Goal: Task Accomplishment & Management: Manage account settings

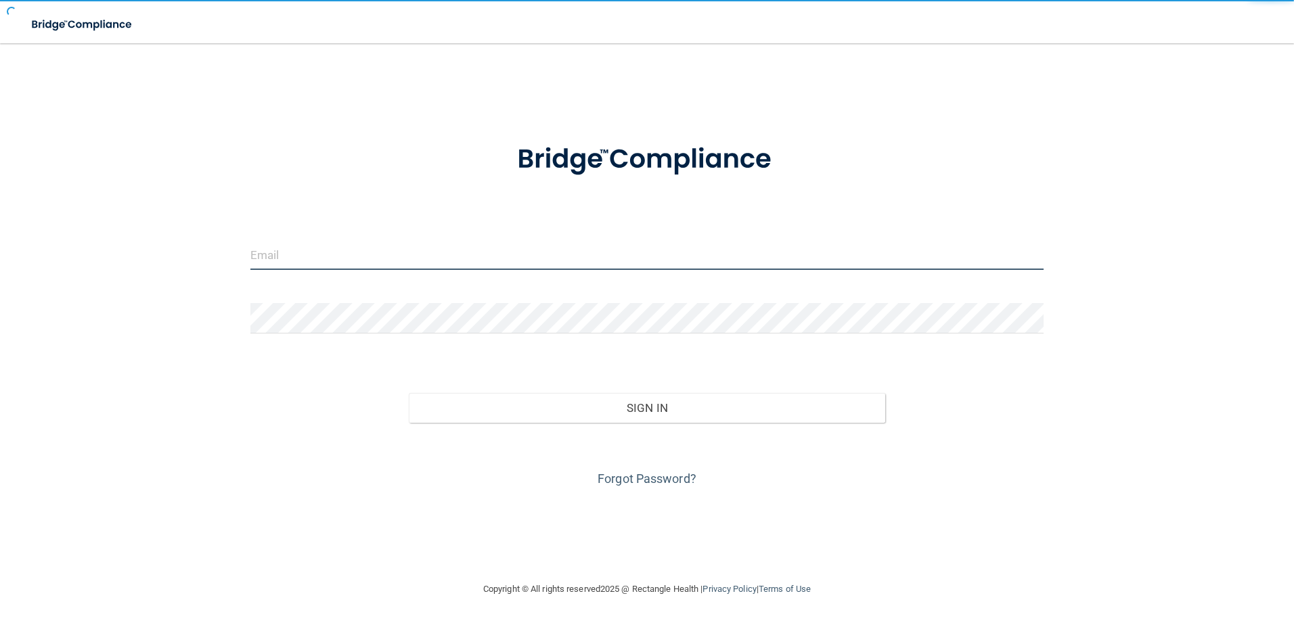
click at [476, 260] on input "email" at bounding box center [647, 255] width 794 height 30
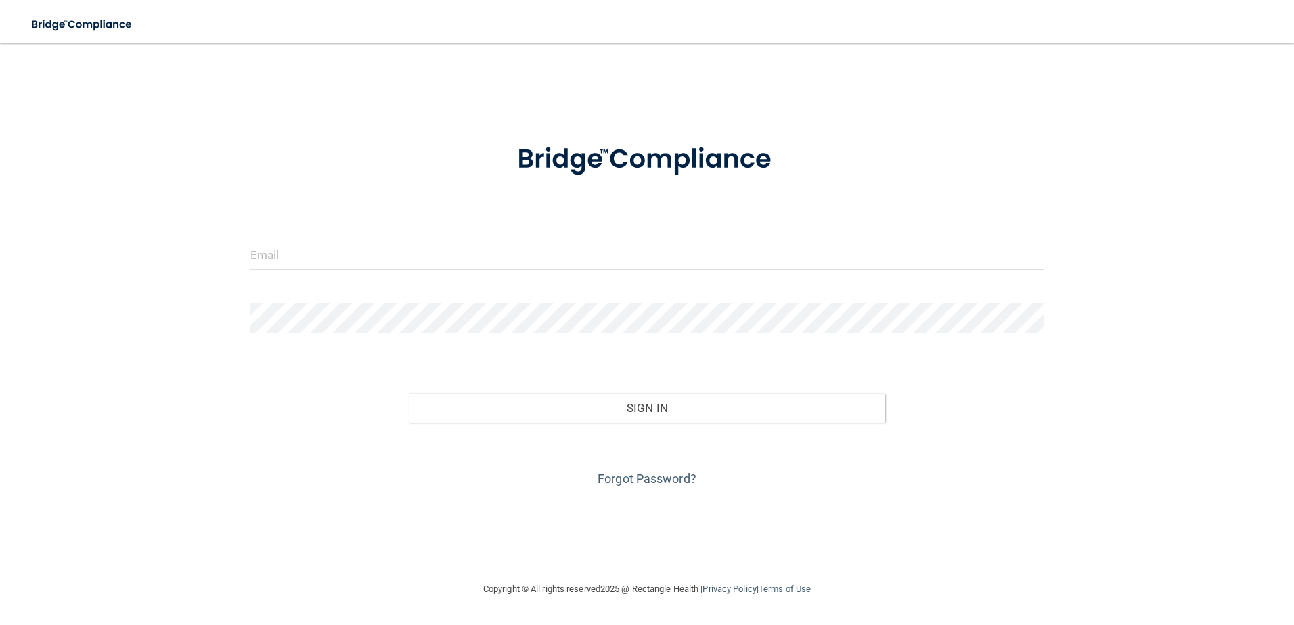
click at [1026, 255] on keeper-lock "Open Keeper Popup" at bounding box center [1033, 255] width 16 height 16
type input "nshkreli+admin@rectanglehealth.com"
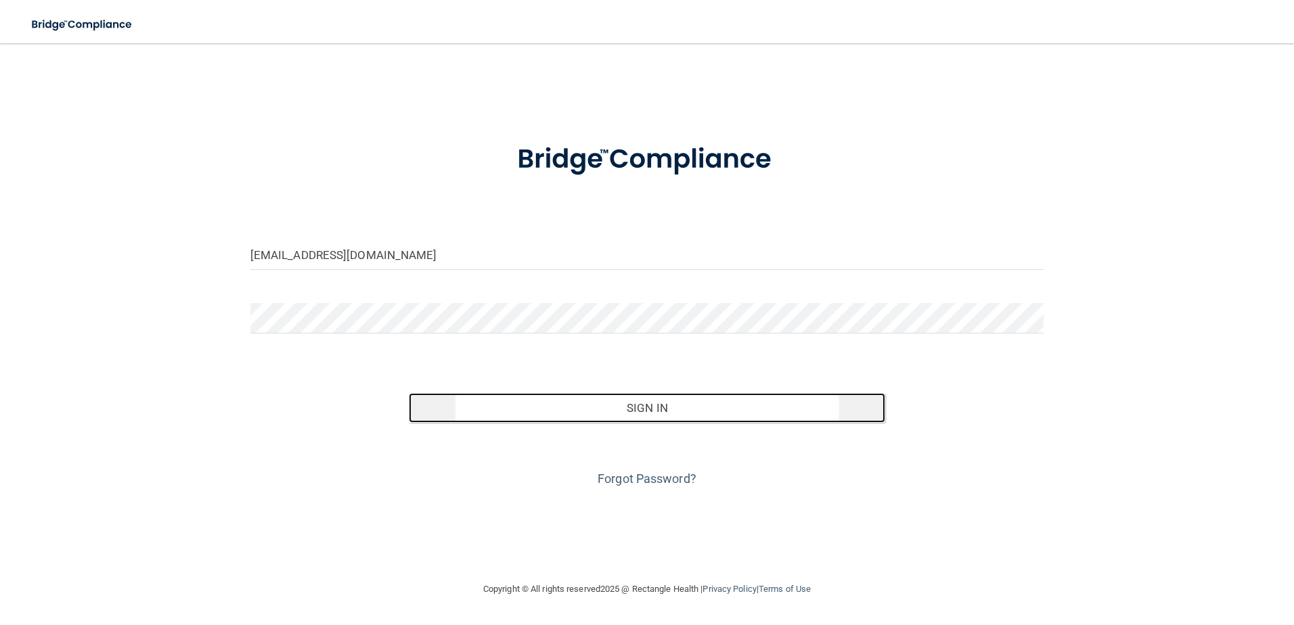
click at [717, 399] on button "Sign In" at bounding box center [647, 408] width 476 height 30
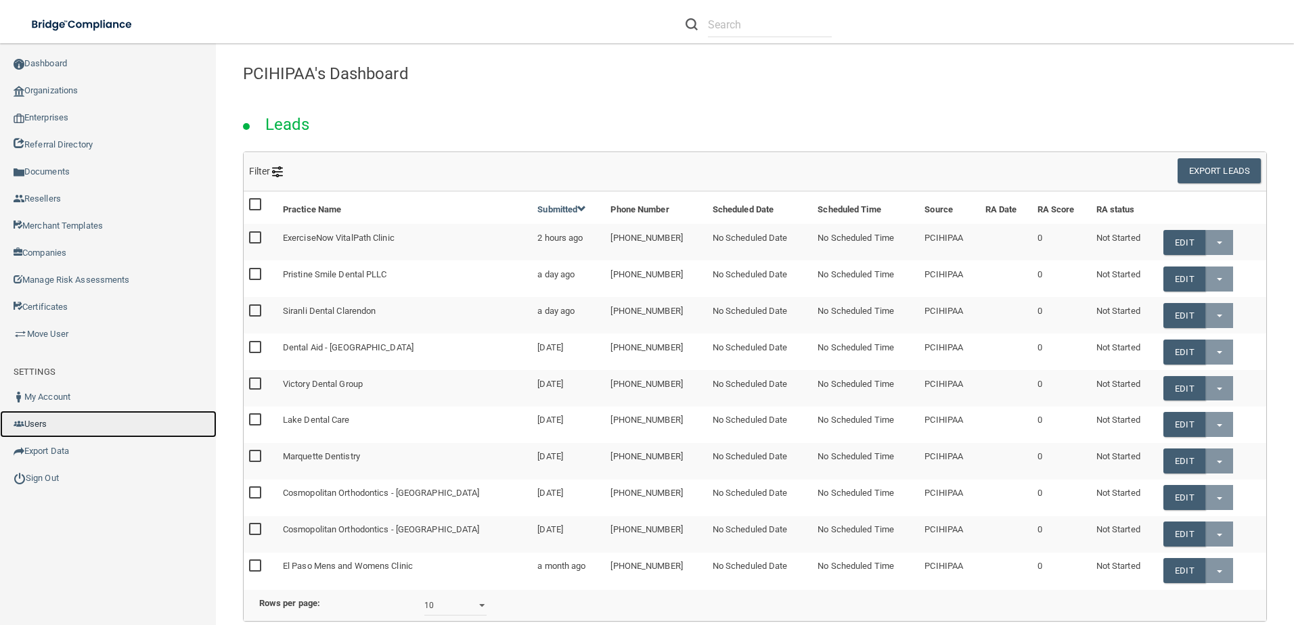
click at [81, 428] on link "Users" at bounding box center [108, 424] width 217 height 27
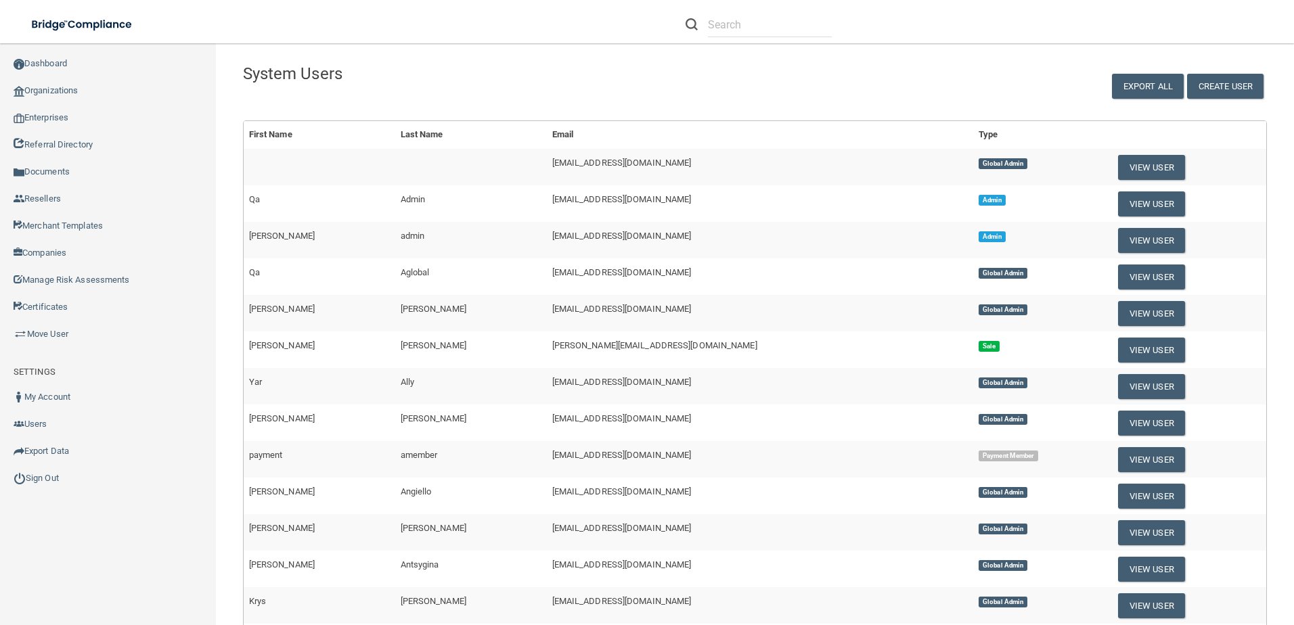
click at [886, 95] on div "Create User Export All" at bounding box center [1059, 78] width 435 height 42
click at [1243, 86] on button "Create User" at bounding box center [1225, 86] width 76 height 25
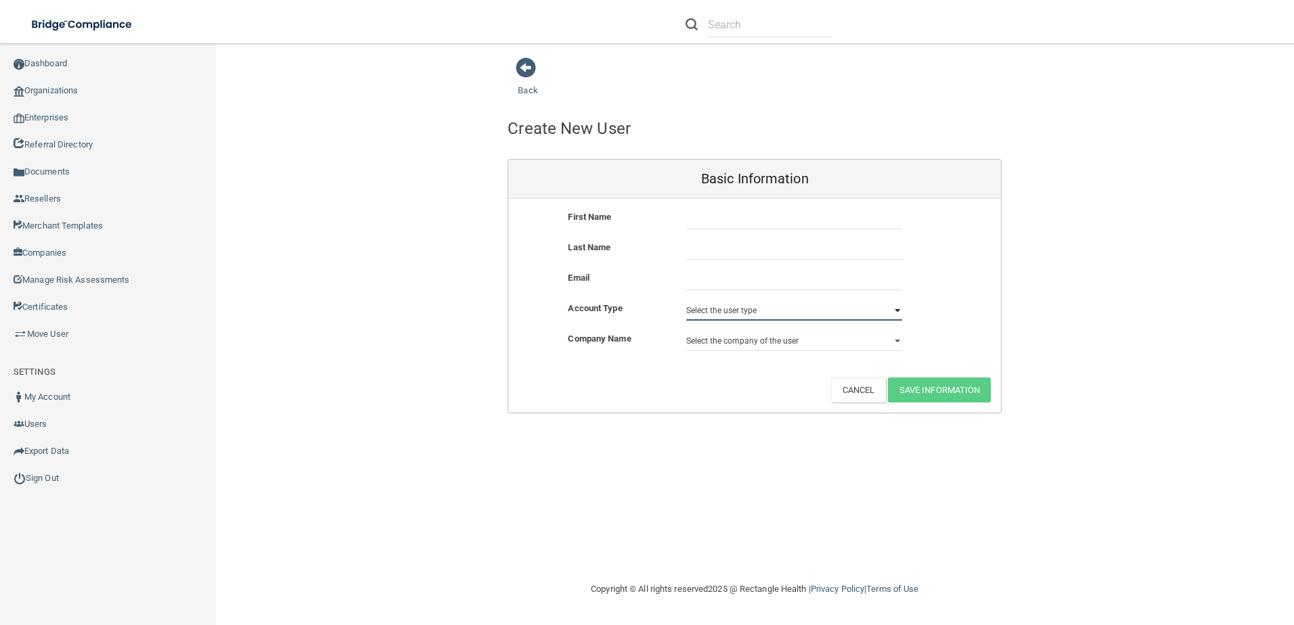
click at [734, 311] on select "Select the user type Admin Sales Global Admin Payment Admin Payment Member" at bounding box center [794, 310] width 216 height 20
select select "global_admin"
click at [686, 300] on select "Select the user type Admin Sales Global Admin Payment Admin Payment Member" at bounding box center [794, 310] width 216 height 20
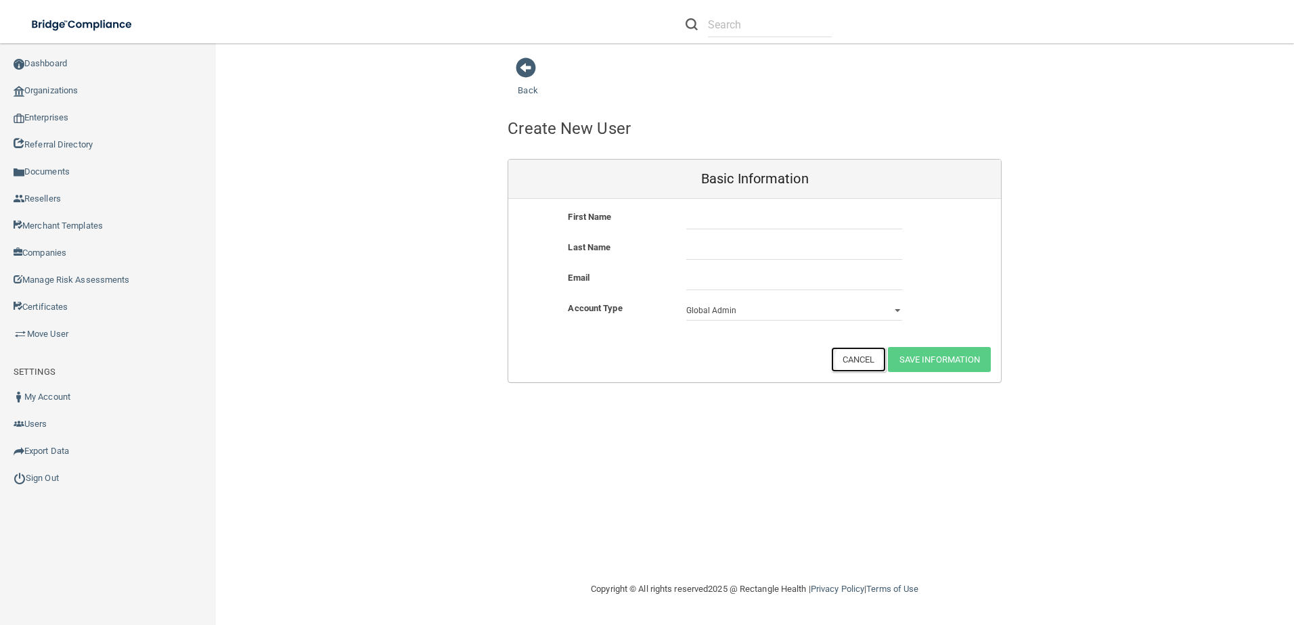
click at [834, 363] on button "Cancel" at bounding box center [858, 359] width 55 height 25
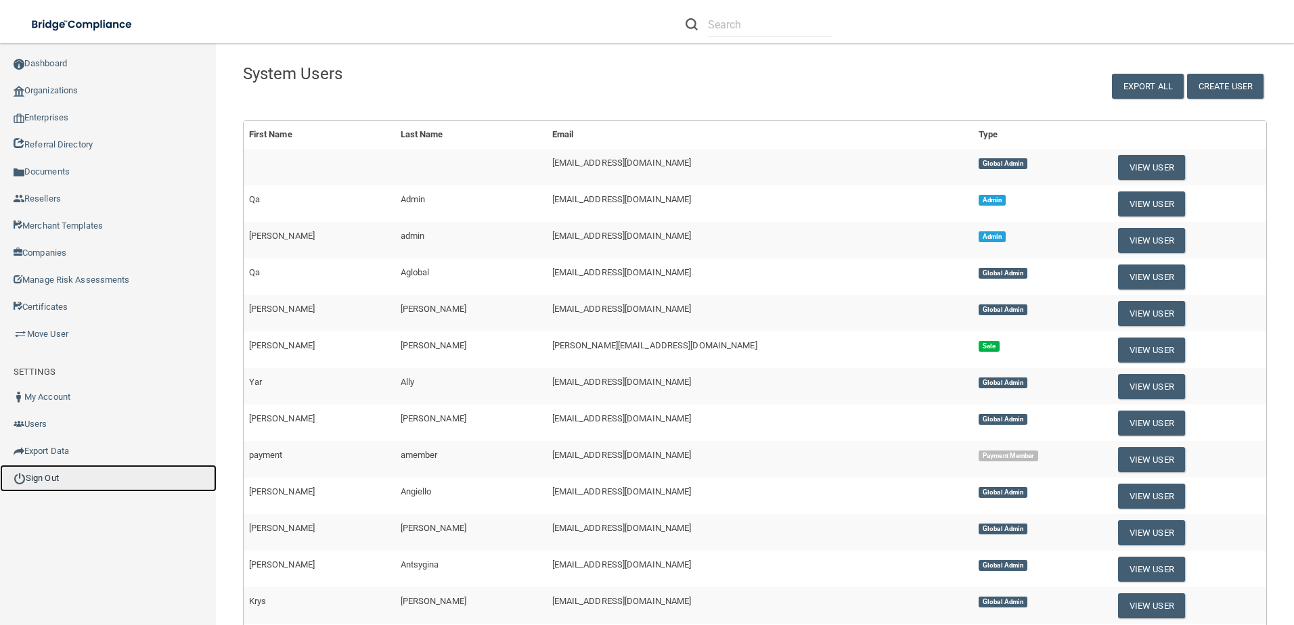
click at [59, 475] on link "Sign Out" at bounding box center [108, 478] width 217 height 27
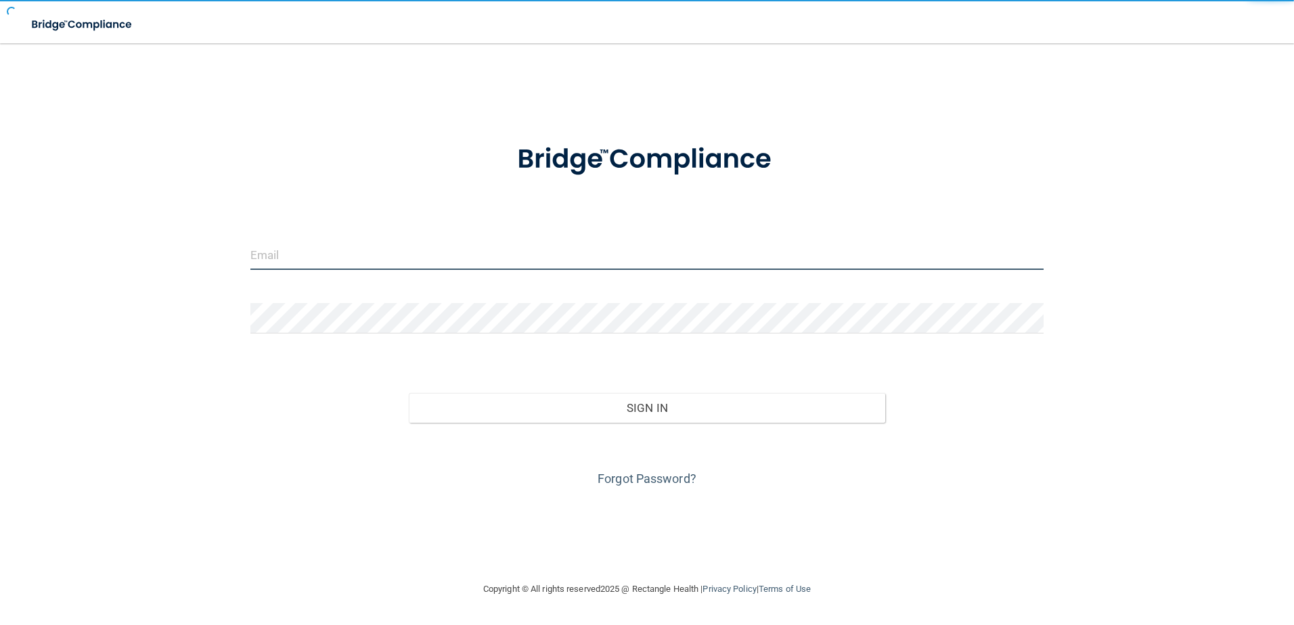
click at [514, 244] on input "email" at bounding box center [647, 255] width 794 height 30
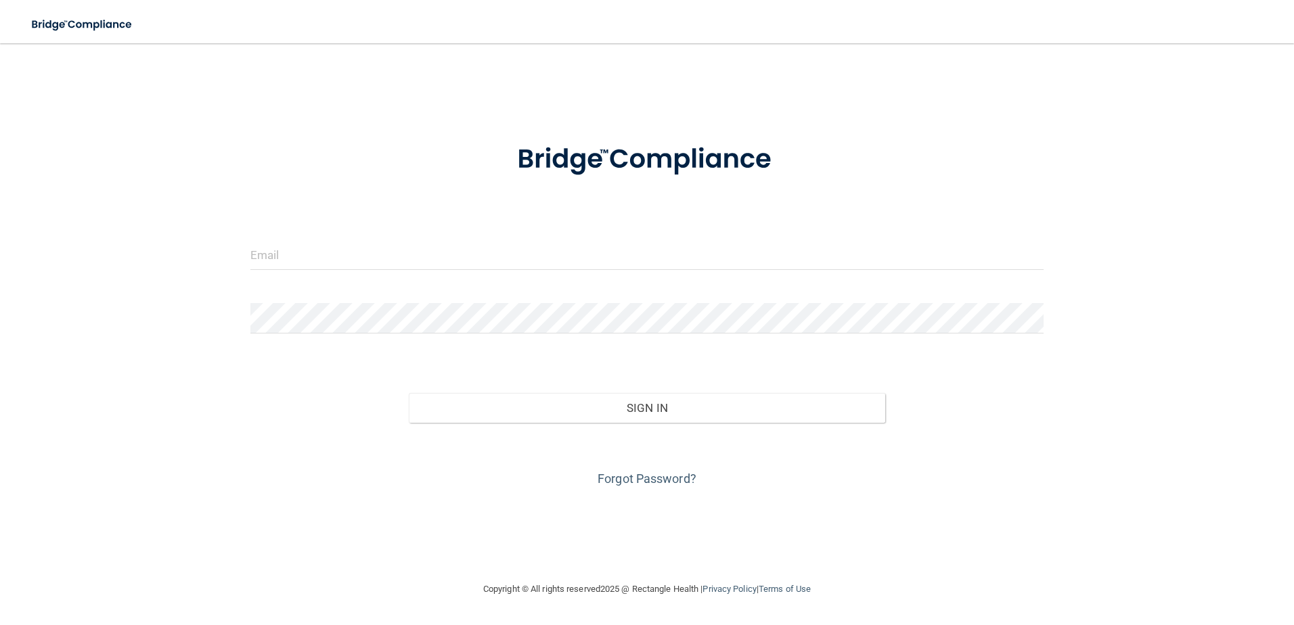
click at [1028, 254] on keeper-lock "Open Keeper Popup" at bounding box center [1033, 255] width 16 height 16
type input "nshkreli+admin@rectanglehealth.com"
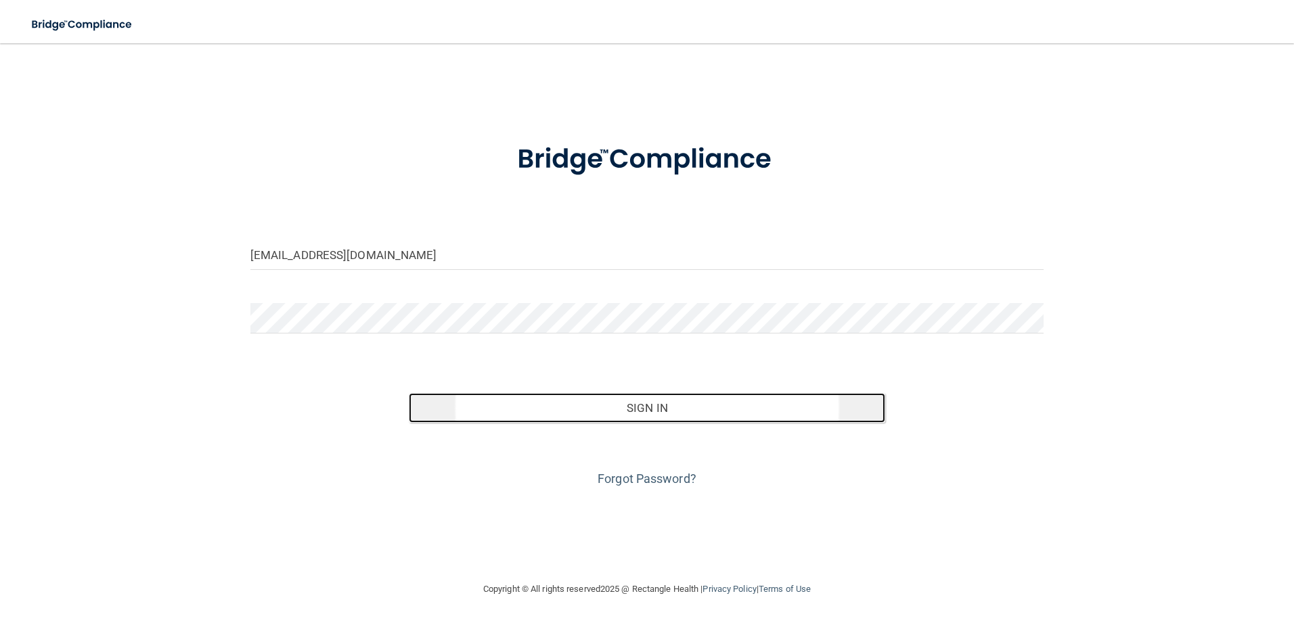
click at [692, 402] on button "Sign In" at bounding box center [647, 408] width 476 height 30
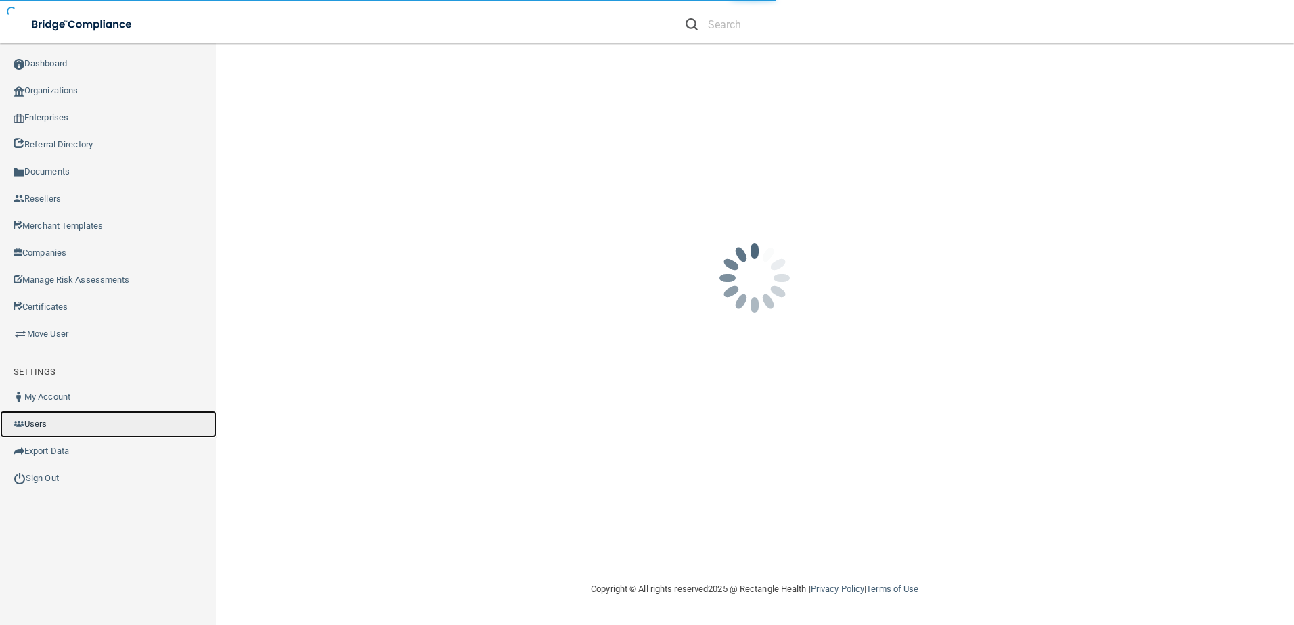
click at [62, 421] on link "Users" at bounding box center [108, 424] width 217 height 27
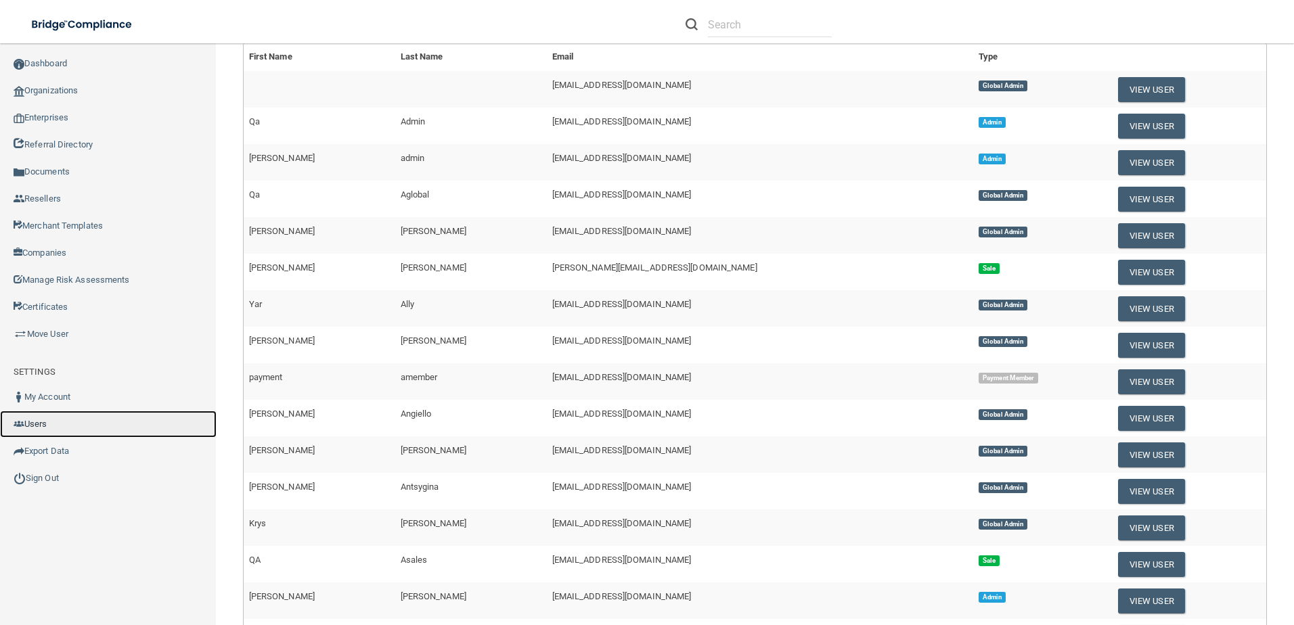
scroll to position [33, 0]
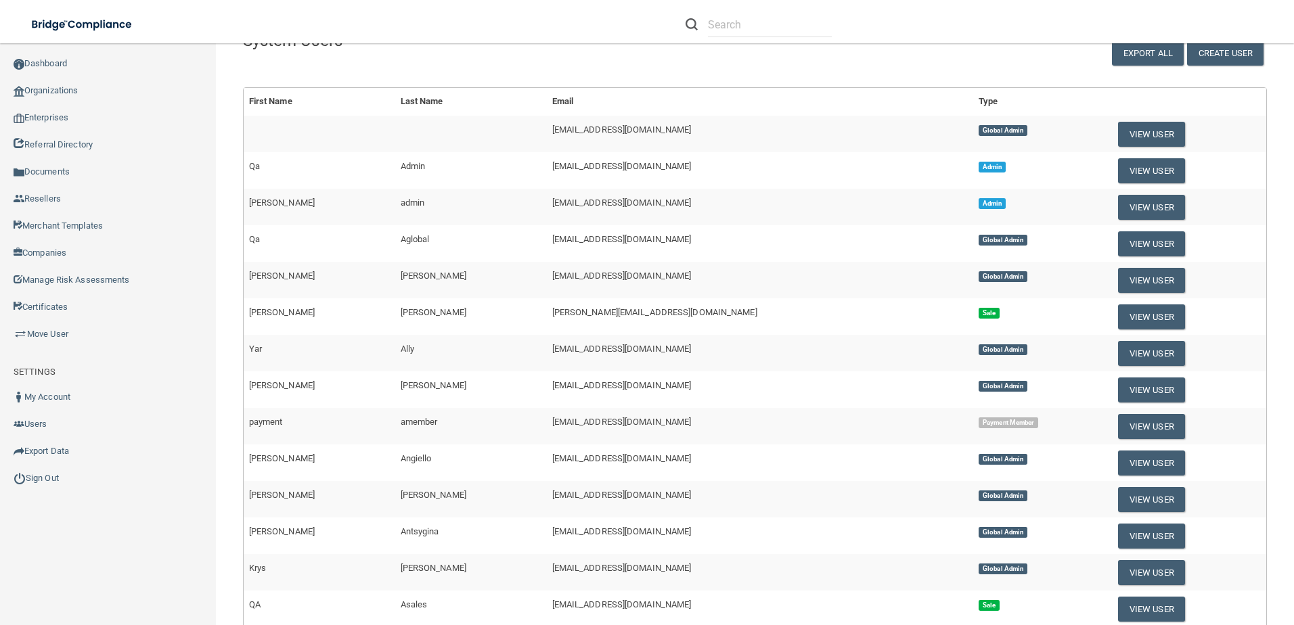
drag, startPoint x: 363, startPoint y: 103, endPoint x: 422, endPoint y: 97, distance: 59.8
click at [422, 97] on tr "First Name Last Name Email Type" at bounding box center [755, 102] width 1022 height 28
drag, startPoint x: 422, startPoint y: 97, endPoint x: 413, endPoint y: 178, distance: 81.1
click at [413, 178] on td "Admin" at bounding box center [471, 170] width 152 height 37
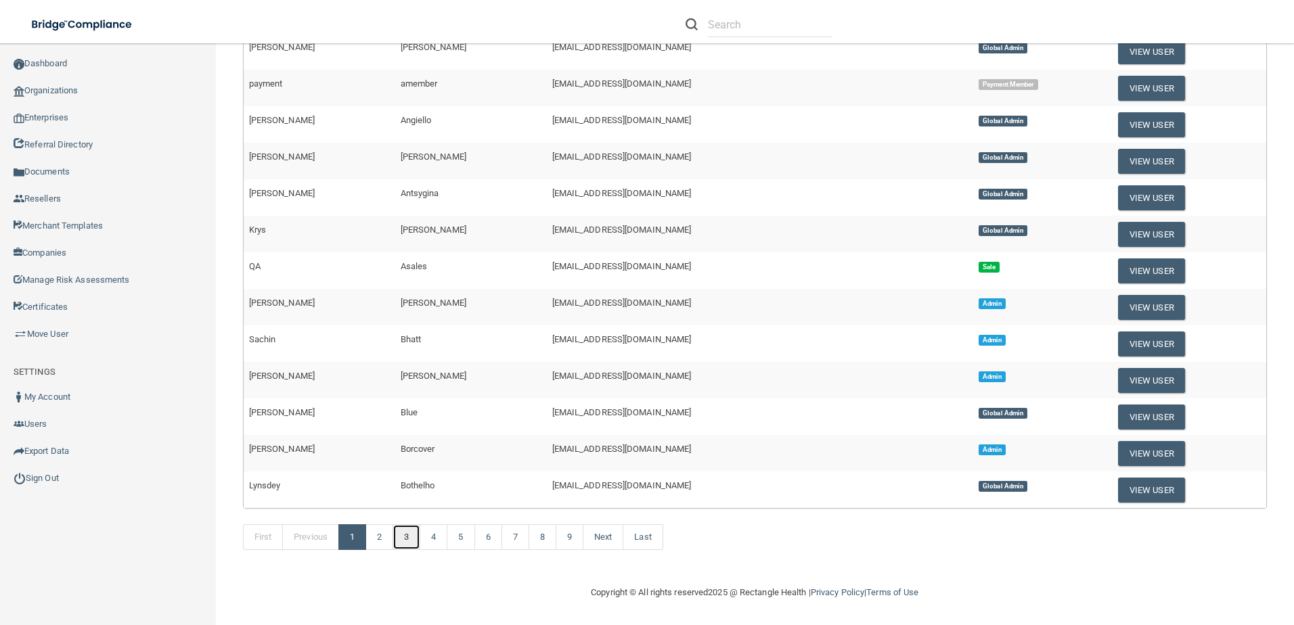
click at [415, 545] on link "3" at bounding box center [406, 537] width 28 height 26
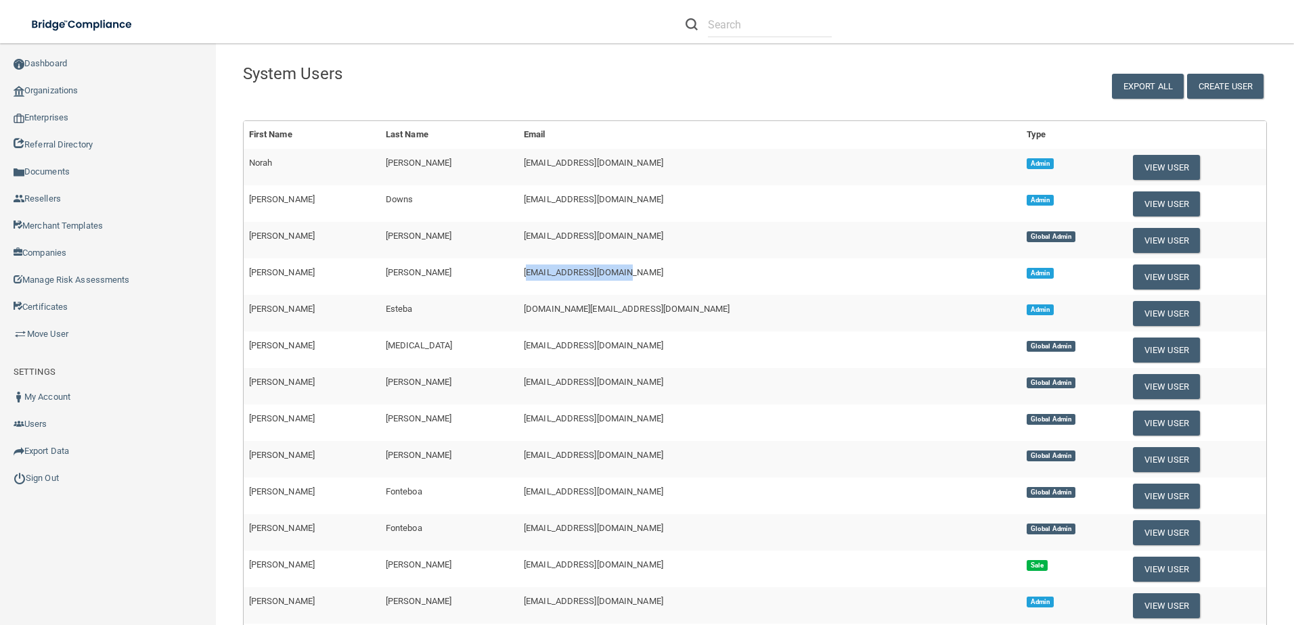
drag, startPoint x: 651, startPoint y: 272, endPoint x: 539, endPoint y: 280, distance: 112.6
click at [539, 280] on td "we3rectangle@gmail.com" at bounding box center [769, 276] width 503 height 37
drag, startPoint x: 598, startPoint y: 274, endPoint x: 662, endPoint y: 271, distance: 64.3
click at [662, 271] on td "we3rectangle@gmail.com" at bounding box center [769, 276] width 503 height 37
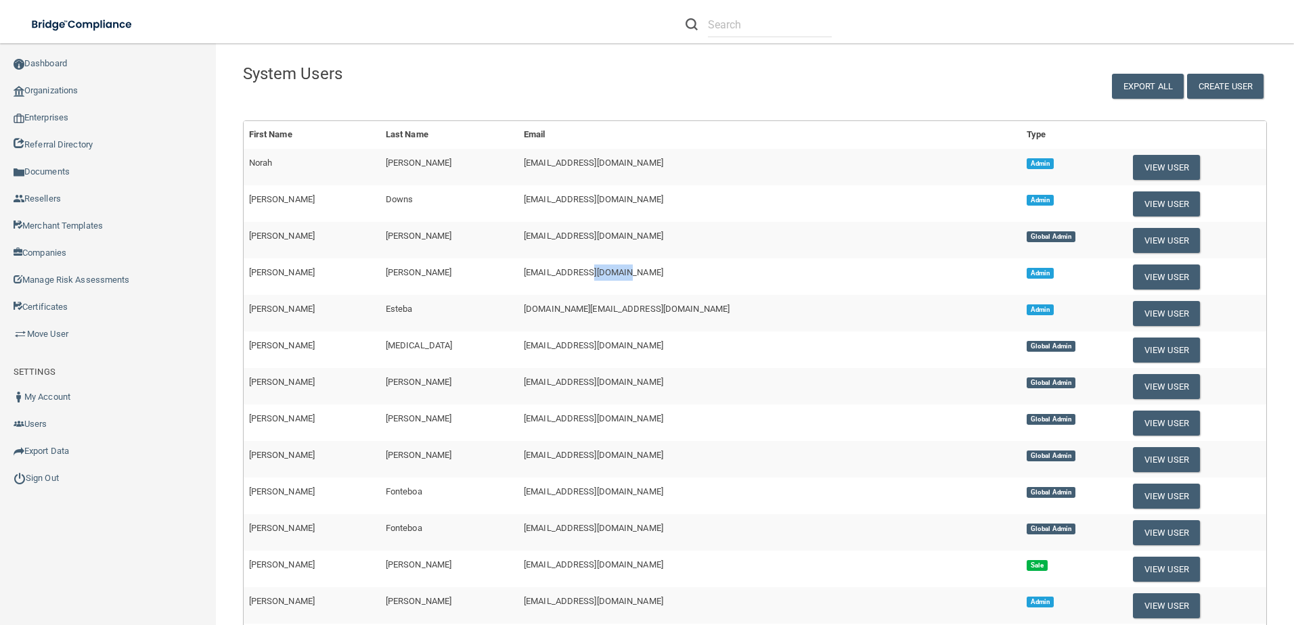
click at [663, 272] on td "we3rectangle@gmail.com" at bounding box center [769, 276] width 503 height 37
click at [656, 277] on td "we3rectangle@gmail.com" at bounding box center [769, 276] width 503 height 37
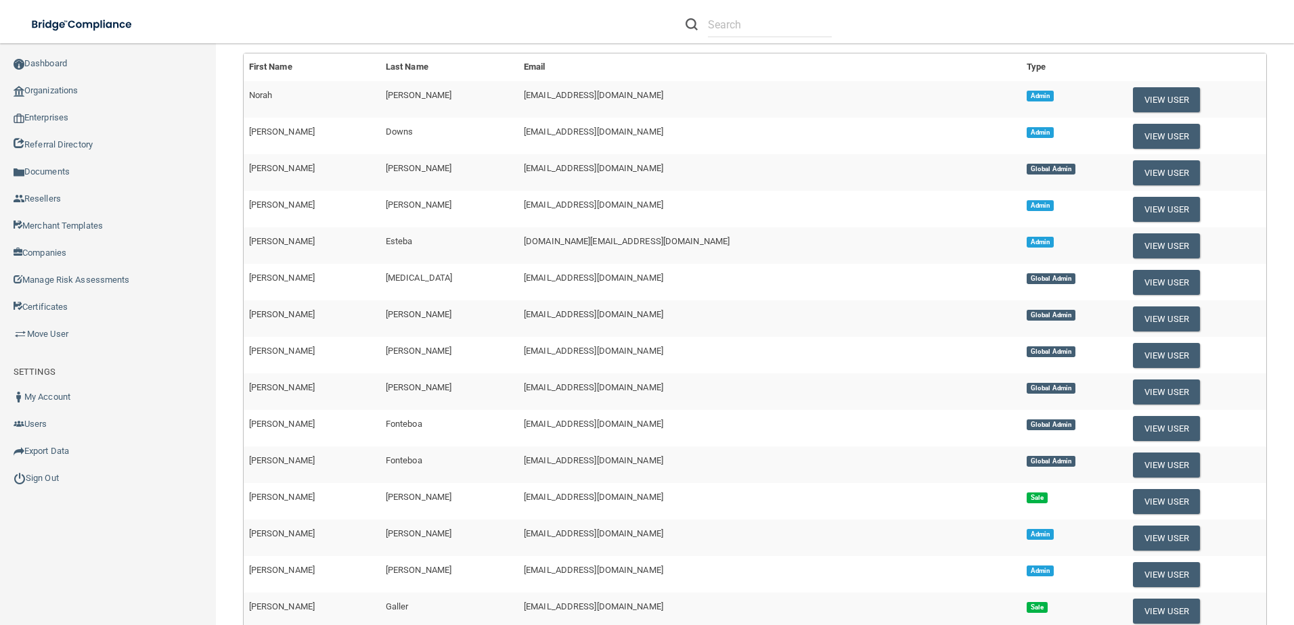
scroll to position [135, 0]
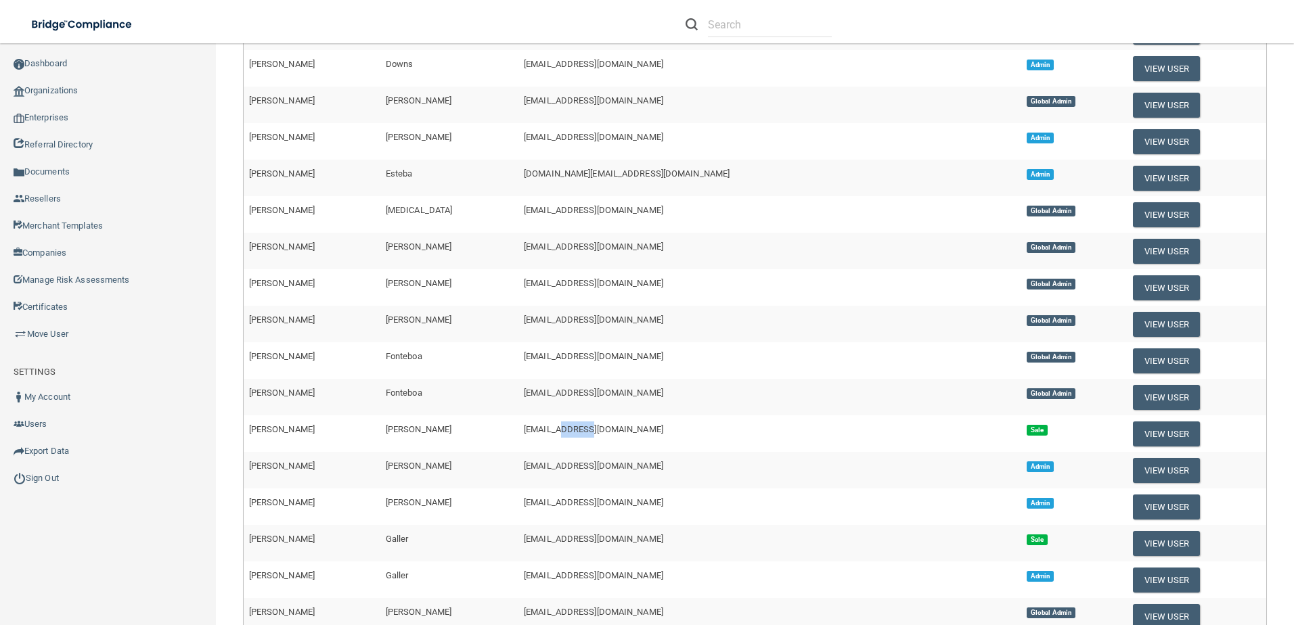
drag, startPoint x: 566, startPoint y: 430, endPoint x: 595, endPoint y: 430, distance: 29.8
click at [595, 430] on span "kfrancis+admin@rectanglehealth.com" at bounding box center [593, 429] width 139 height 10
drag, startPoint x: 595, startPoint y: 430, endPoint x: 639, endPoint y: 451, distance: 48.1
click at [639, 451] on td "kfrancis+admin@rectanglehealth.com" at bounding box center [769, 433] width 503 height 37
drag, startPoint x: 639, startPoint y: 451, endPoint x: 713, endPoint y: 470, distance: 76.6
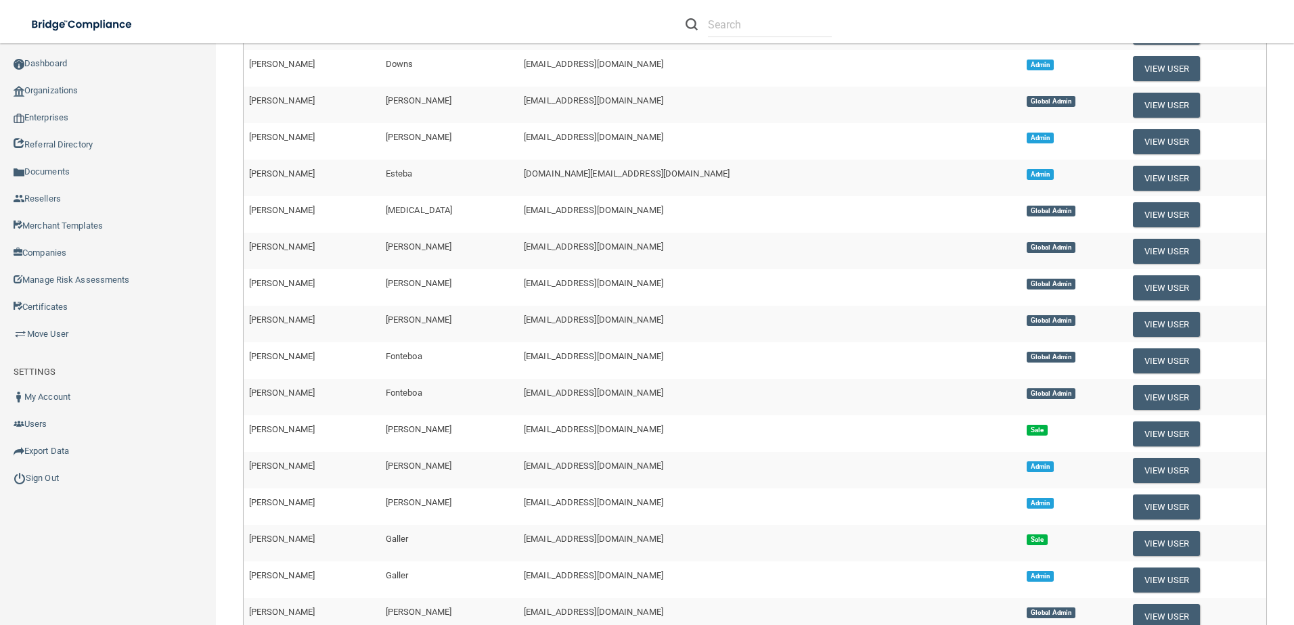
click at [713, 470] on td "kendrafrancis.sales@gmail.com" at bounding box center [769, 470] width 503 height 37
click at [1021, 468] on td "Admin" at bounding box center [1074, 470] width 106 height 37
drag, startPoint x: 923, startPoint y: 468, endPoint x: 964, endPoint y: 463, distance: 40.8
click at [1021, 468] on td "Admin" at bounding box center [1074, 470] width 106 height 37
drag, startPoint x: 951, startPoint y: 428, endPoint x: 905, endPoint y: 432, distance: 46.8
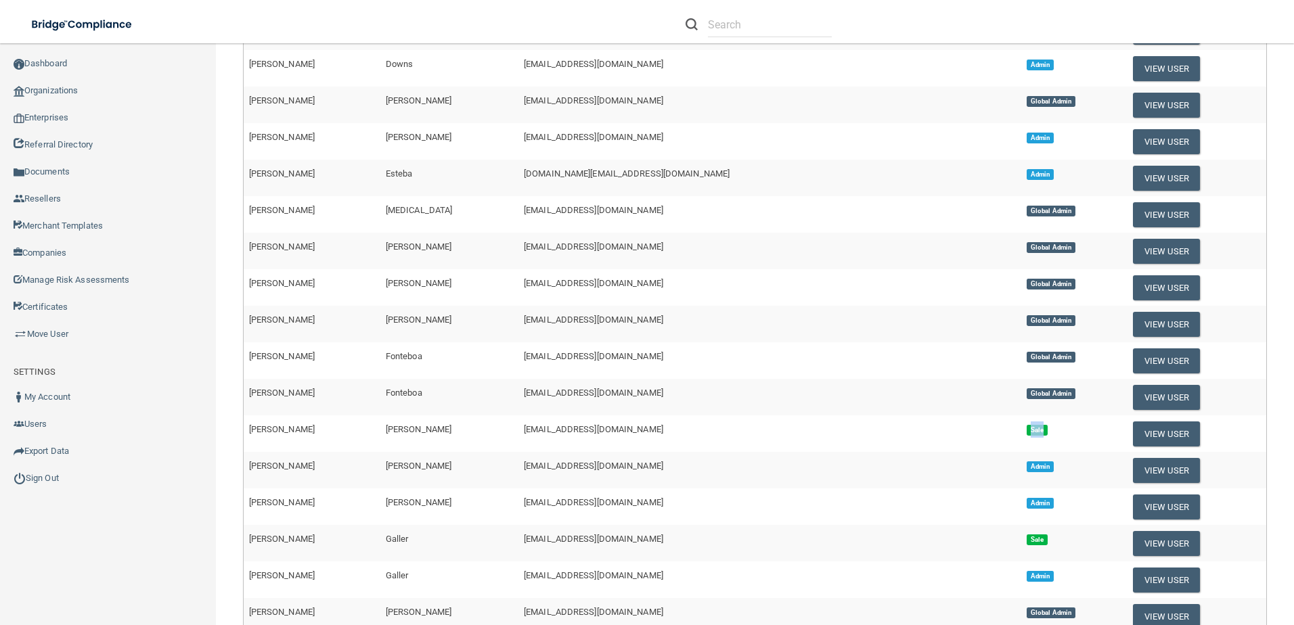
click at [905, 432] on tr "Kendra Francis kfrancis+admin@rectanglehealth.com Sale View User" at bounding box center [755, 433] width 1022 height 37
click at [687, 440] on td "kfrancis+admin@rectanglehealth.com" at bounding box center [769, 433] width 503 height 37
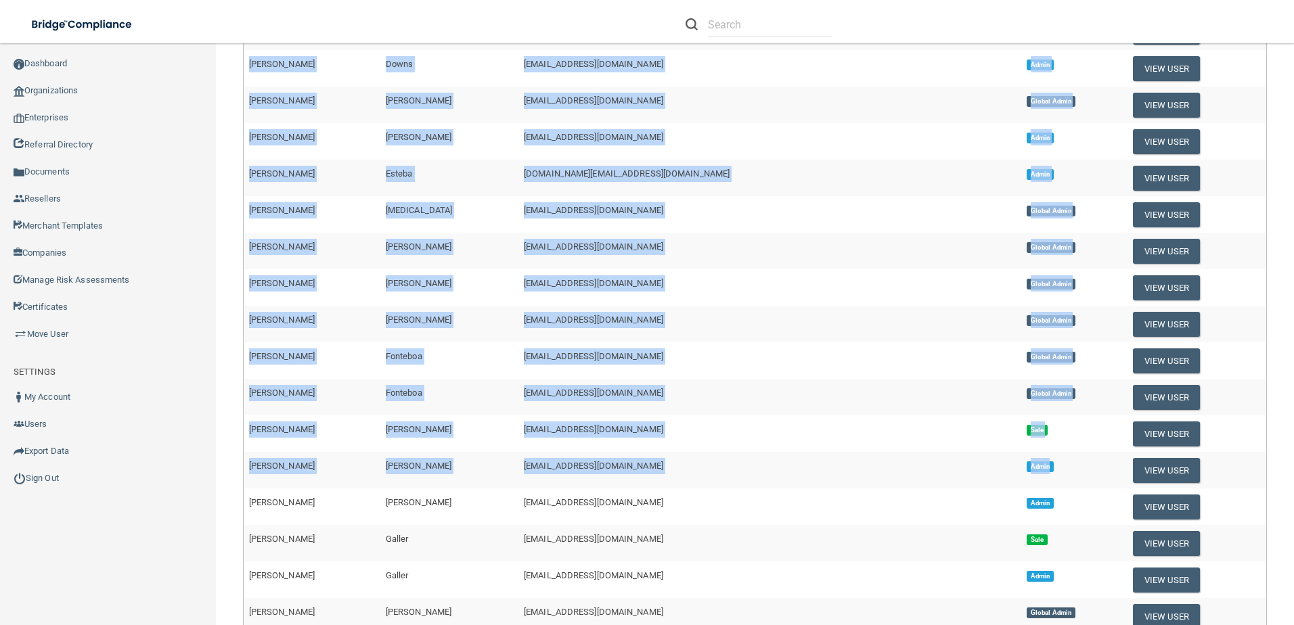
drag, startPoint x: 978, startPoint y: 467, endPoint x: 237, endPoint y: 444, distance: 741.3
click at [237, 444] on div "First Name Last Name Email Type Norah Dowling ndowling@rectanglehealth.com Admi…" at bounding box center [755, 365] width 1044 height 760
drag, startPoint x: 237, startPoint y: 444, endPoint x: 290, endPoint y: 446, distance: 52.8
click at [290, 446] on td "Kendra" at bounding box center [312, 433] width 137 height 37
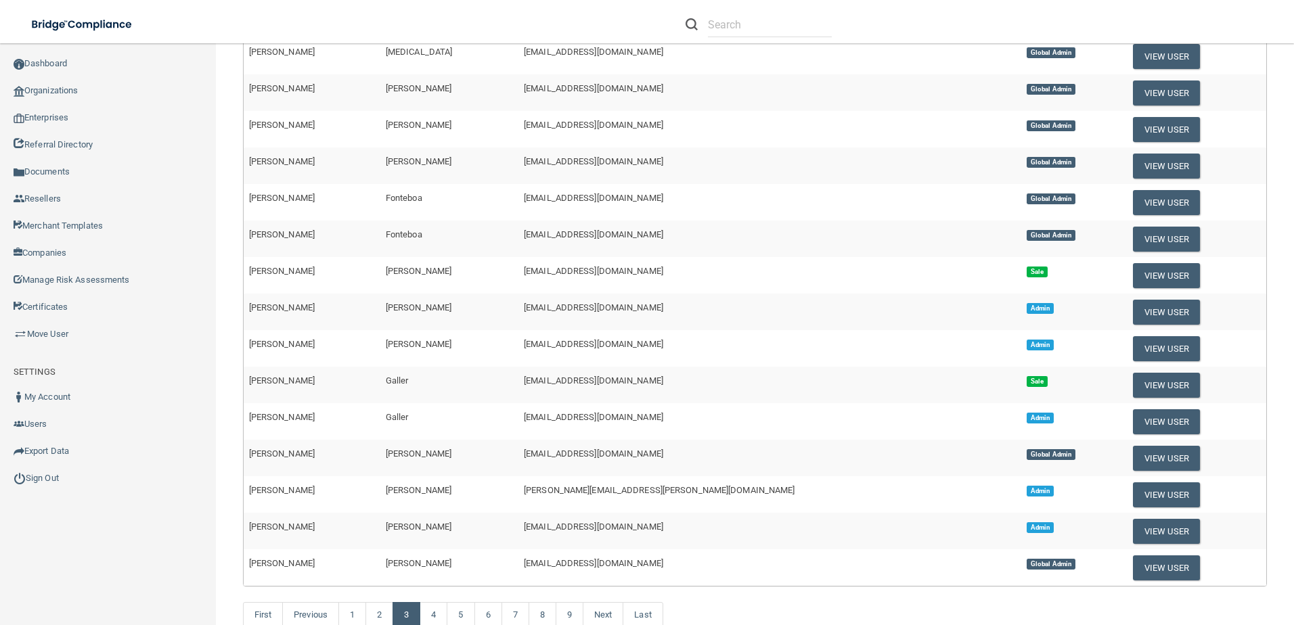
scroll to position [271, 0]
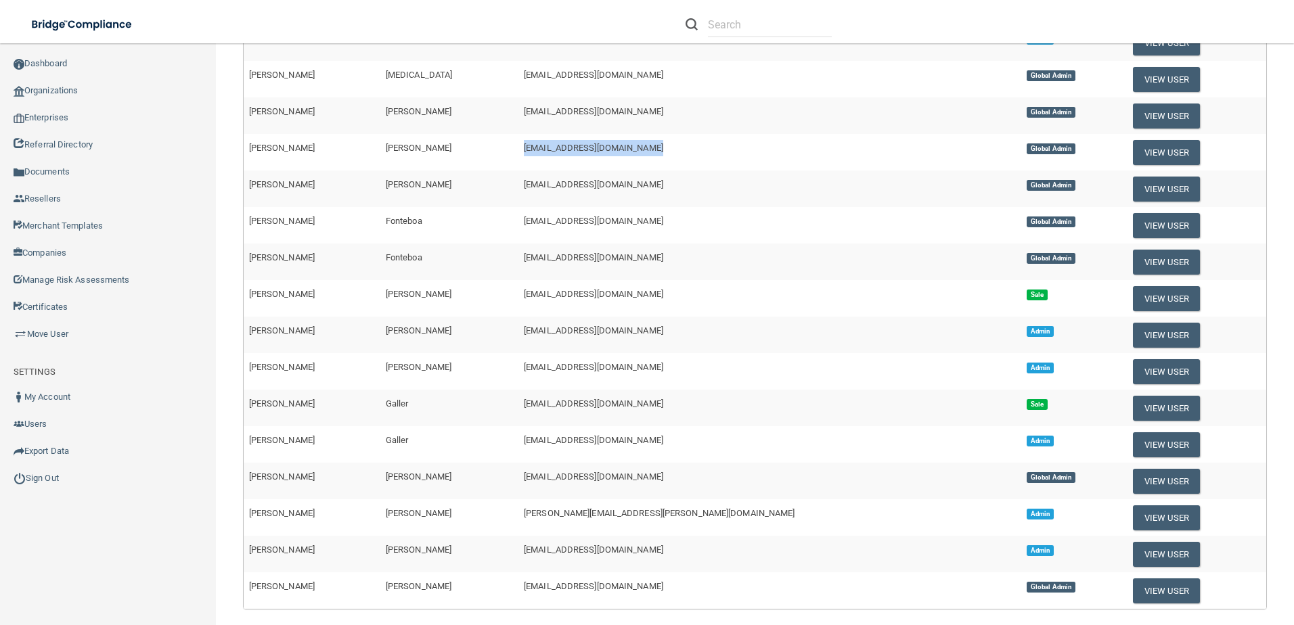
drag, startPoint x: 548, startPoint y: 154, endPoint x: 676, endPoint y: 160, distance: 128.0
click at [676, 160] on tr "Mary Fennell mfennell@rectanglehealth.com Global Admin View User" at bounding box center [755, 152] width 1022 height 37
click at [678, 160] on td "mfennell@rectanglehealth.com" at bounding box center [769, 152] width 503 height 37
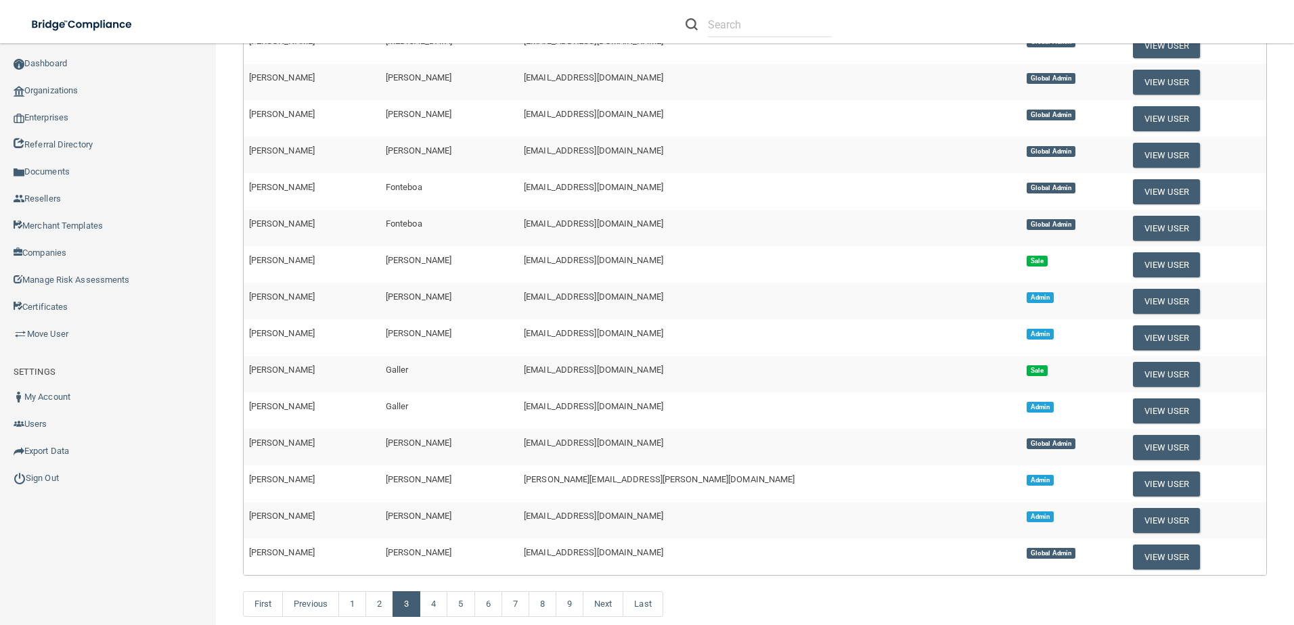
scroll to position [371, 0]
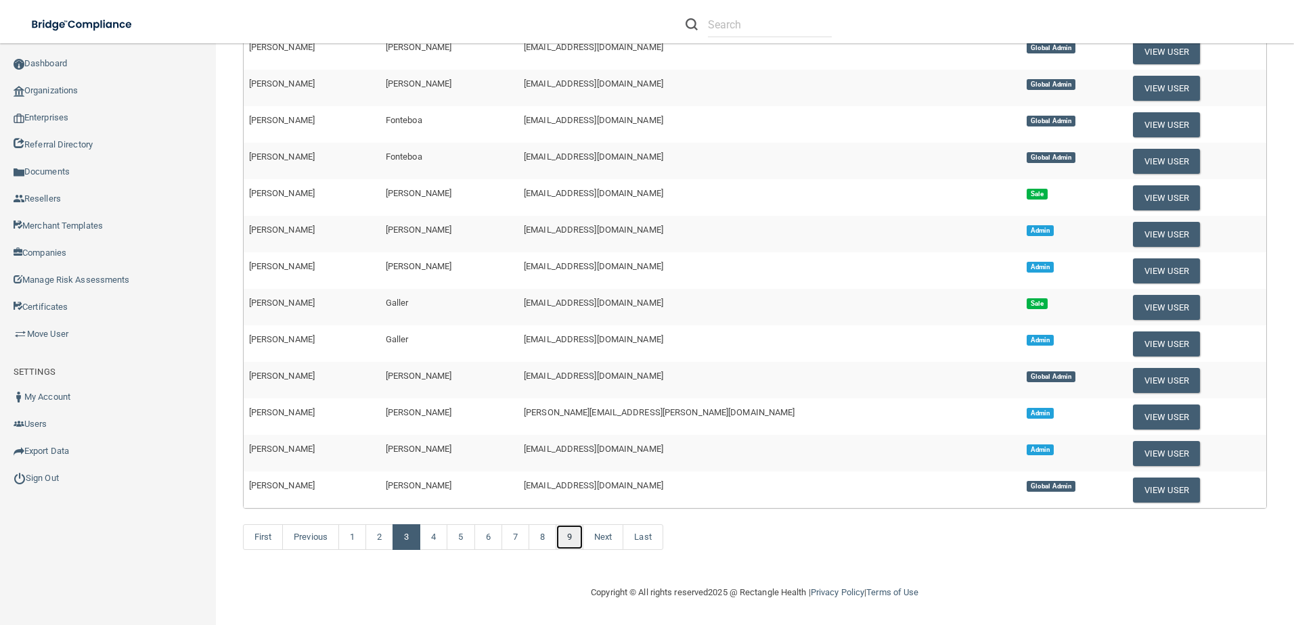
click at [574, 539] on link "9" at bounding box center [570, 537] width 28 height 26
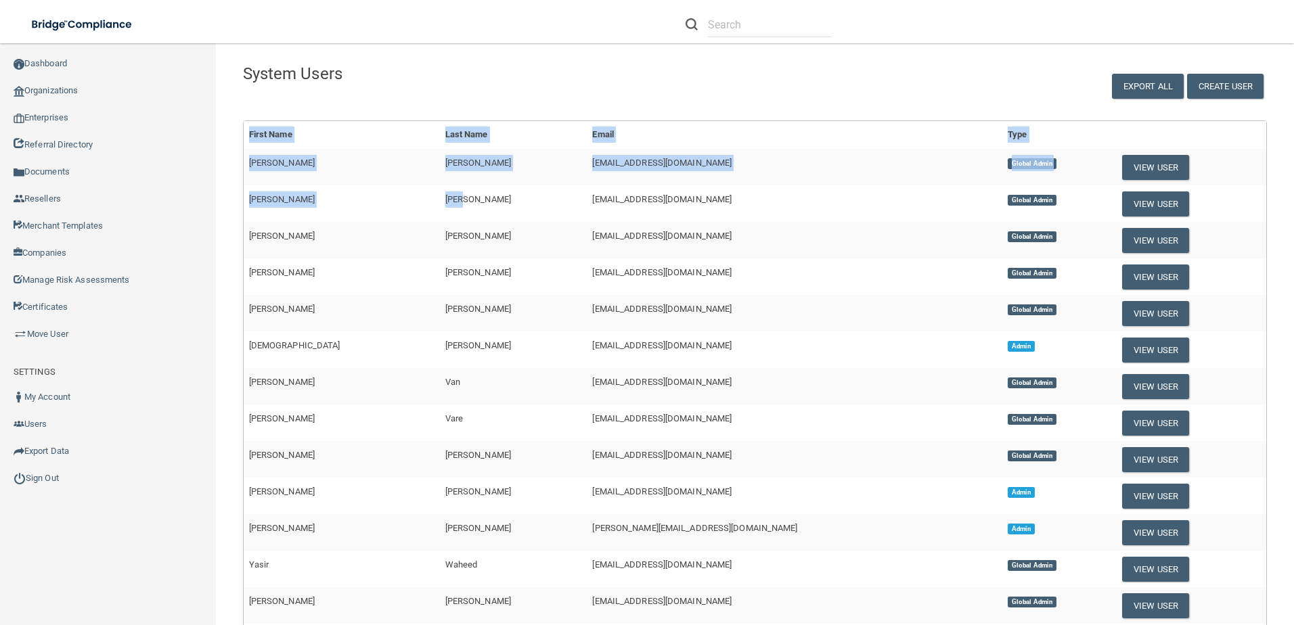
drag, startPoint x: 403, startPoint y: 209, endPoint x: 224, endPoint y: 196, distance: 179.8
click at [224, 196] on main "System Users Create User Export All Success! New user created. × Error! The use…" at bounding box center [755, 334] width 1078 height 582
drag, startPoint x: 224, startPoint y: 196, endPoint x: 327, endPoint y: 208, distance: 104.3
click at [327, 208] on td "Thalia" at bounding box center [342, 203] width 196 height 37
click at [257, 198] on span "Thalia" at bounding box center [282, 199] width 66 height 10
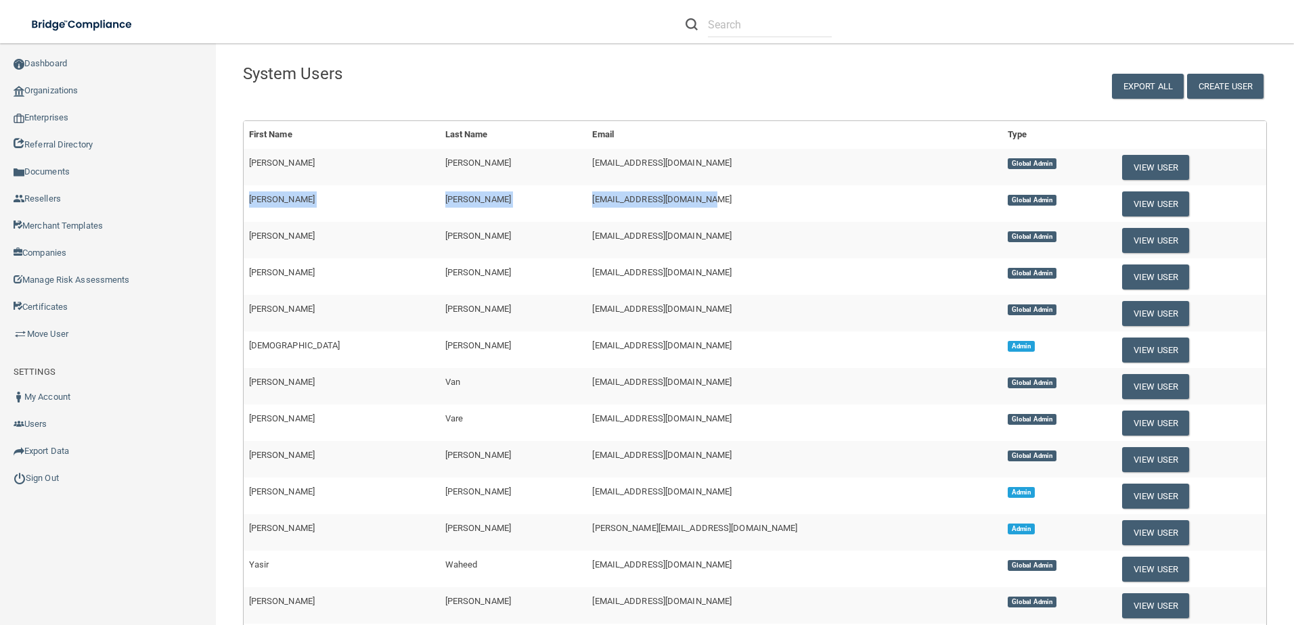
drag, startPoint x: 248, startPoint y: 198, endPoint x: 640, endPoint y: 205, distance: 391.8
click at [639, 205] on tr "Thalia Tran ttran@rectanglehealth.com Global Admin View User" at bounding box center [755, 203] width 1022 height 37
drag, startPoint x: 640, startPoint y: 205, endPoint x: 729, endPoint y: 209, distance: 88.7
click at [729, 209] on td "ttran@rectanglehealth.com" at bounding box center [794, 203] width 415 height 37
click at [1124, 203] on button "View User" at bounding box center [1155, 203] width 67 height 25
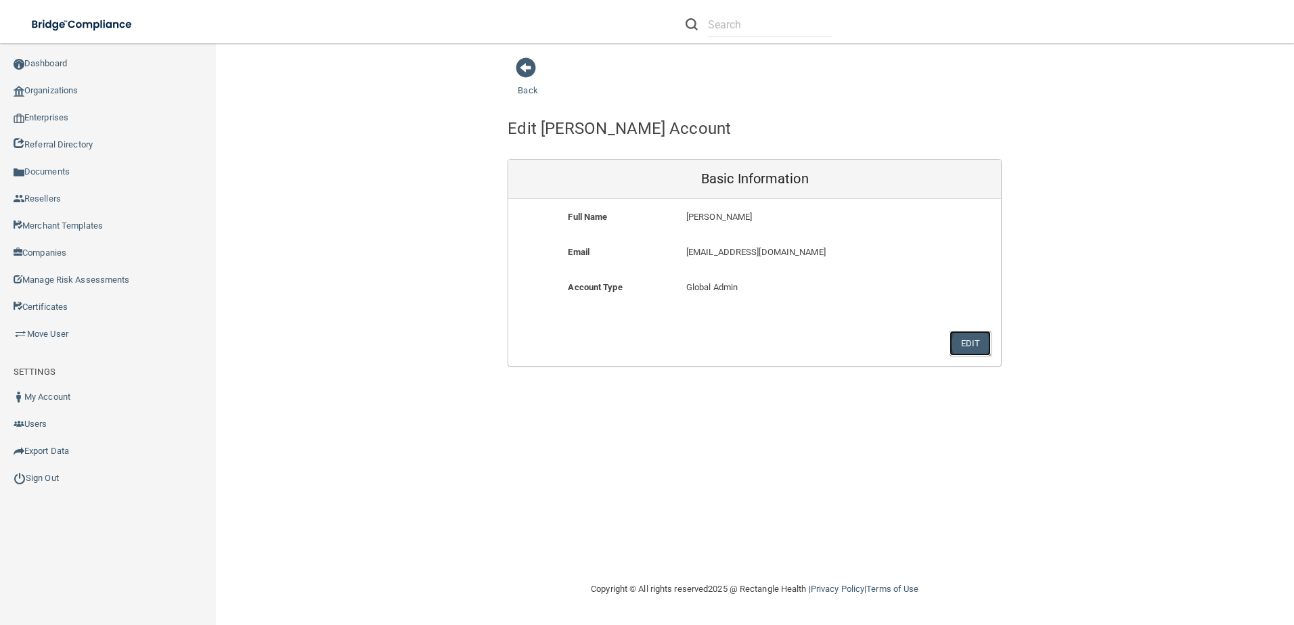
click at [961, 337] on button "Edit" at bounding box center [969, 343] width 41 height 25
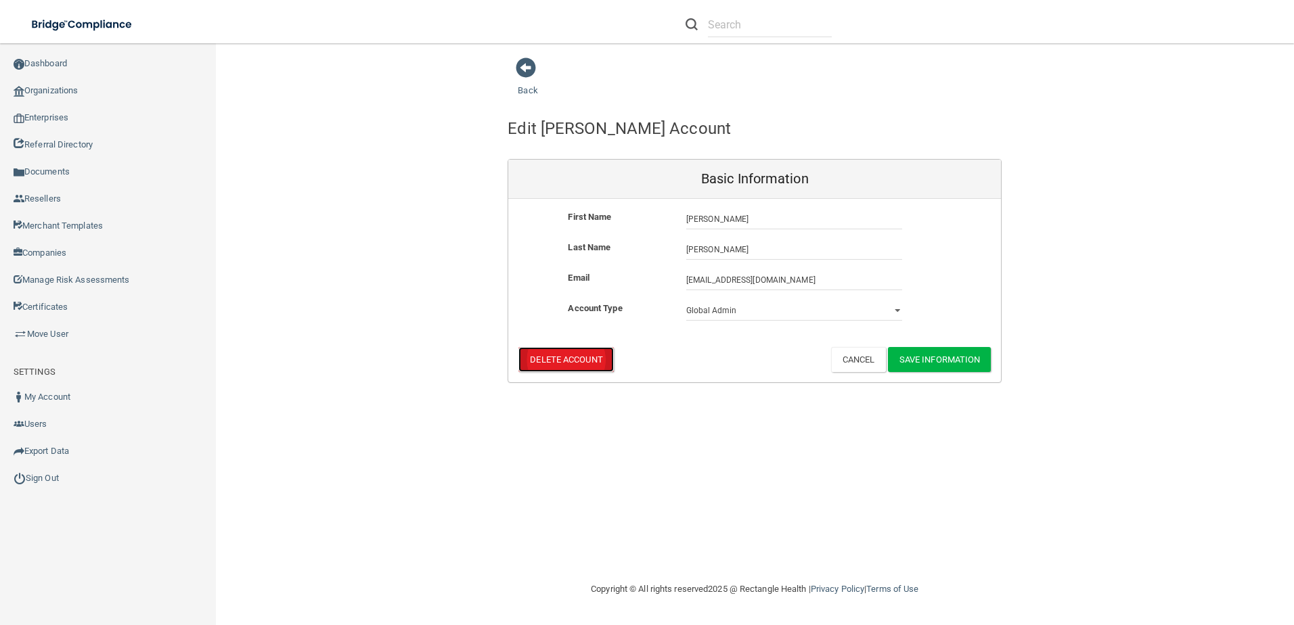
click at [607, 361] on button "Delete Account" at bounding box center [565, 359] width 95 height 25
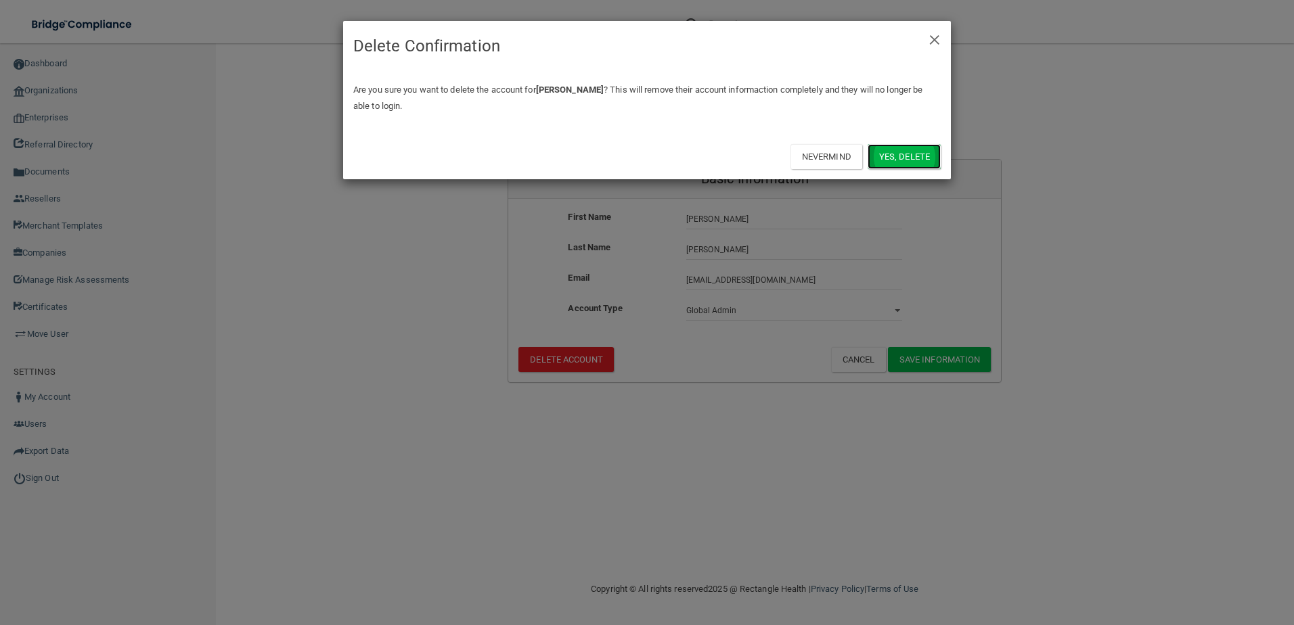
click at [892, 164] on button "Yes, delete" at bounding box center [903, 156] width 73 height 25
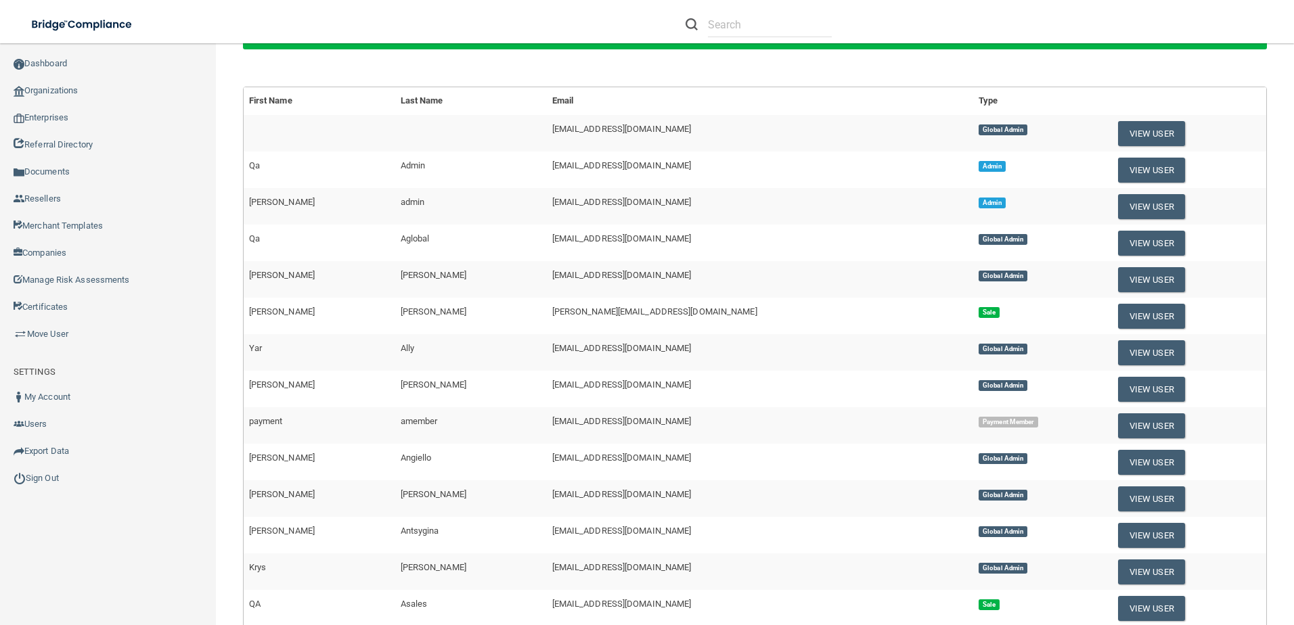
scroll to position [135, 0]
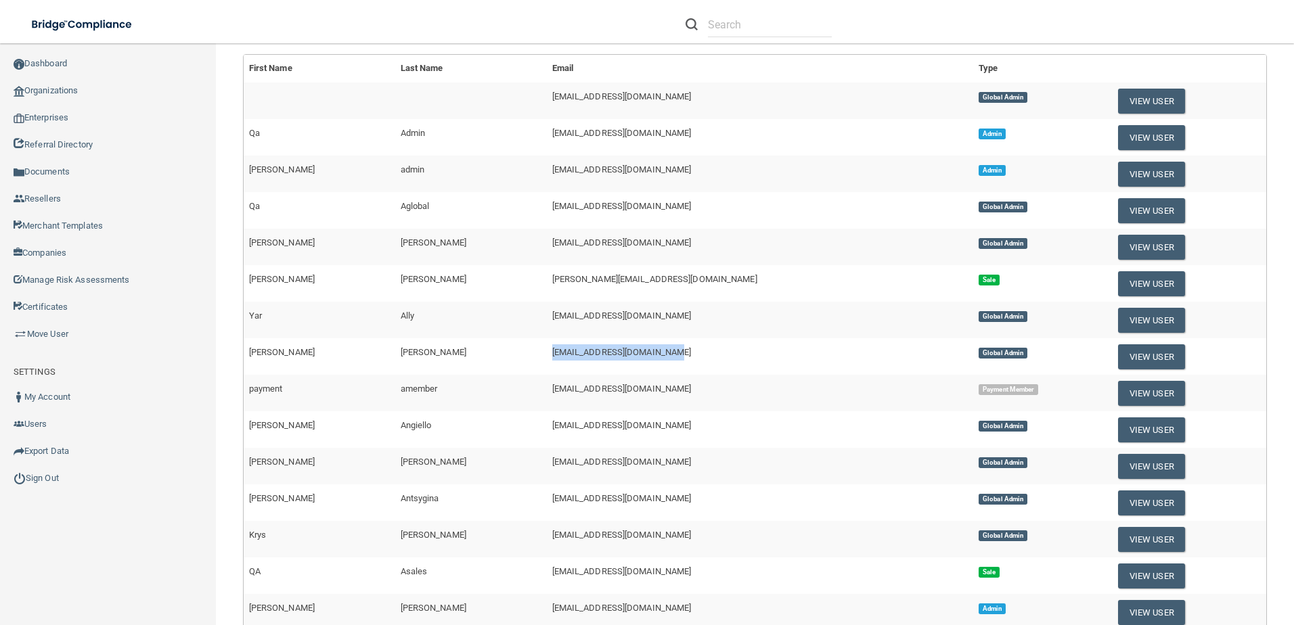
drag, startPoint x: 508, startPoint y: 350, endPoint x: 631, endPoint y: 365, distance: 123.3
click at [631, 365] on td "malred@rectanglehealth.com" at bounding box center [760, 356] width 427 height 37
drag, startPoint x: 631, startPoint y: 365, endPoint x: 647, endPoint y: 367, distance: 16.4
click at [647, 367] on td "malred@rectanglehealth.com" at bounding box center [760, 356] width 427 height 37
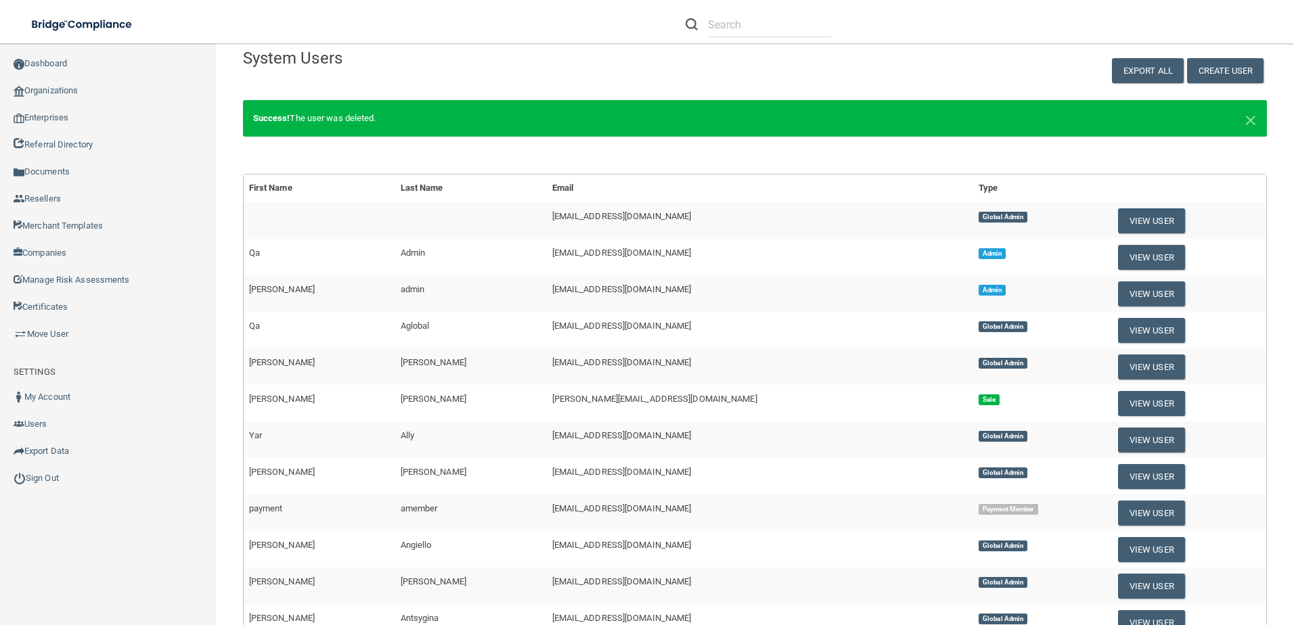
scroll to position [0, 0]
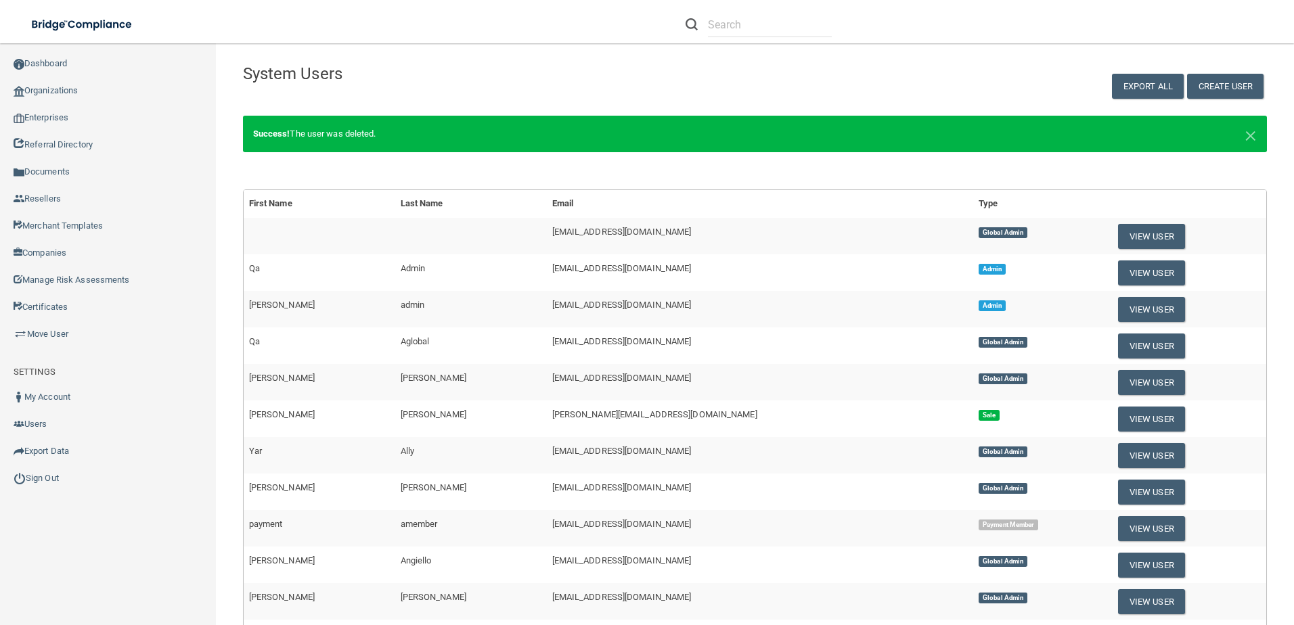
click at [635, 108] on div "System Users Create User Export All Success! New user created. × Error! The use…" at bounding box center [755, 534] width 1024 height 955
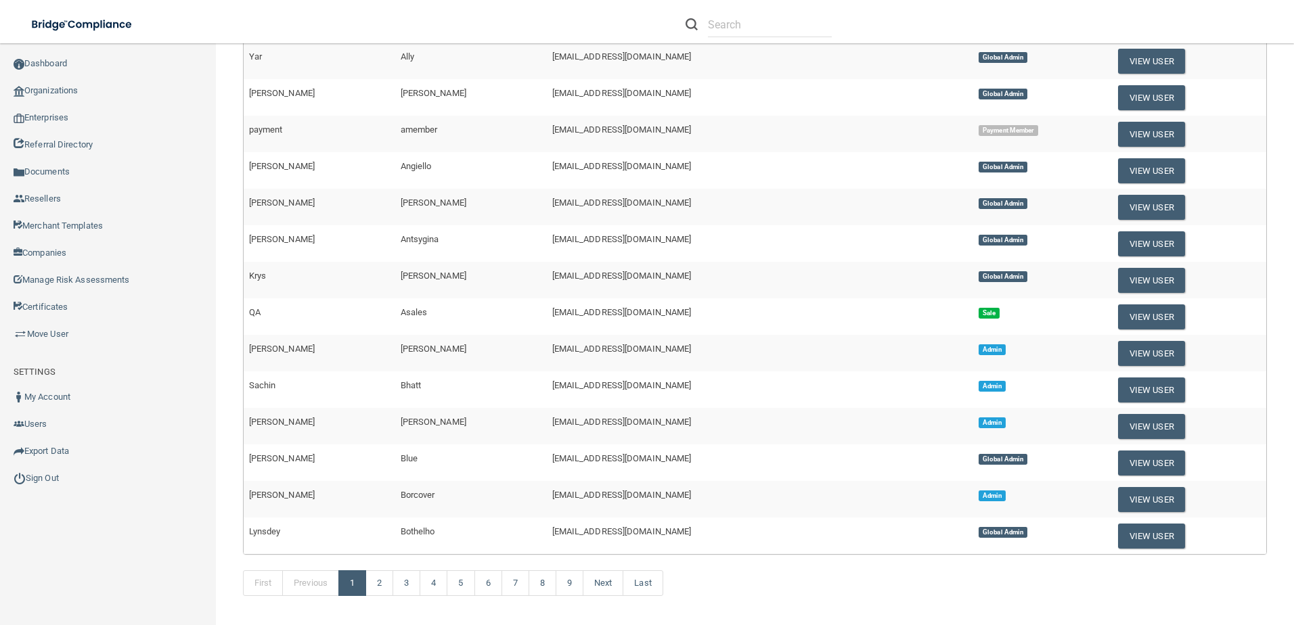
scroll to position [440, 0]
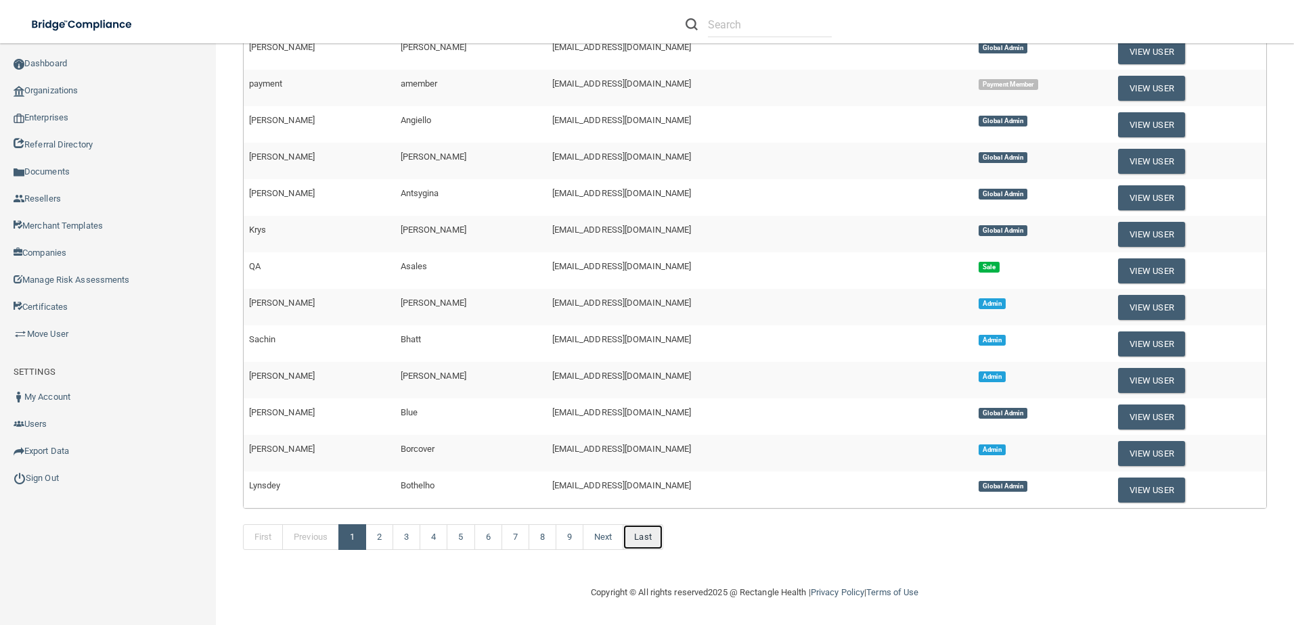
click at [651, 542] on link "Last" at bounding box center [642, 537] width 40 height 26
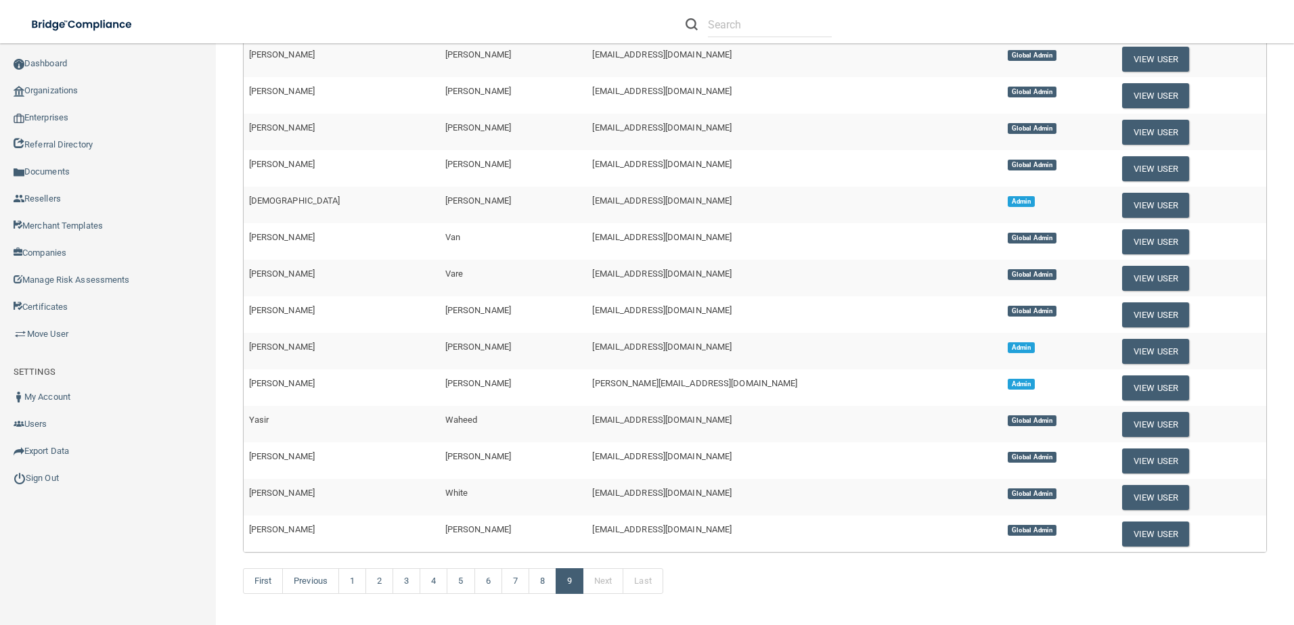
scroll to position [85, 0]
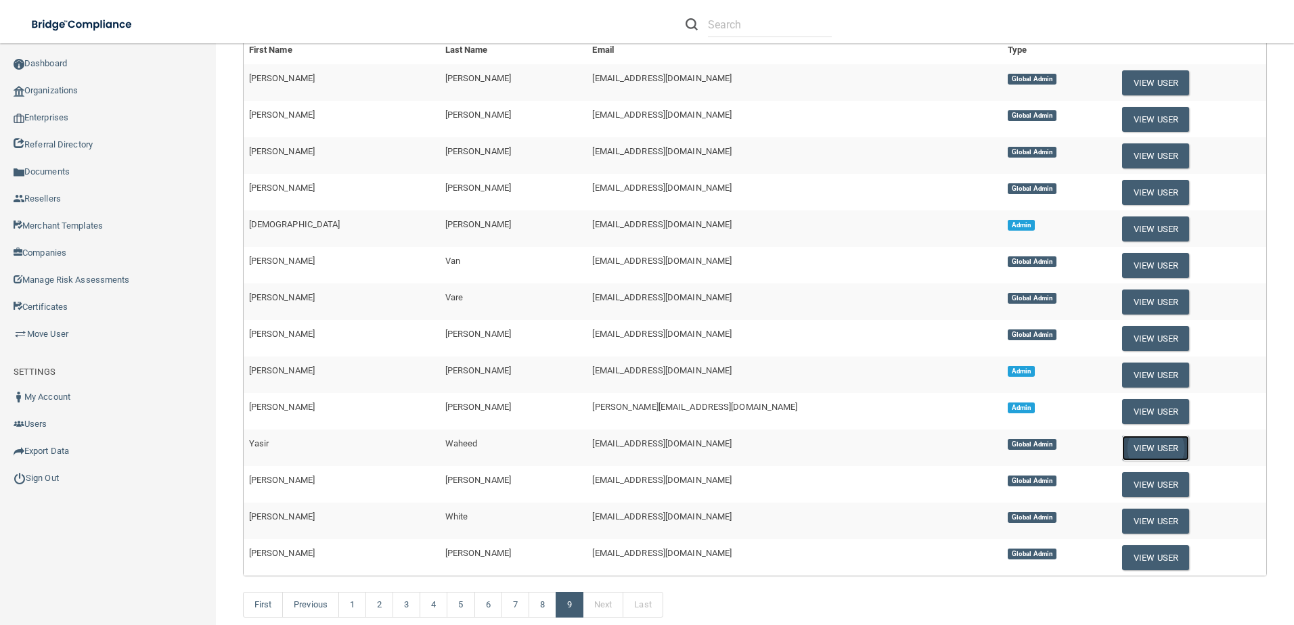
click at [1122, 451] on button "View User" at bounding box center [1155, 448] width 67 height 25
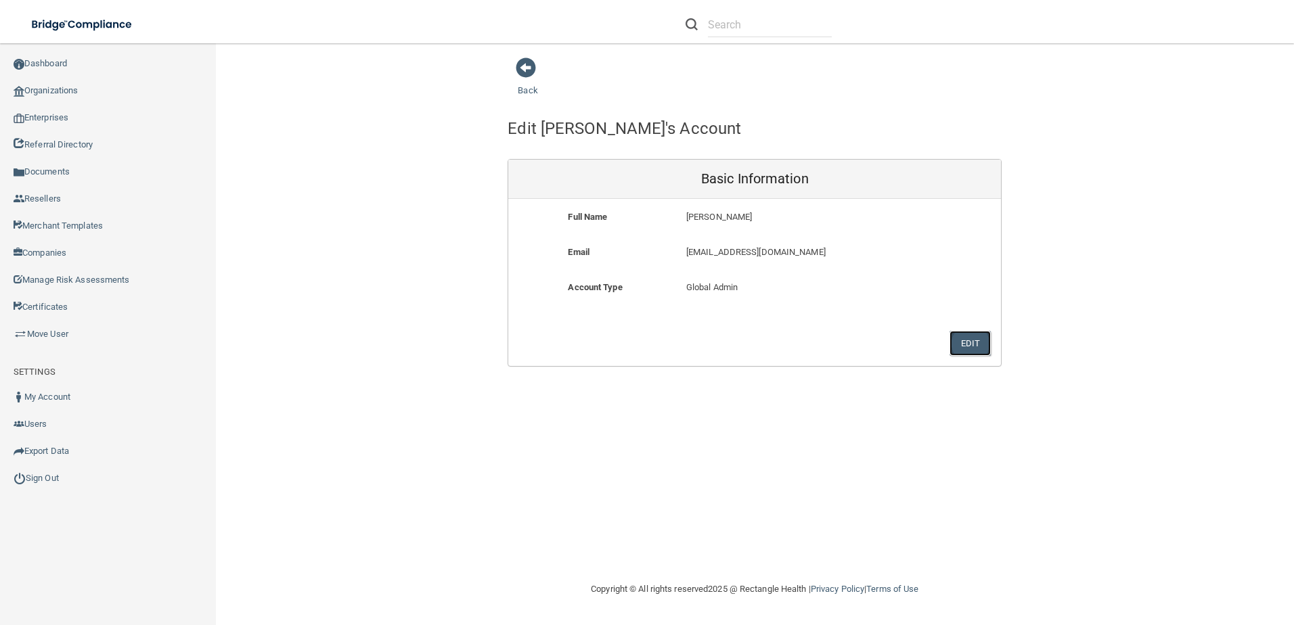
click at [963, 348] on button "Edit" at bounding box center [969, 343] width 41 height 25
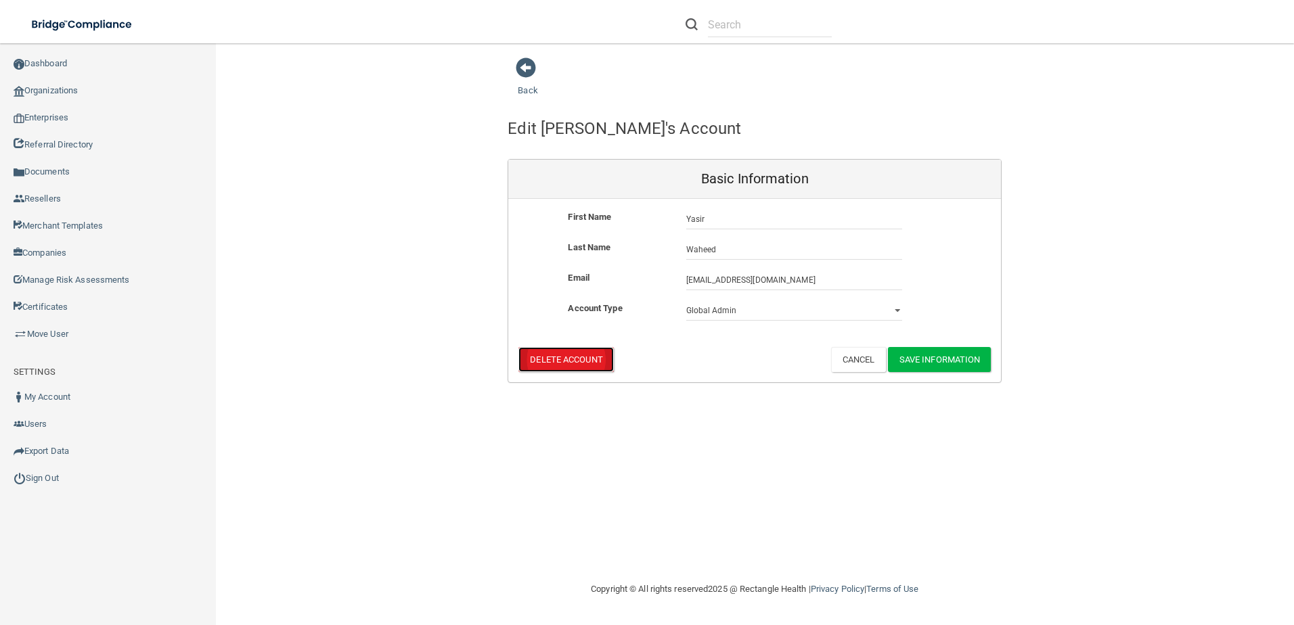
click at [574, 355] on button "Delete Account" at bounding box center [565, 359] width 95 height 25
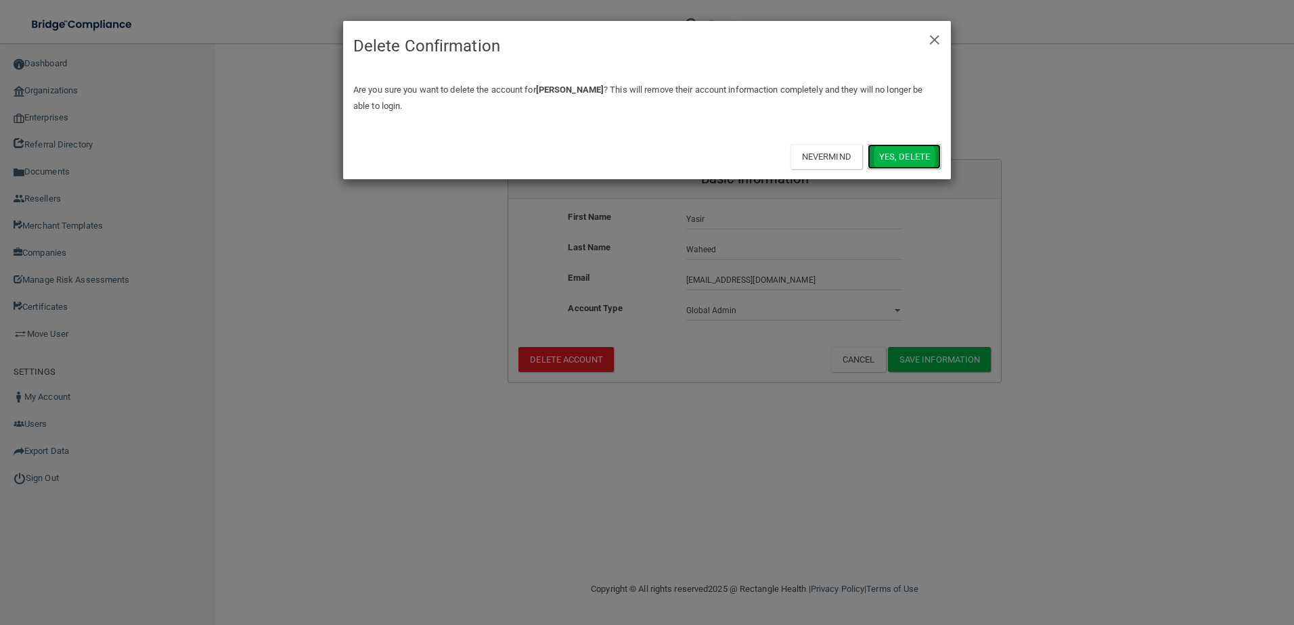
click at [886, 162] on button "Yes, delete" at bounding box center [903, 156] width 73 height 25
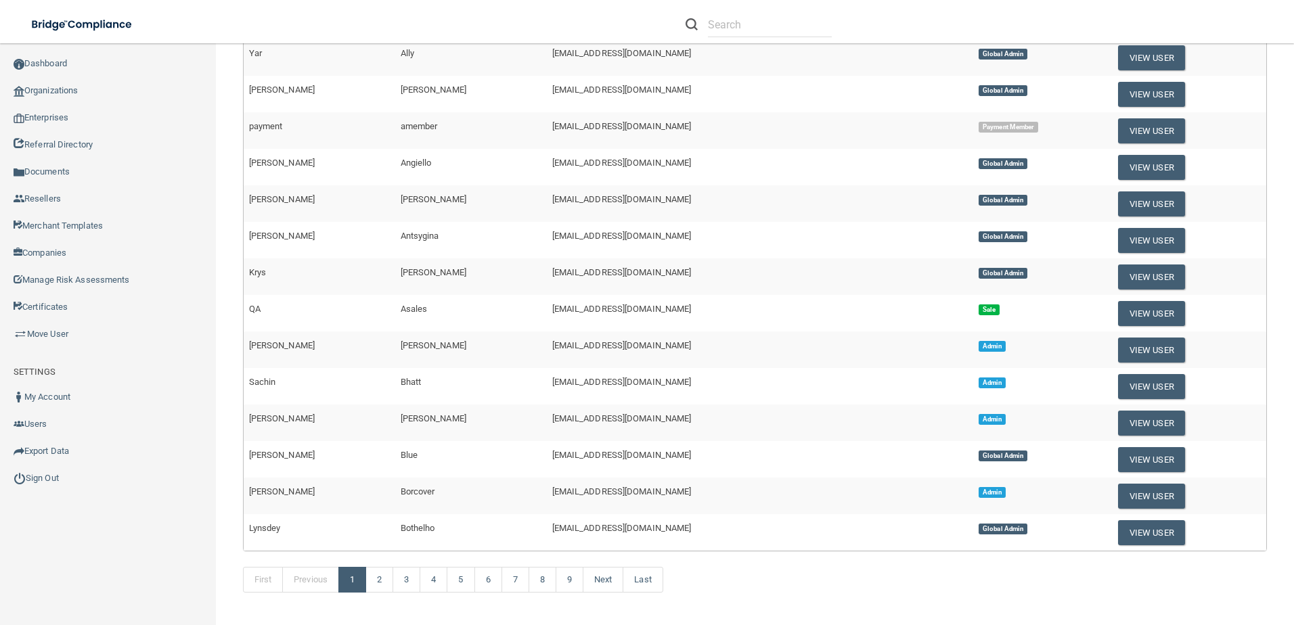
scroll to position [440, 0]
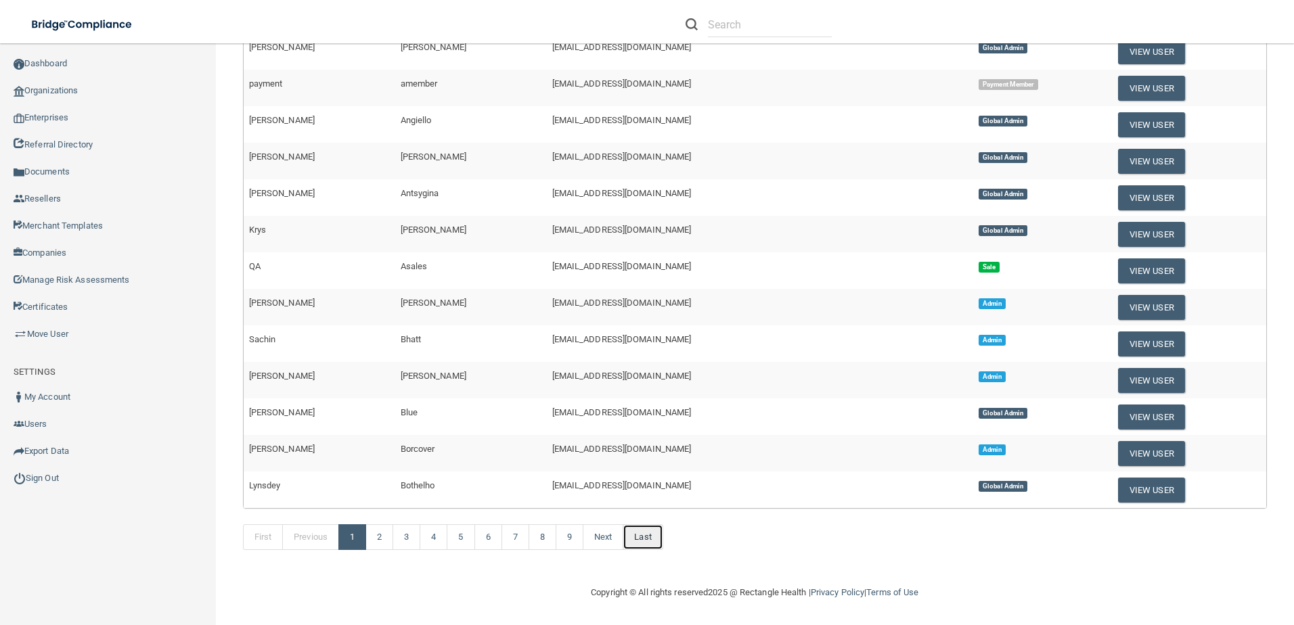
click at [650, 532] on link "Last" at bounding box center [642, 537] width 40 height 26
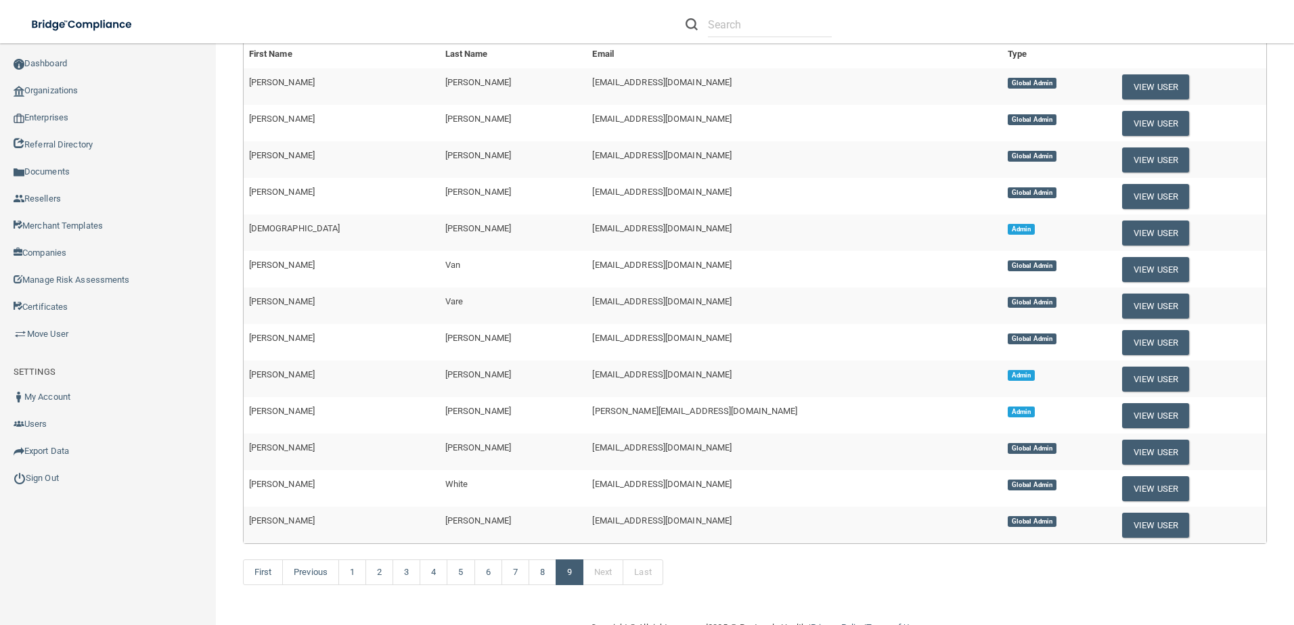
scroll to position [48, 0]
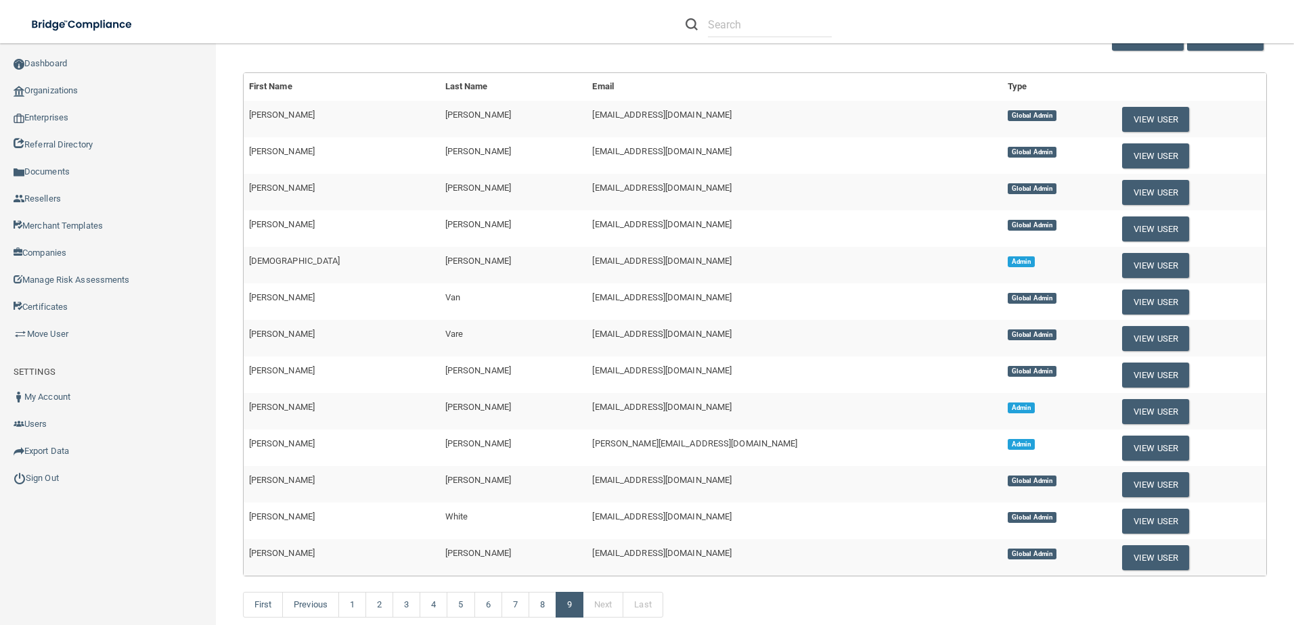
click at [592, 296] on span "avan@rectanglehealth.com" at bounding box center [661, 297] width 139 height 10
copy span "avan"
click at [592, 260] on span "cvaldivia@rectanglehealth.com" at bounding box center [661, 261] width 139 height 10
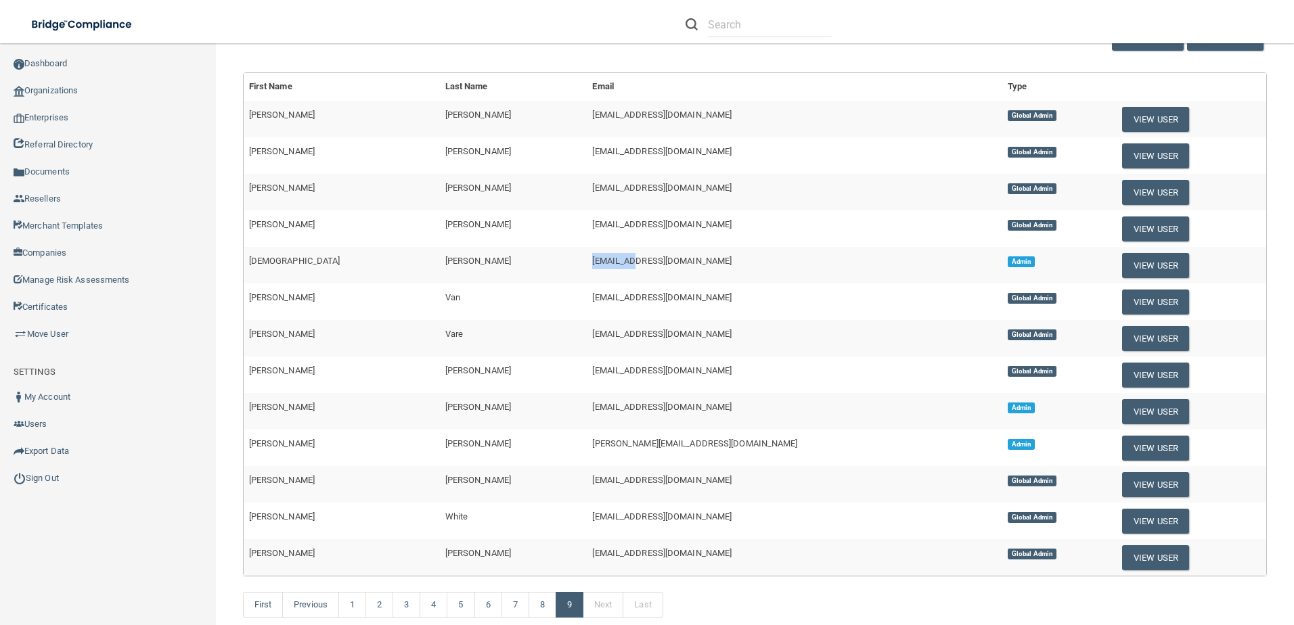
copy span "cvaldivia"
click at [541, 610] on link "8" at bounding box center [542, 605] width 28 height 26
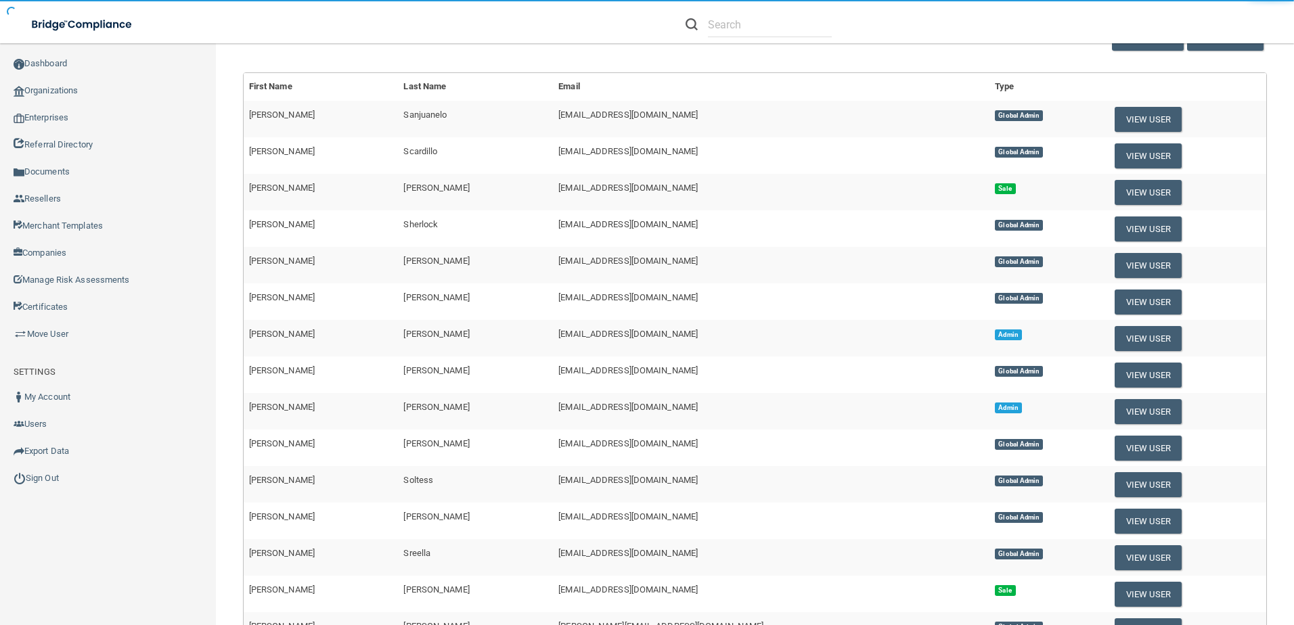
scroll to position [371, 0]
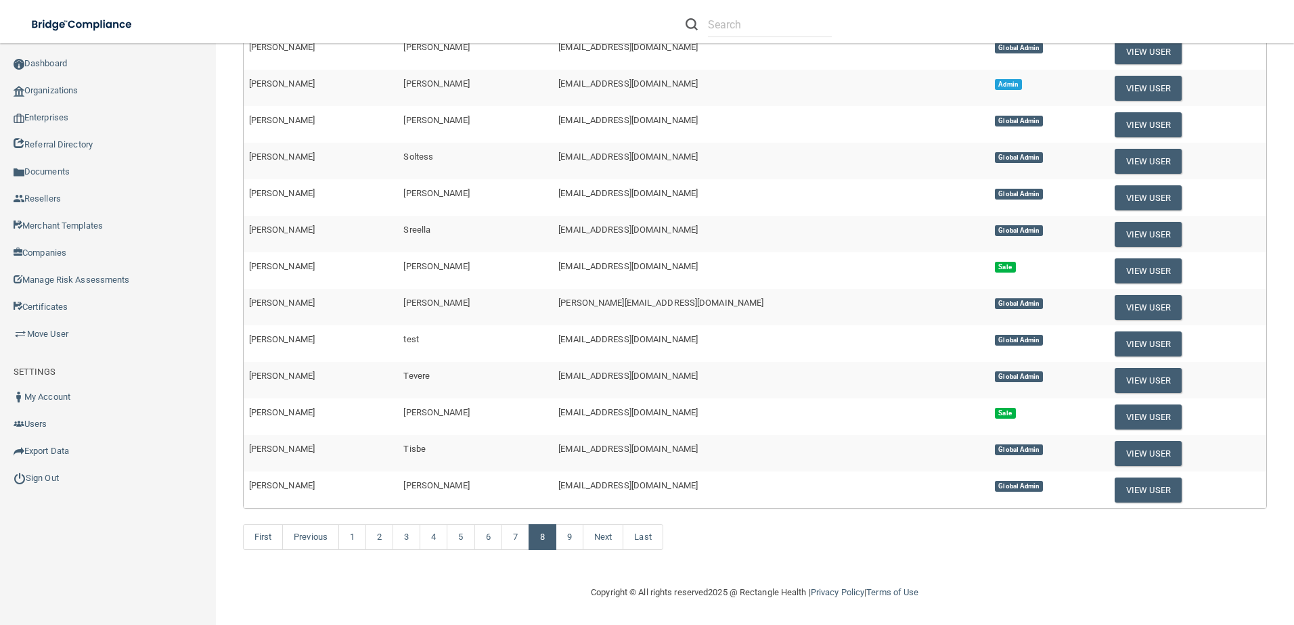
click at [558, 413] on span "nthompson+admin@rectanglehealth.com" at bounding box center [627, 412] width 139 height 10
copy span "nthompson"
drag, startPoint x: 744, startPoint y: 427, endPoint x: 953, endPoint y: 416, distance: 209.4
click at [744, 427] on td "nthompson+admin@rectanglehealth.com" at bounding box center [771, 417] width 436 height 37
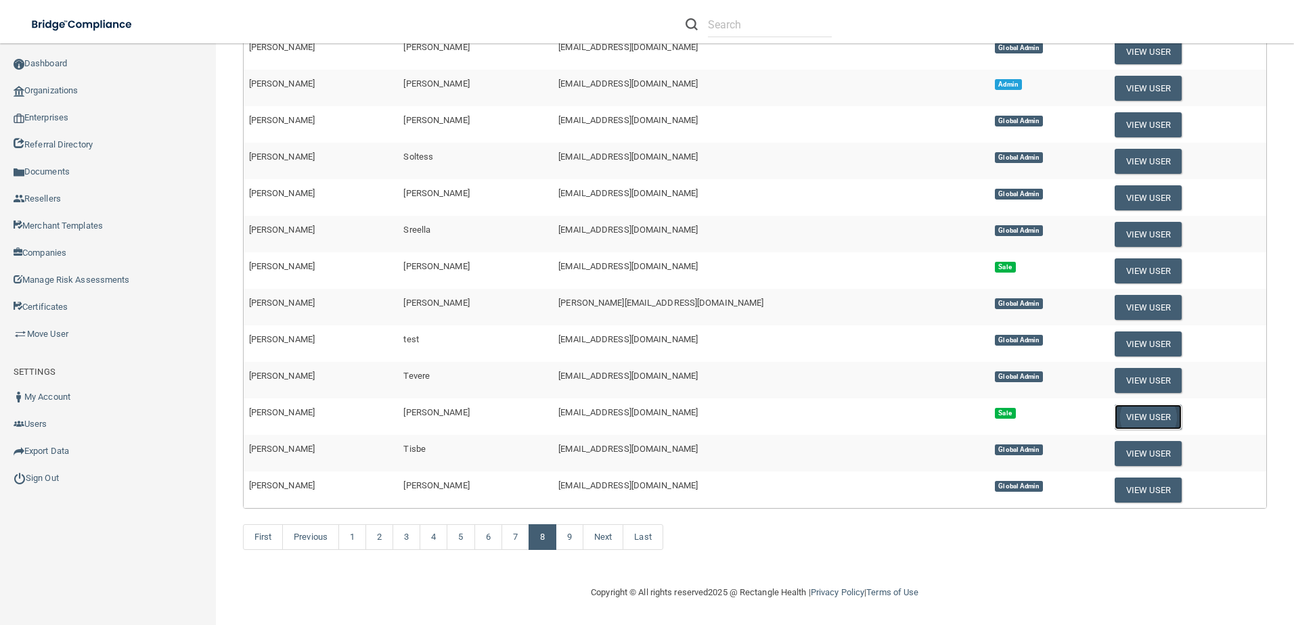
click at [1114, 416] on button "View User" at bounding box center [1147, 417] width 67 height 25
select select "sale"
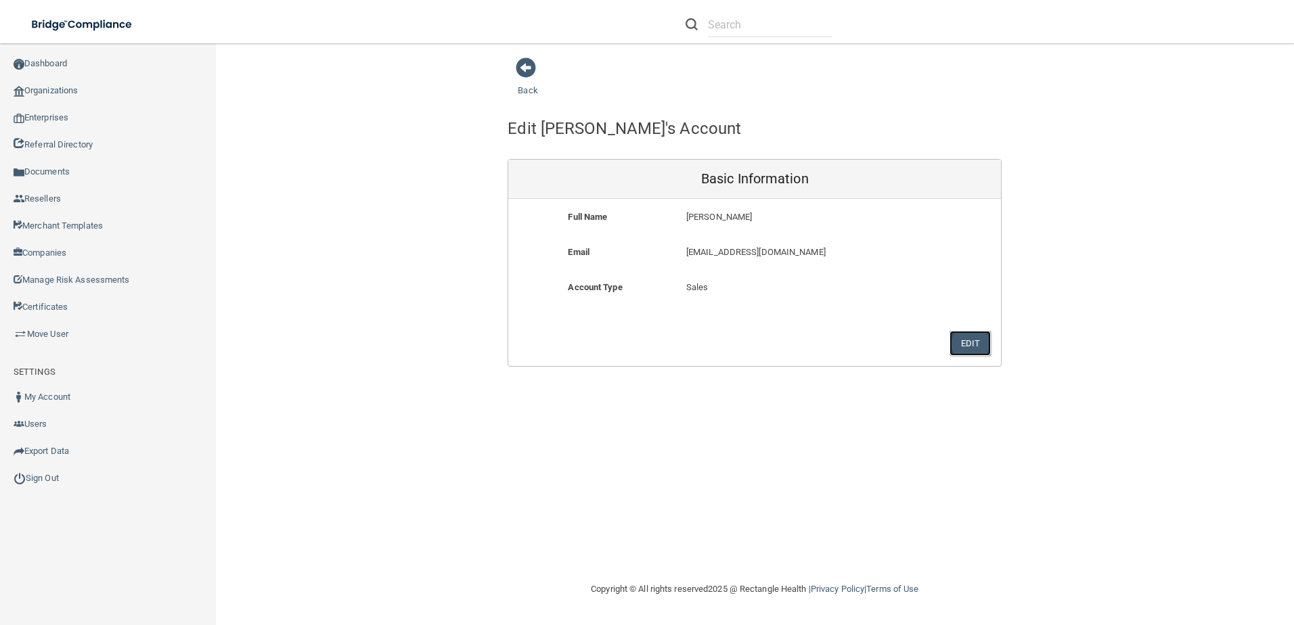
click at [983, 339] on button "Edit" at bounding box center [969, 343] width 41 height 25
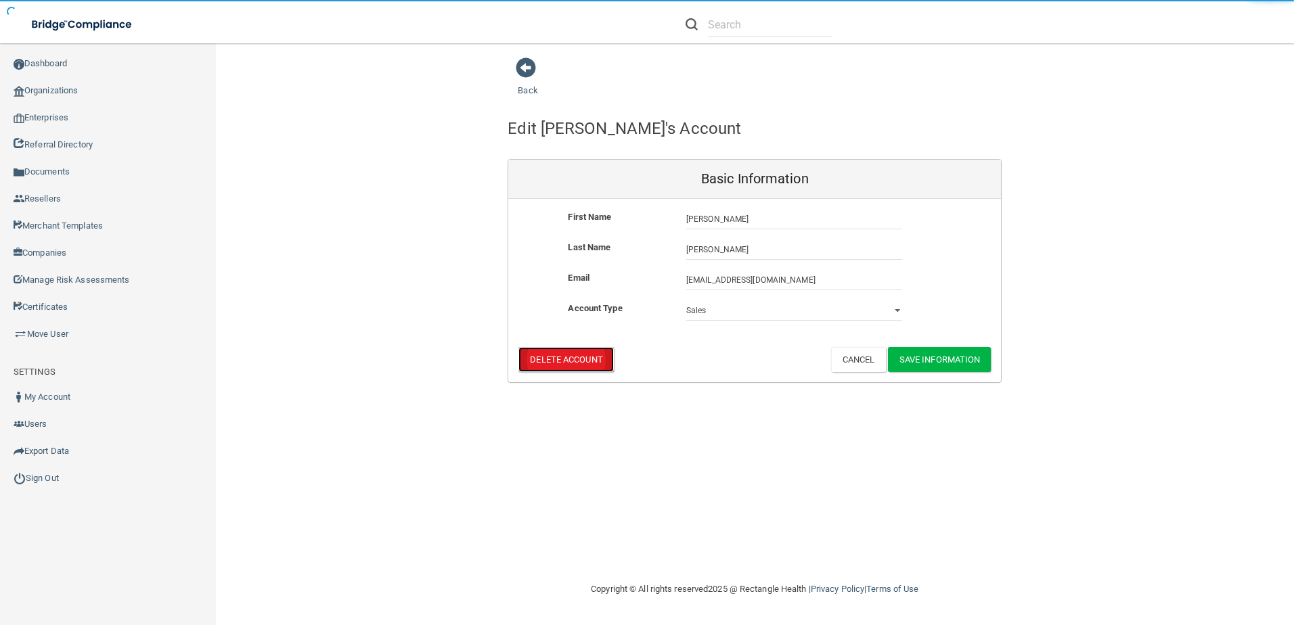
click at [576, 355] on button "Delete Account" at bounding box center [565, 359] width 95 height 25
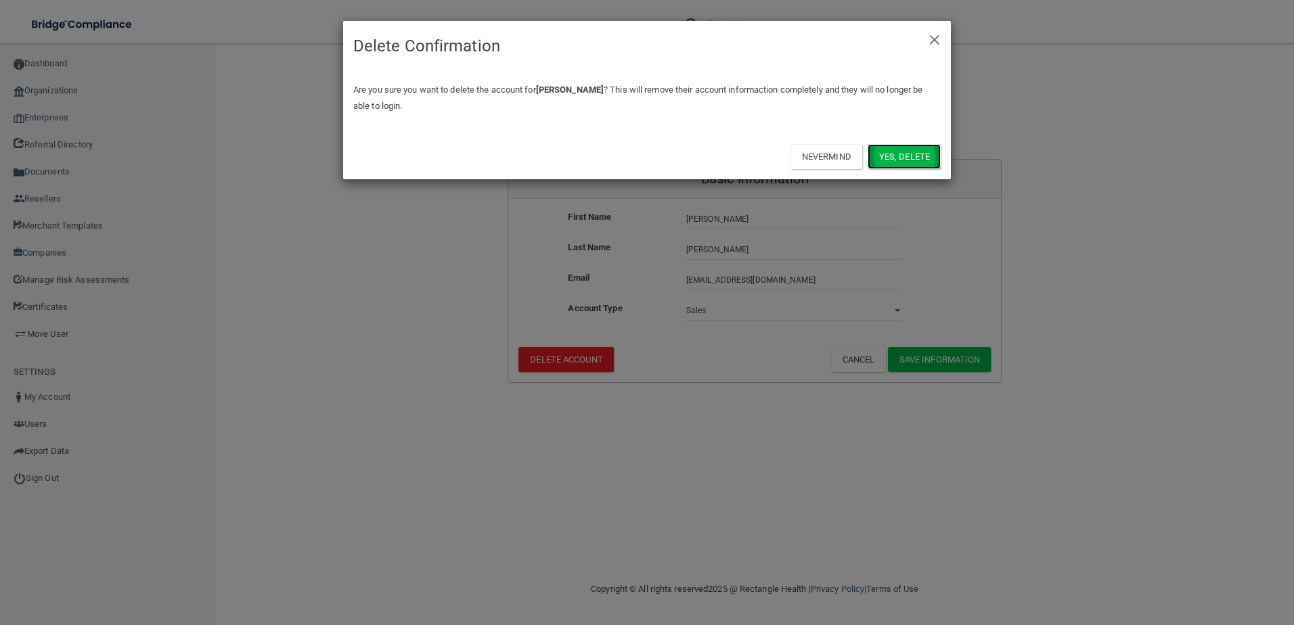
click at [915, 168] on button "Yes, delete" at bounding box center [903, 156] width 73 height 25
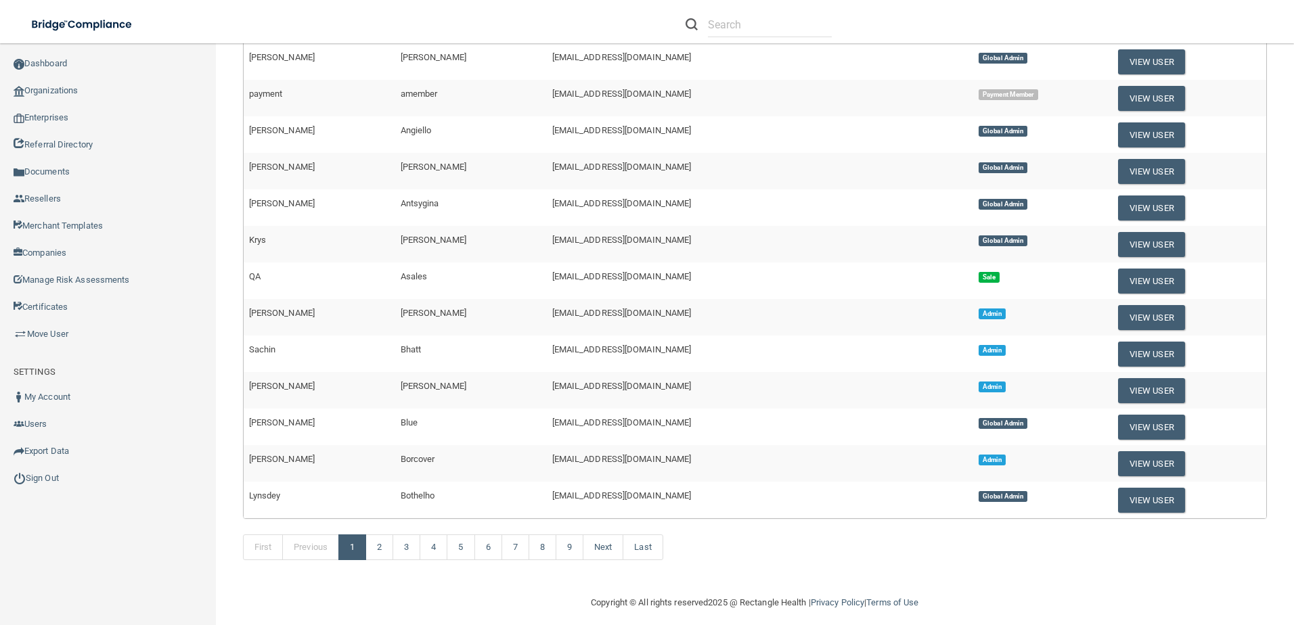
scroll to position [440, 0]
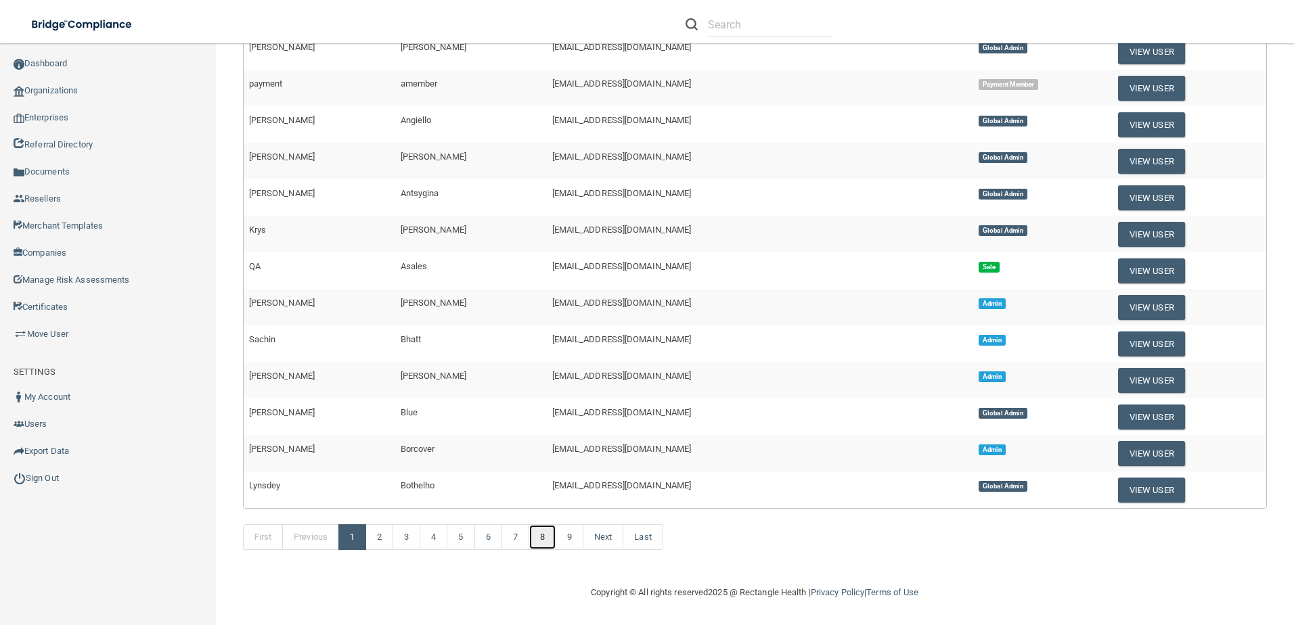
click at [548, 532] on link "8" at bounding box center [542, 537] width 28 height 26
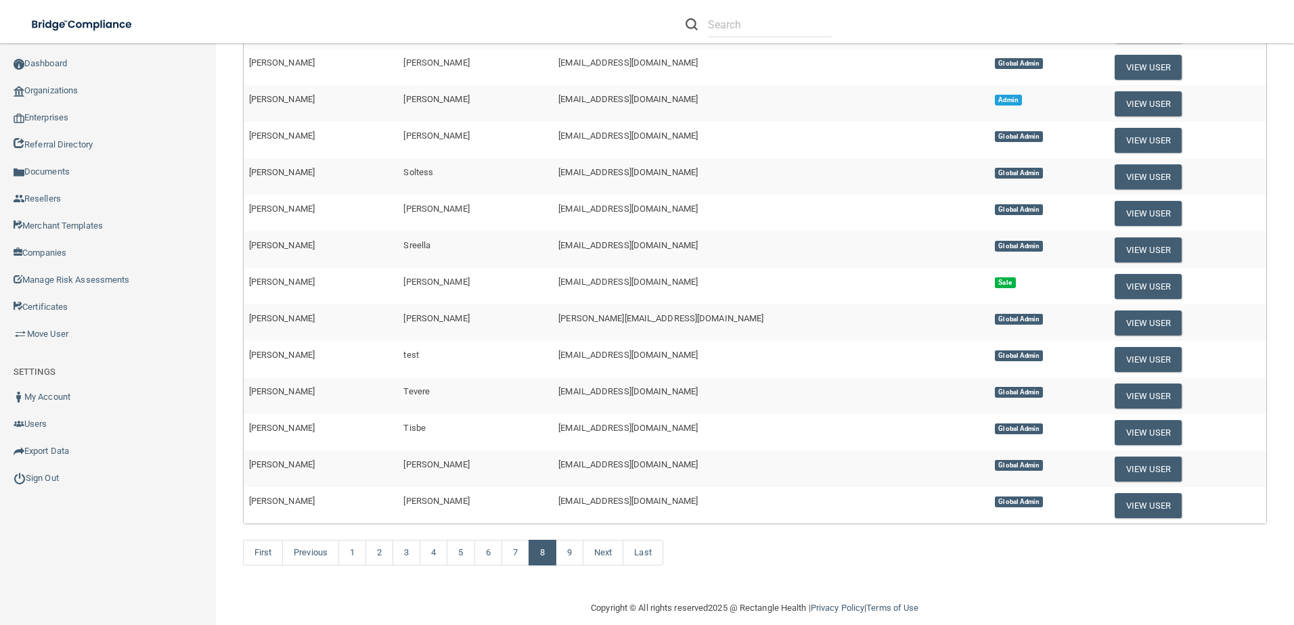
scroll to position [371, 0]
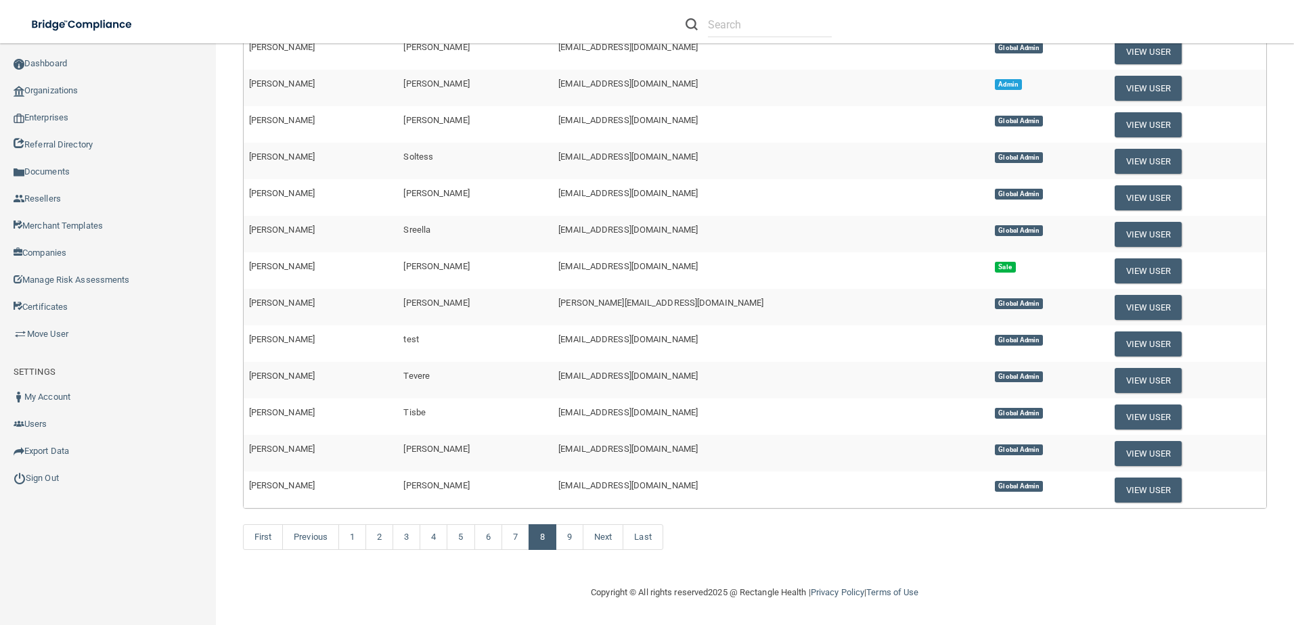
click at [379, 300] on td "Josh" at bounding box center [321, 307] width 155 height 37
click at [403, 307] on span "Stoll" at bounding box center [436, 303] width 66 height 10
copy span "Stoll"
click at [553, 308] on td "joshs@pcihipaa.com" at bounding box center [771, 307] width 436 height 37
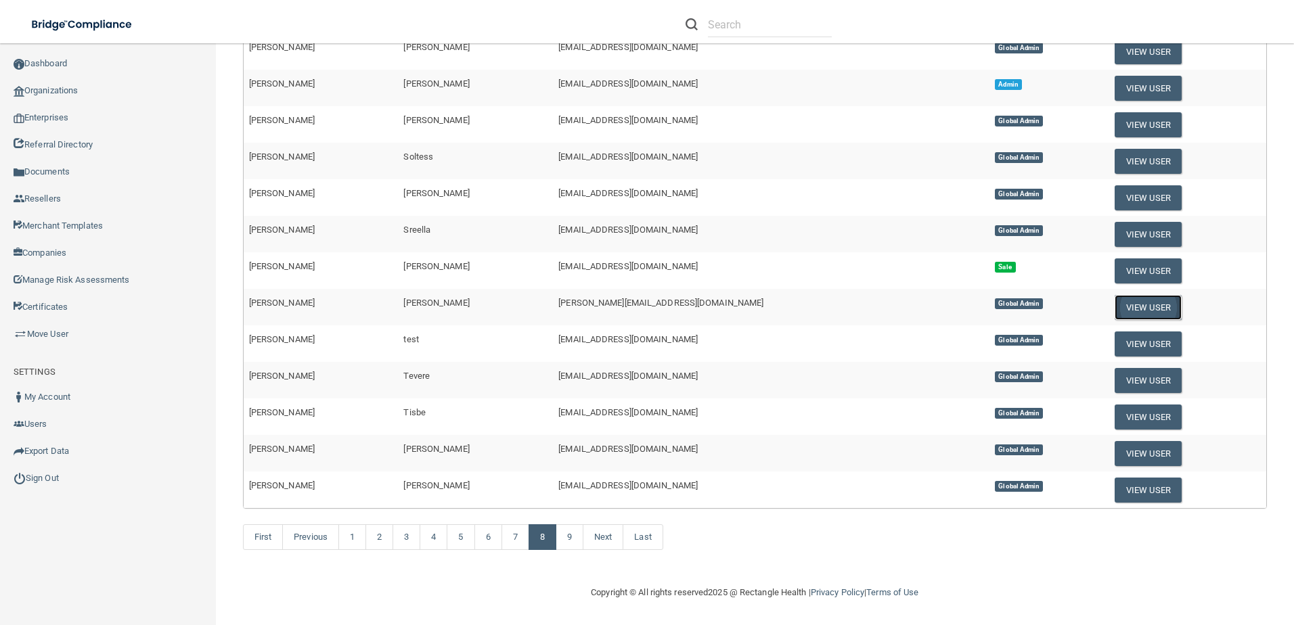
click at [1114, 307] on button "View User" at bounding box center [1147, 307] width 67 height 25
select select "global_admin"
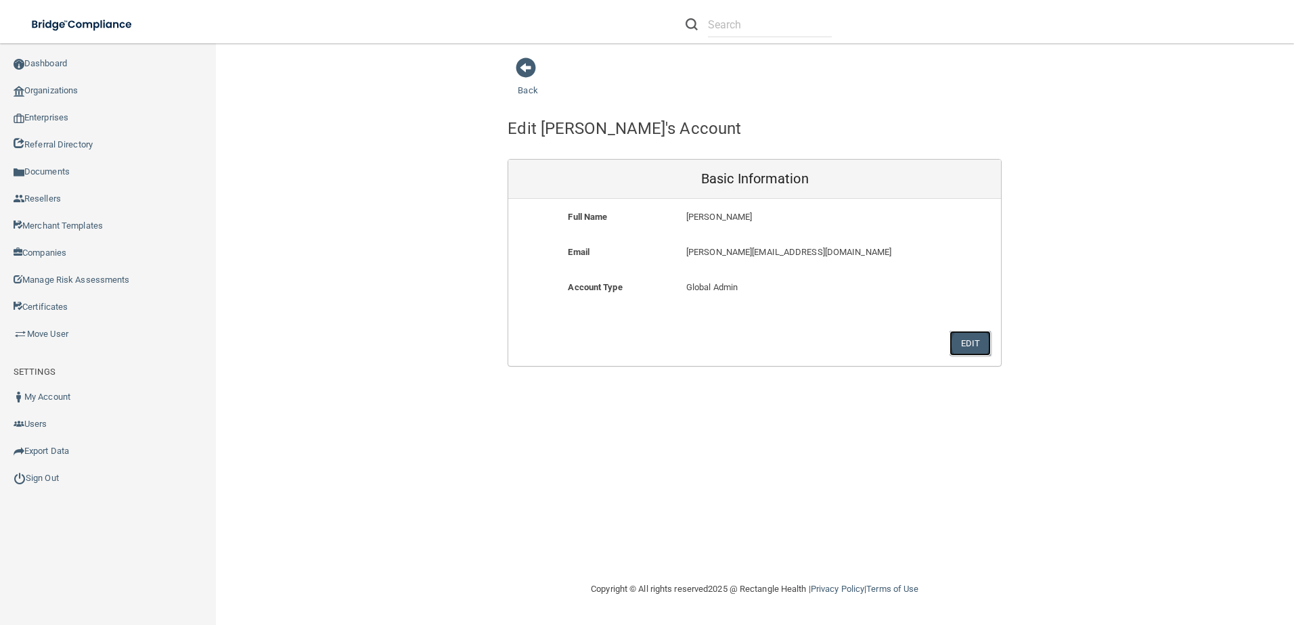
click at [959, 350] on button "Edit" at bounding box center [969, 343] width 41 height 25
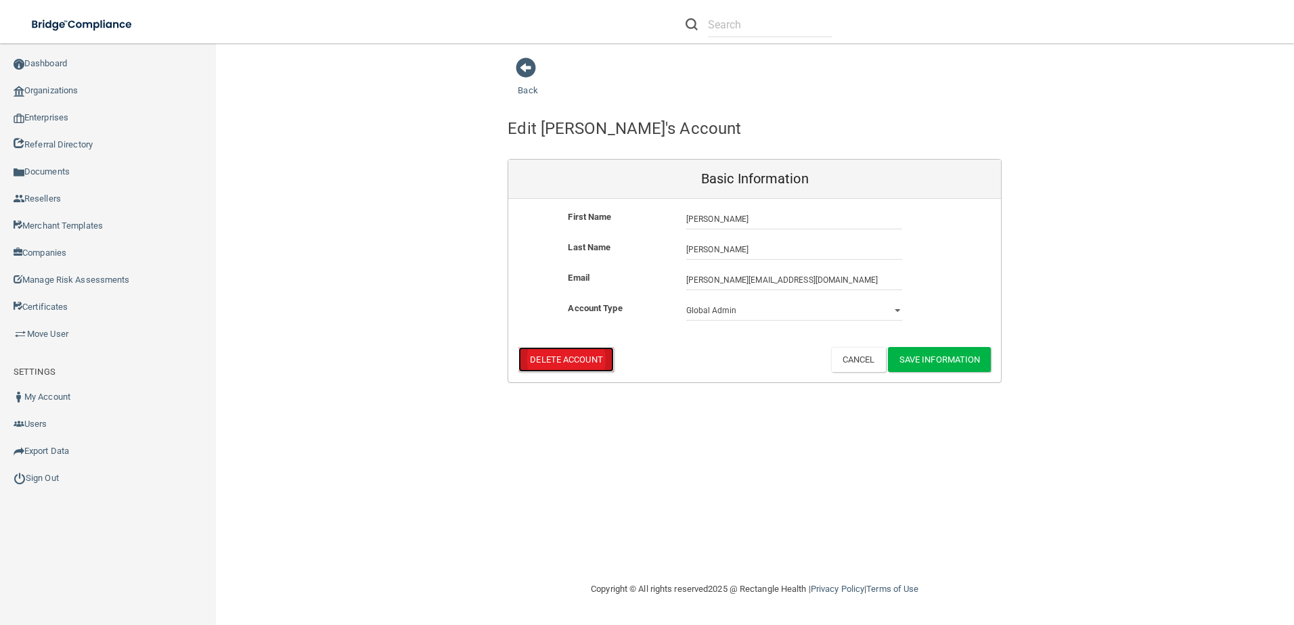
click at [588, 355] on button "Delete Account" at bounding box center [565, 359] width 95 height 25
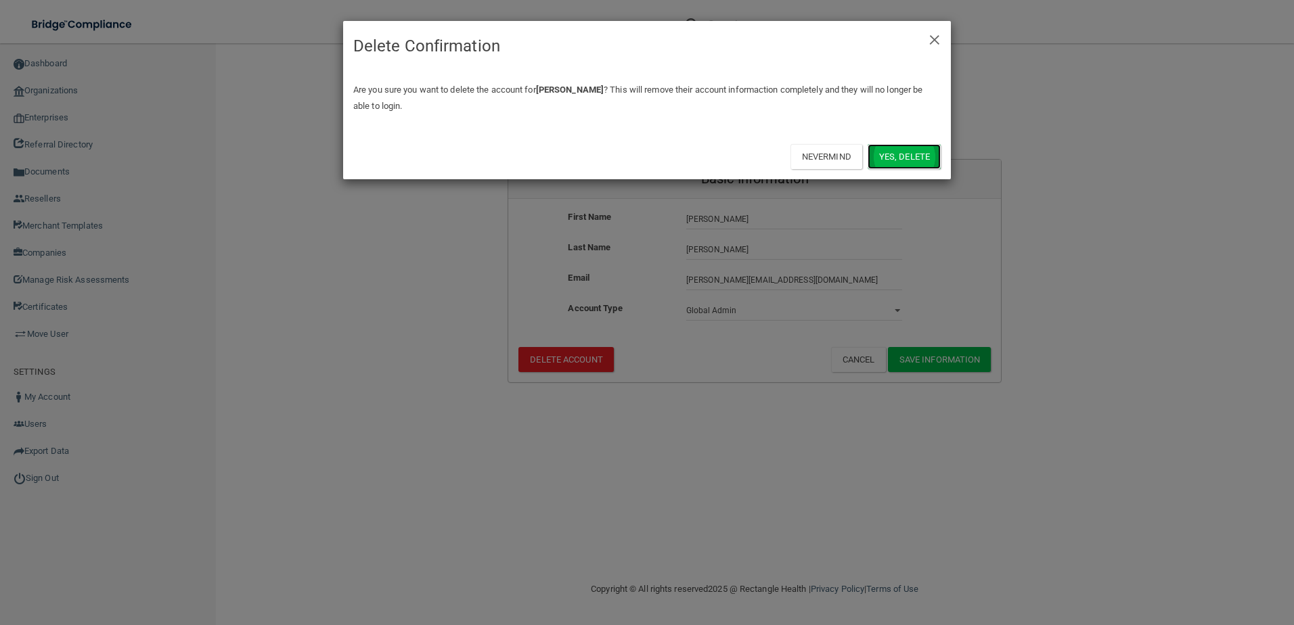
click at [903, 161] on button "Yes, delete" at bounding box center [903, 156] width 73 height 25
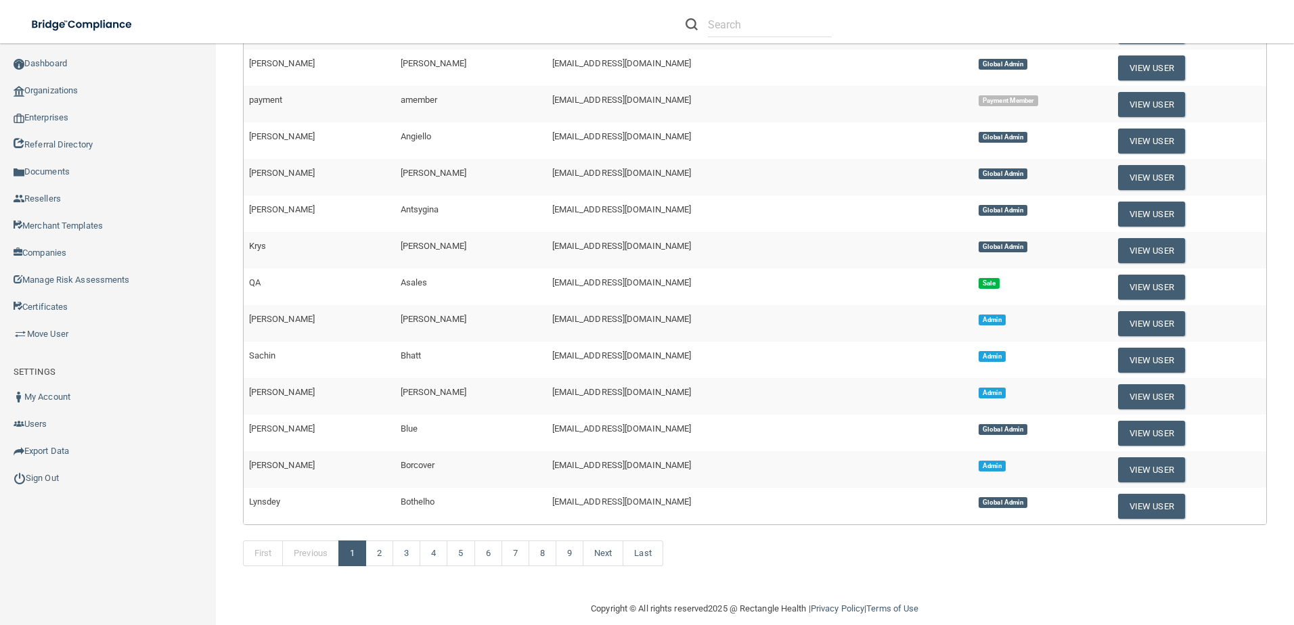
scroll to position [440, 0]
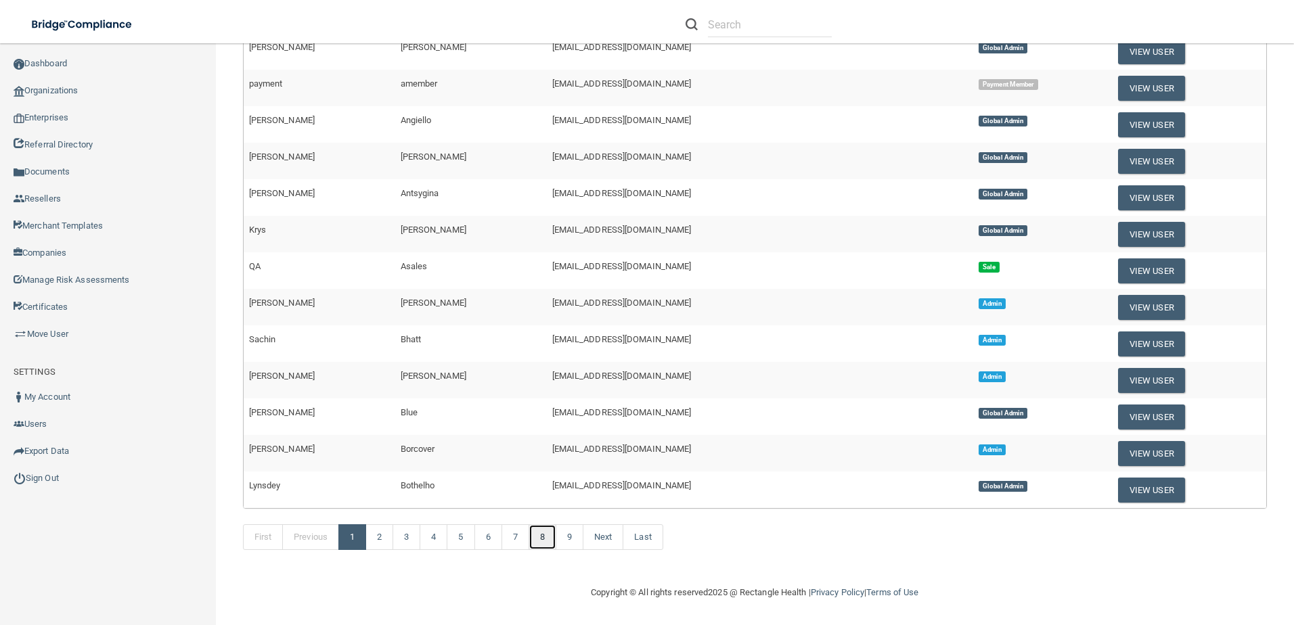
click at [553, 532] on link "8" at bounding box center [542, 537] width 28 height 26
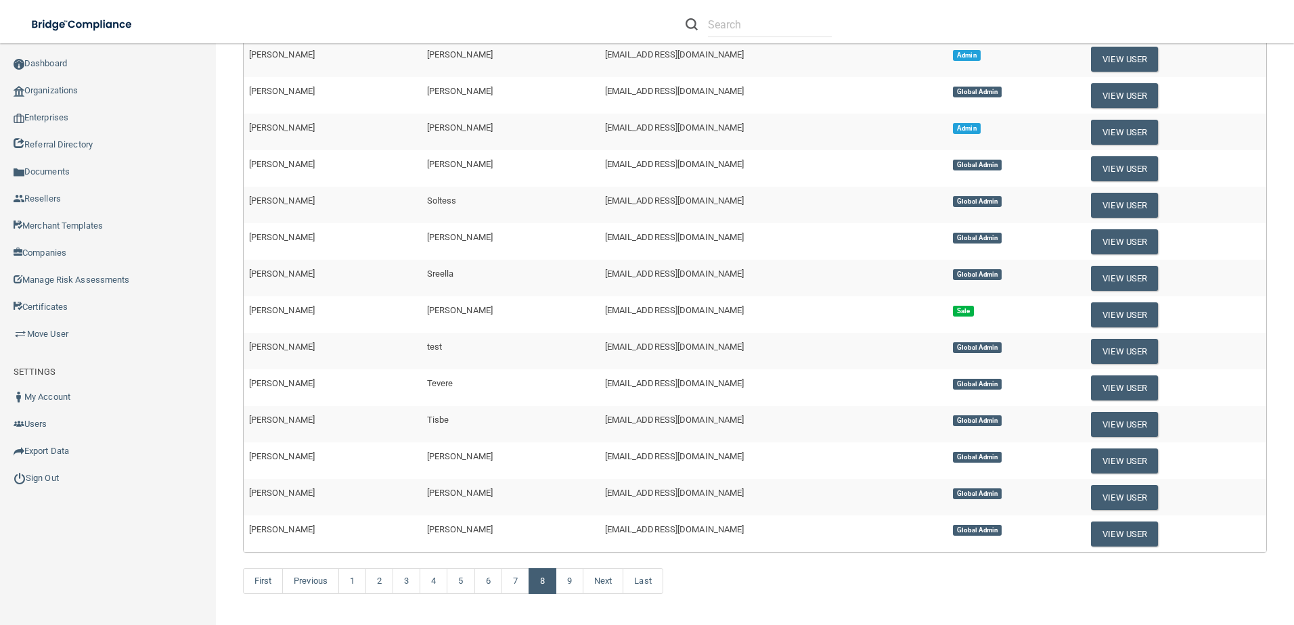
scroll to position [304, 0]
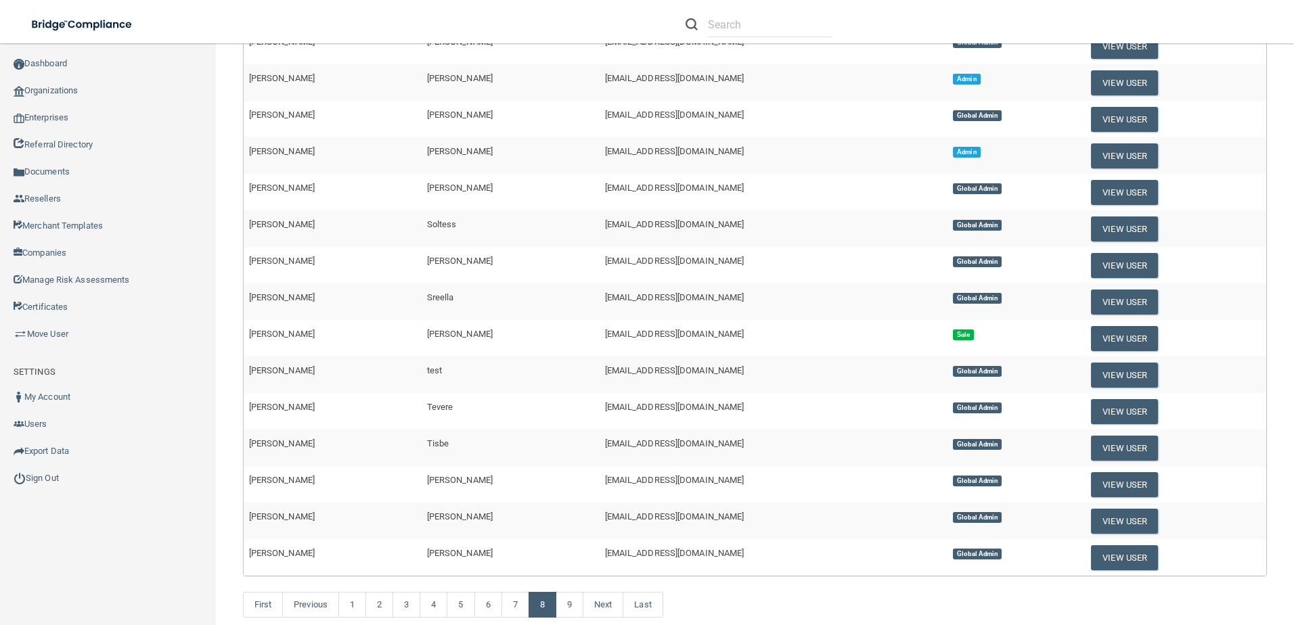
click at [427, 338] on span "Stewart" at bounding box center [460, 334] width 66 height 10
copy span "Stewart"
click at [422, 291] on td "Sreella" at bounding box center [511, 302] width 178 height 37
click at [427, 297] on span "Sreella" at bounding box center [440, 297] width 27 height 10
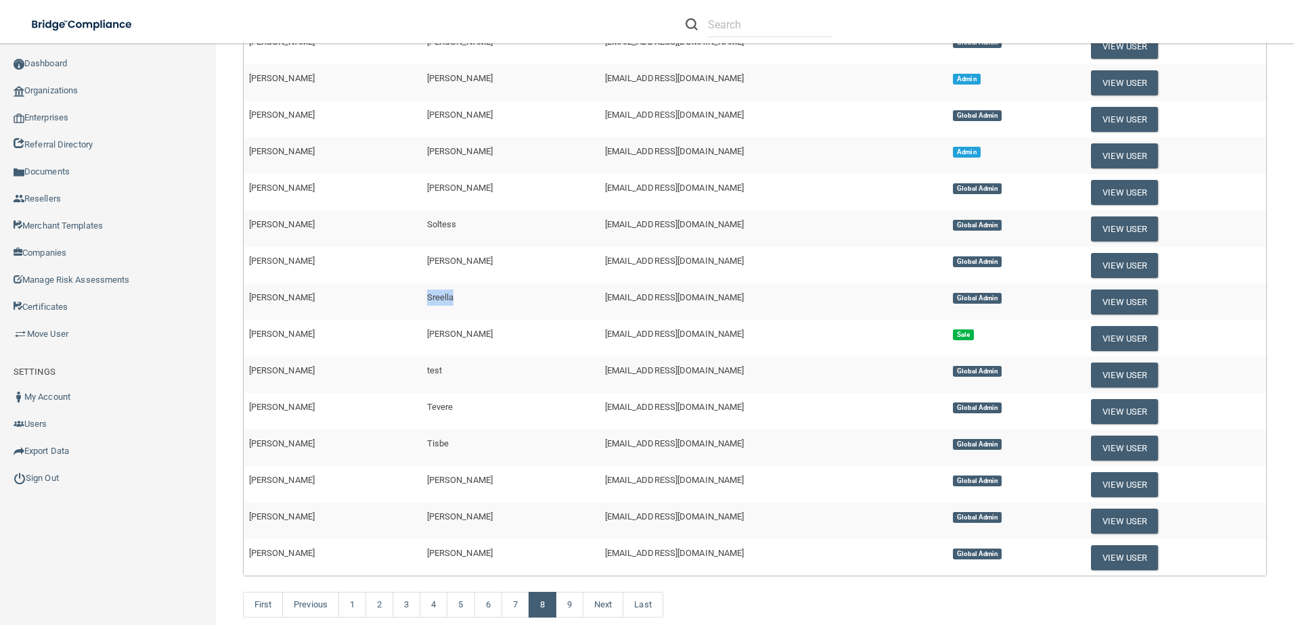
click at [427, 297] on span "Sreella" at bounding box center [440, 297] width 27 height 10
copy span "Sreella"
click at [605, 150] on span "lsilvestre@pcihipaa.com" at bounding box center [674, 151] width 139 height 10
copy span "lsilvestre"
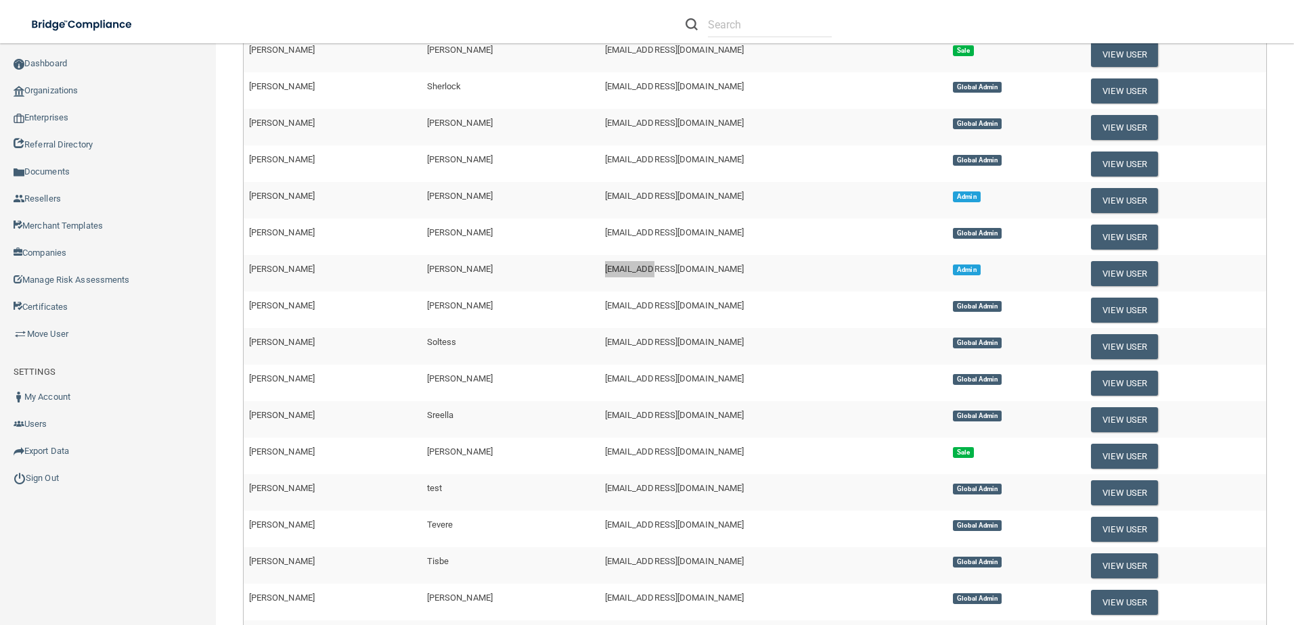
scroll to position [168, 0]
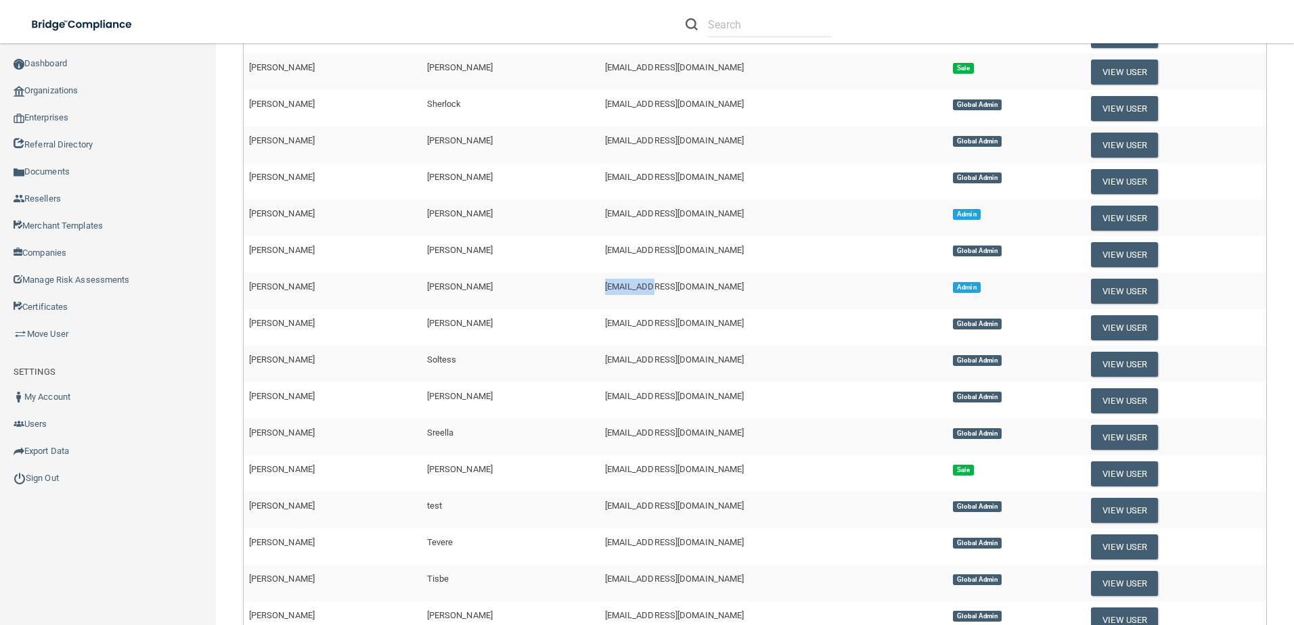
click at [605, 250] on span "jsilverio@rectanglehealth.com" at bounding box center [674, 250] width 139 height 10
copy span "jsilverio"
click at [605, 179] on span "clacys@pcihipaa.com" at bounding box center [674, 177] width 139 height 10
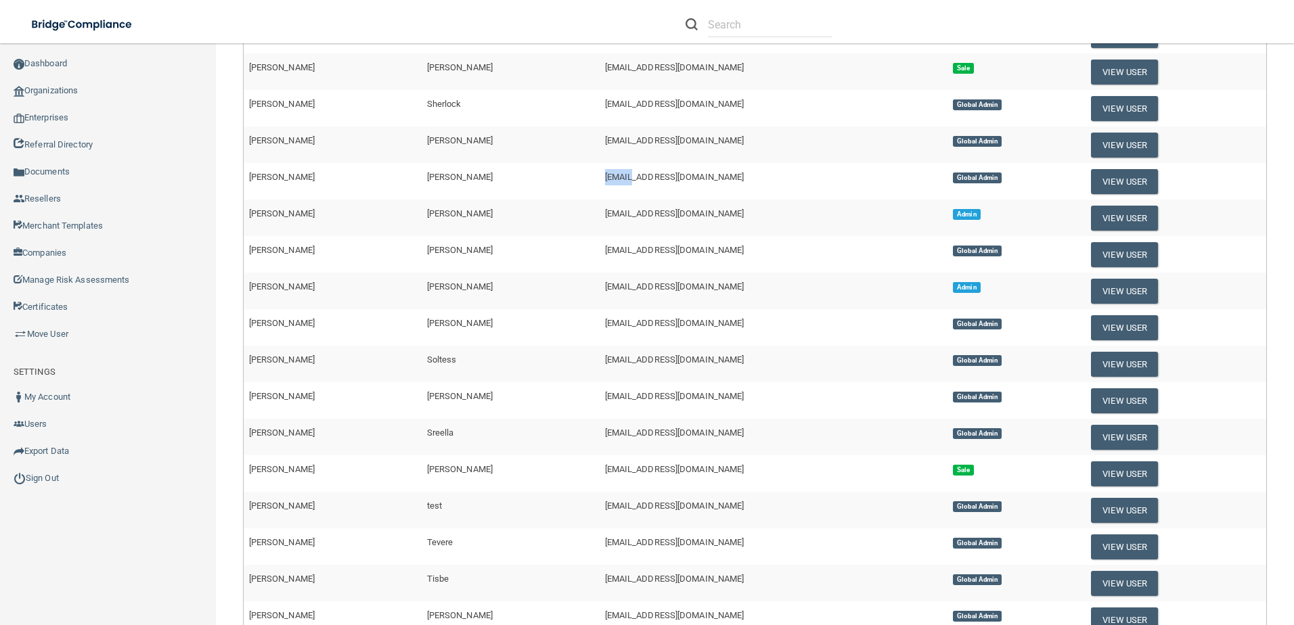
copy span "clacys"
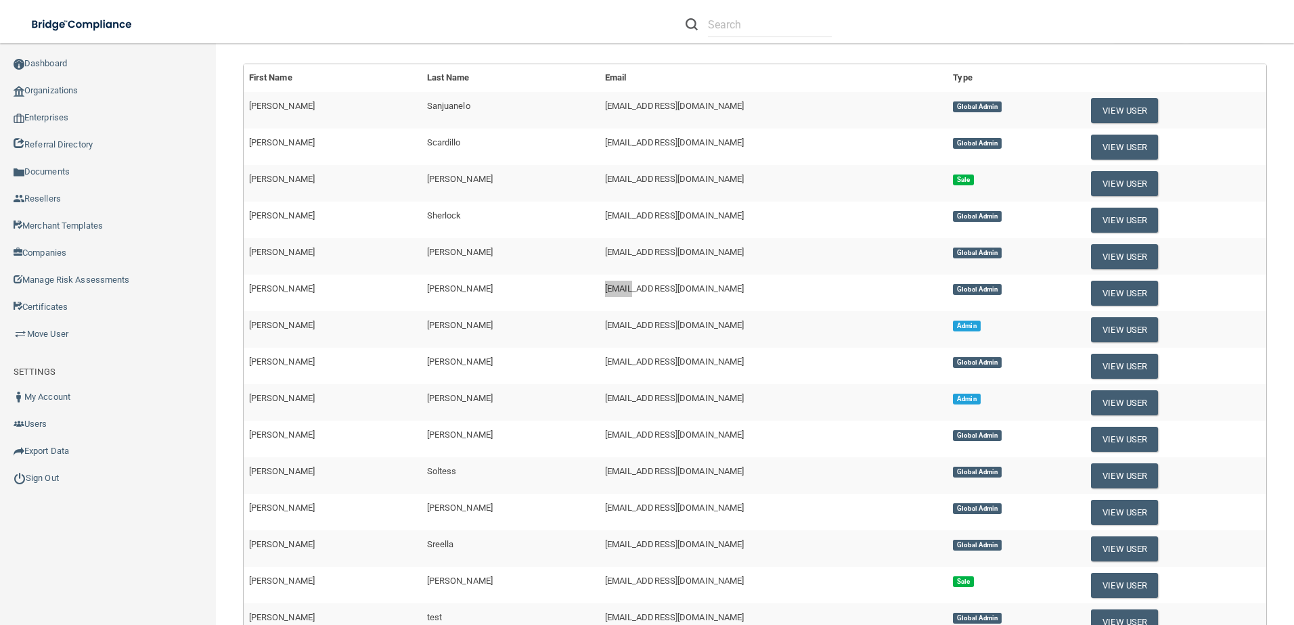
scroll to position [33, 0]
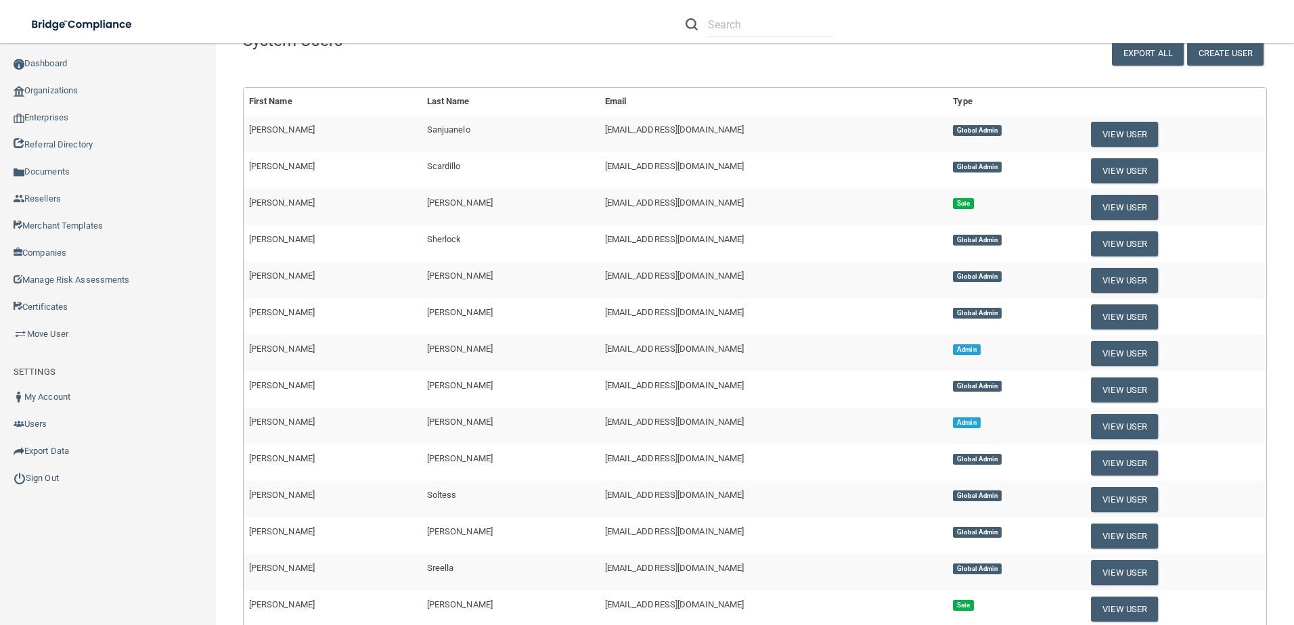
click at [605, 128] on span "csanjuanelo@rectanglehealth.com" at bounding box center [674, 129] width 139 height 10
copy span "csanjuanelo"
click at [1114, 129] on button "View User" at bounding box center [1124, 134] width 67 height 25
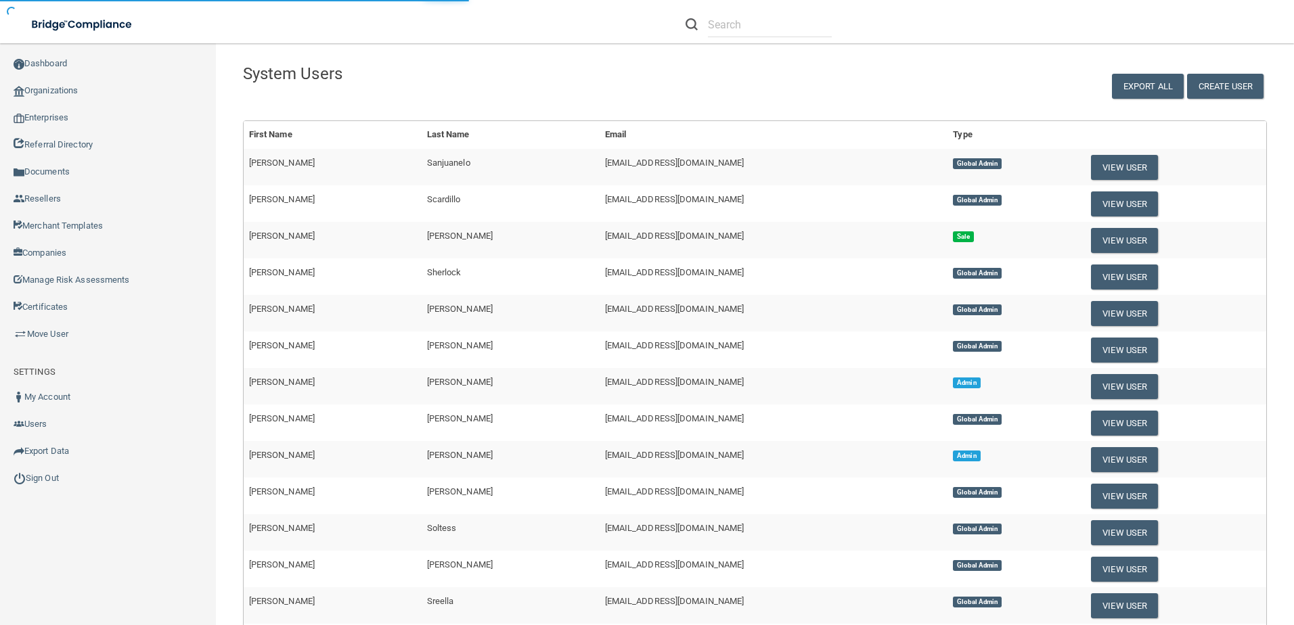
select select "global_admin"
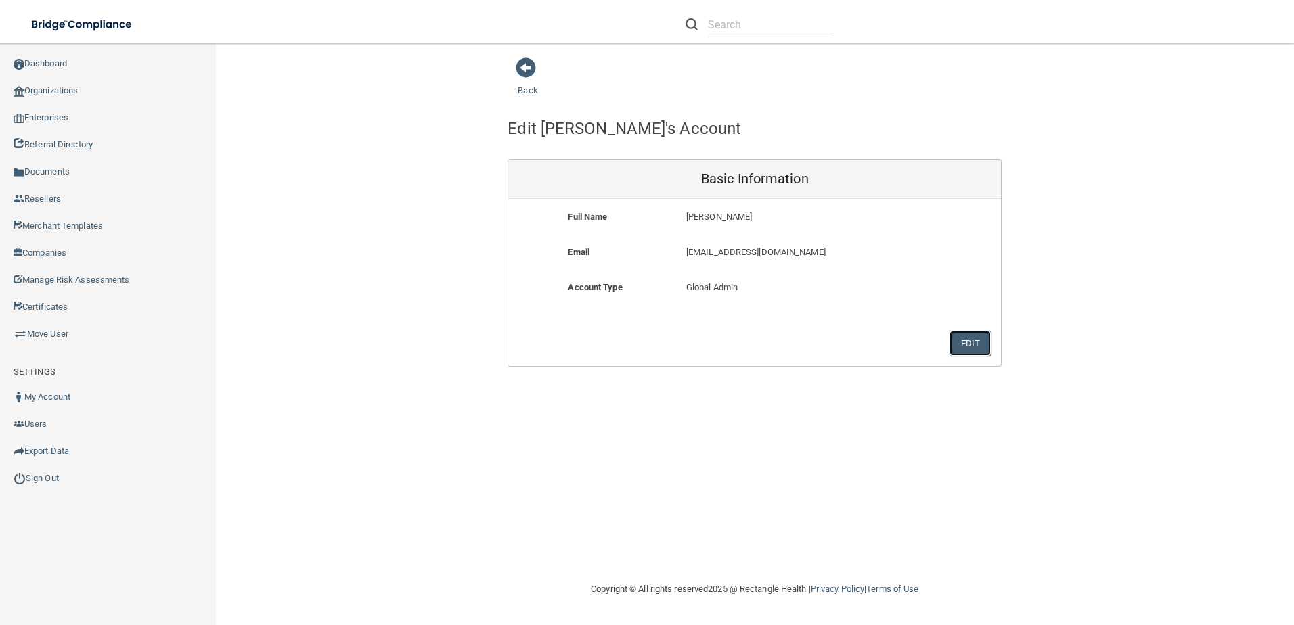
click at [959, 339] on button "Edit" at bounding box center [969, 343] width 41 height 25
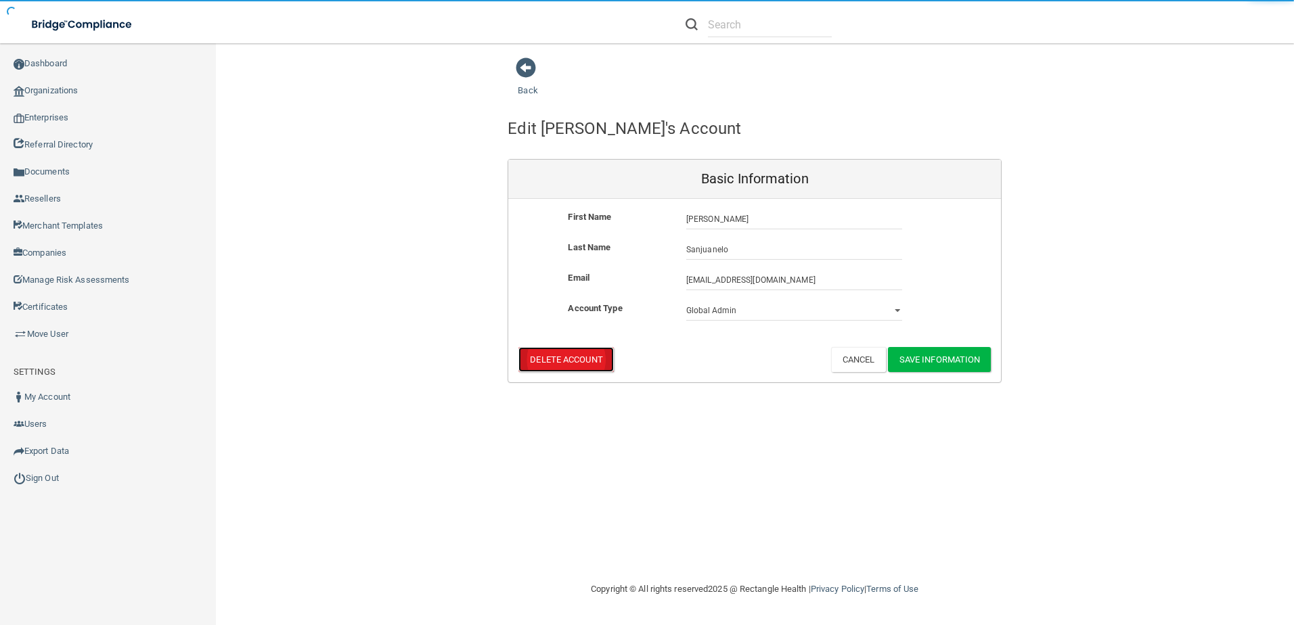
click at [547, 368] on button "Delete Account" at bounding box center [565, 359] width 95 height 25
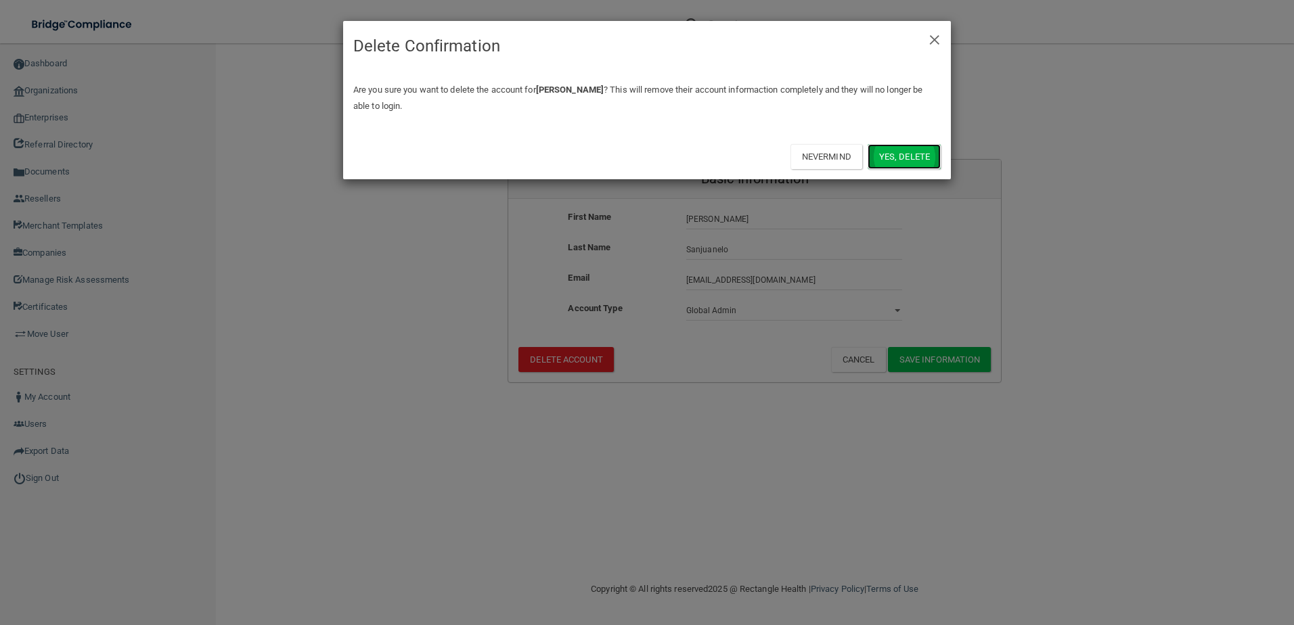
click at [923, 159] on button "Yes, delete" at bounding box center [903, 156] width 73 height 25
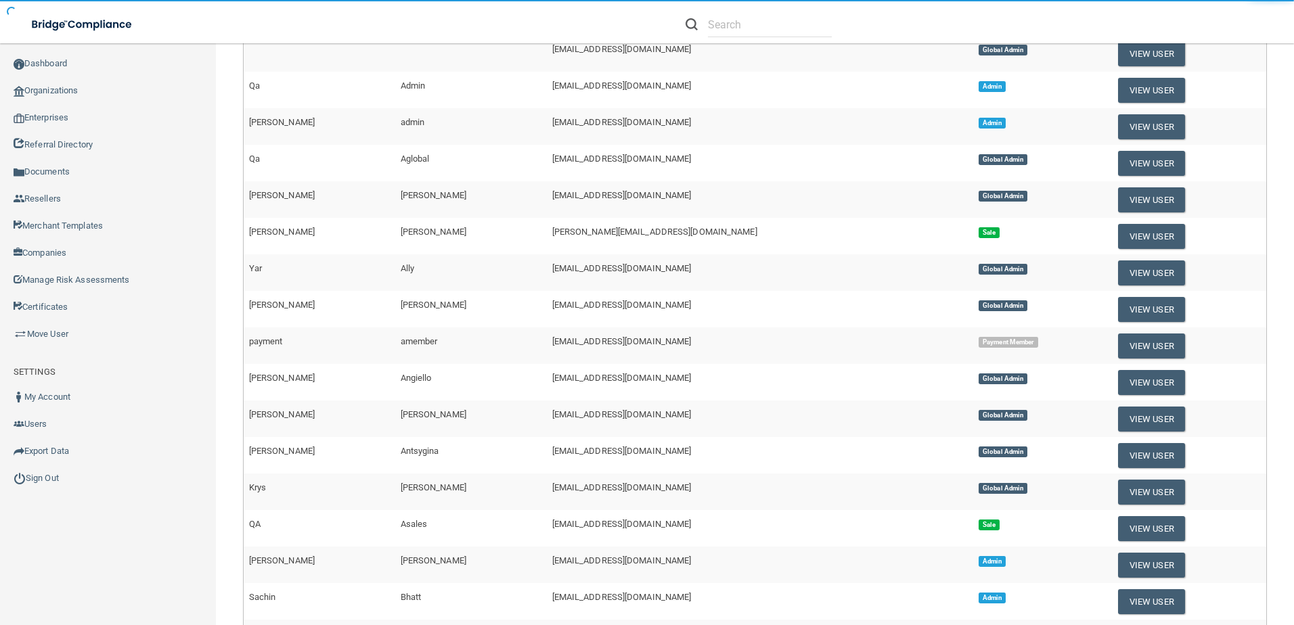
scroll to position [440, 0]
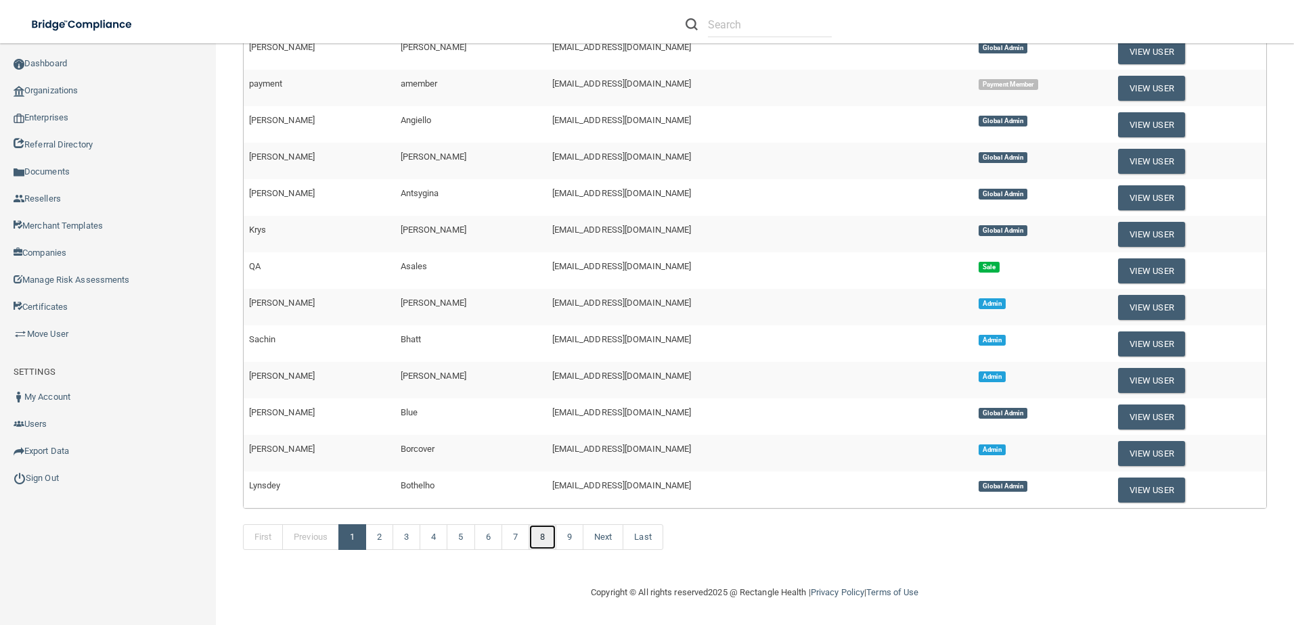
click at [549, 534] on link "8" at bounding box center [542, 537] width 28 height 26
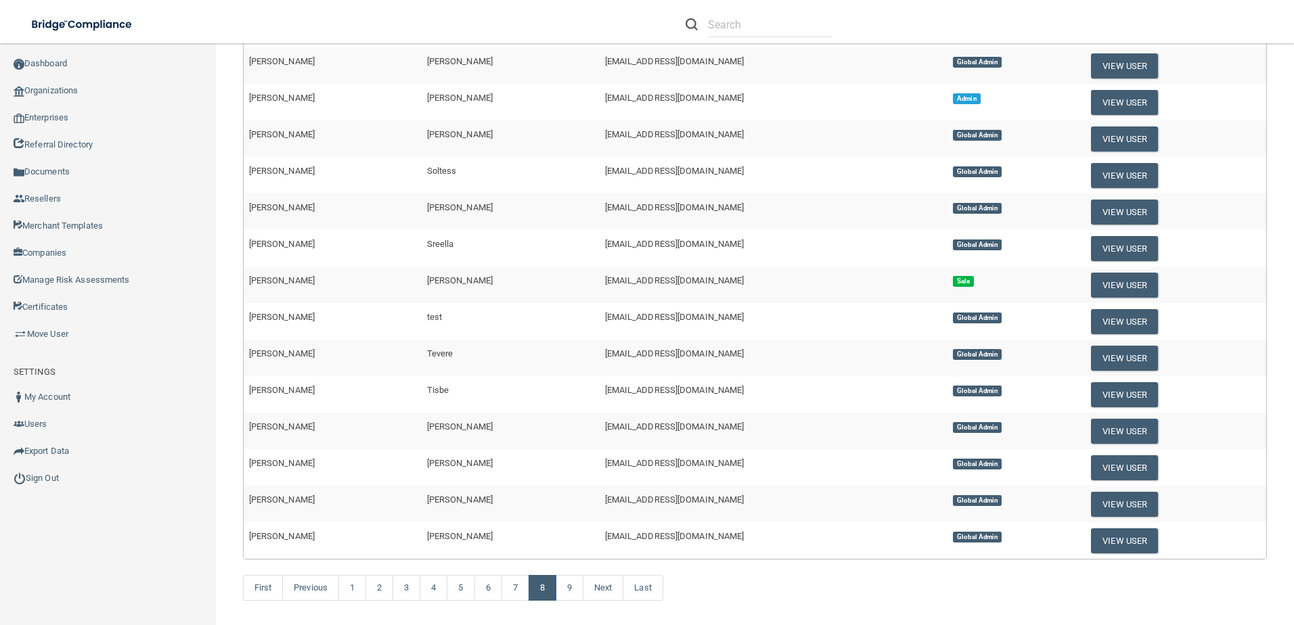
scroll to position [371, 0]
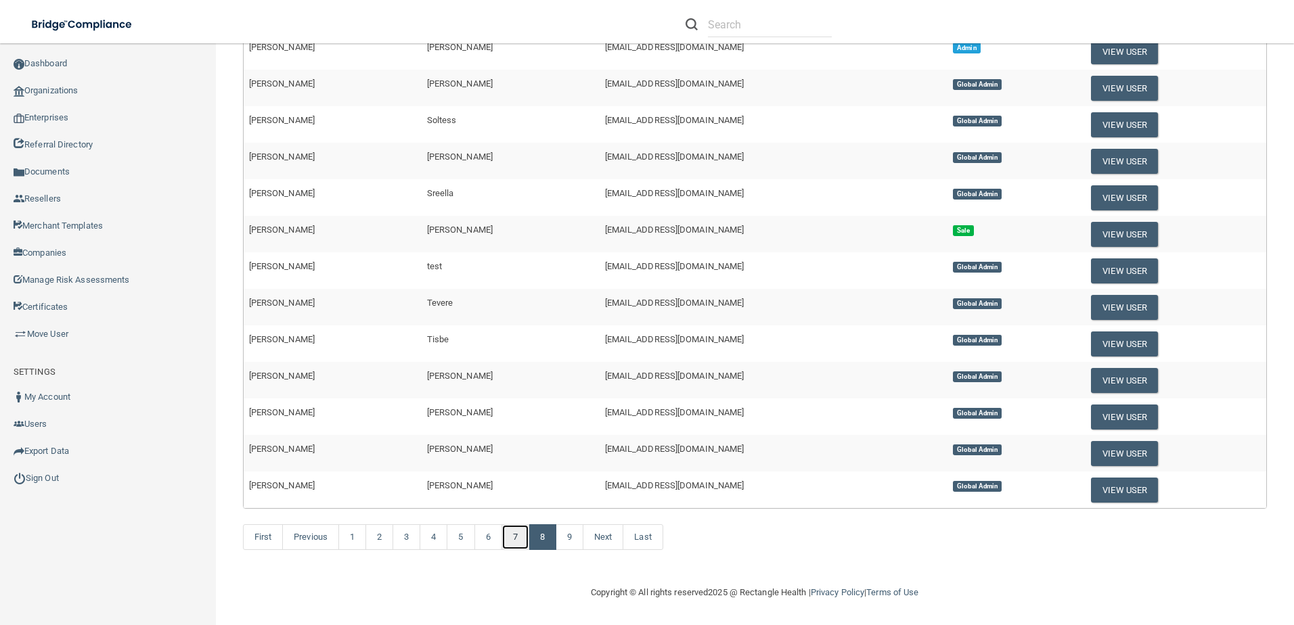
click at [521, 539] on link "7" at bounding box center [515, 537] width 28 height 26
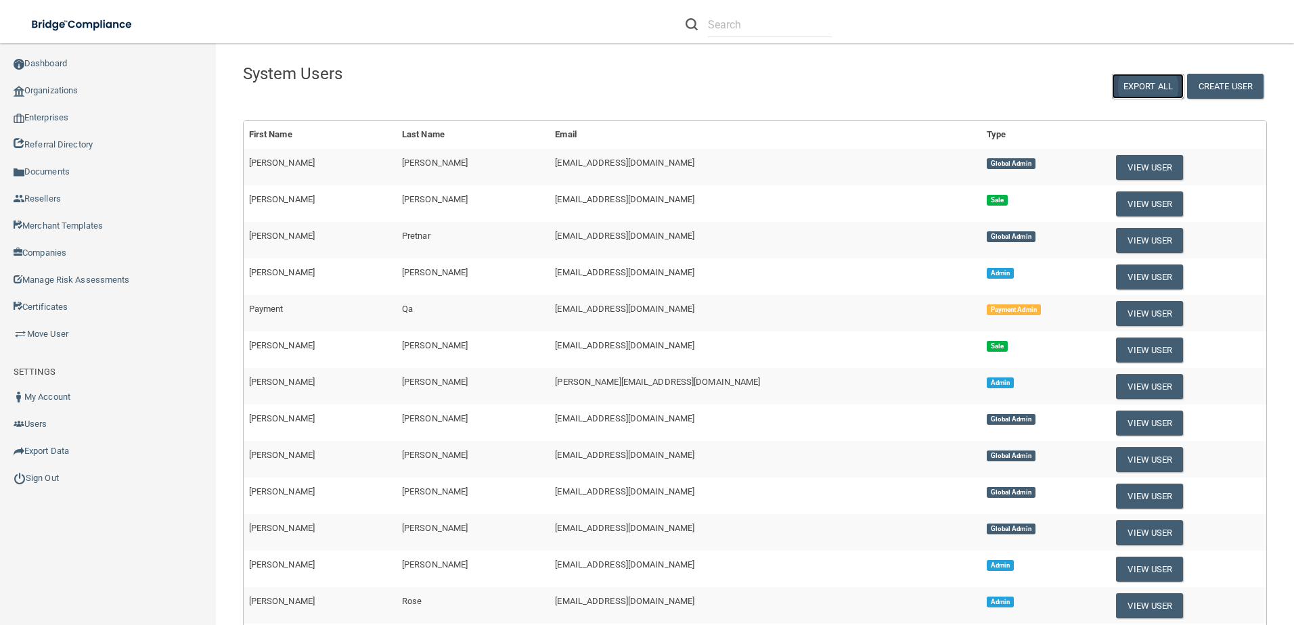
click at [1130, 87] on link "Export All" at bounding box center [1148, 86] width 72 height 25
drag, startPoint x: 853, startPoint y: 78, endPoint x: 846, endPoint y: 81, distance: 7.3
click at [853, 78] on div "Create User Export All" at bounding box center [1059, 78] width 435 height 42
click at [746, 30] on input "text" at bounding box center [770, 24] width 124 height 25
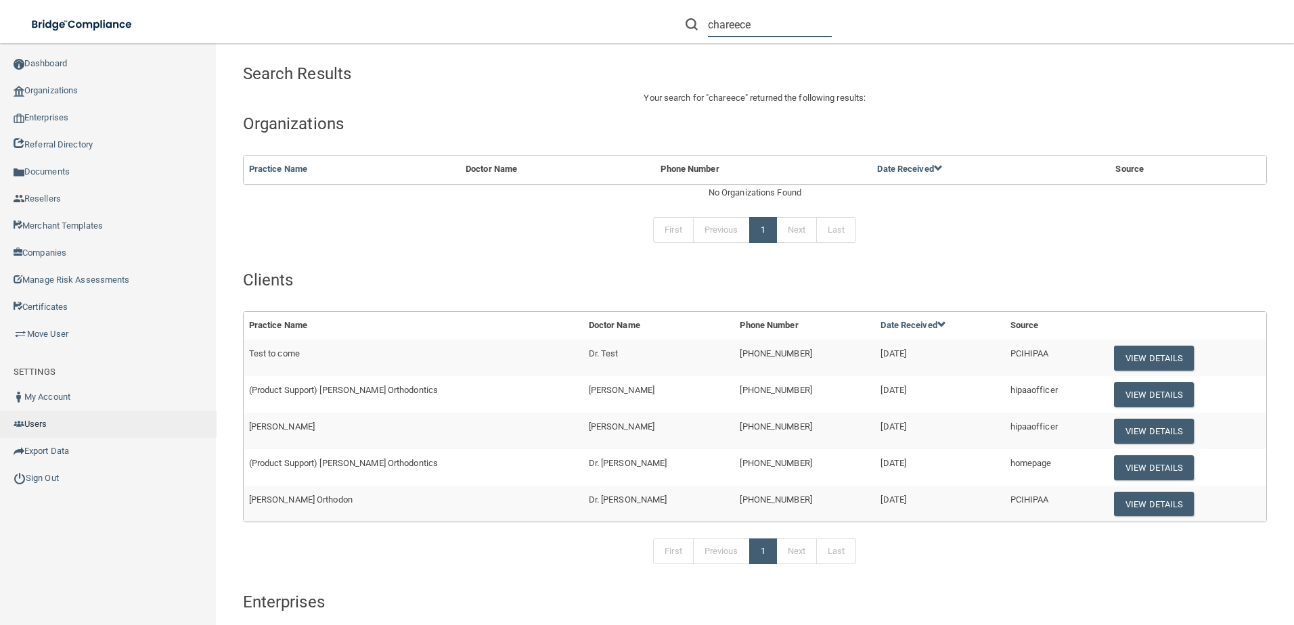
type input "chareece"
click at [87, 421] on link "Users" at bounding box center [108, 424] width 217 height 27
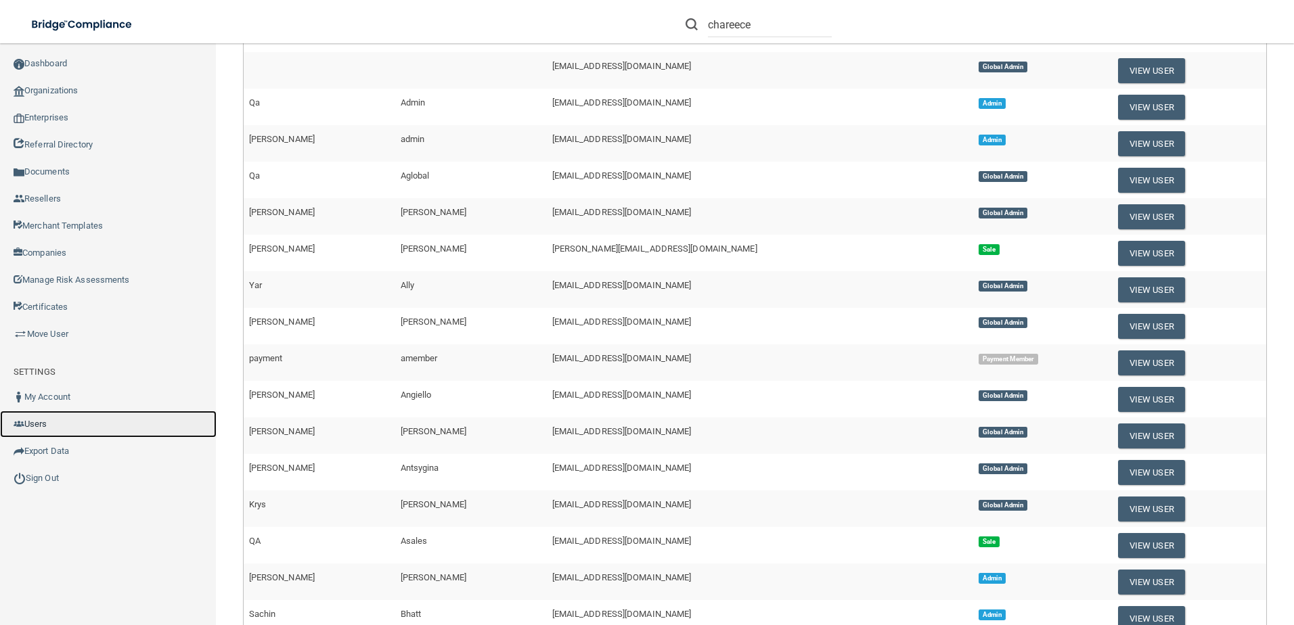
scroll to position [371, 0]
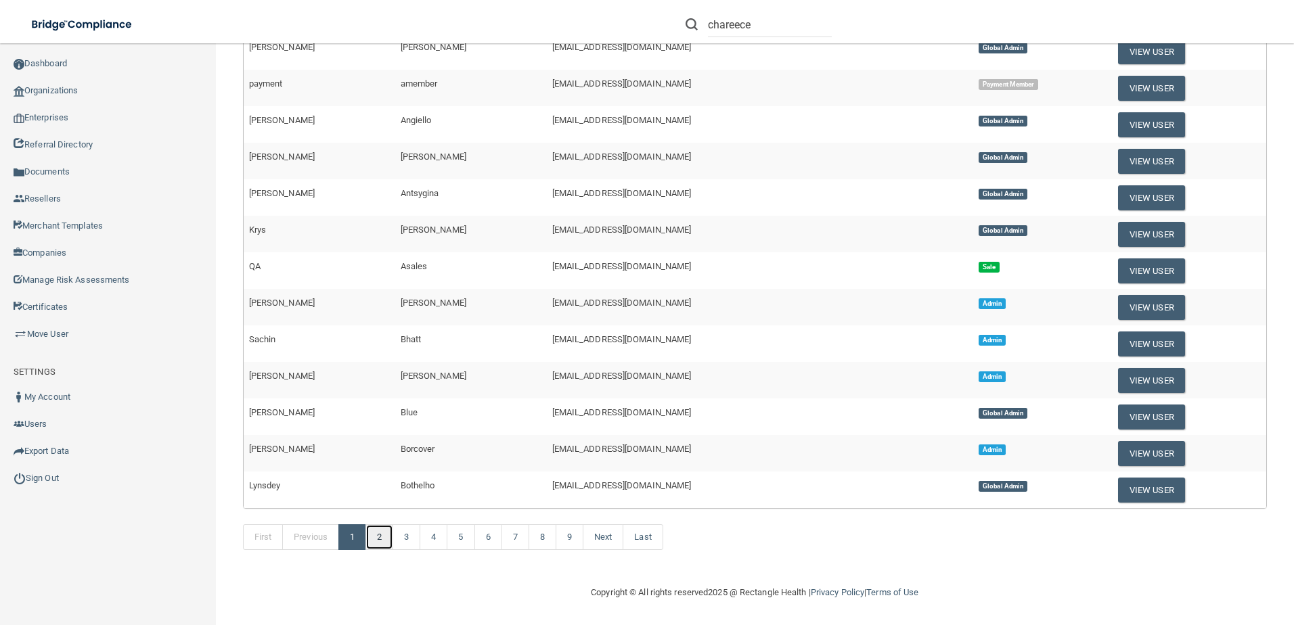
click at [382, 544] on link "2" at bounding box center [379, 537] width 28 height 26
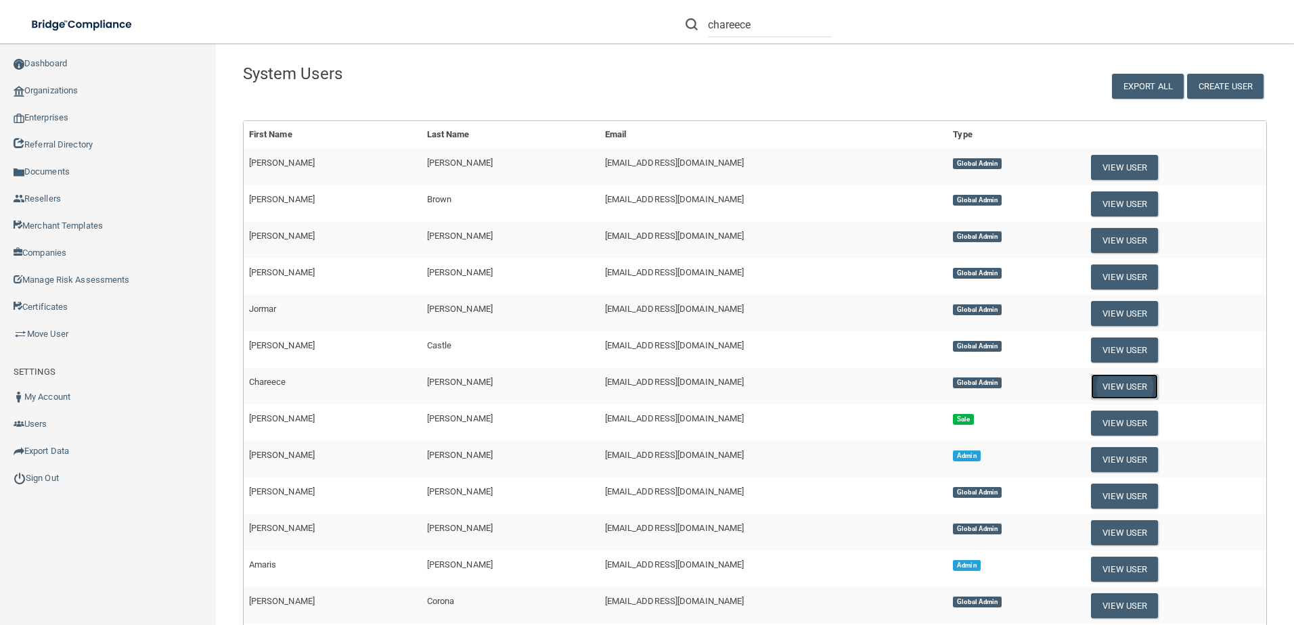
click at [1091, 384] on button "View User" at bounding box center [1124, 386] width 67 height 25
select select "global_admin"
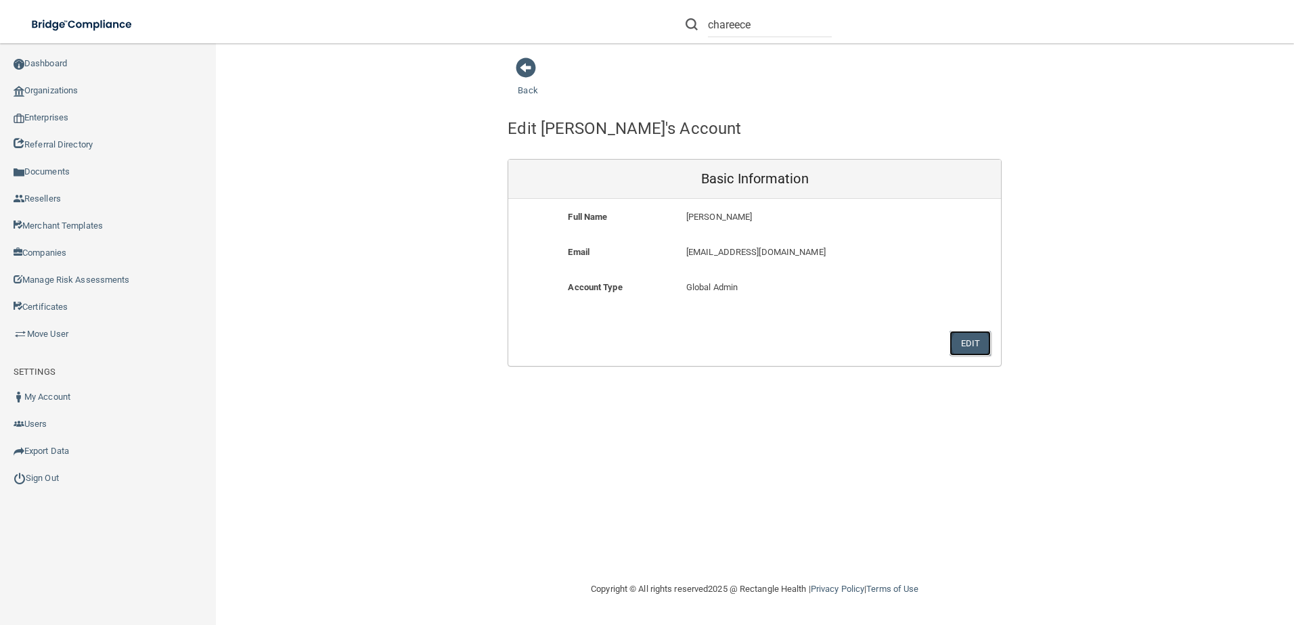
click at [962, 351] on button "Edit" at bounding box center [969, 343] width 41 height 25
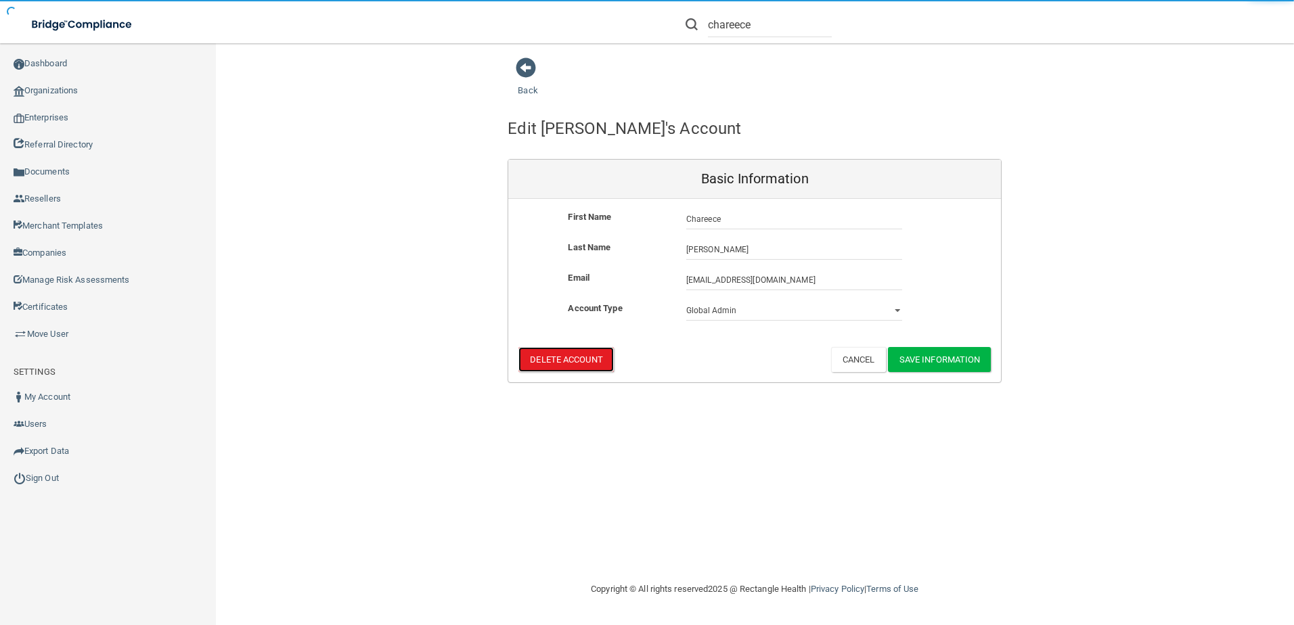
click at [579, 350] on button "Delete Account" at bounding box center [565, 359] width 95 height 25
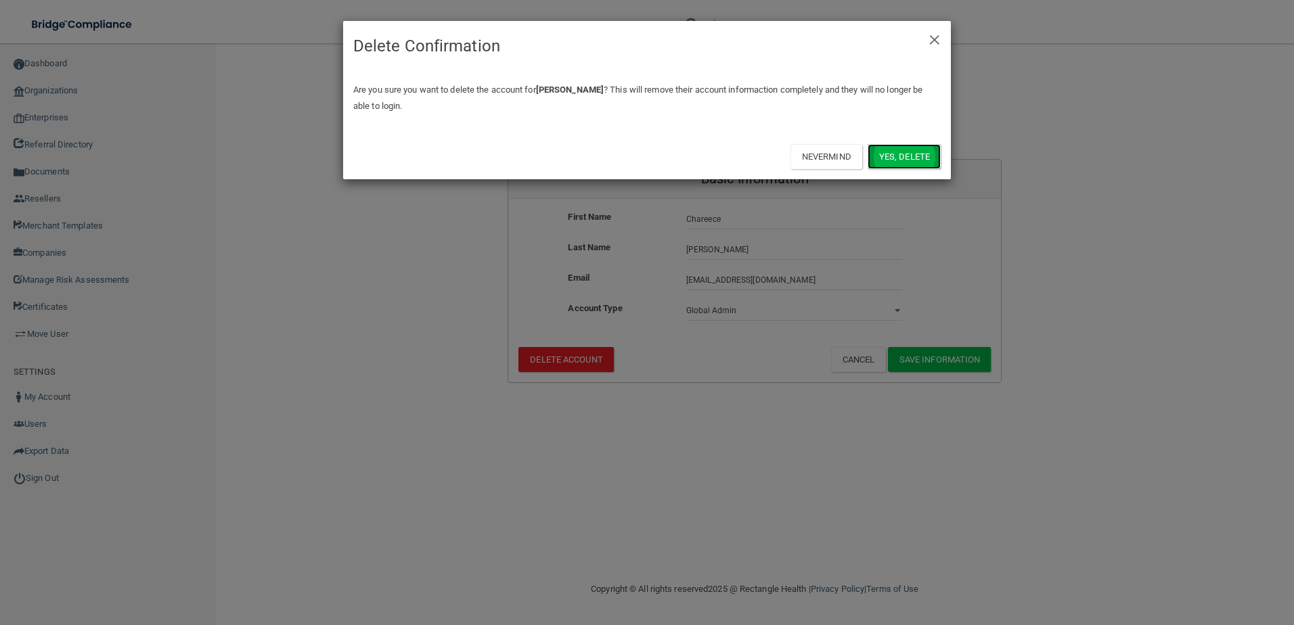
click at [901, 166] on button "Yes, delete" at bounding box center [903, 156] width 73 height 25
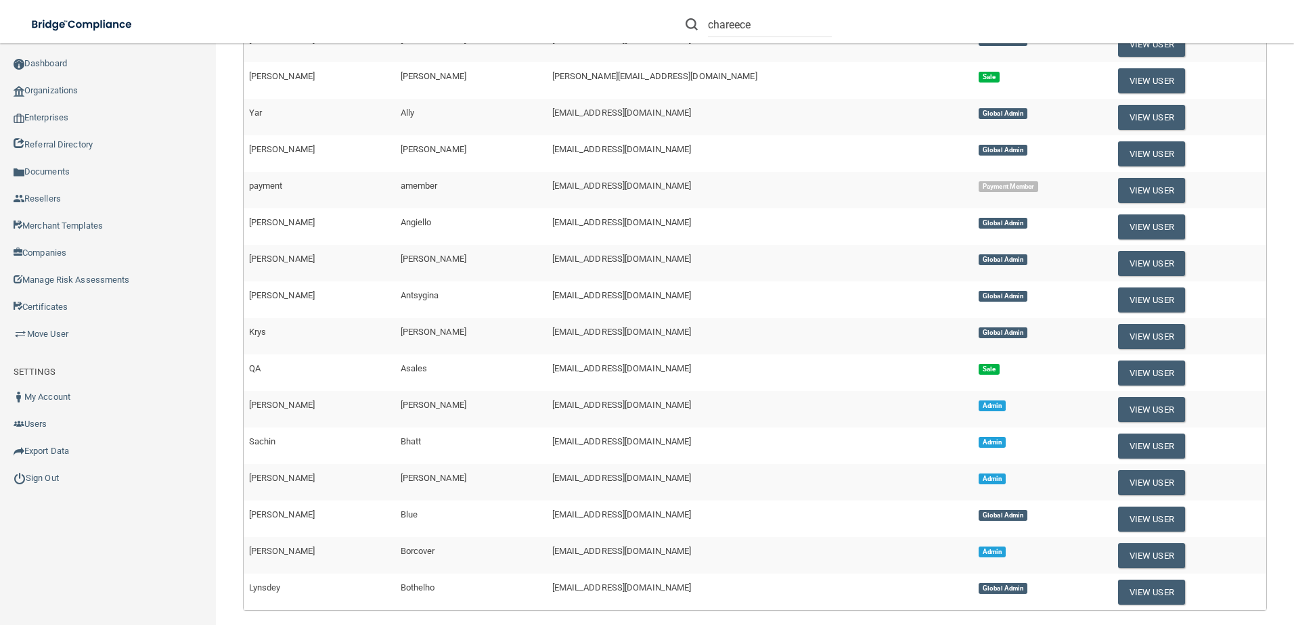
scroll to position [440, 0]
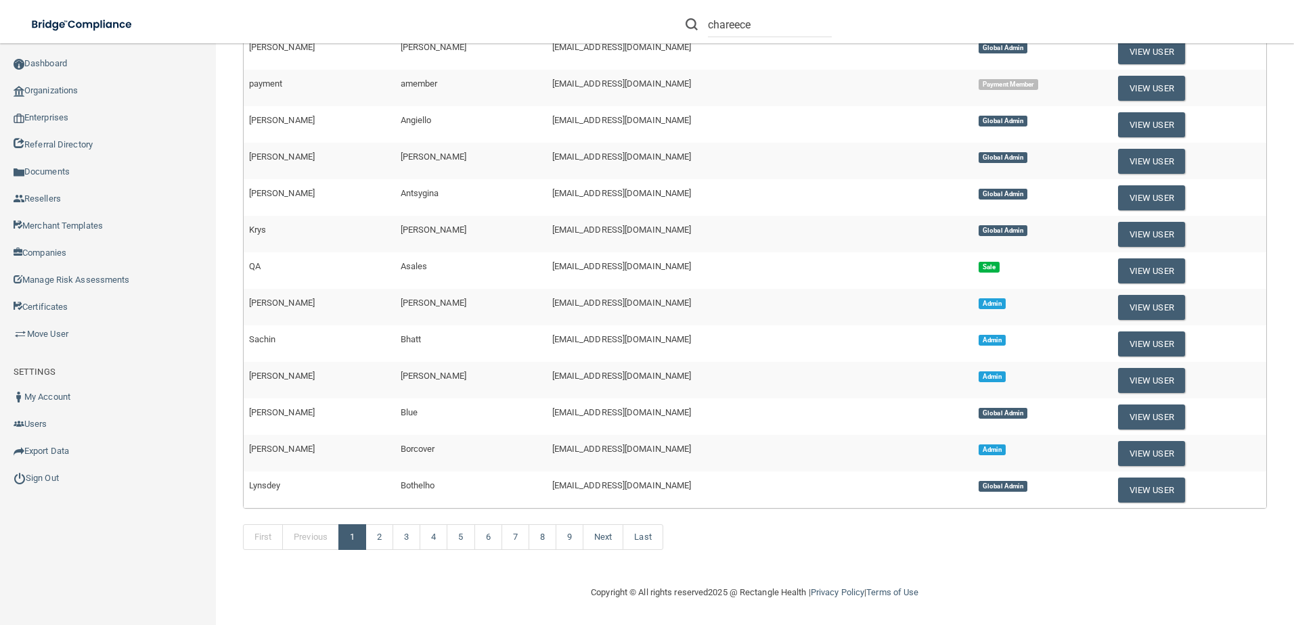
click at [431, 550] on div "First Previous 1 2 3 4 5 6 7 8 9 Next Last" at bounding box center [755, 540] width 1044 height 62
click at [439, 543] on link "4" at bounding box center [434, 537] width 28 height 26
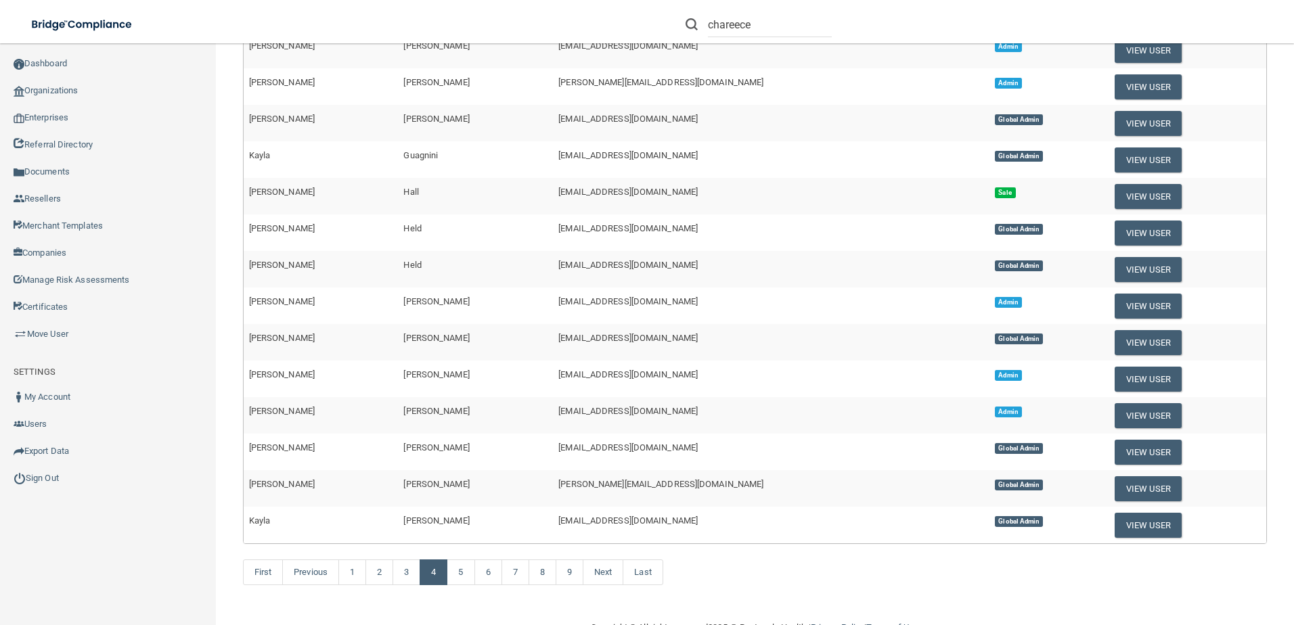
scroll to position [338, 0]
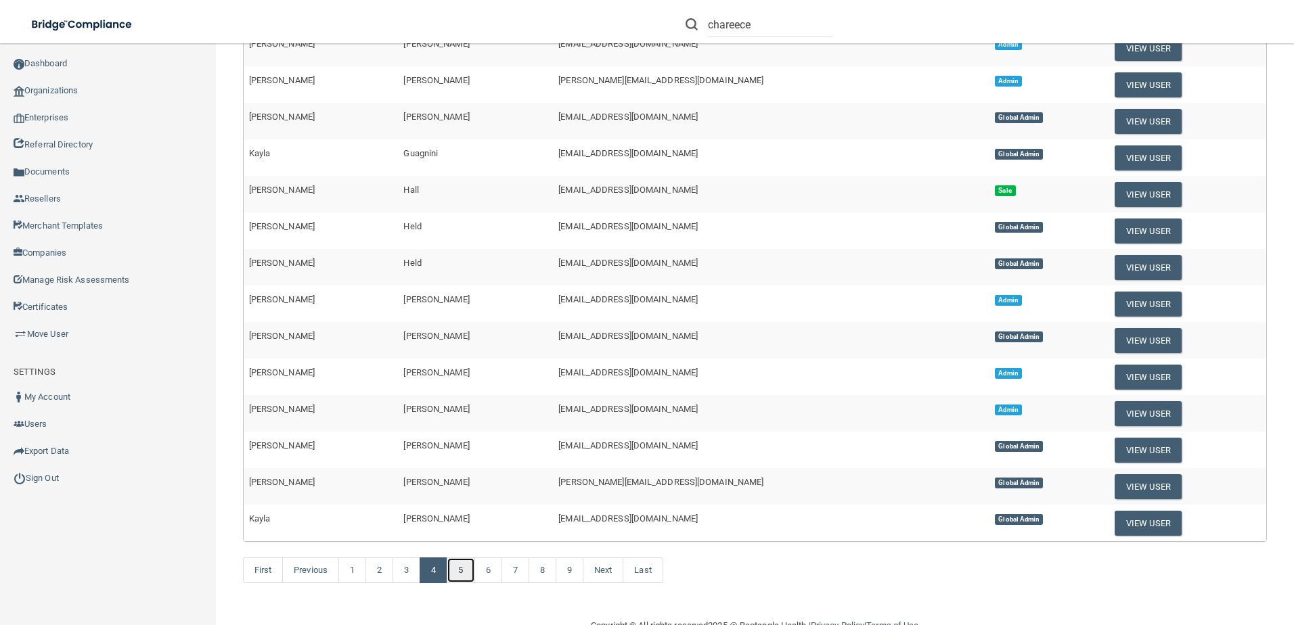
click at [470, 571] on link "5" at bounding box center [461, 571] width 28 height 26
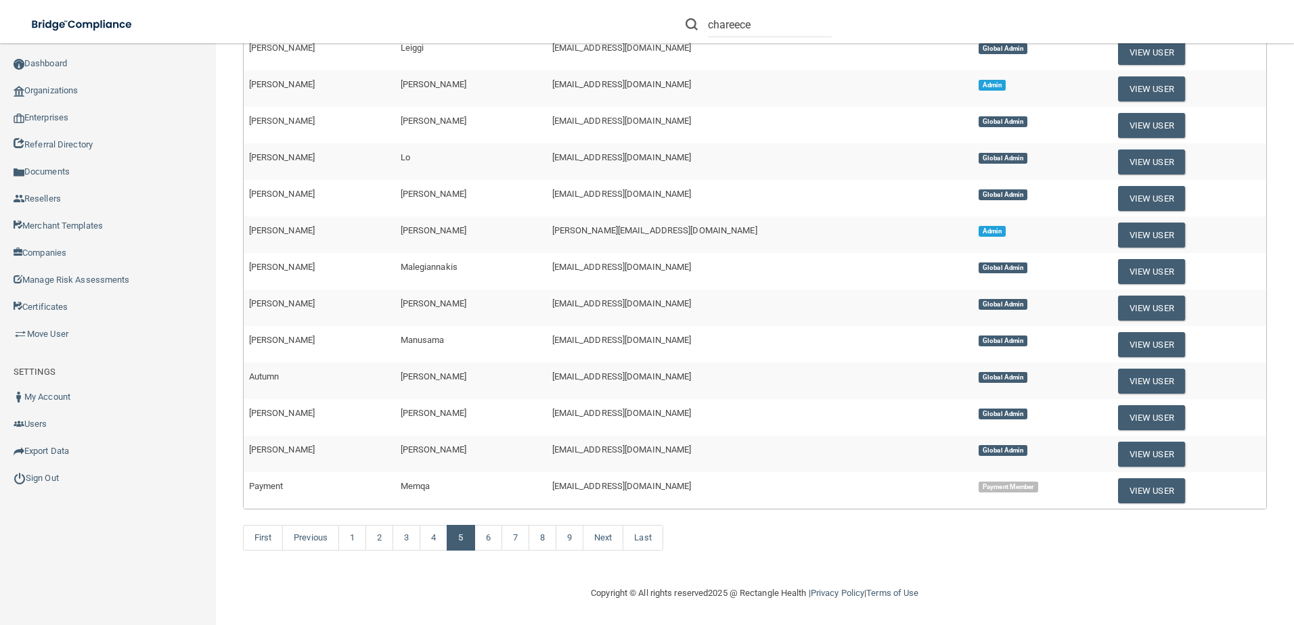
scroll to position [371, 0]
click at [1118, 380] on button "View User" at bounding box center [1151, 380] width 67 height 25
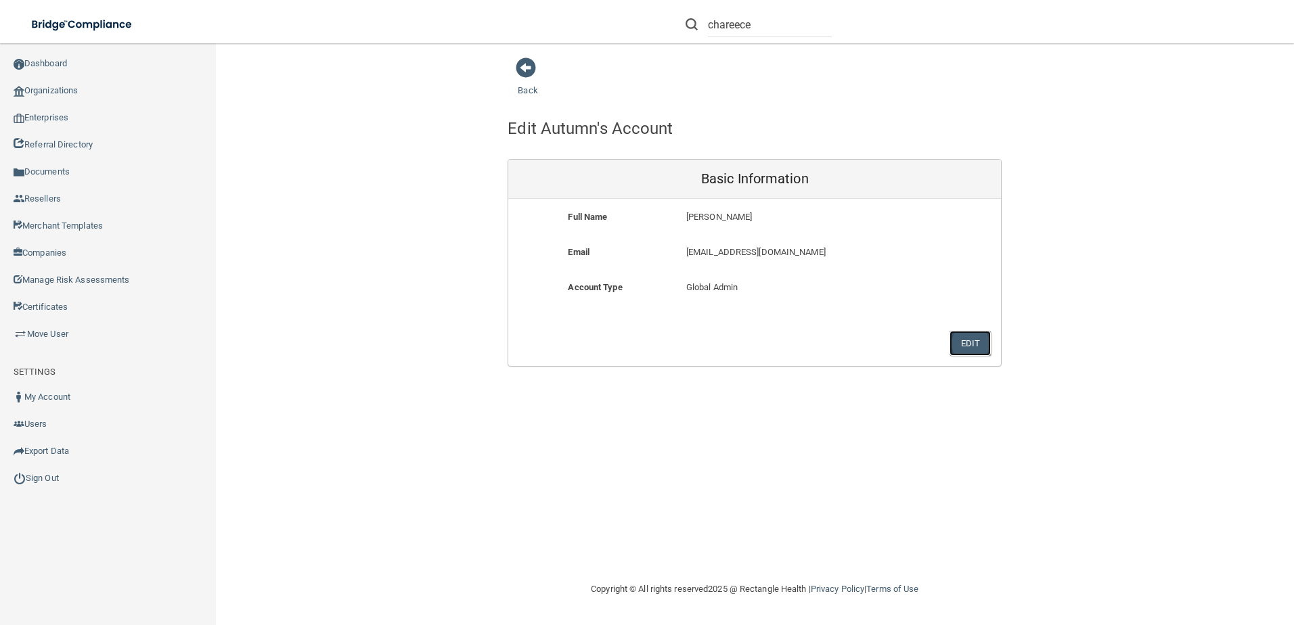
click at [957, 334] on button "Edit" at bounding box center [969, 343] width 41 height 25
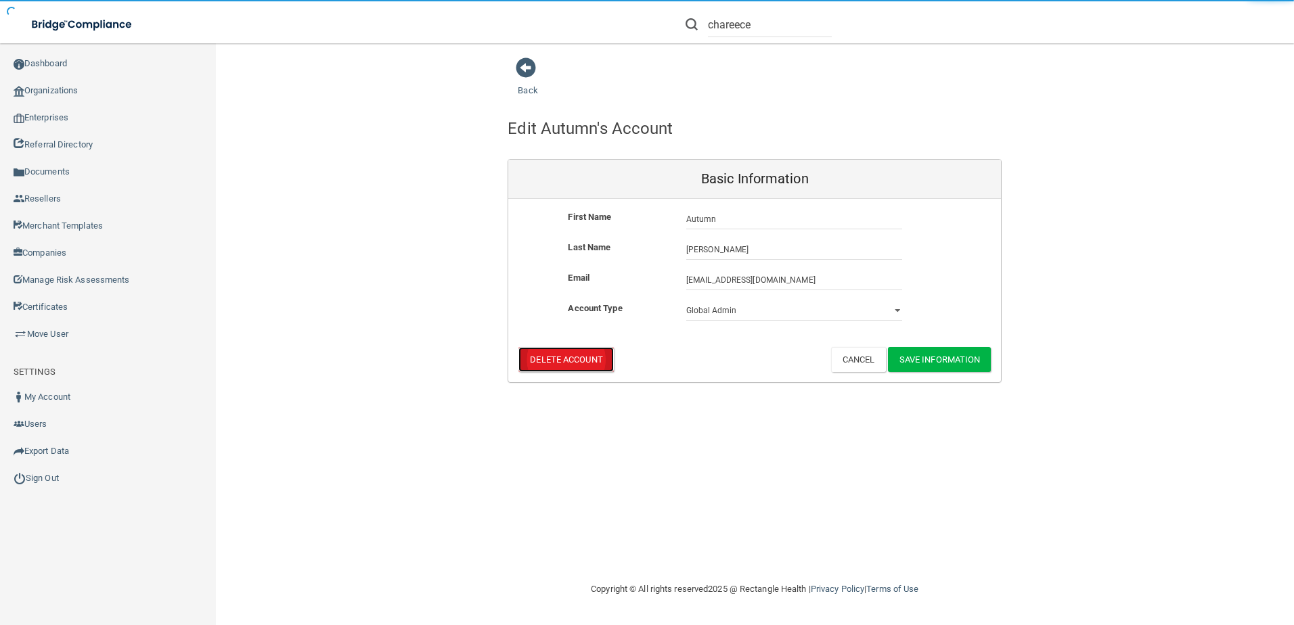
click at [564, 353] on button "Delete Account" at bounding box center [565, 359] width 95 height 25
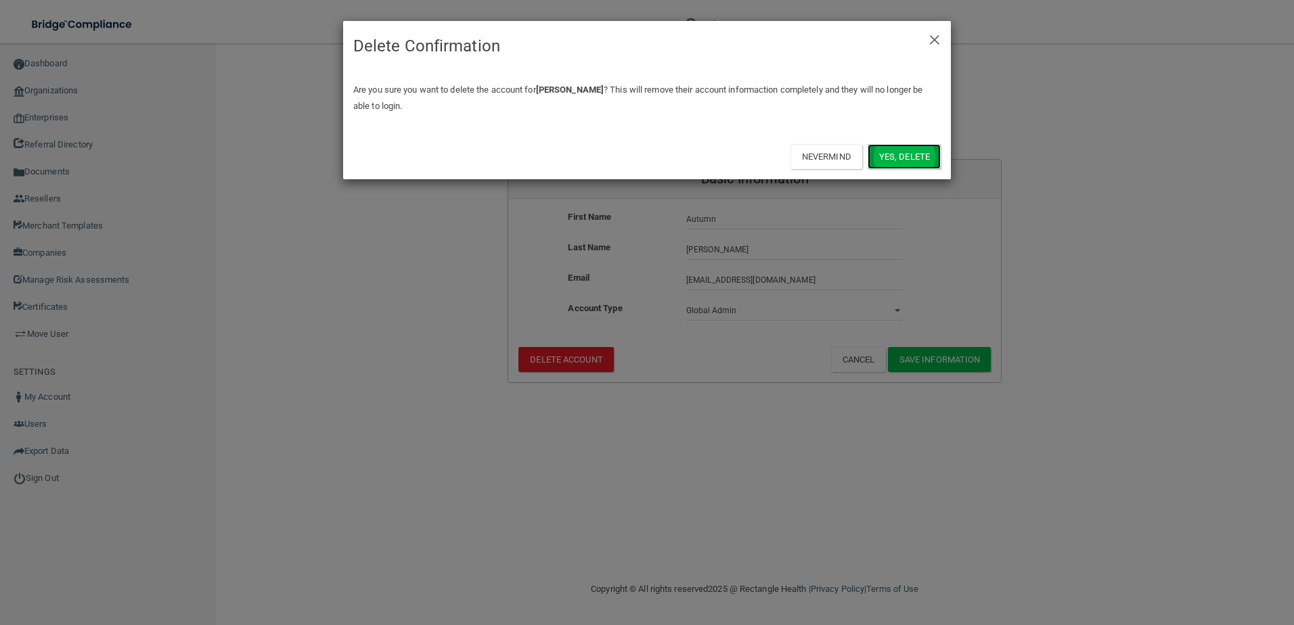
click at [903, 148] on button "Yes, delete" at bounding box center [903, 156] width 73 height 25
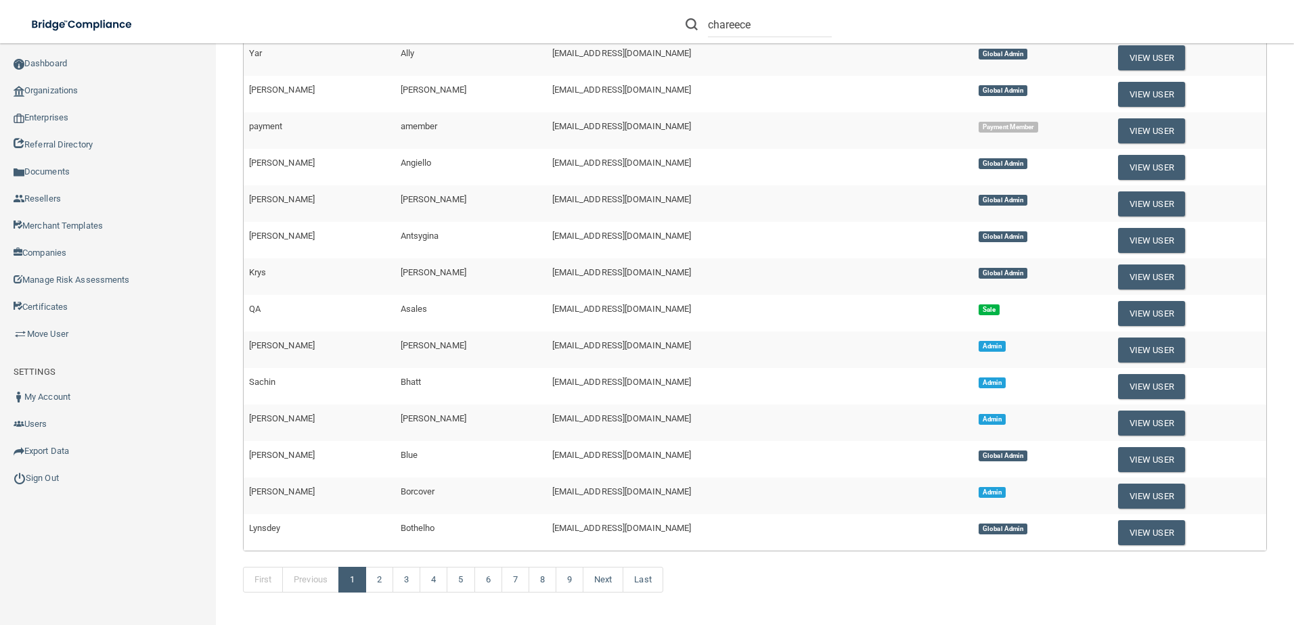
scroll to position [440, 0]
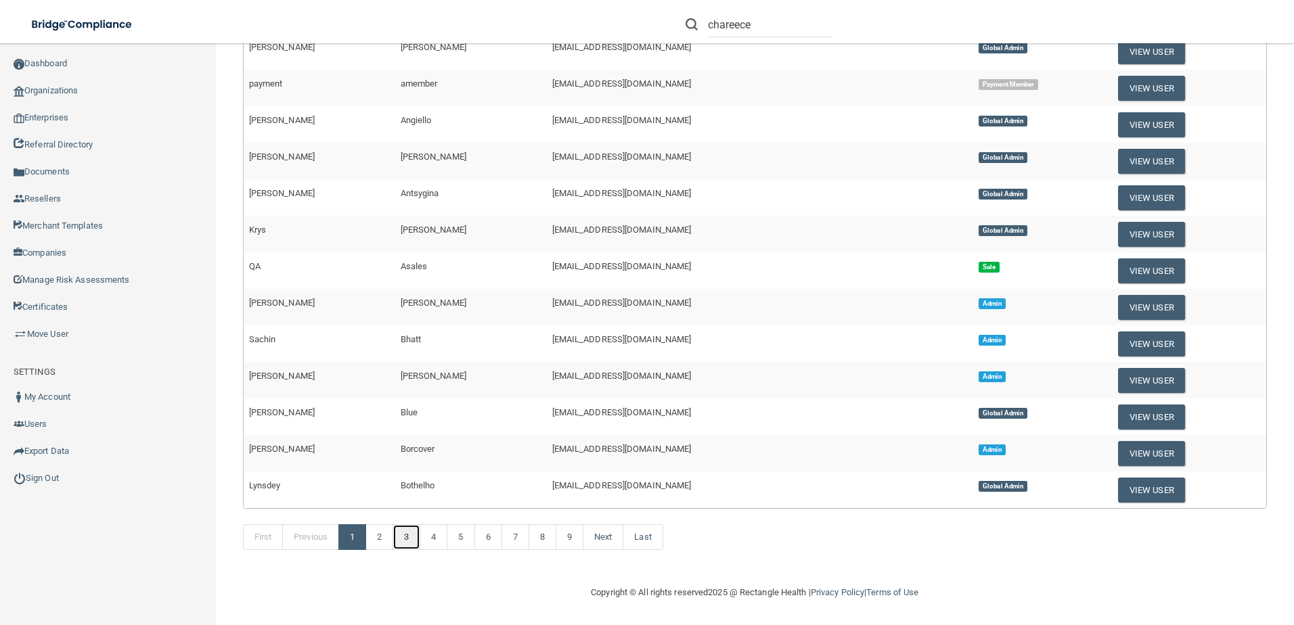
click at [409, 532] on link "3" at bounding box center [406, 537] width 28 height 26
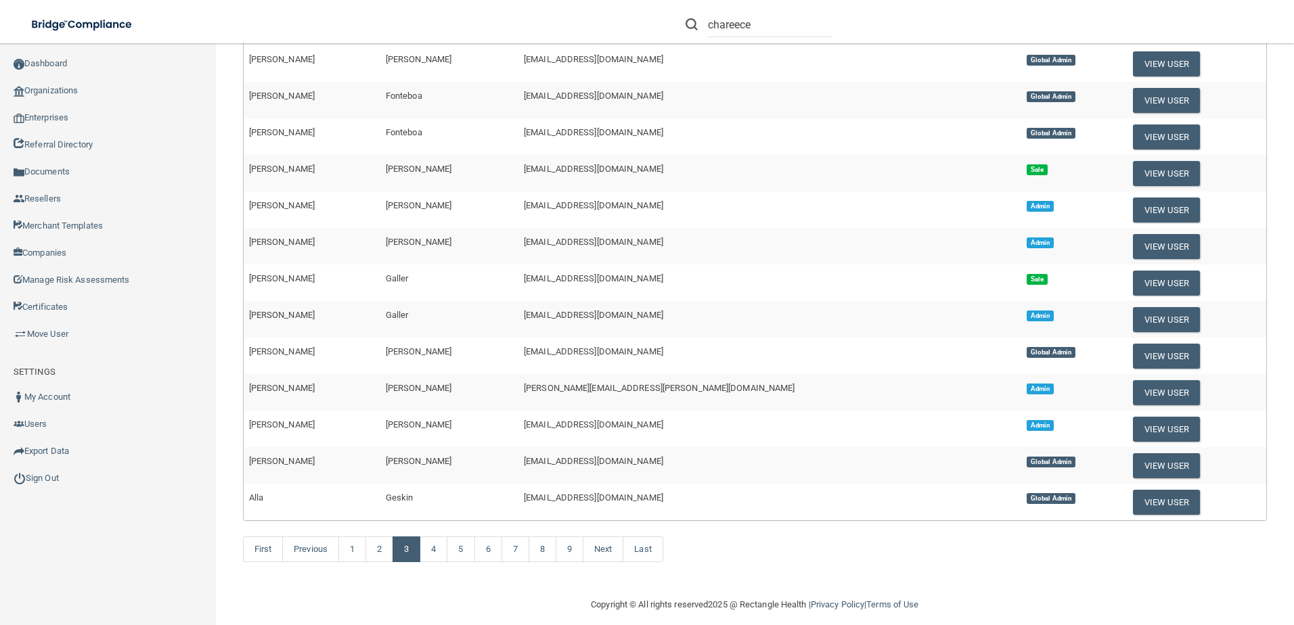
scroll to position [371, 0]
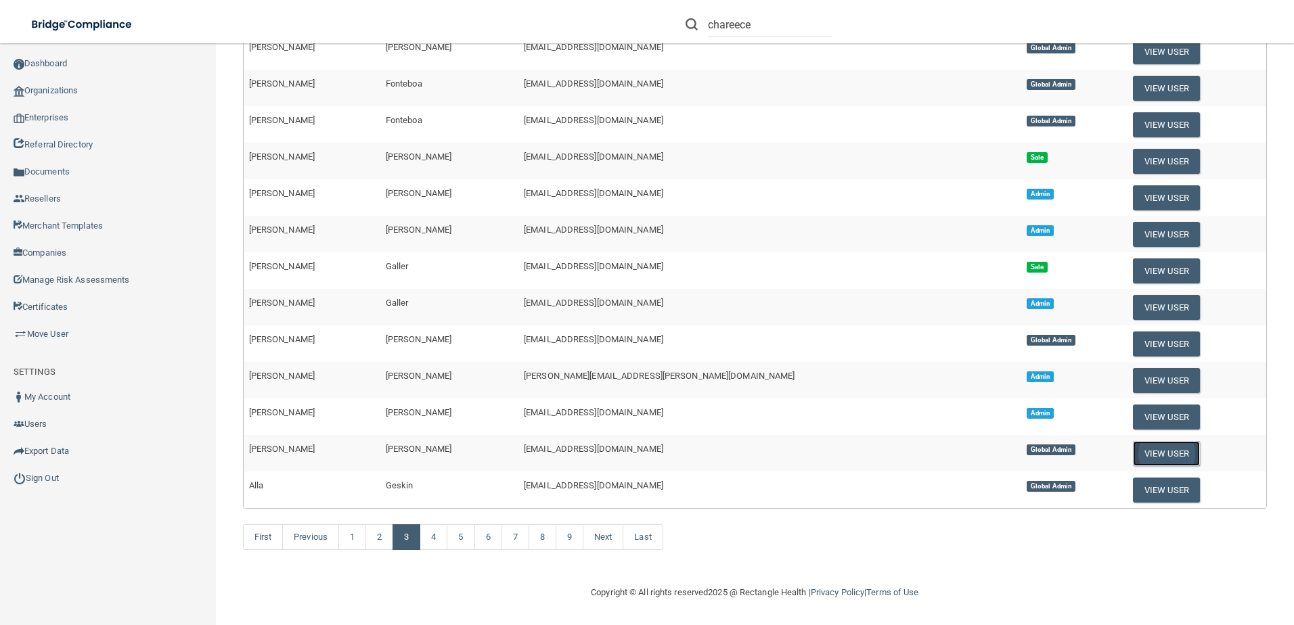
click at [1133, 453] on button "View User" at bounding box center [1166, 453] width 67 height 25
select select "global_admin"
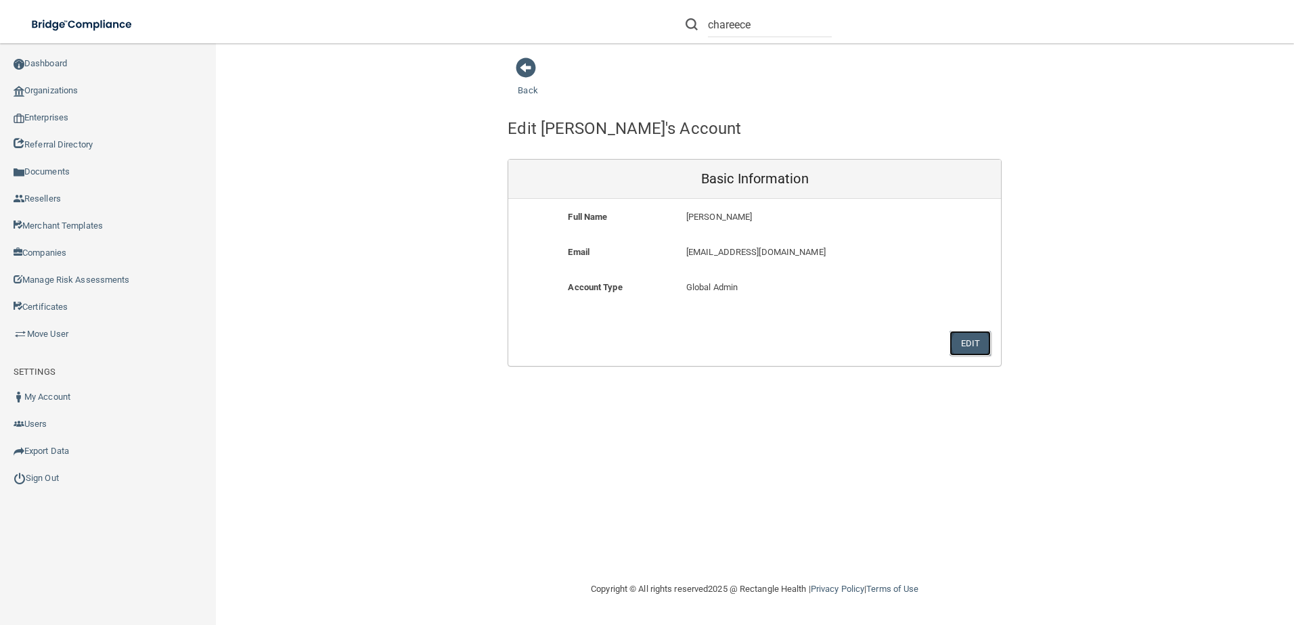
click at [980, 339] on button "Edit" at bounding box center [969, 343] width 41 height 25
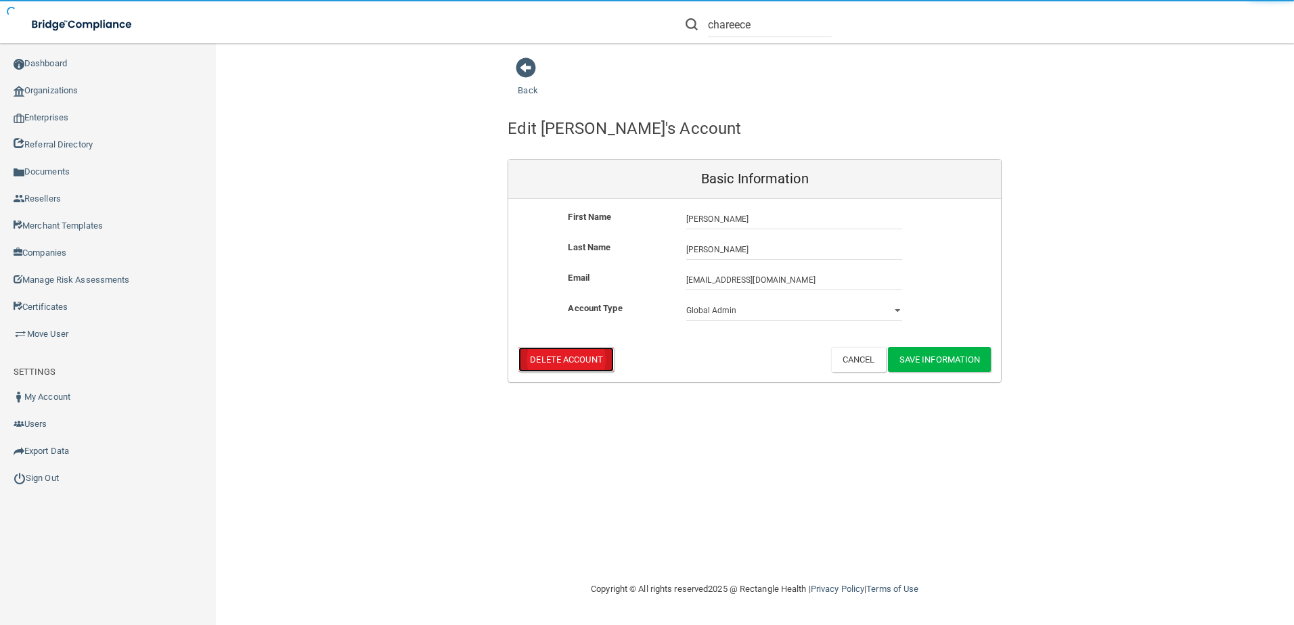
click at [563, 364] on button "Delete Account" at bounding box center [565, 359] width 95 height 25
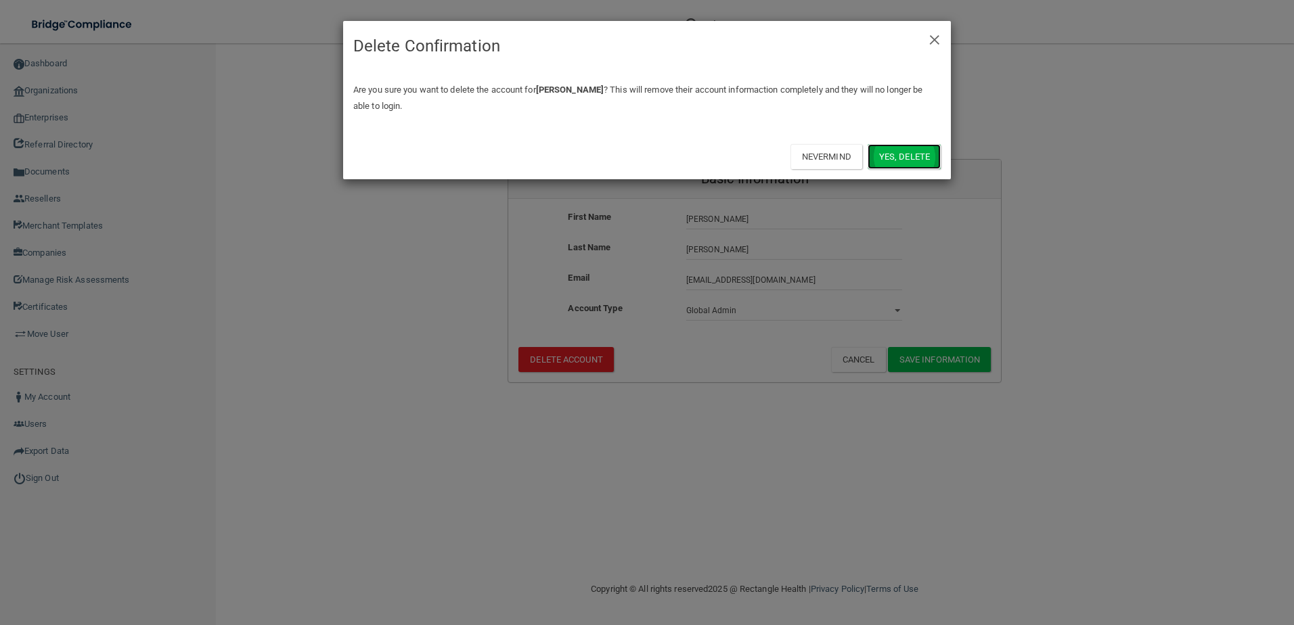
click at [882, 163] on button "Yes, delete" at bounding box center [903, 156] width 73 height 25
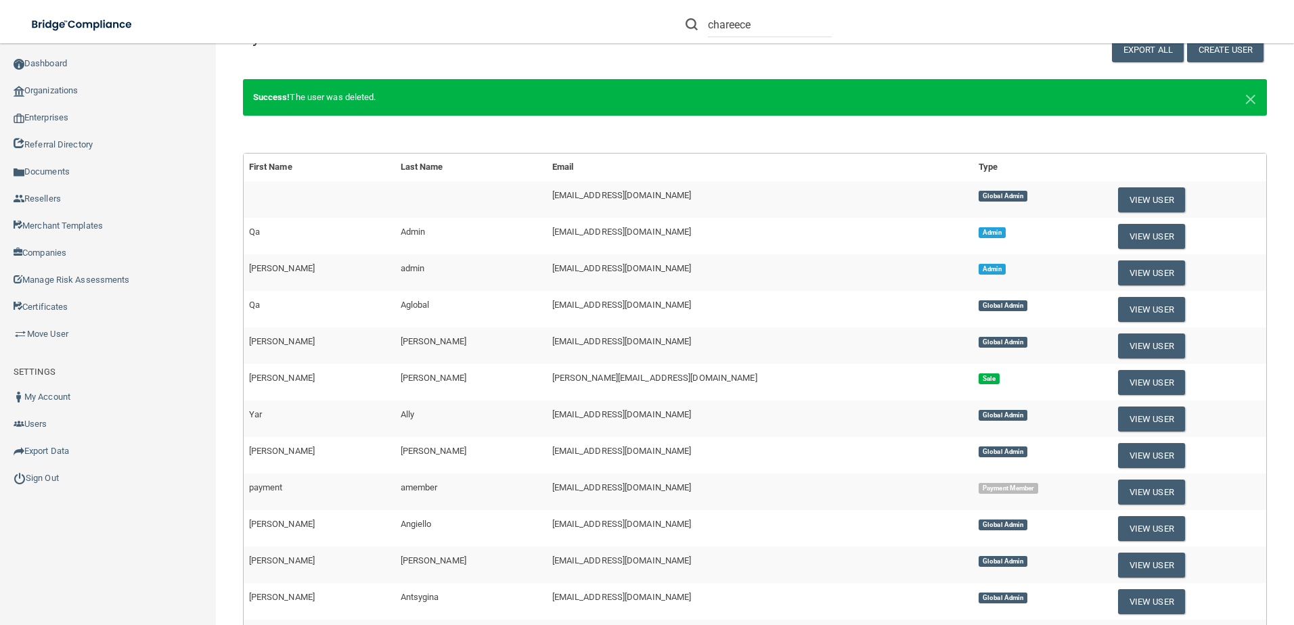
scroll to position [68, 0]
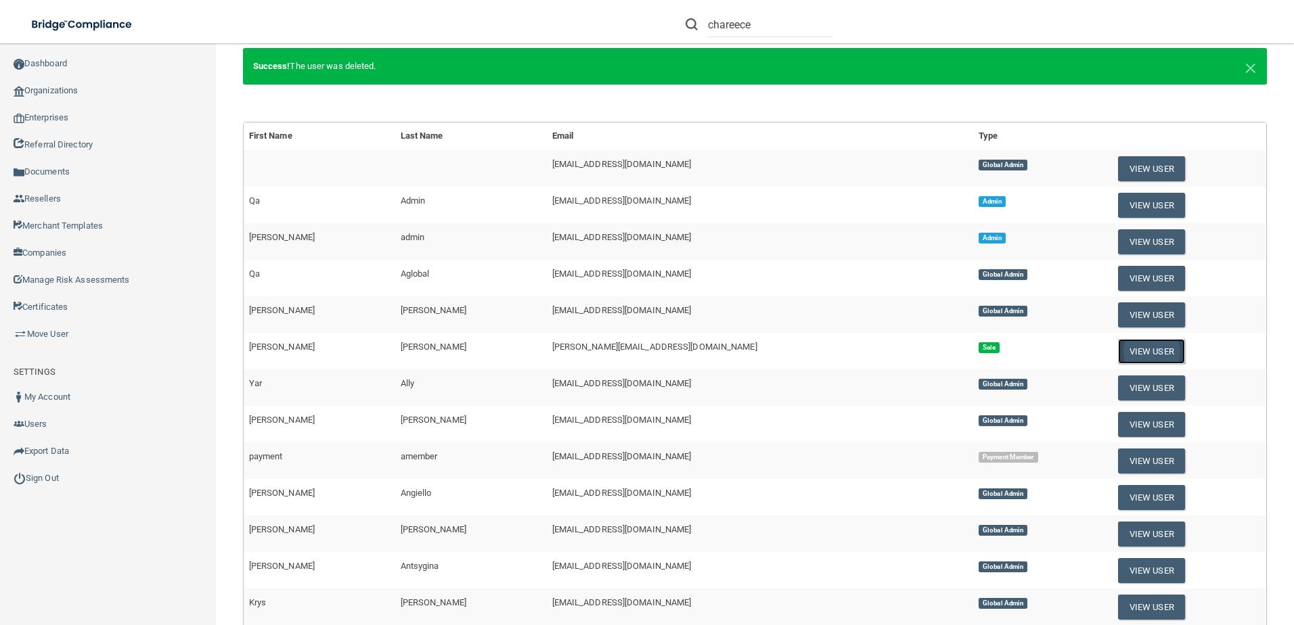
click at [1118, 347] on button "View User" at bounding box center [1151, 351] width 67 height 25
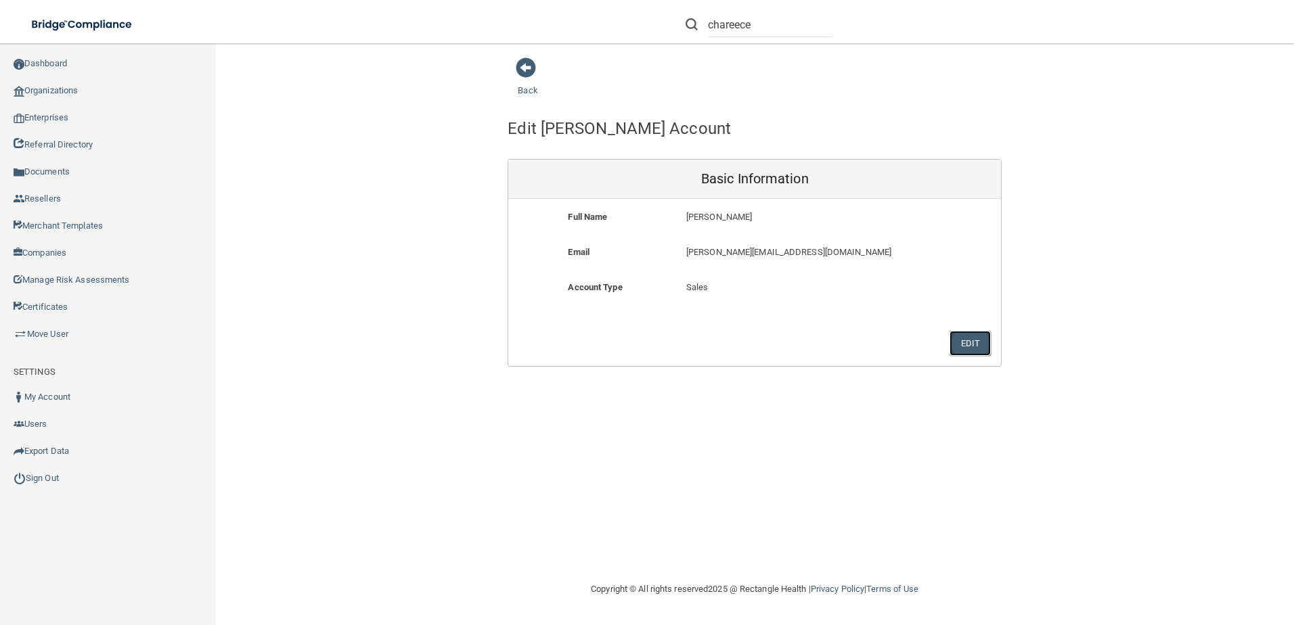
click at [961, 334] on button "Edit" at bounding box center [969, 343] width 41 height 25
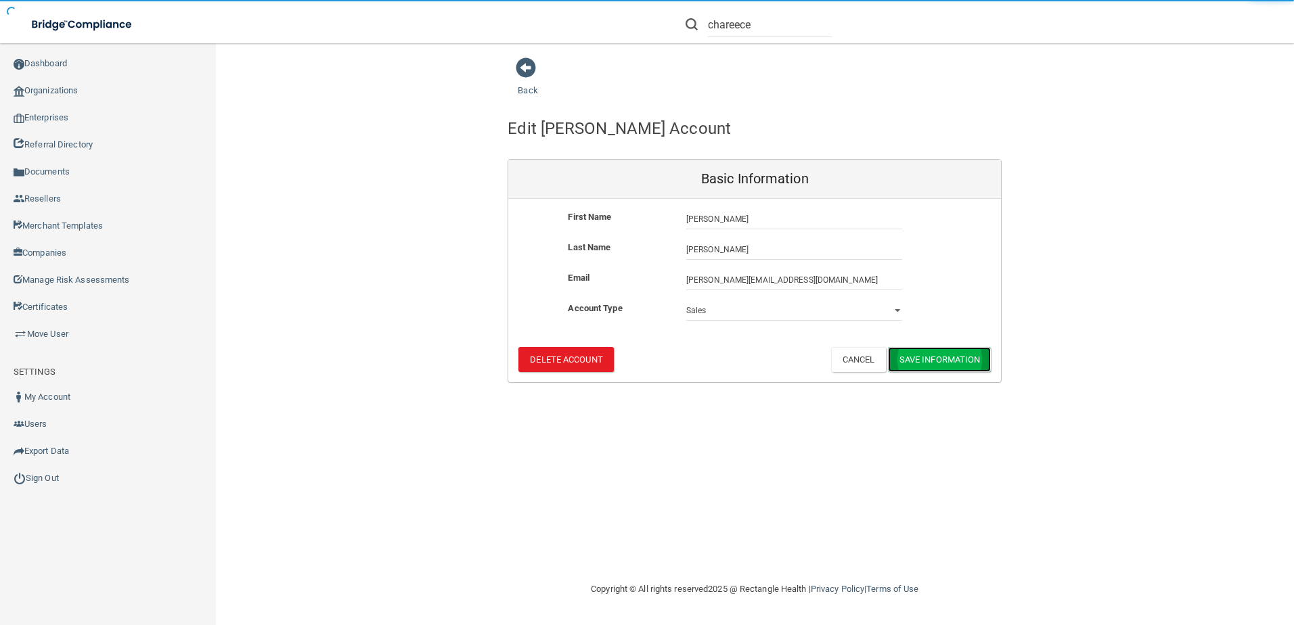
drag, startPoint x: 974, startPoint y: 353, endPoint x: 964, endPoint y: 357, distance: 10.1
click at [974, 353] on button "Save Information" at bounding box center [940, 359] width 104 height 25
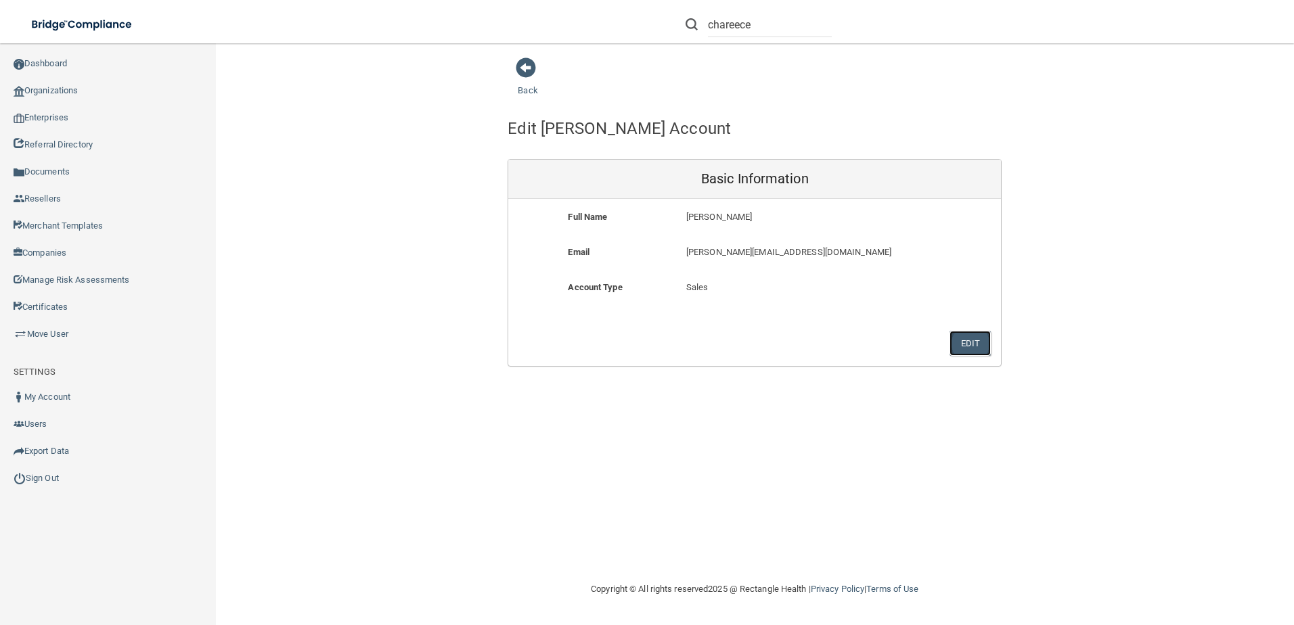
click at [968, 352] on button "Edit" at bounding box center [969, 343] width 41 height 25
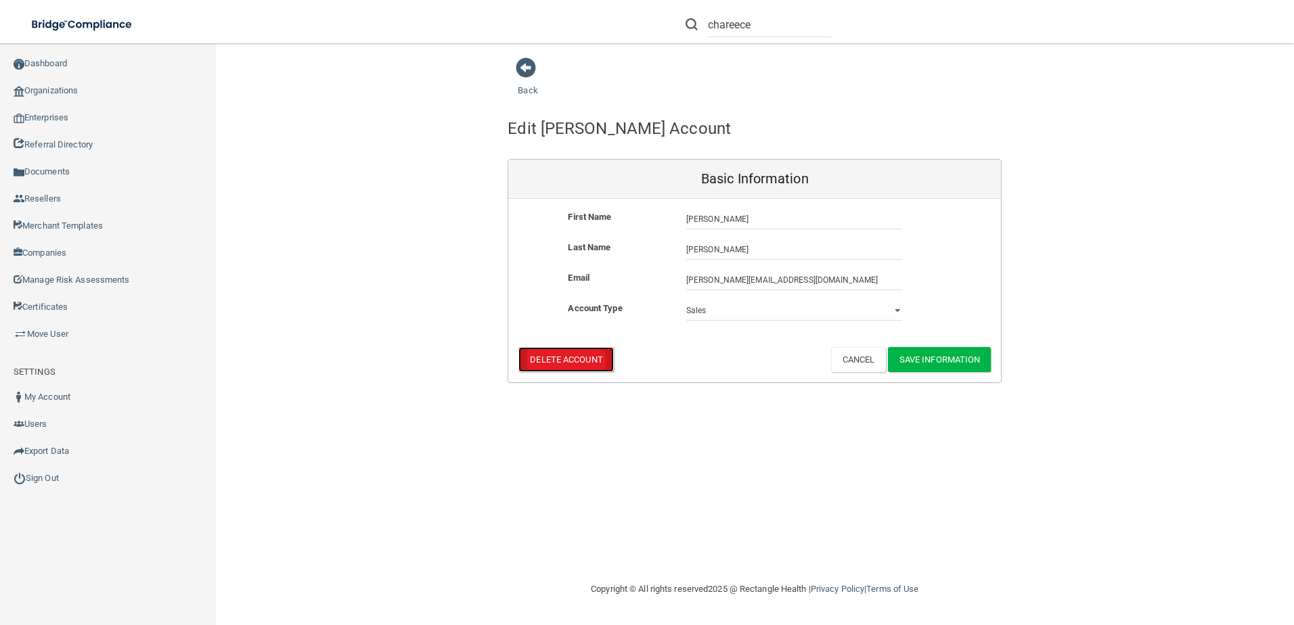
click at [566, 364] on button "Delete Account" at bounding box center [565, 359] width 95 height 25
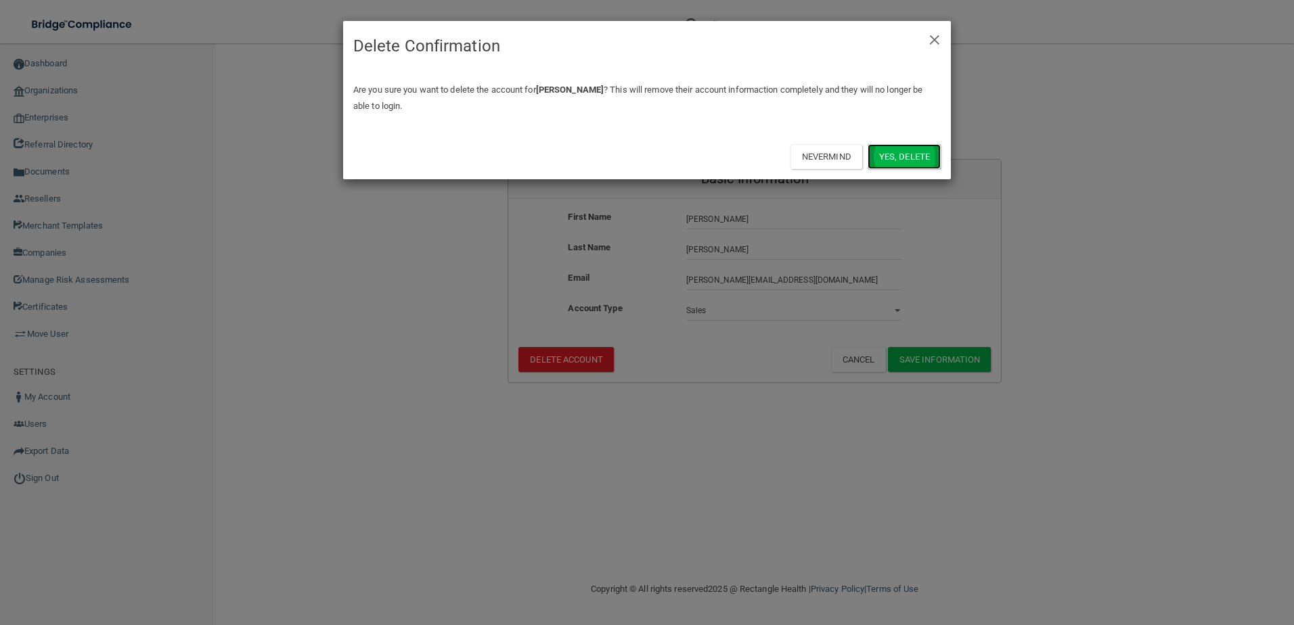
click at [930, 157] on button "Yes, delete" at bounding box center [903, 156] width 73 height 25
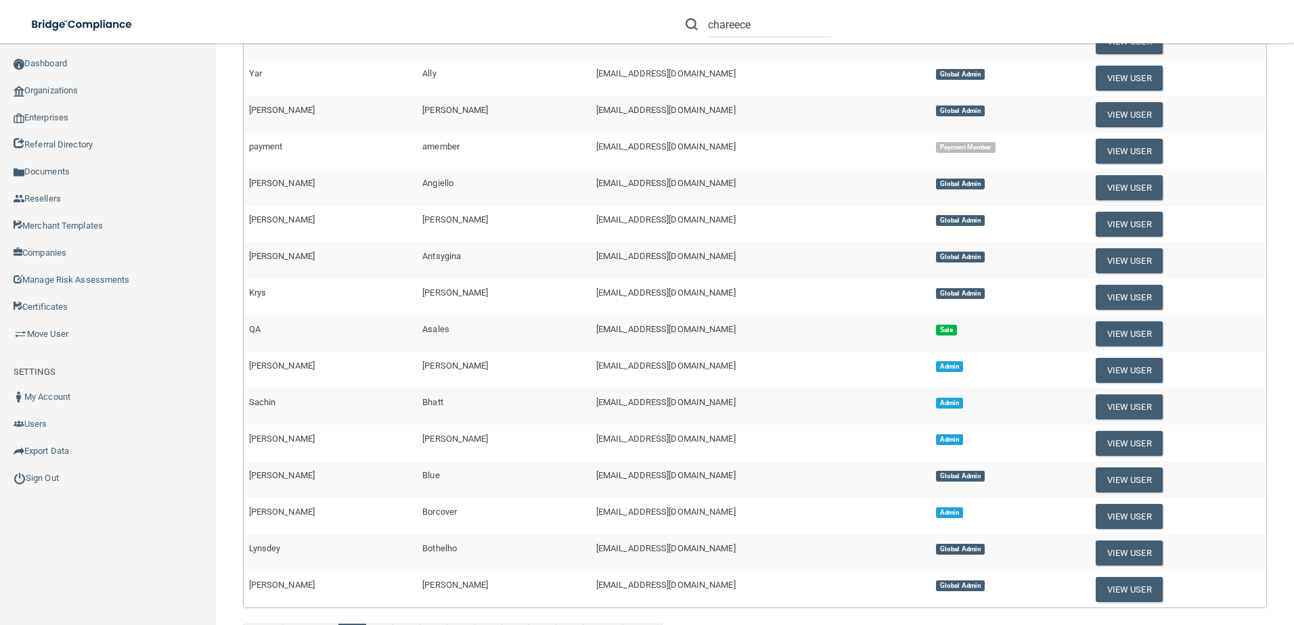
scroll to position [440, 0]
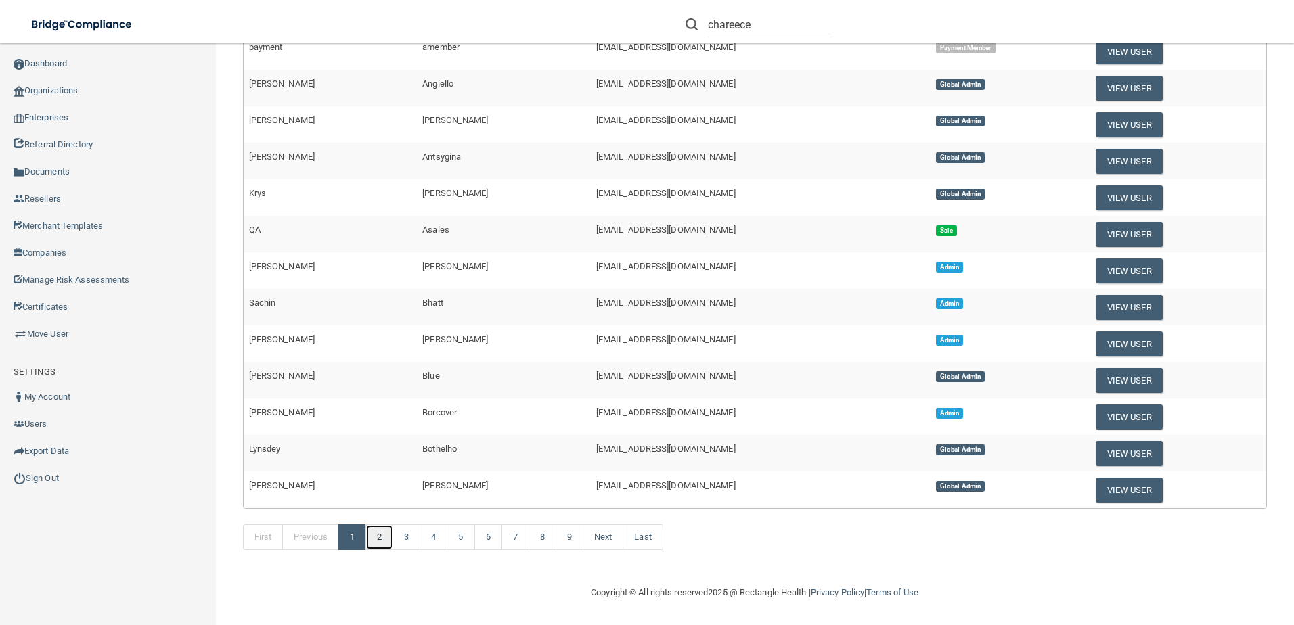
click at [380, 535] on link "2" at bounding box center [379, 537] width 28 height 26
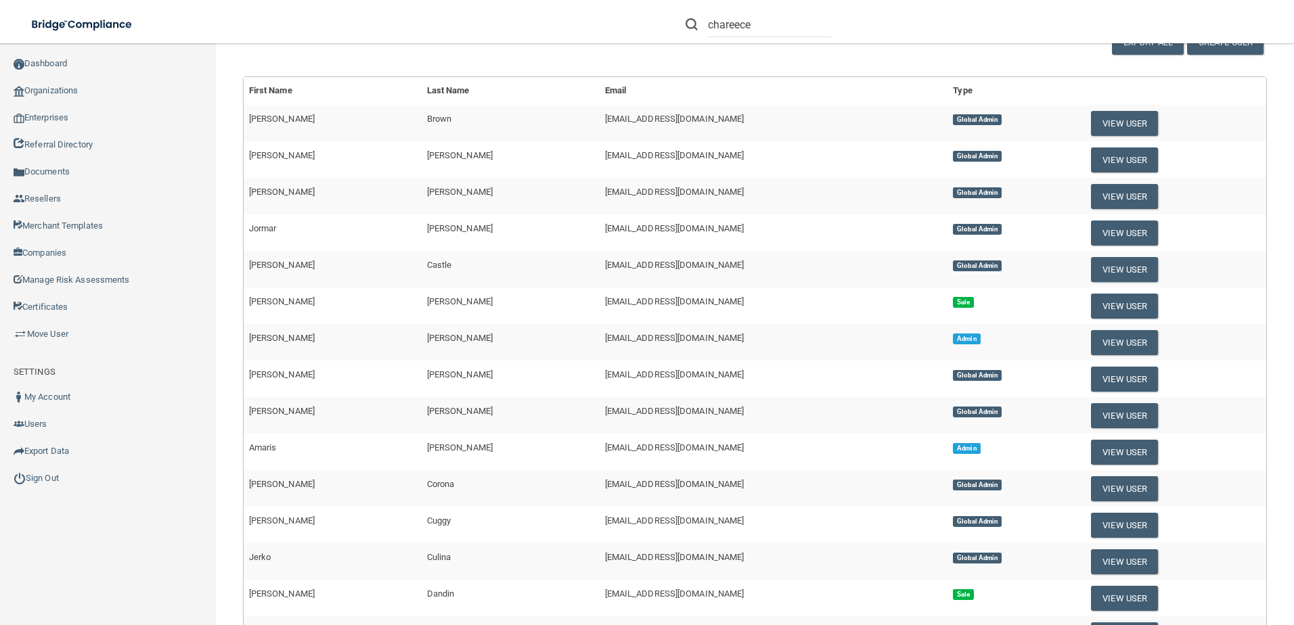
scroll to position [68, 0]
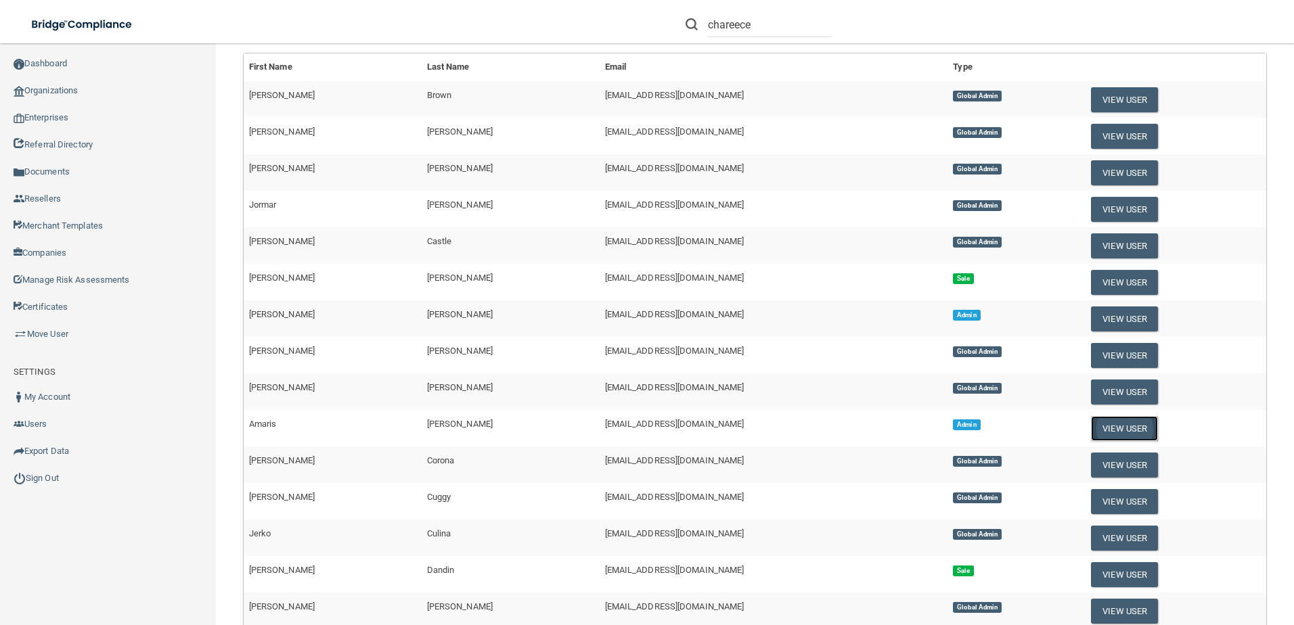
click at [1091, 429] on button "View User" at bounding box center [1124, 428] width 67 height 25
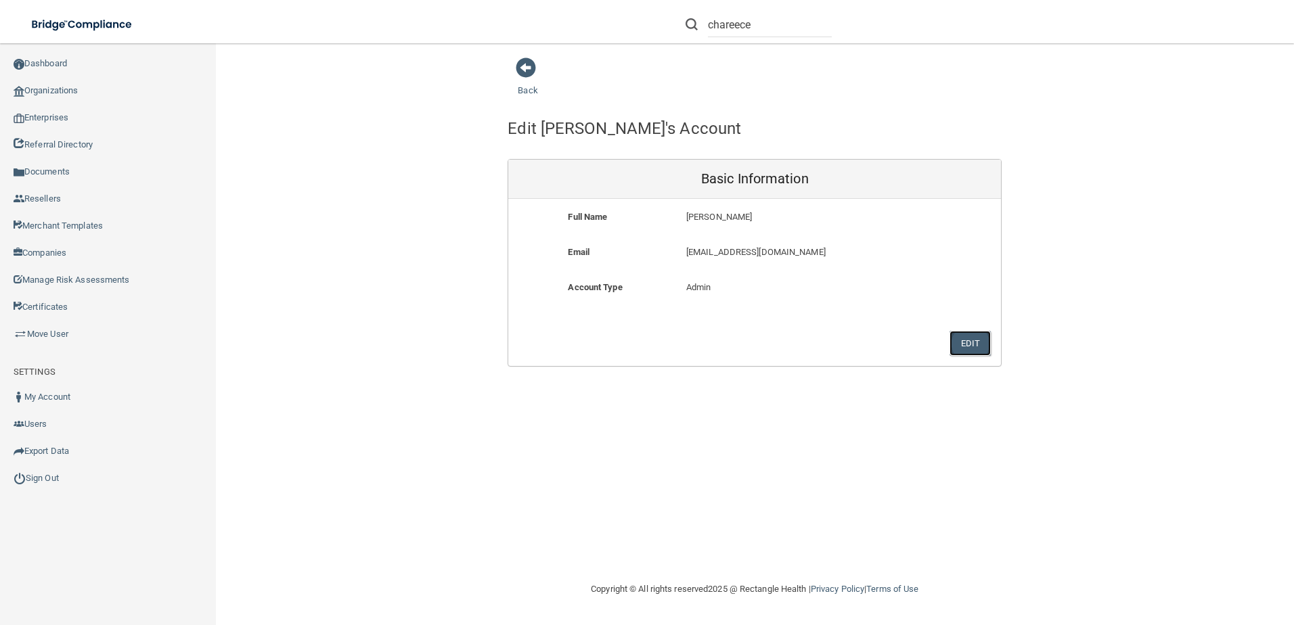
click at [977, 353] on button "Edit" at bounding box center [969, 343] width 41 height 25
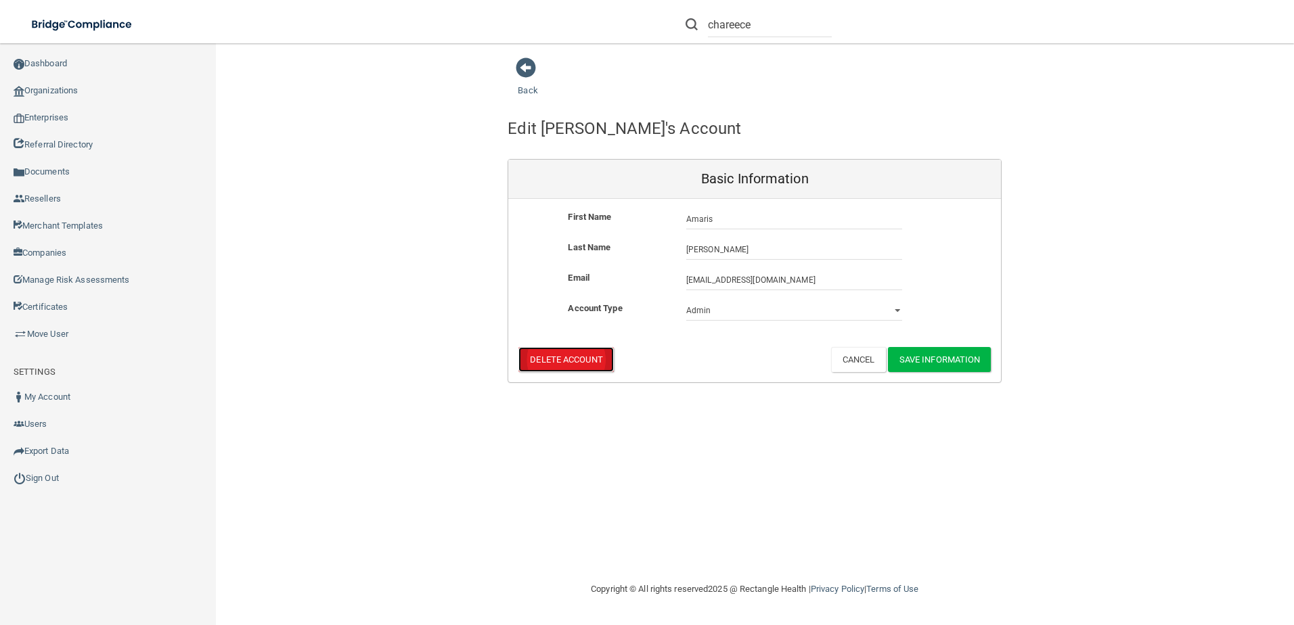
click at [535, 357] on button "Delete Account" at bounding box center [565, 359] width 95 height 25
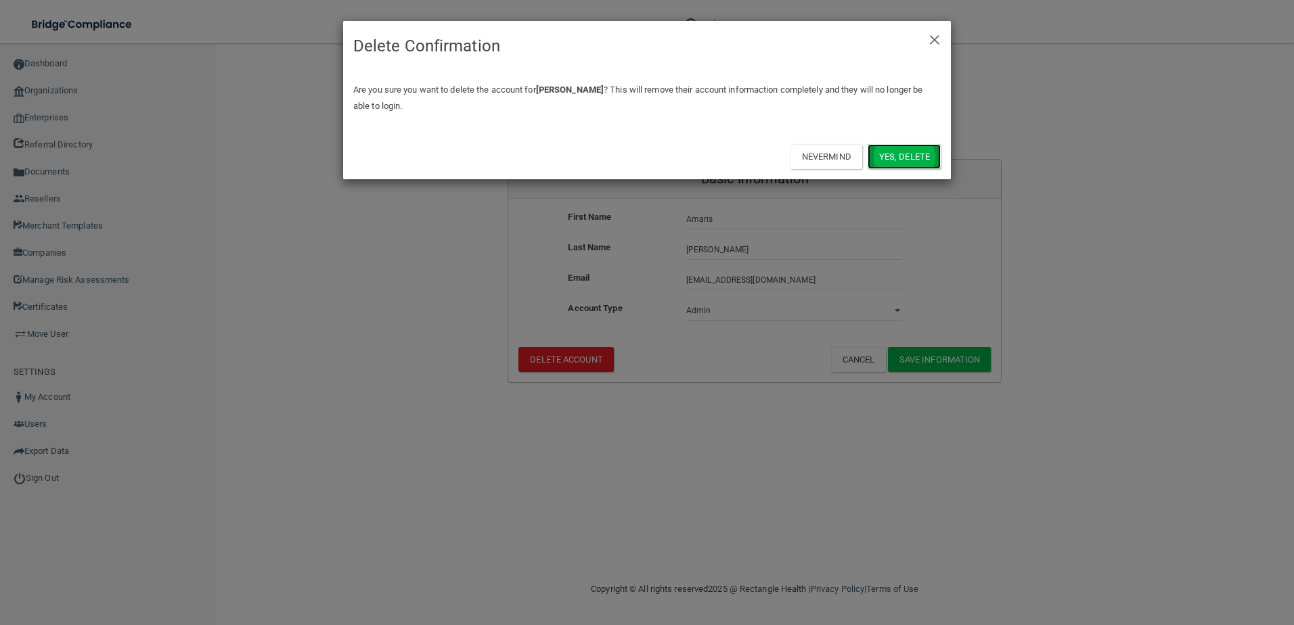
click at [901, 162] on button "Yes, delete" at bounding box center [903, 156] width 73 height 25
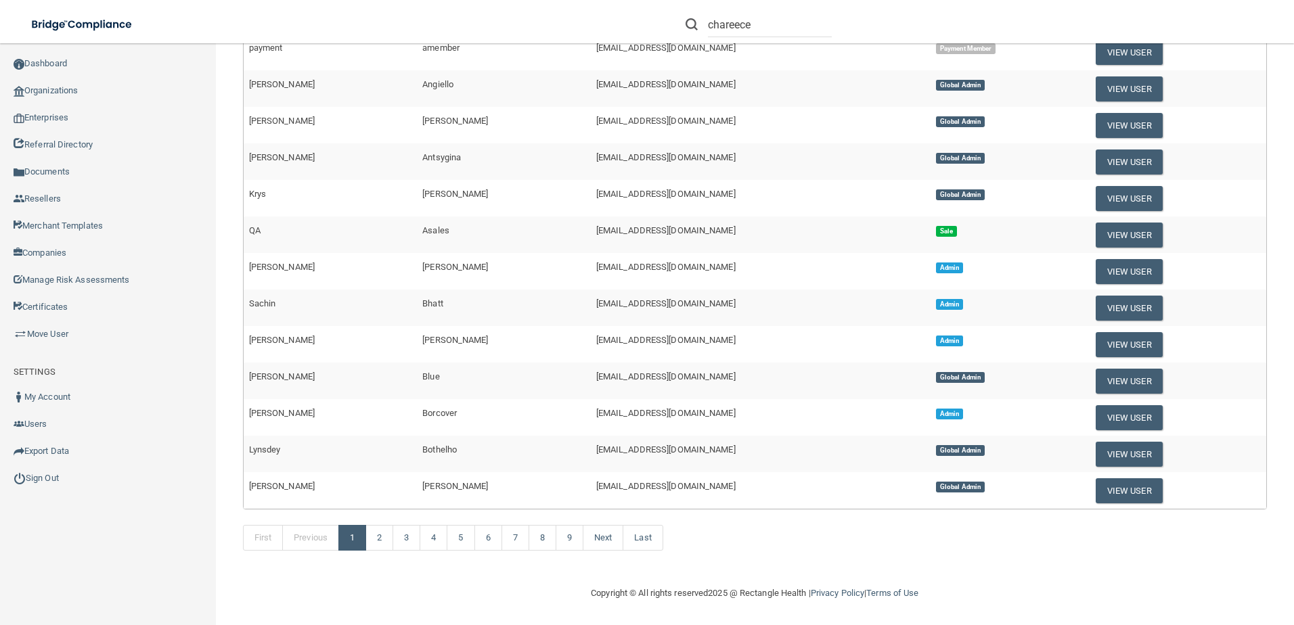
scroll to position [440, 0]
click at [378, 533] on link "2" at bounding box center [379, 537] width 28 height 26
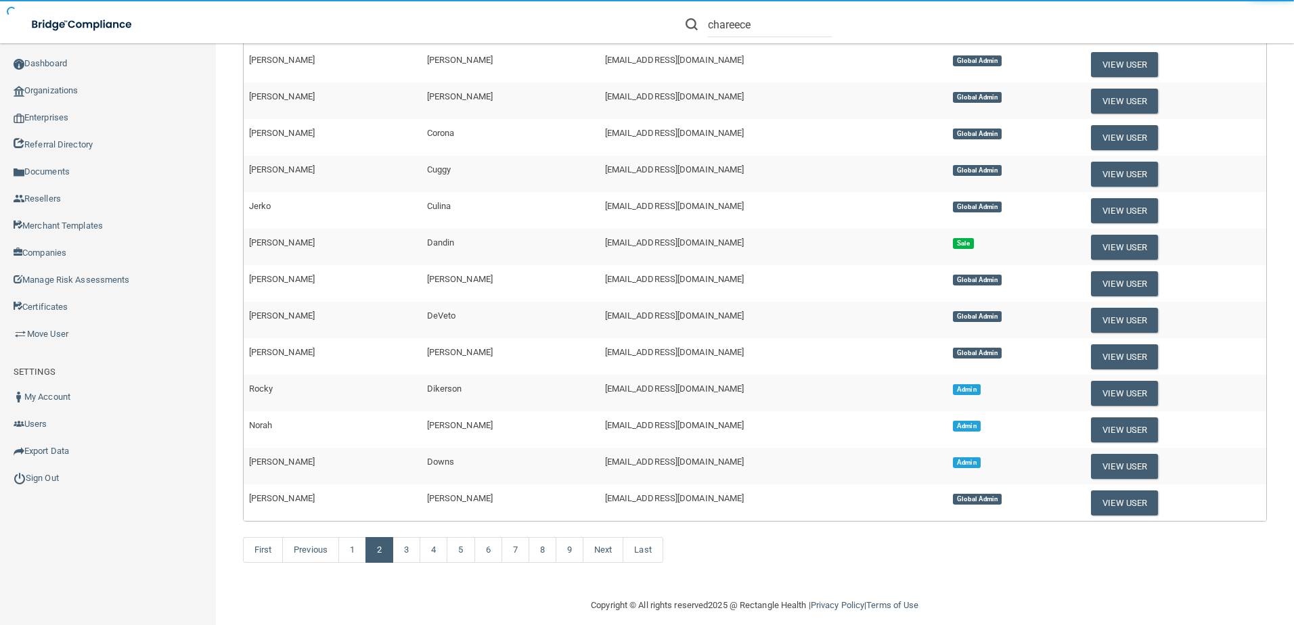
scroll to position [371, 0]
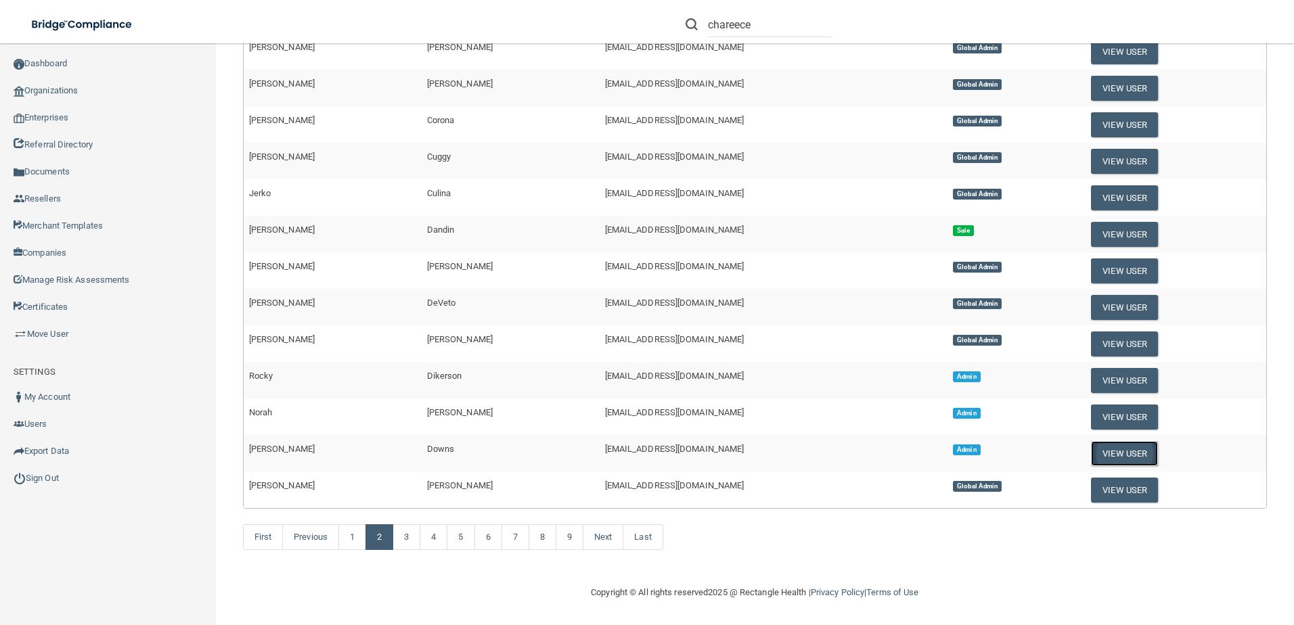
click at [1091, 454] on button "View User" at bounding box center [1124, 453] width 67 height 25
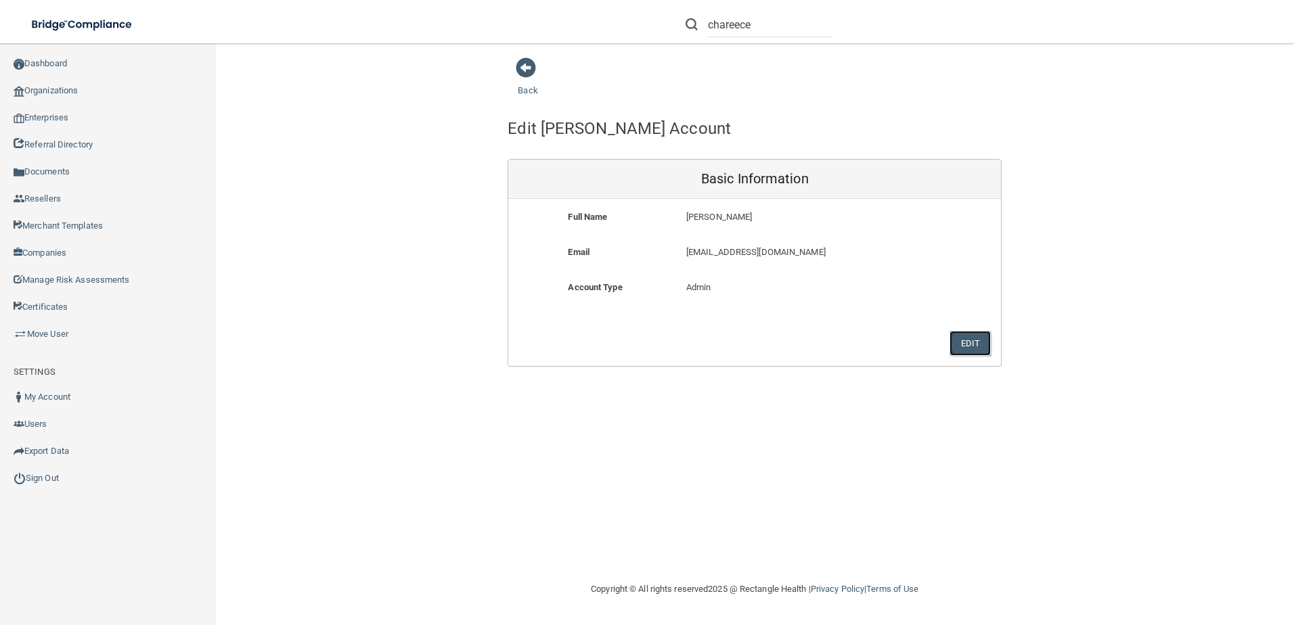
click at [959, 331] on button "Edit" at bounding box center [969, 343] width 41 height 25
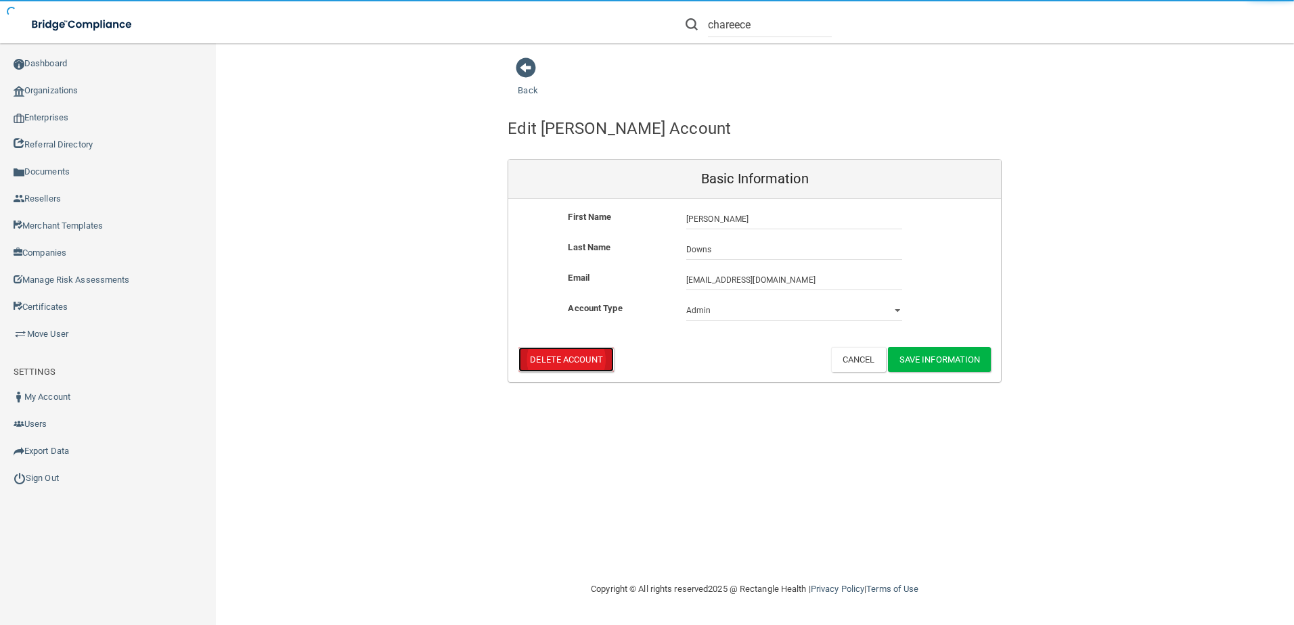
click at [554, 361] on button "Delete Account" at bounding box center [565, 359] width 95 height 25
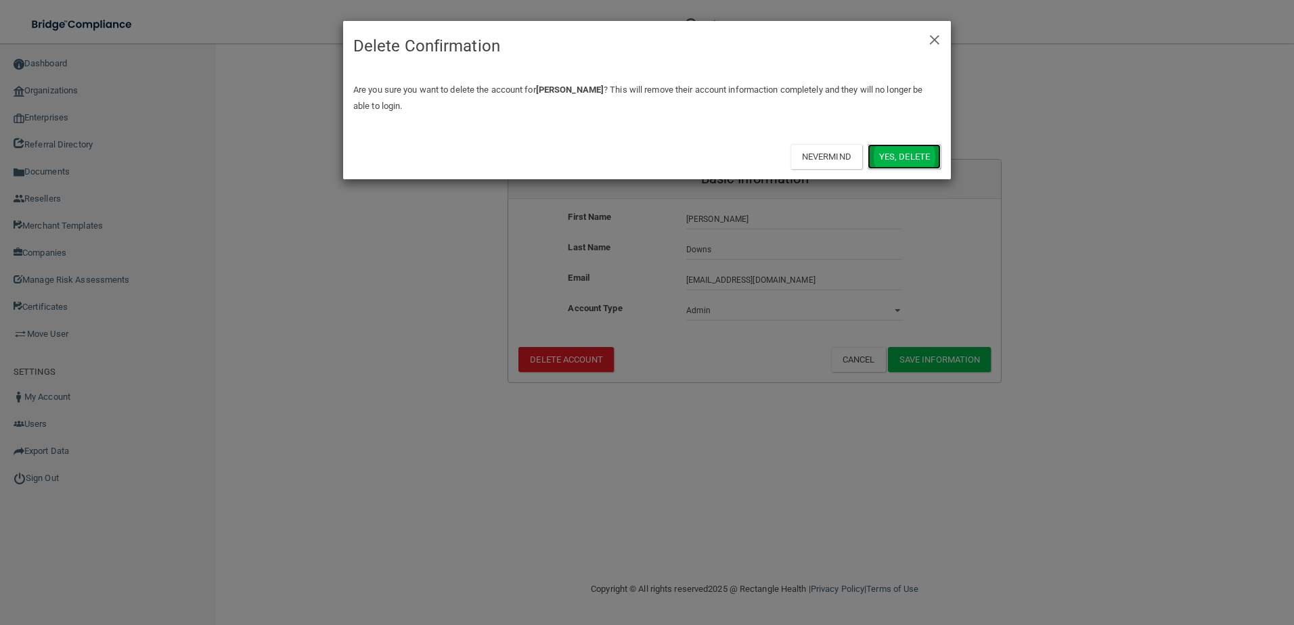
click at [903, 157] on button "Yes, delete" at bounding box center [903, 156] width 73 height 25
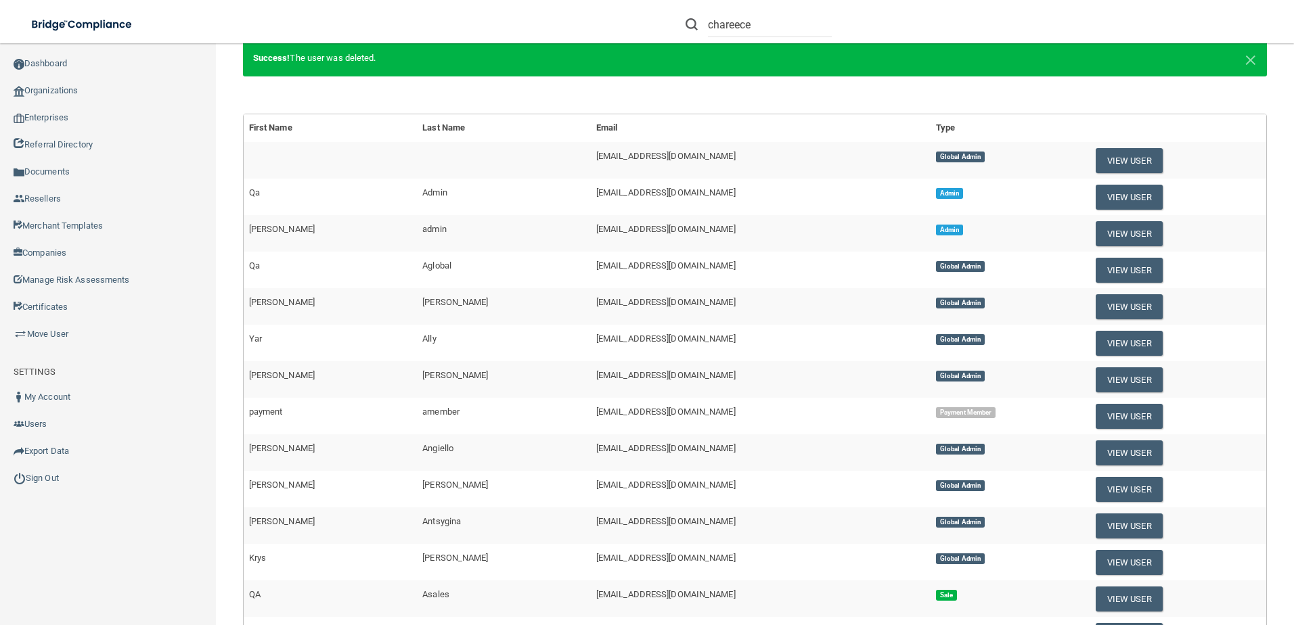
scroll to position [406, 0]
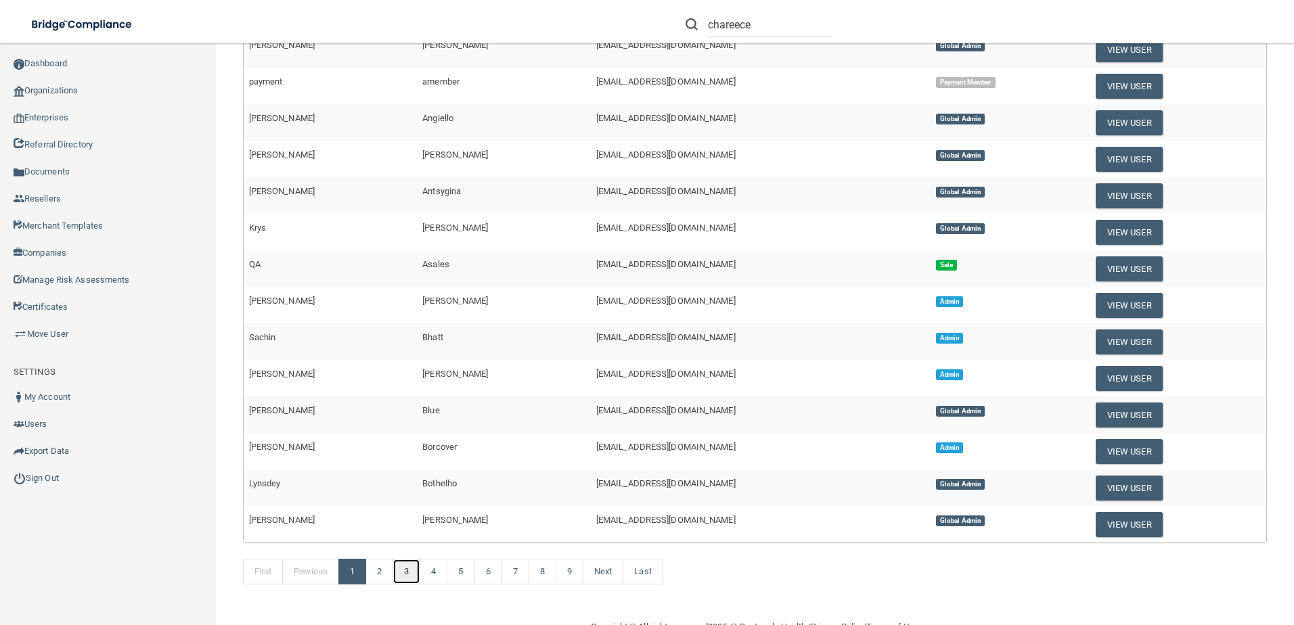
click at [413, 560] on link "3" at bounding box center [406, 572] width 28 height 26
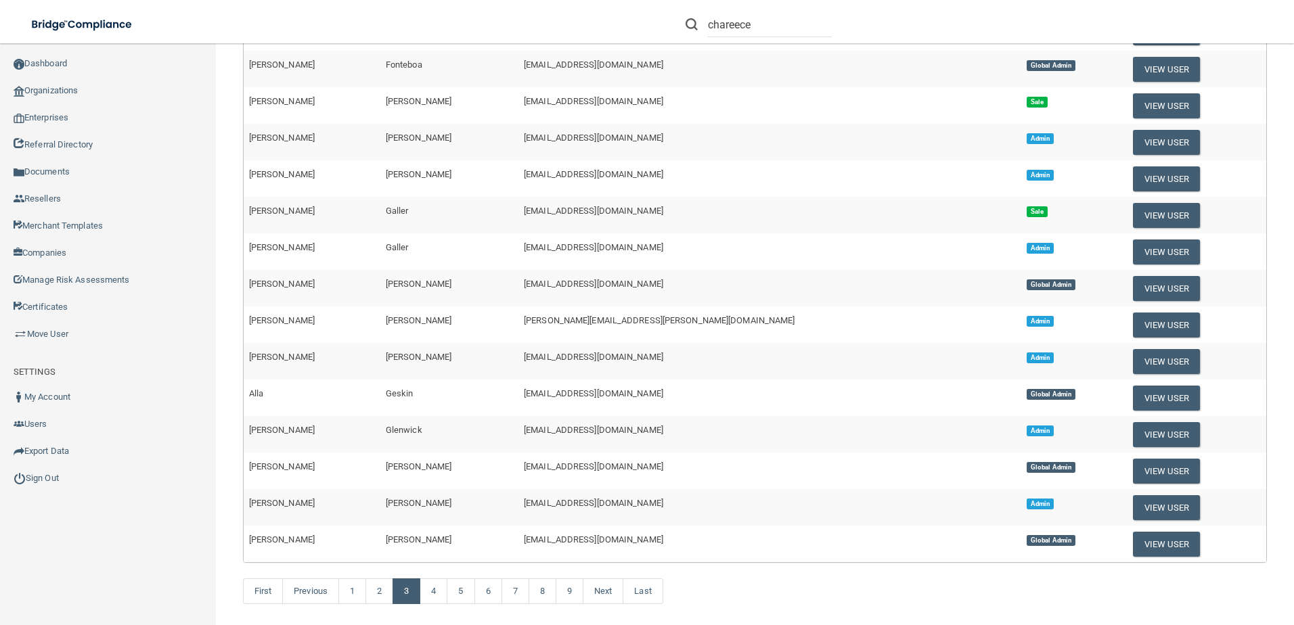
scroll to position [371, 0]
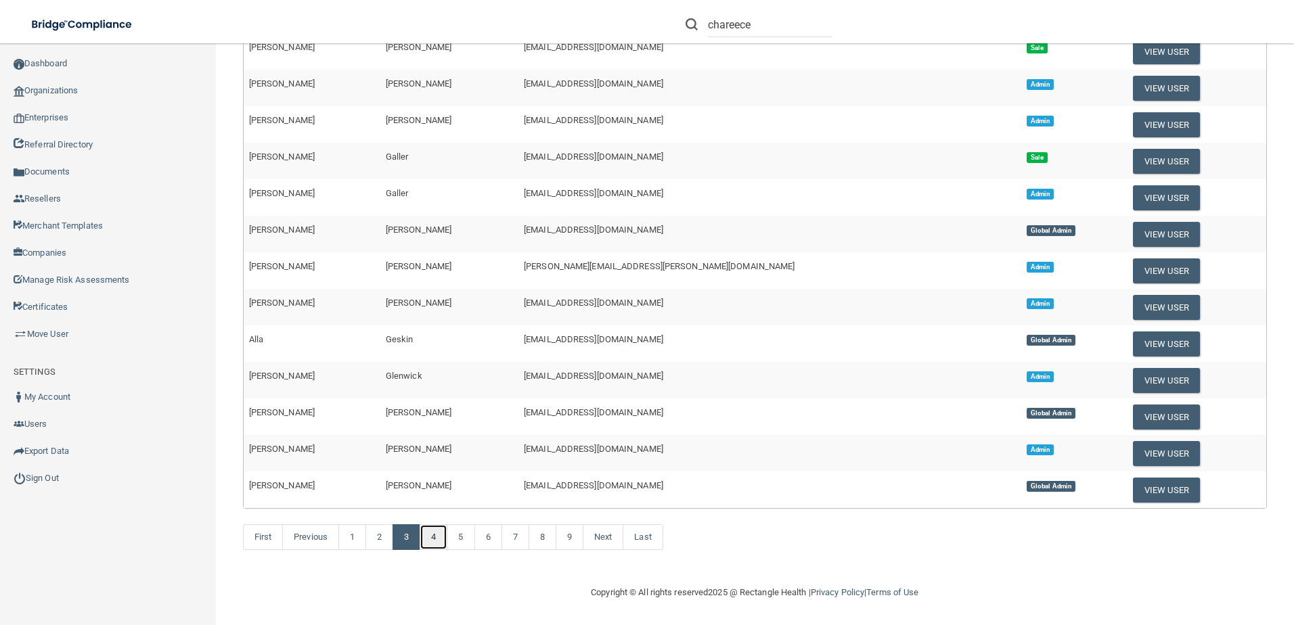
click at [432, 535] on link "4" at bounding box center [434, 537] width 28 height 26
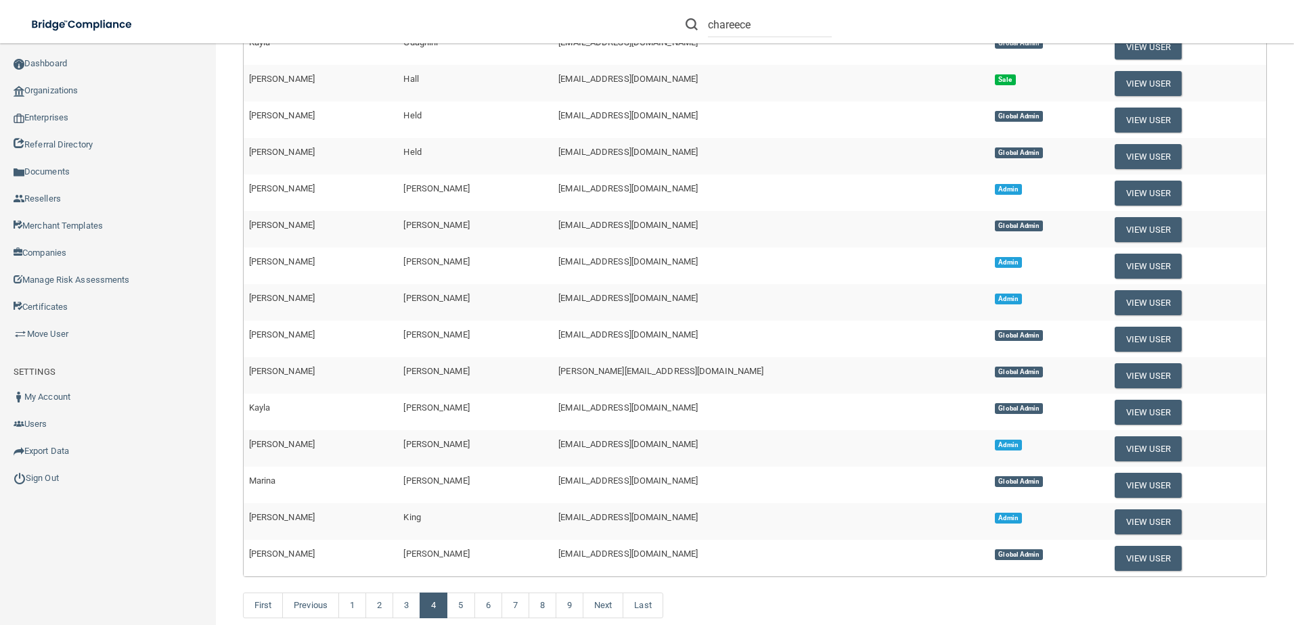
scroll to position [338, 0]
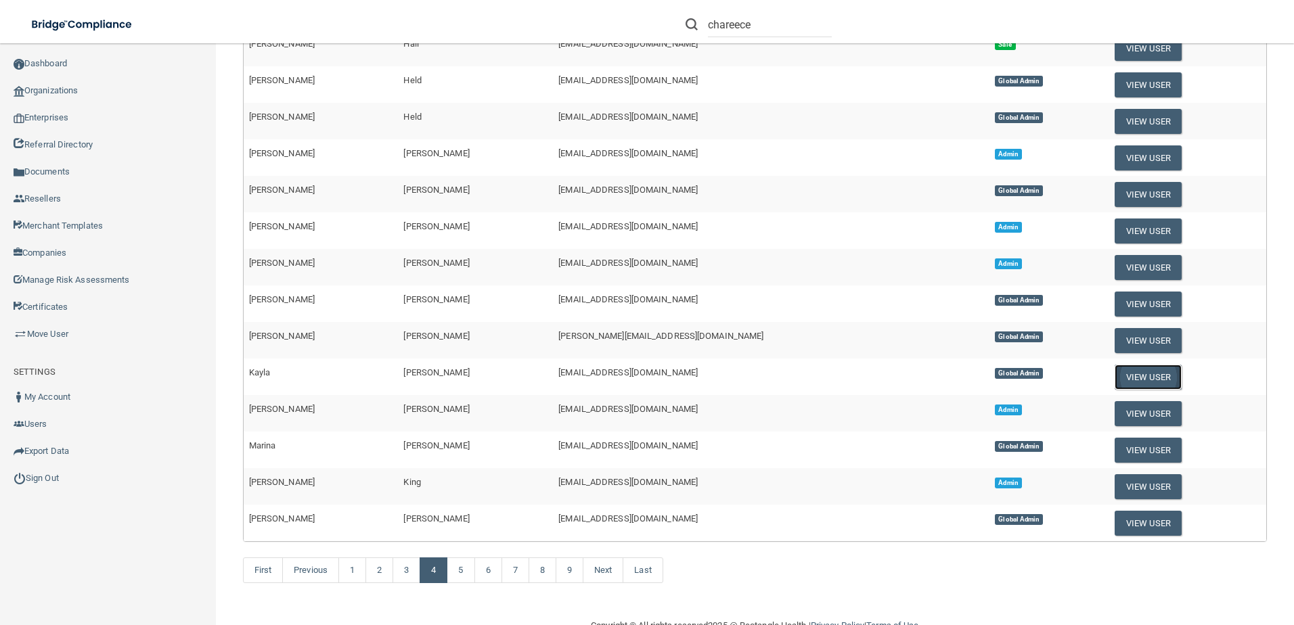
click at [1114, 381] on button "View User" at bounding box center [1147, 377] width 67 height 25
select select "global_admin"
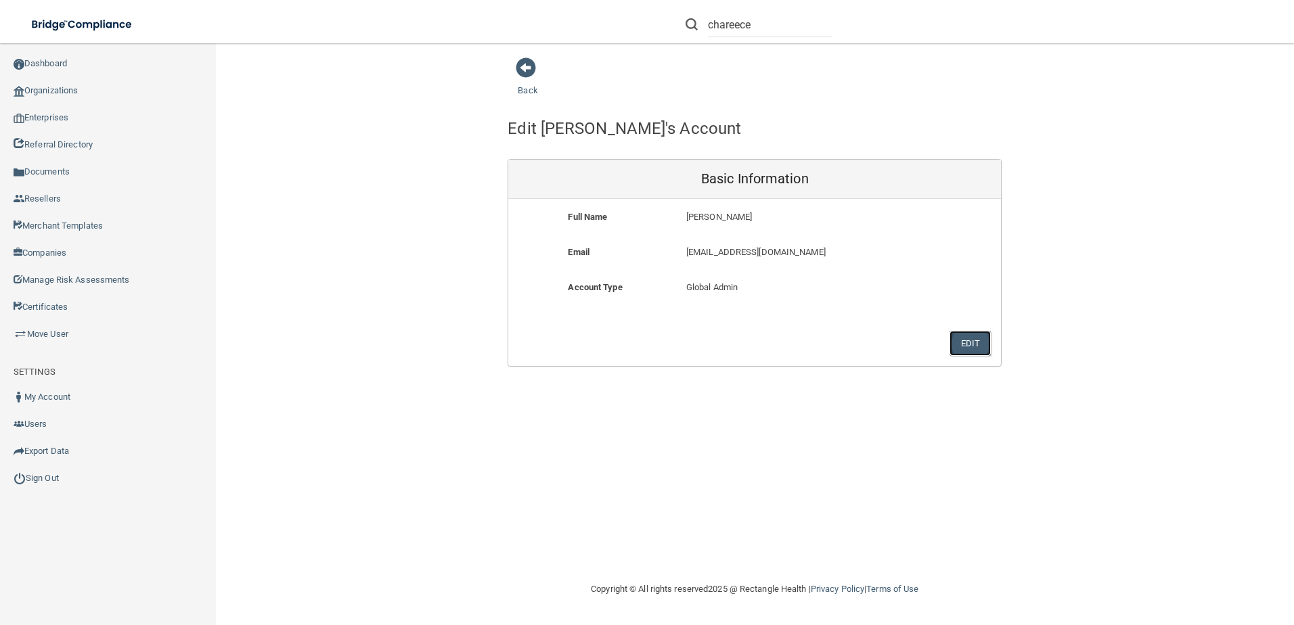
click at [978, 345] on button "Edit" at bounding box center [969, 343] width 41 height 25
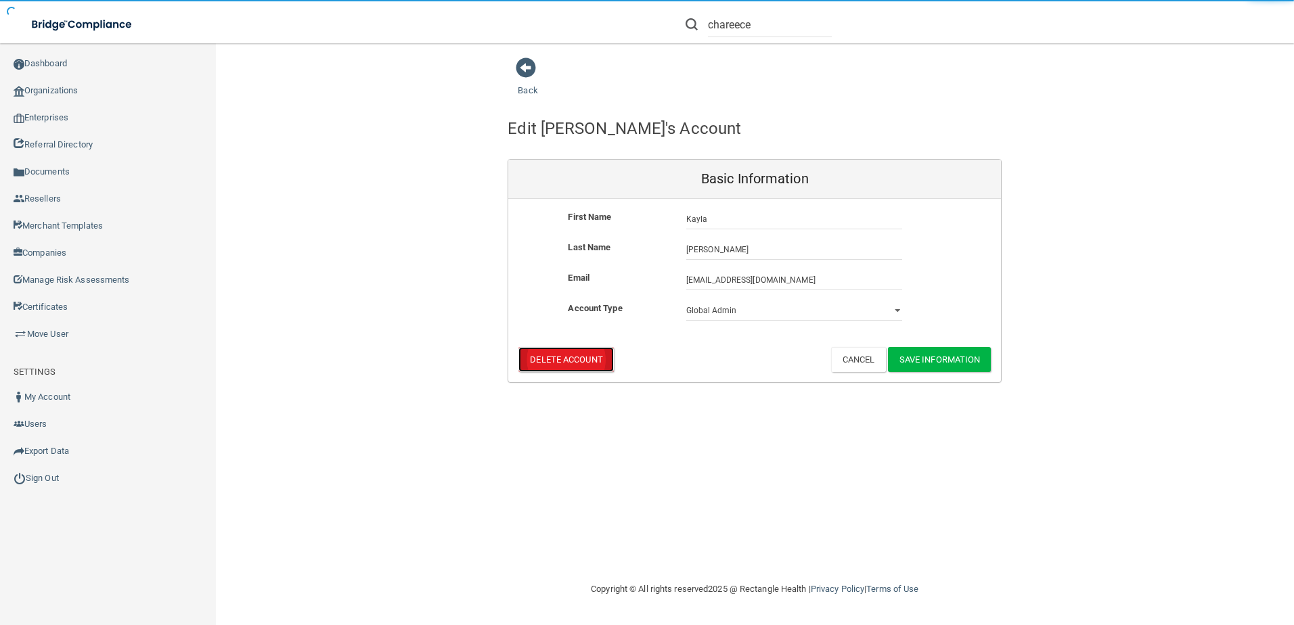
click at [588, 352] on button "Delete Account" at bounding box center [565, 359] width 95 height 25
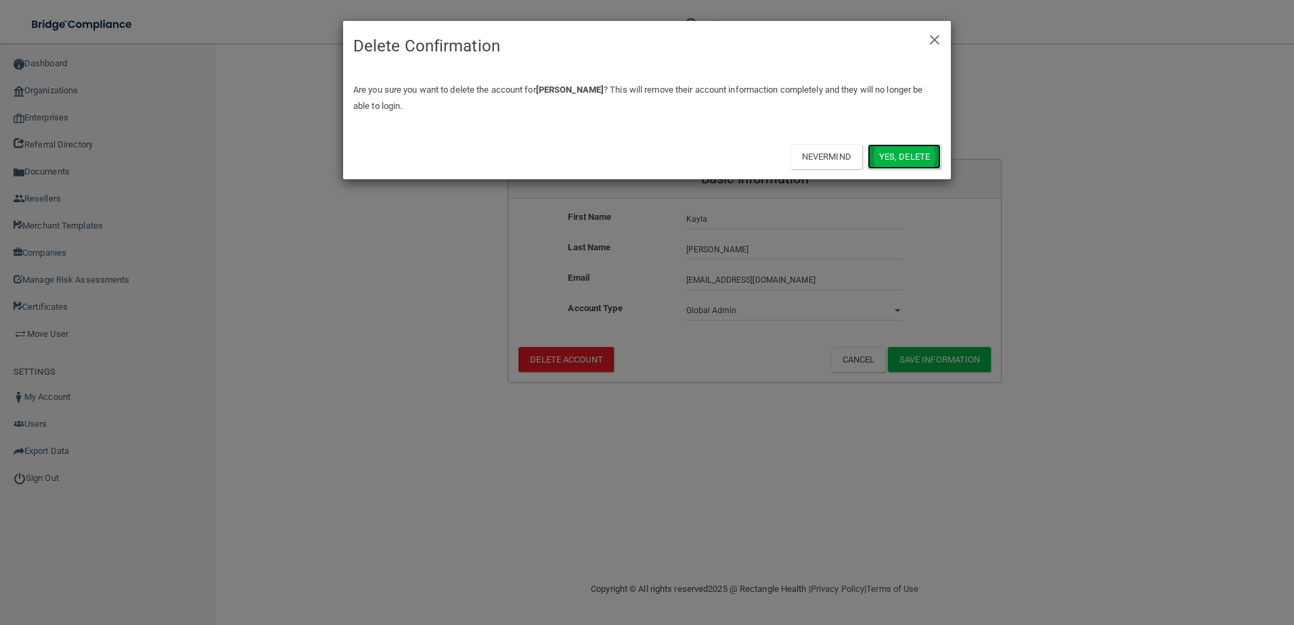
click at [903, 156] on button "Yes, delete" at bounding box center [903, 156] width 73 height 25
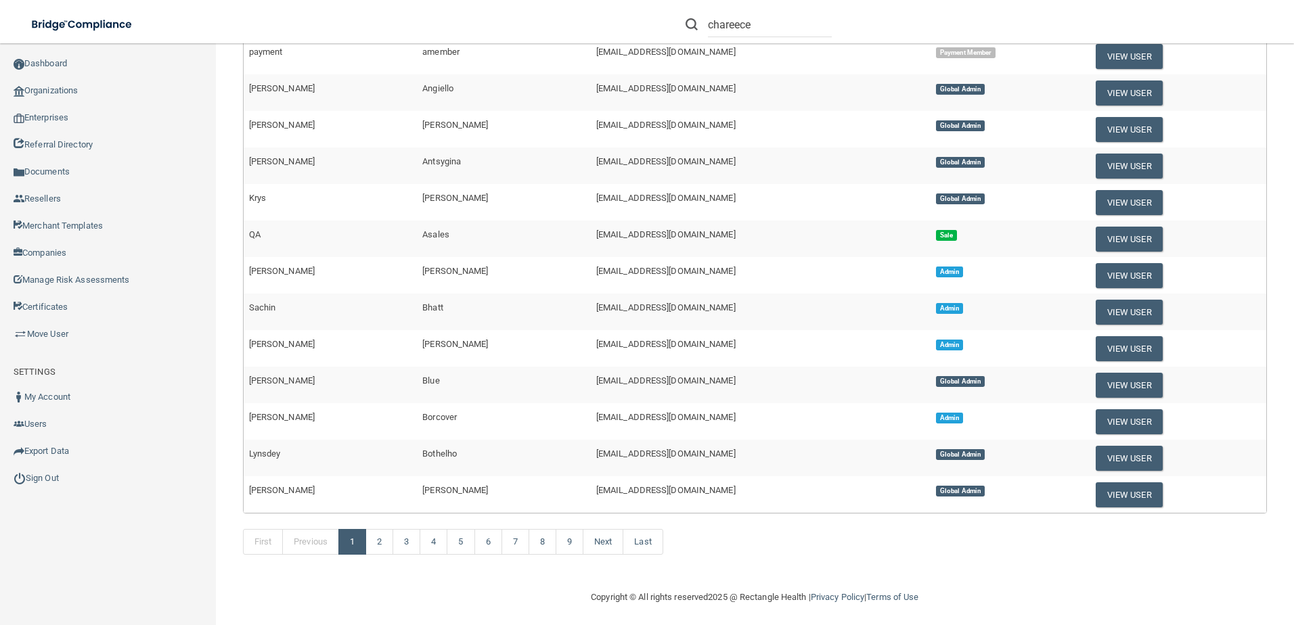
scroll to position [440, 0]
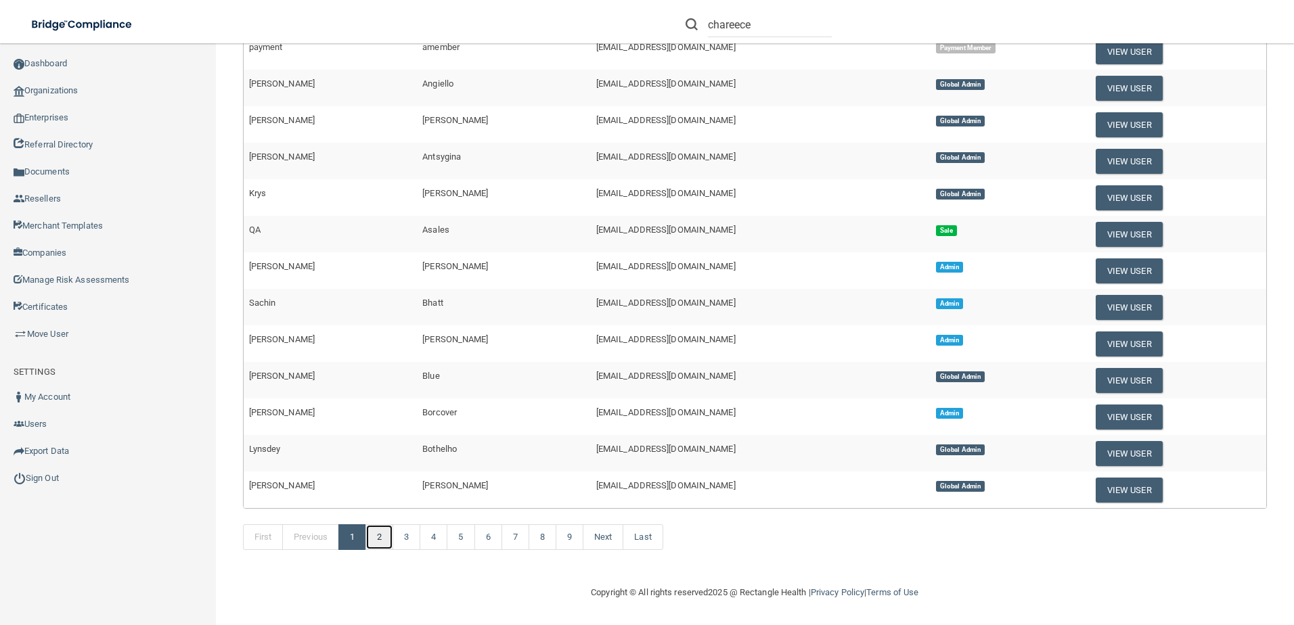
click at [384, 532] on link "2" at bounding box center [379, 537] width 28 height 26
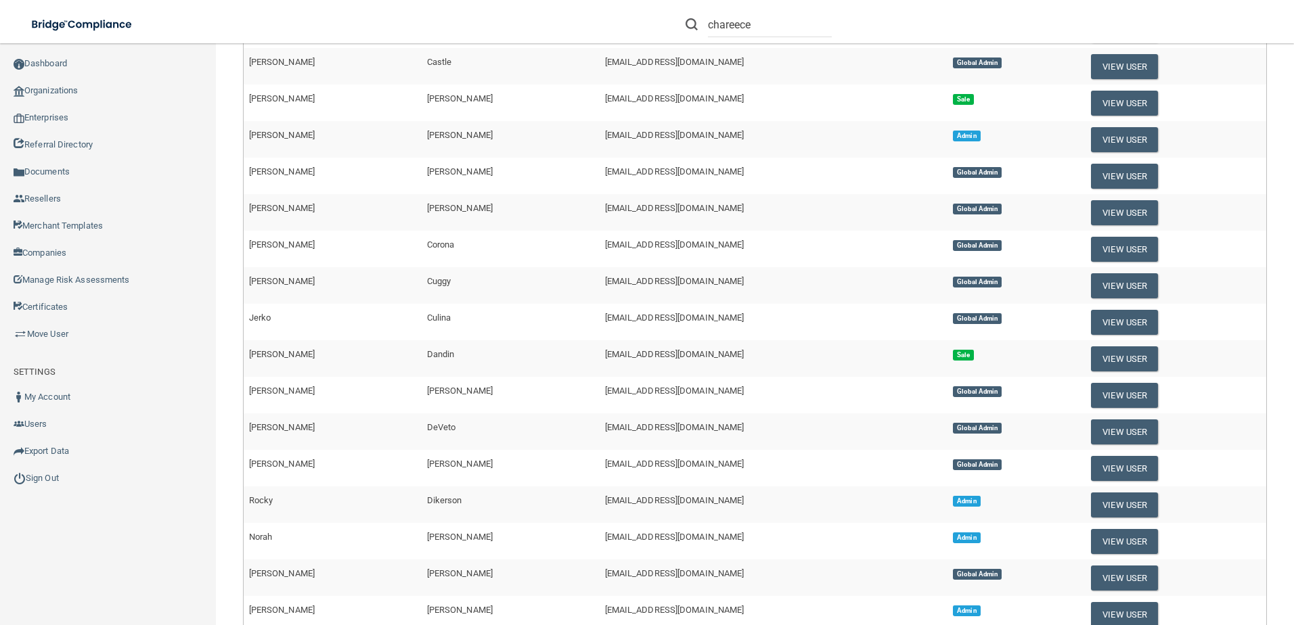
scroll to position [271, 0]
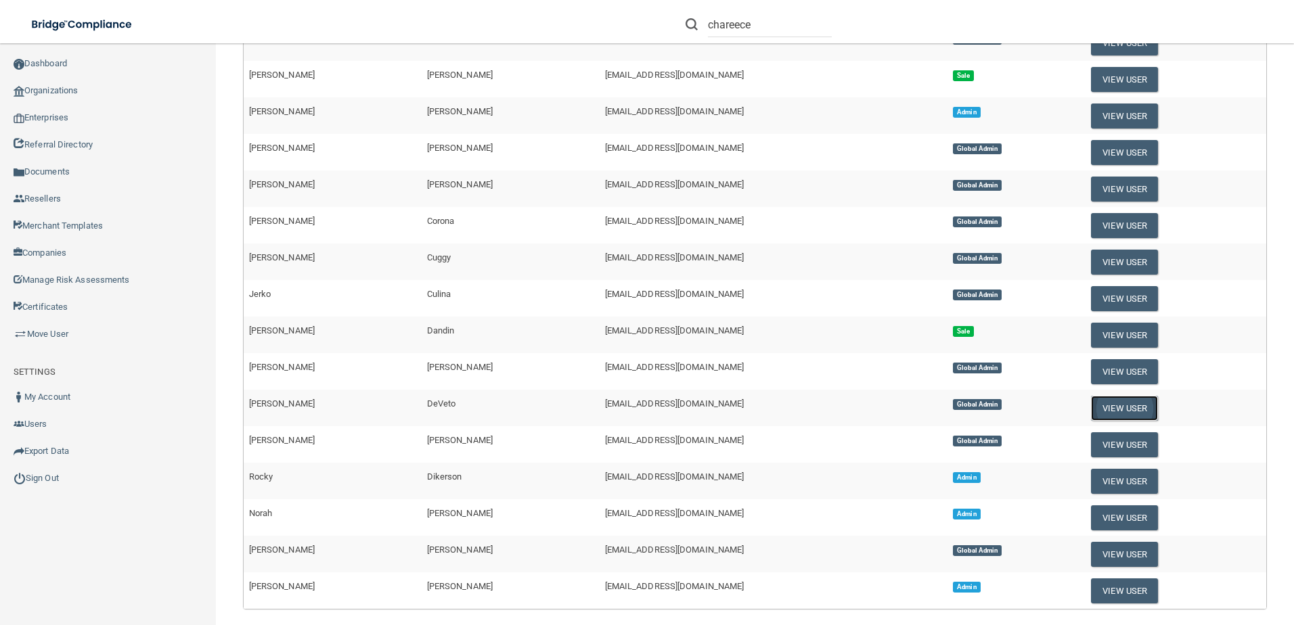
click at [1091, 410] on button "View User" at bounding box center [1124, 408] width 67 height 25
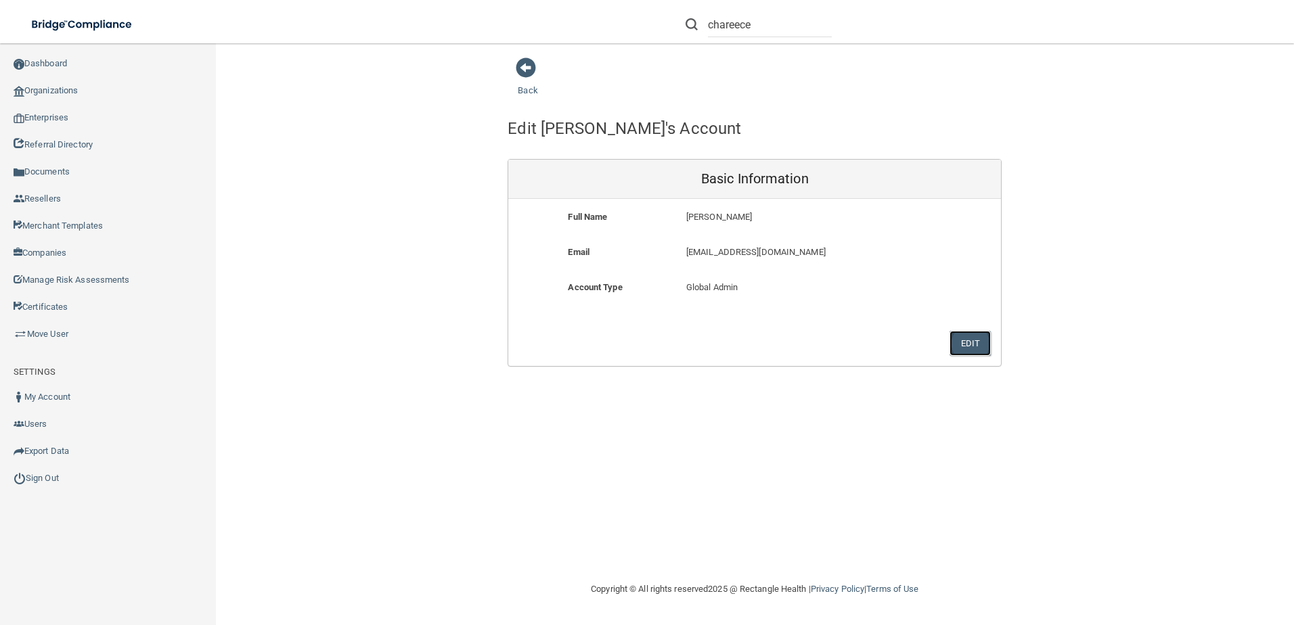
click at [961, 343] on button "Edit" at bounding box center [969, 343] width 41 height 25
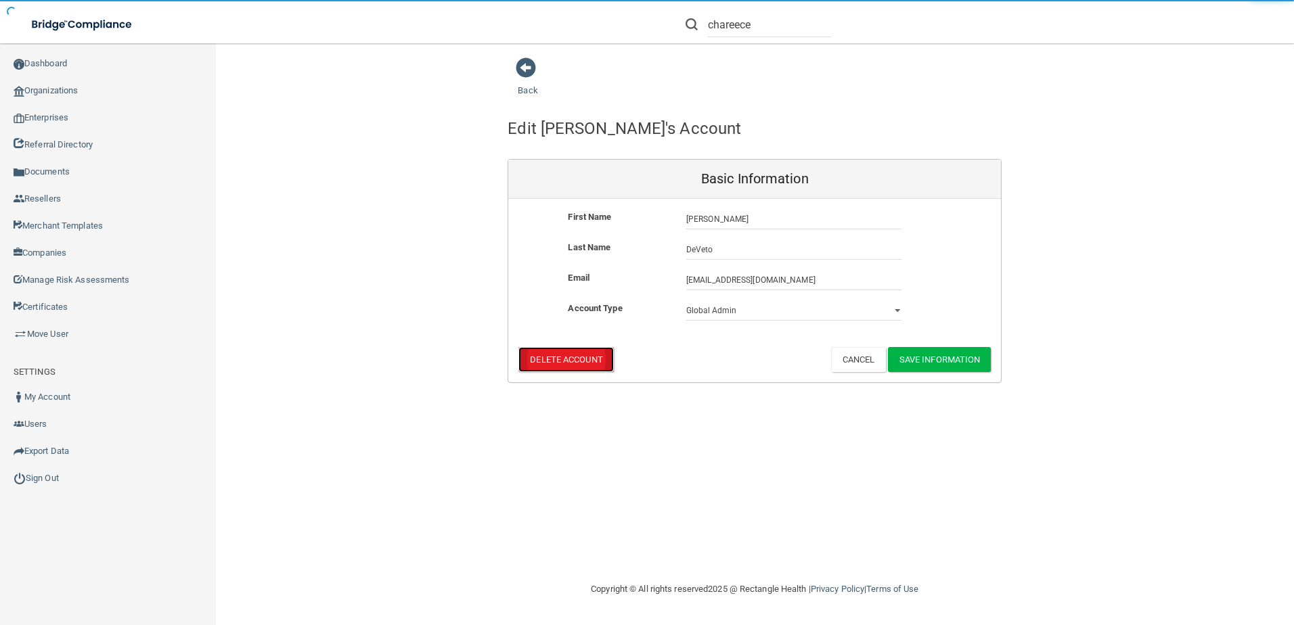
click at [586, 361] on button "Delete Account" at bounding box center [565, 359] width 95 height 25
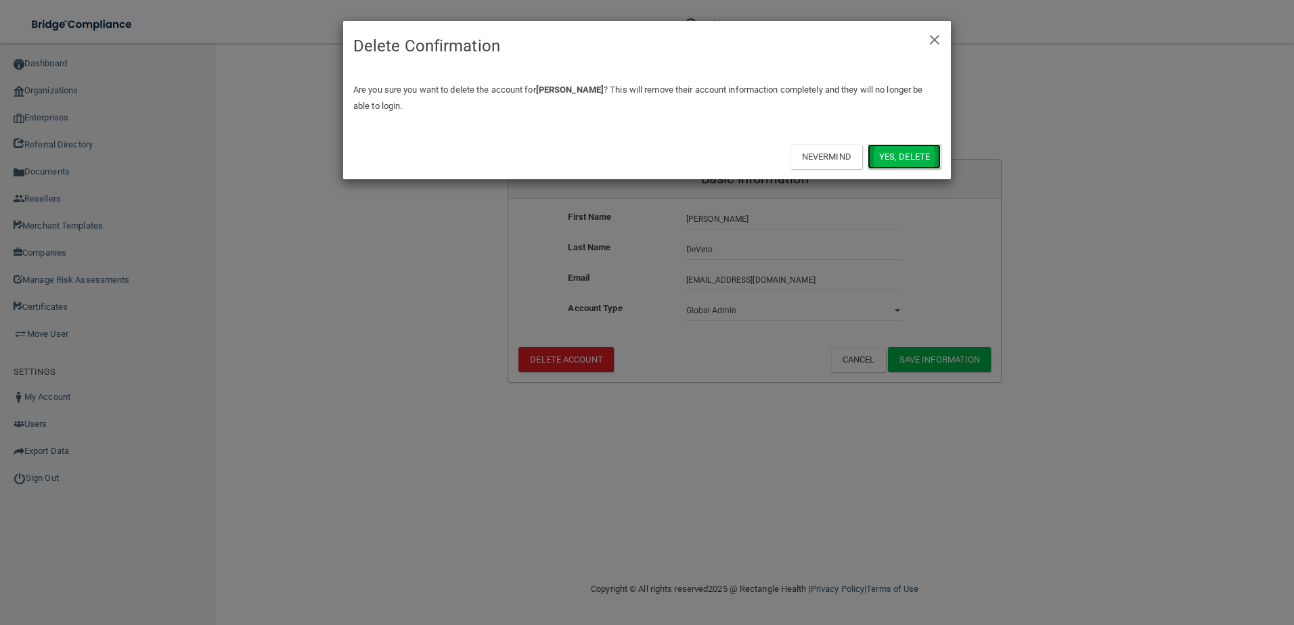
click at [890, 160] on button "Yes, delete" at bounding box center [903, 156] width 73 height 25
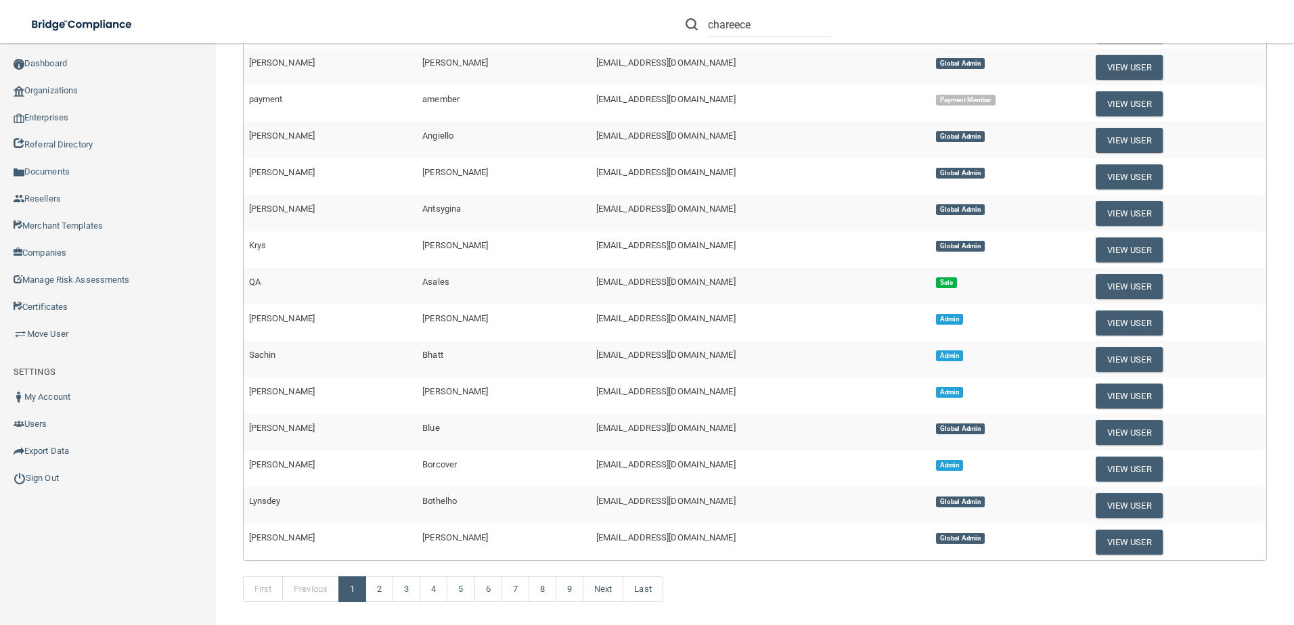
scroll to position [440, 0]
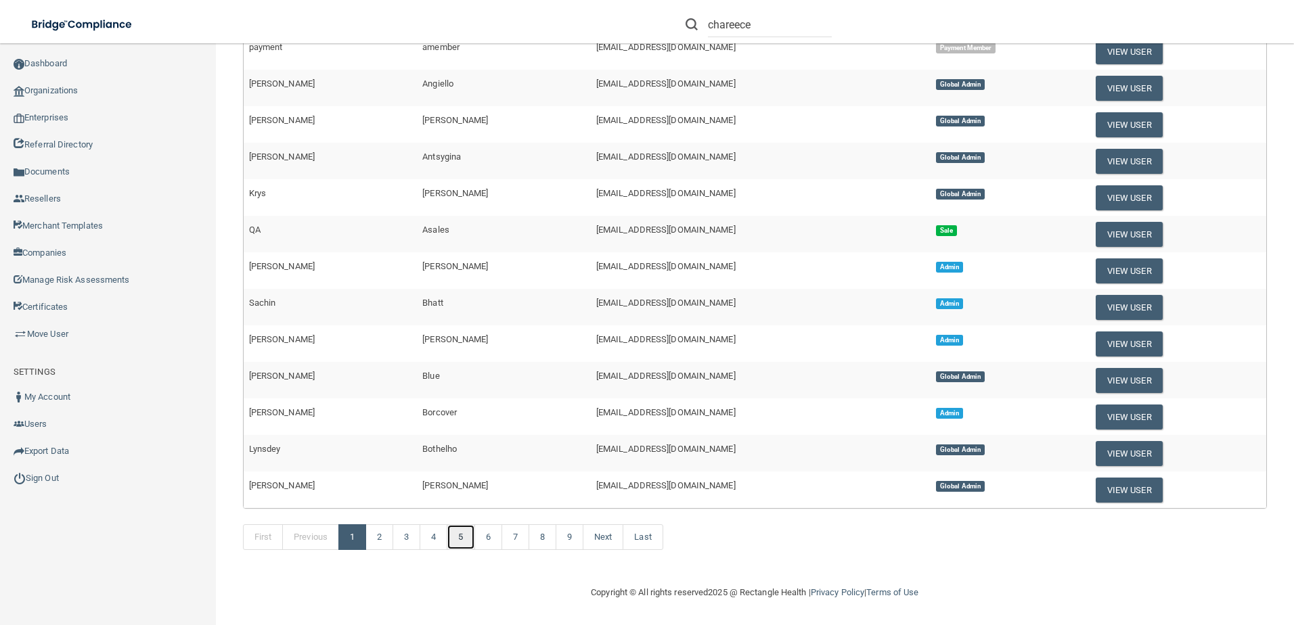
click at [461, 534] on link "5" at bounding box center [461, 537] width 28 height 26
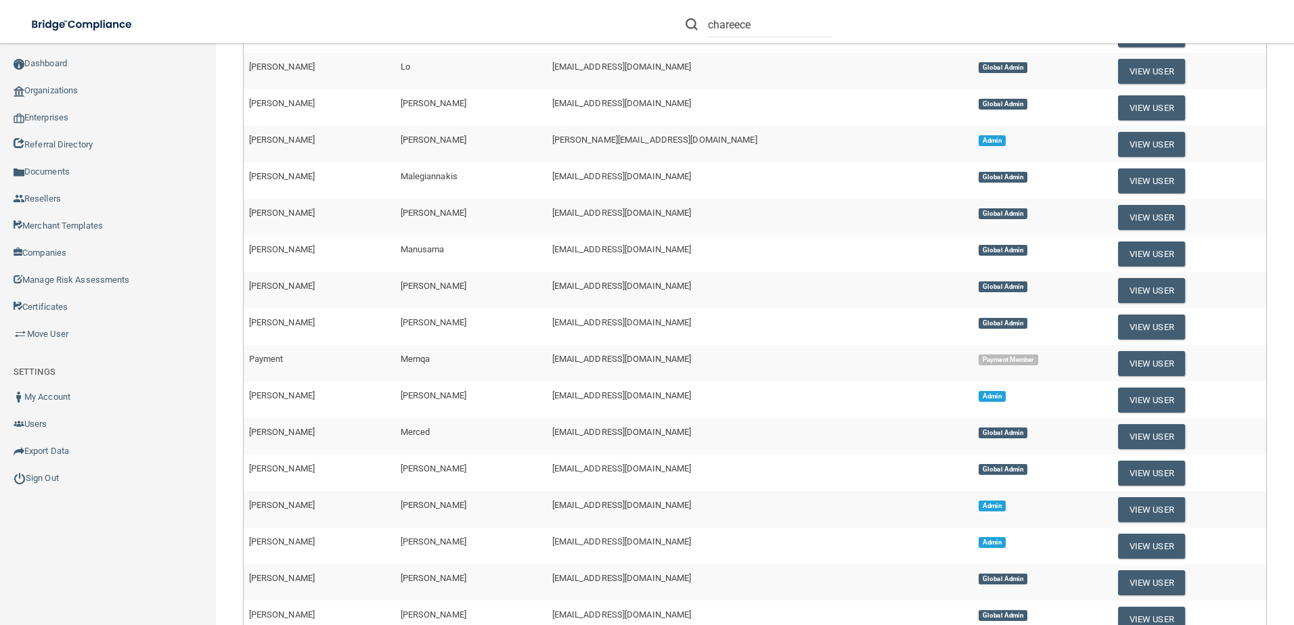
scroll to position [68, 0]
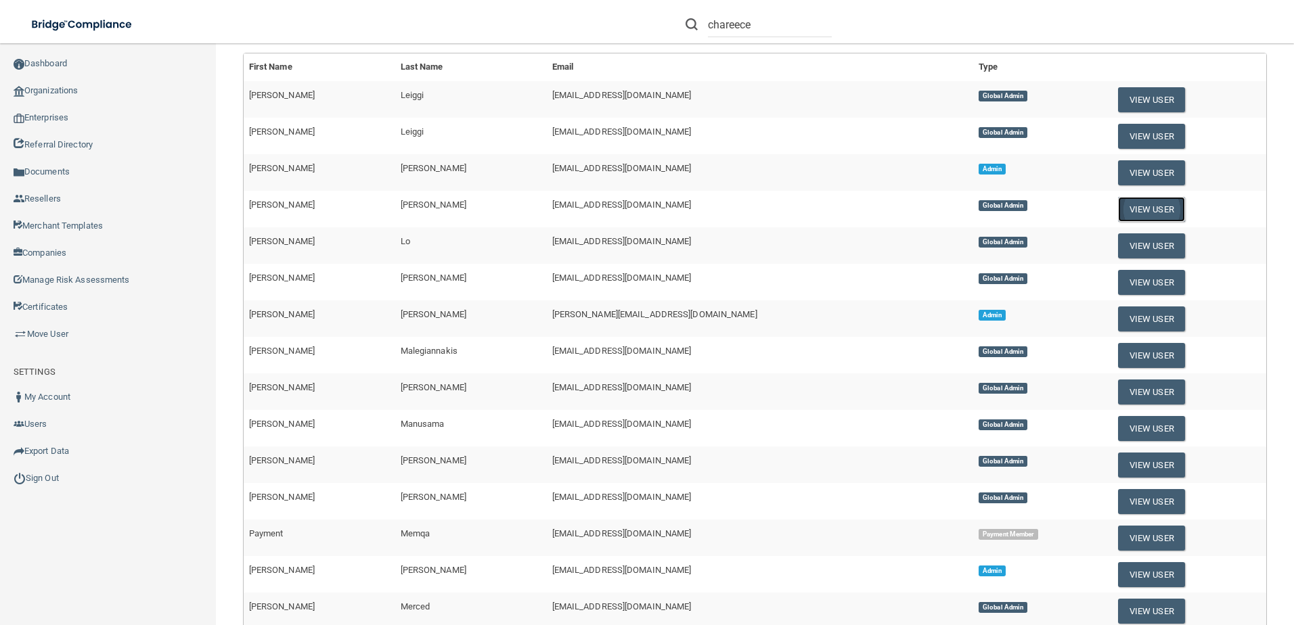
click at [1118, 209] on button "View User" at bounding box center [1151, 209] width 67 height 25
select select "global_admin"
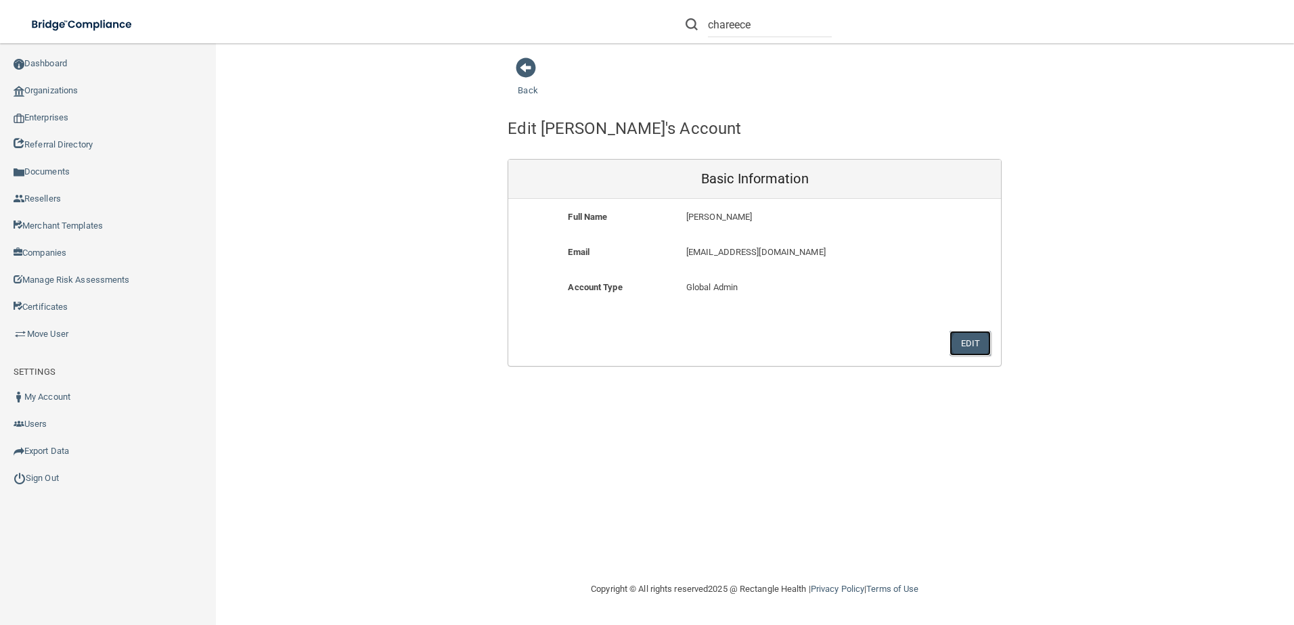
click at [961, 345] on button "Edit" at bounding box center [969, 343] width 41 height 25
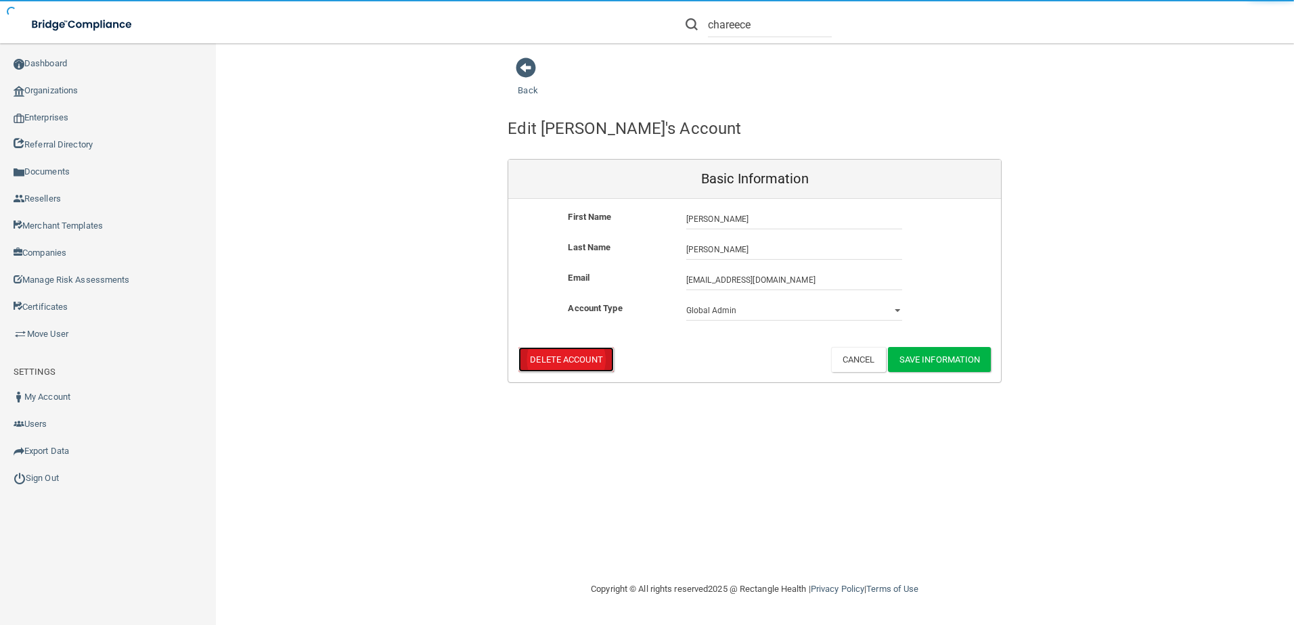
click at [563, 352] on button "Delete Account" at bounding box center [565, 359] width 95 height 25
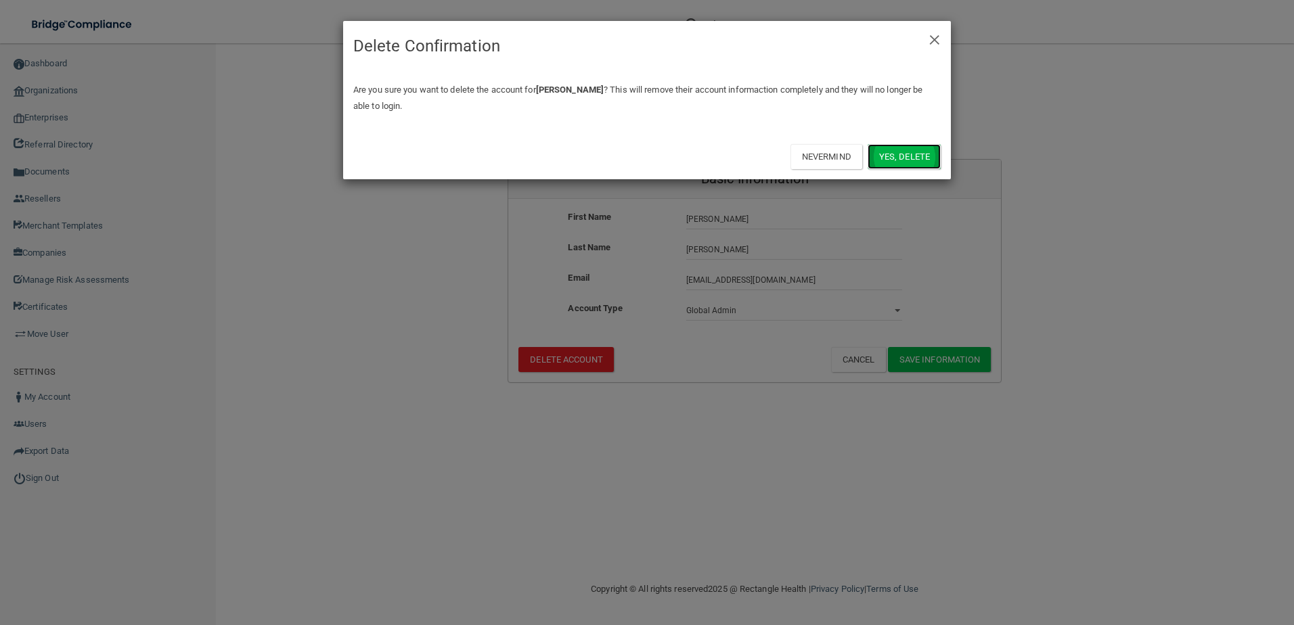
click at [900, 155] on button "Yes, delete" at bounding box center [903, 156] width 73 height 25
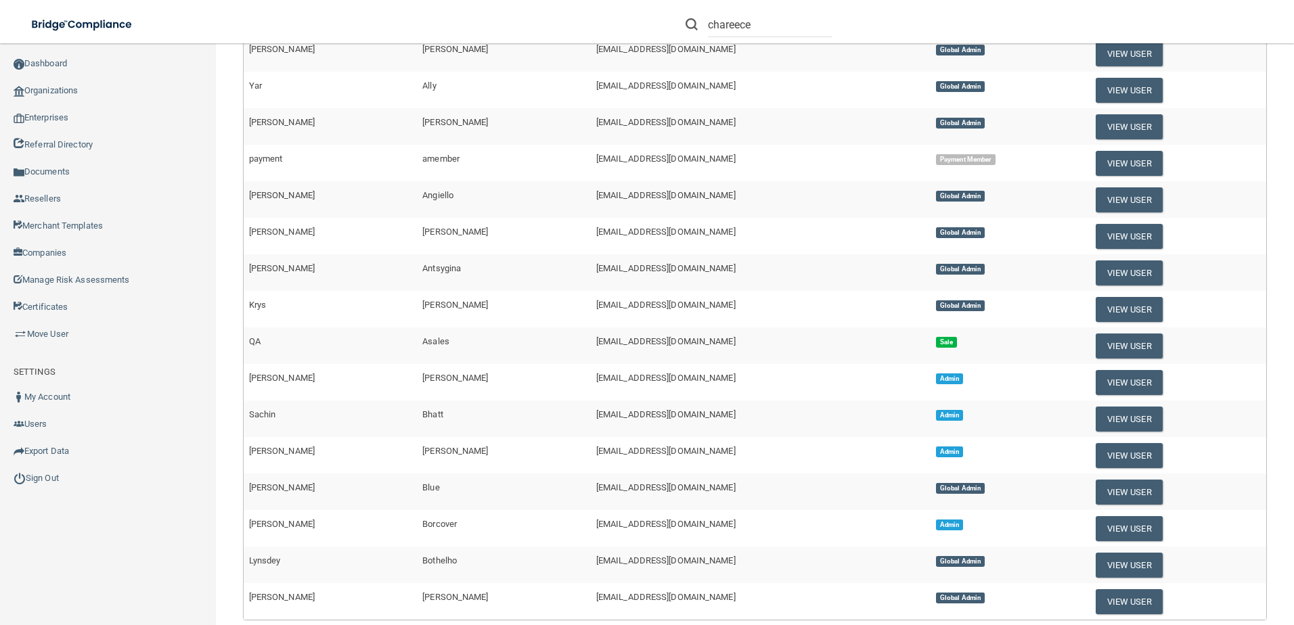
scroll to position [440, 0]
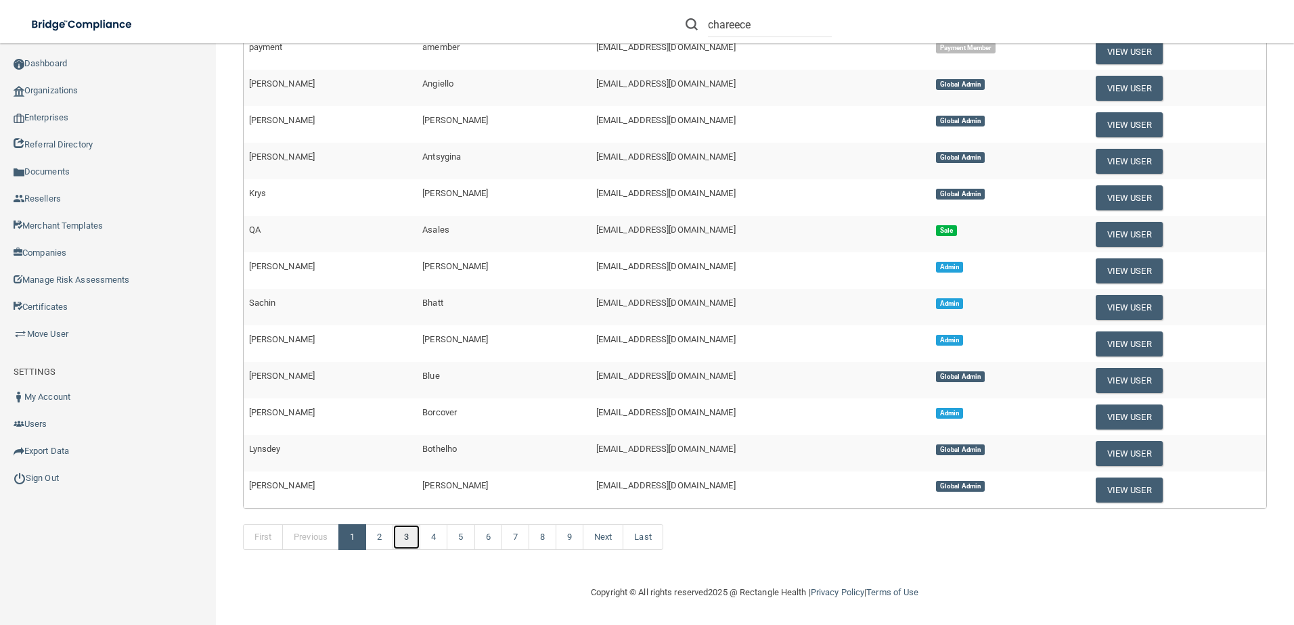
drag, startPoint x: 406, startPoint y: 535, endPoint x: 392, endPoint y: 531, distance: 14.8
click at [406, 535] on link "3" at bounding box center [406, 537] width 28 height 26
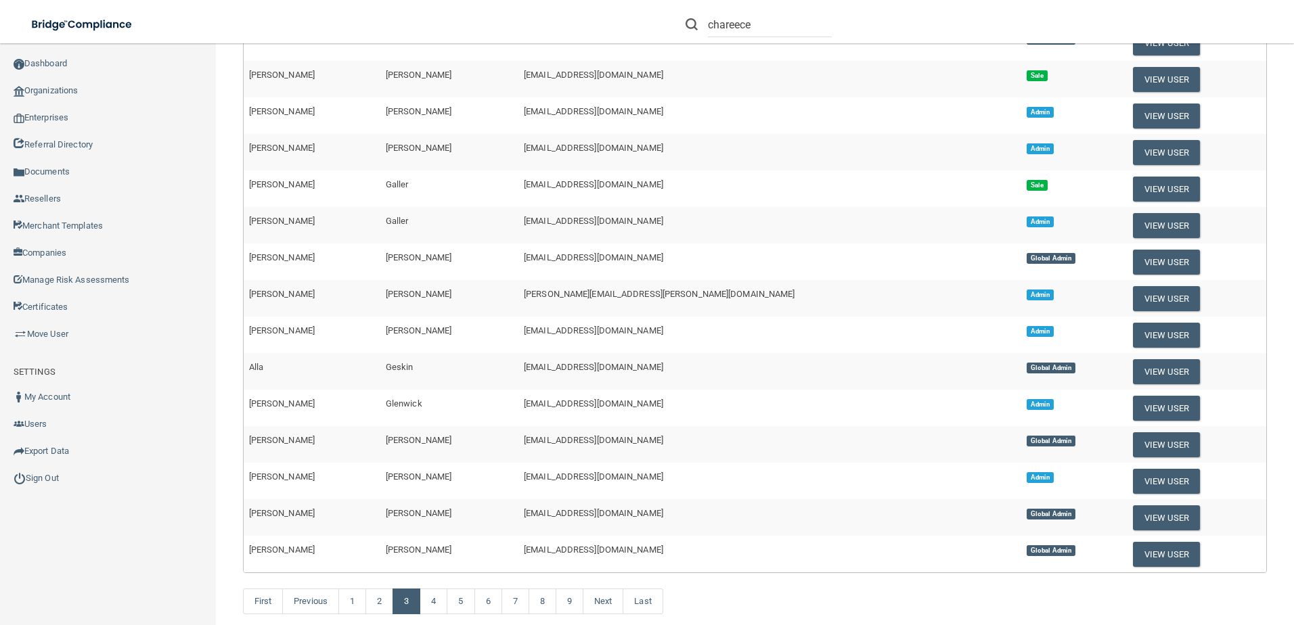
scroll to position [371, 0]
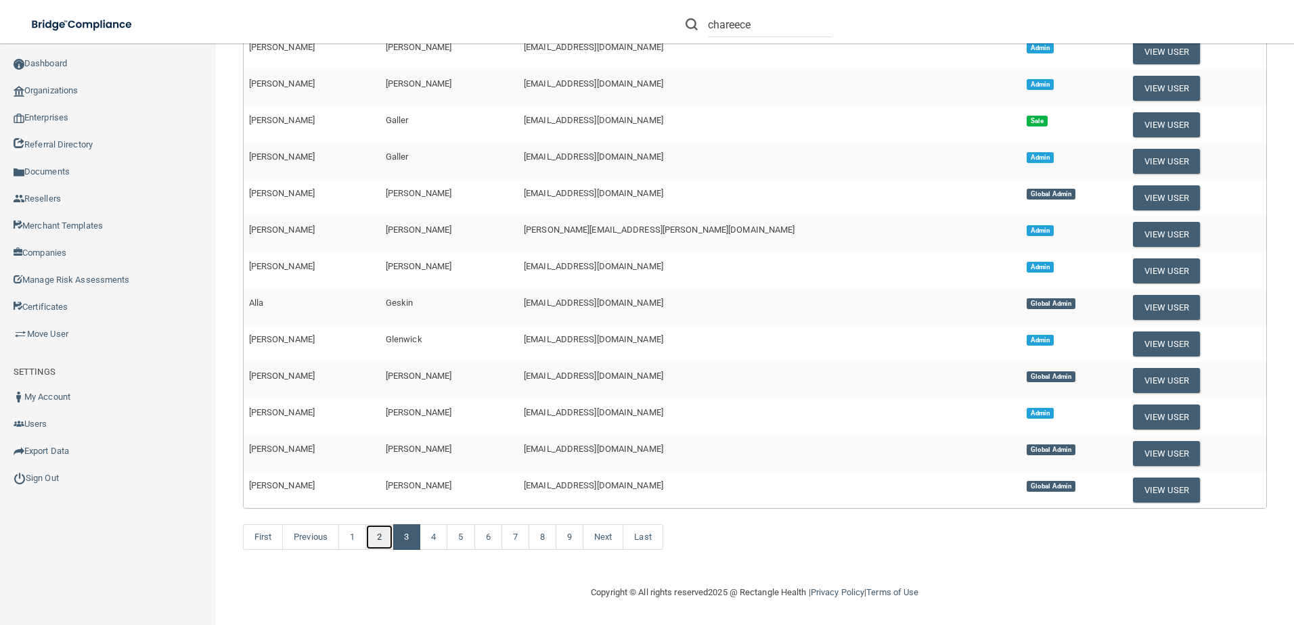
click at [377, 531] on link "2" at bounding box center [379, 537] width 28 height 26
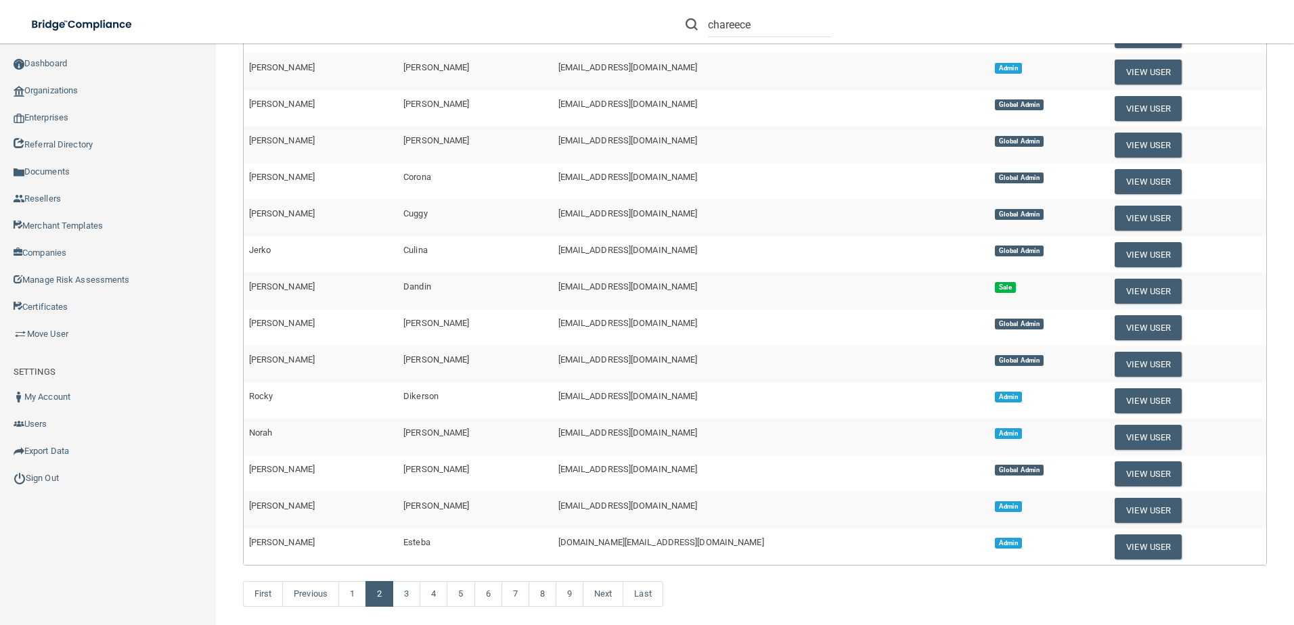
scroll to position [338, 0]
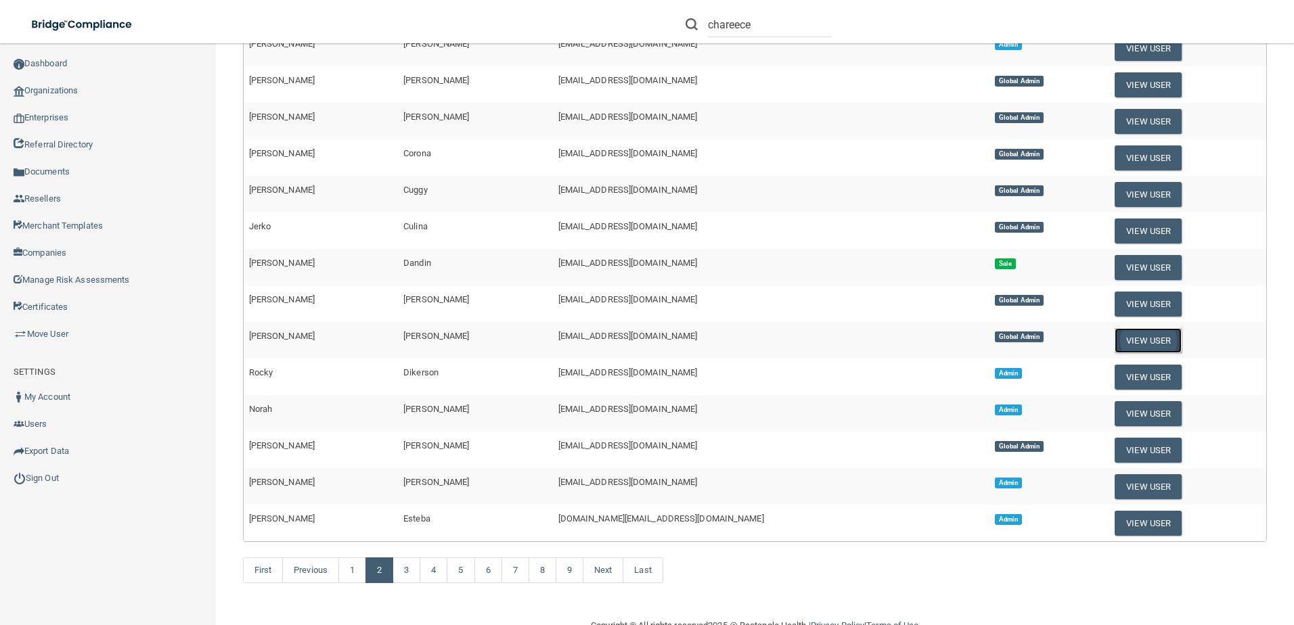
click at [1114, 344] on button "View User" at bounding box center [1147, 340] width 67 height 25
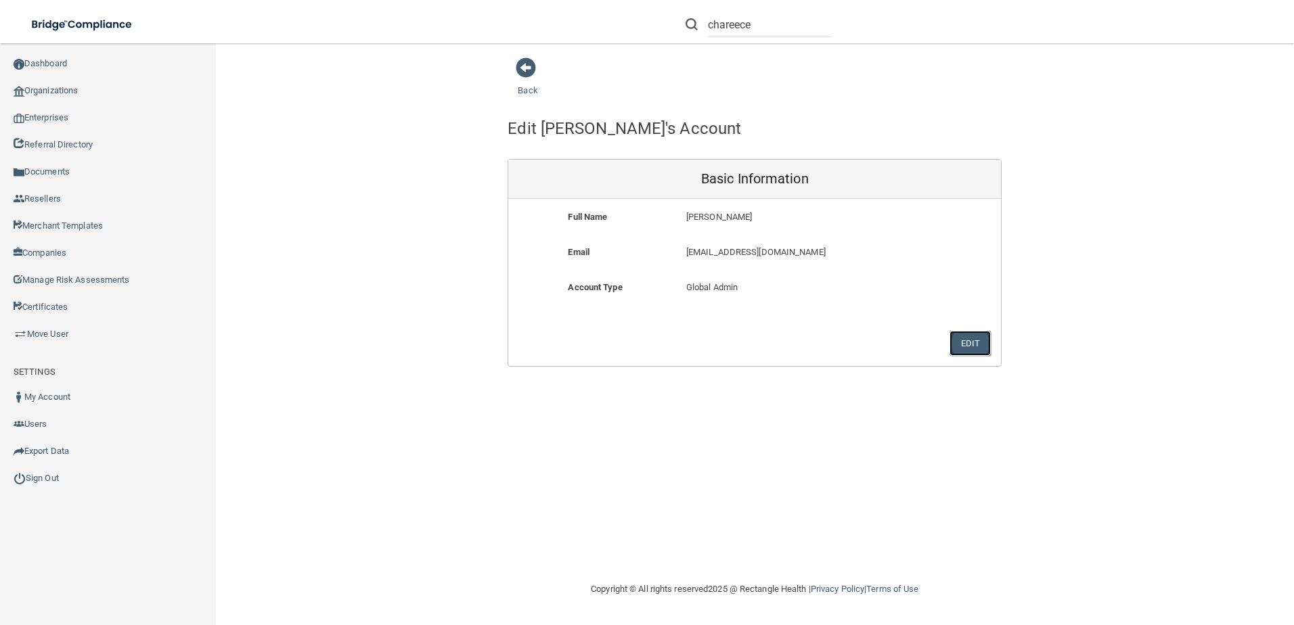
click at [962, 346] on button "Edit" at bounding box center [969, 343] width 41 height 25
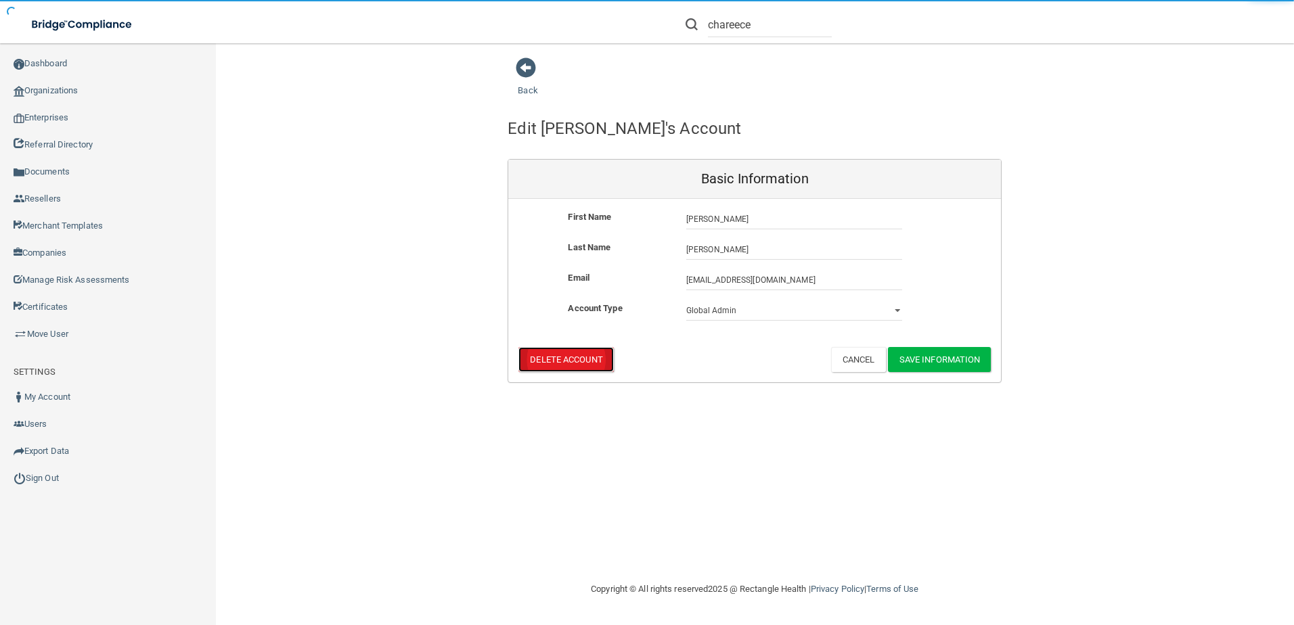
click at [550, 355] on button "Delete Account" at bounding box center [565, 359] width 95 height 25
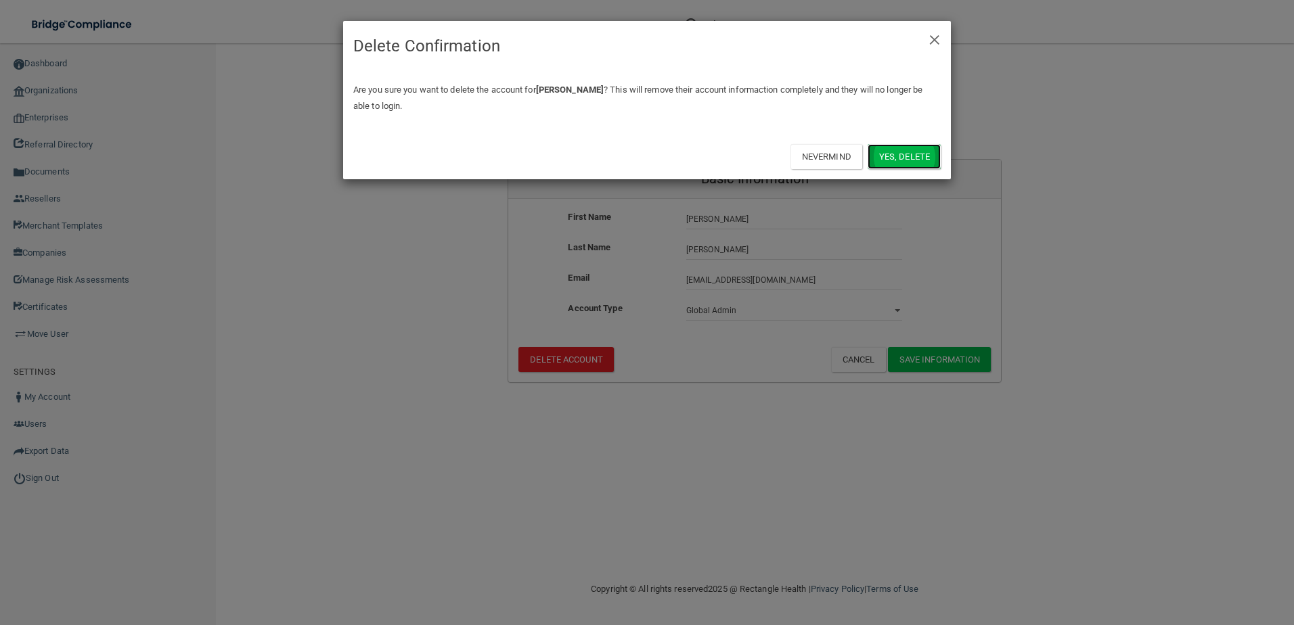
click at [897, 163] on button "Yes, delete" at bounding box center [903, 156] width 73 height 25
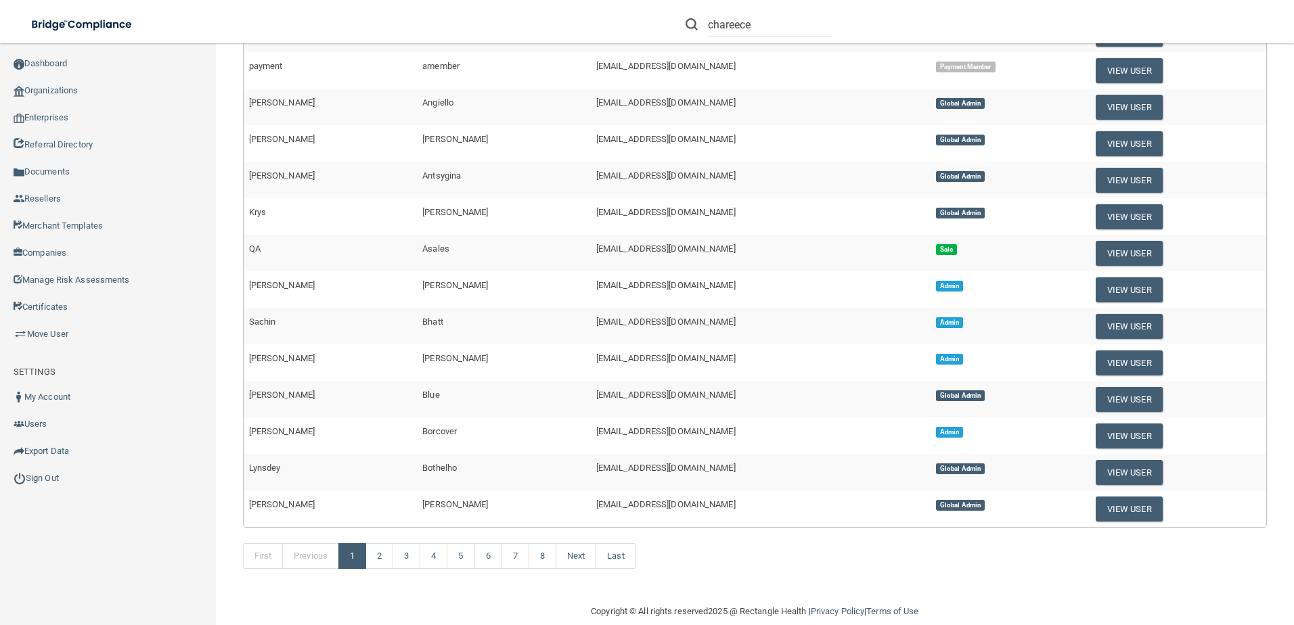
scroll to position [440, 0]
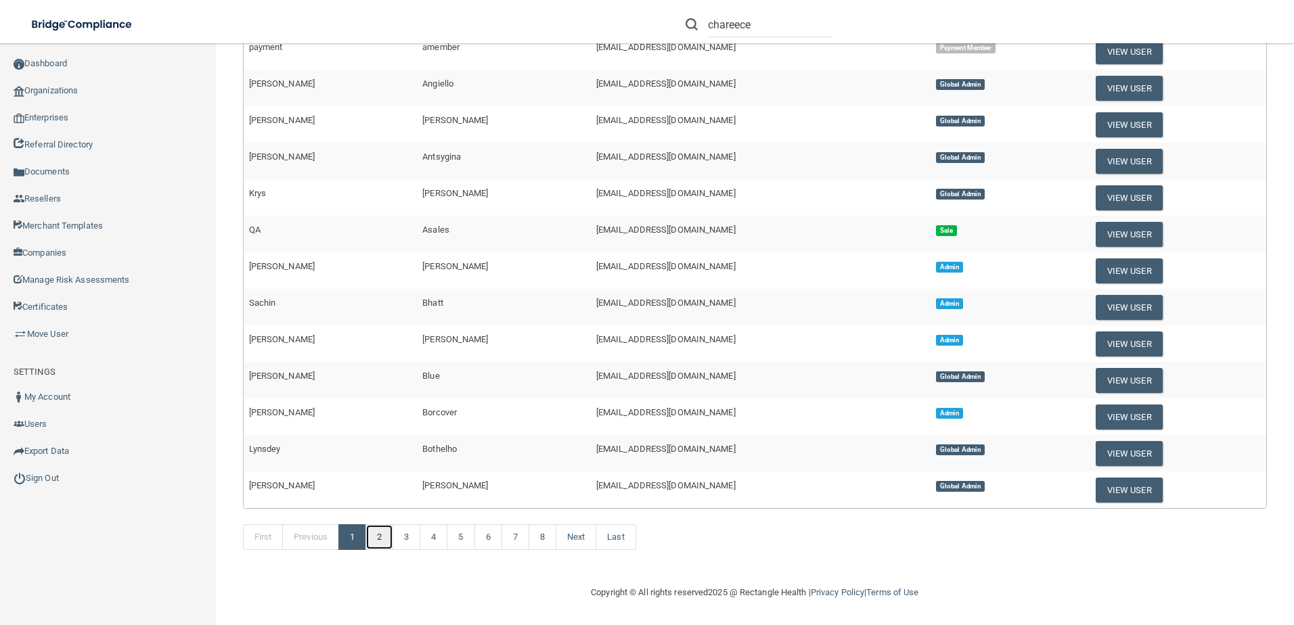
click at [390, 537] on link "2" at bounding box center [379, 537] width 28 height 26
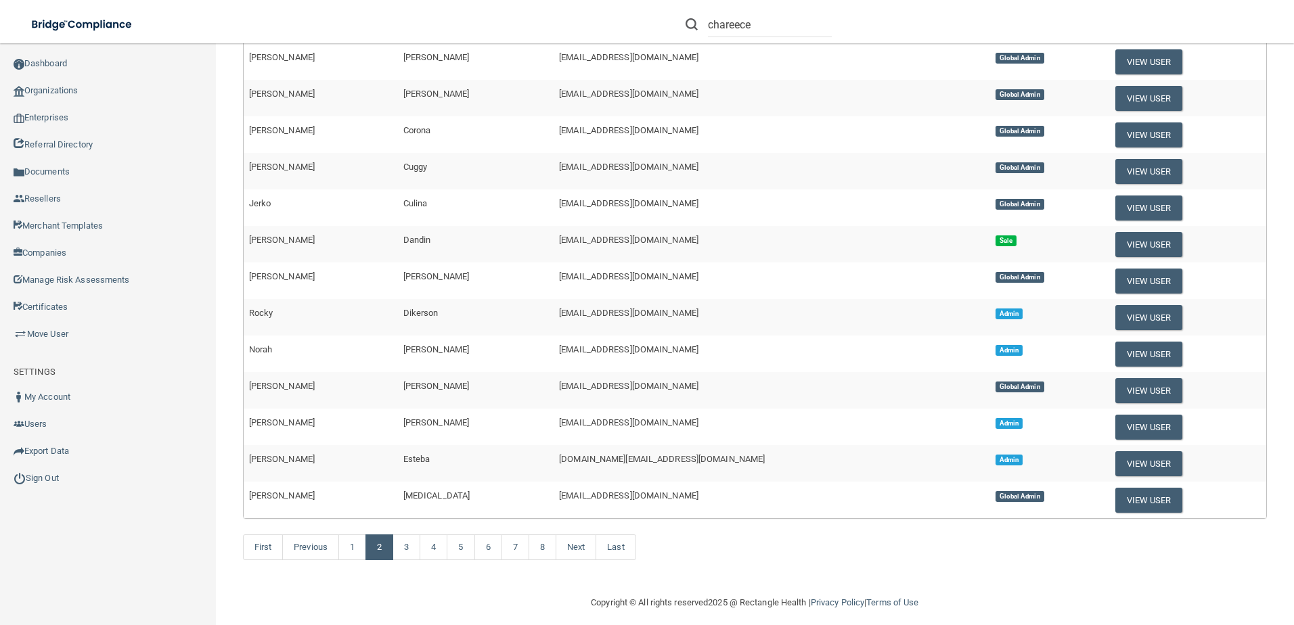
scroll to position [371, 0]
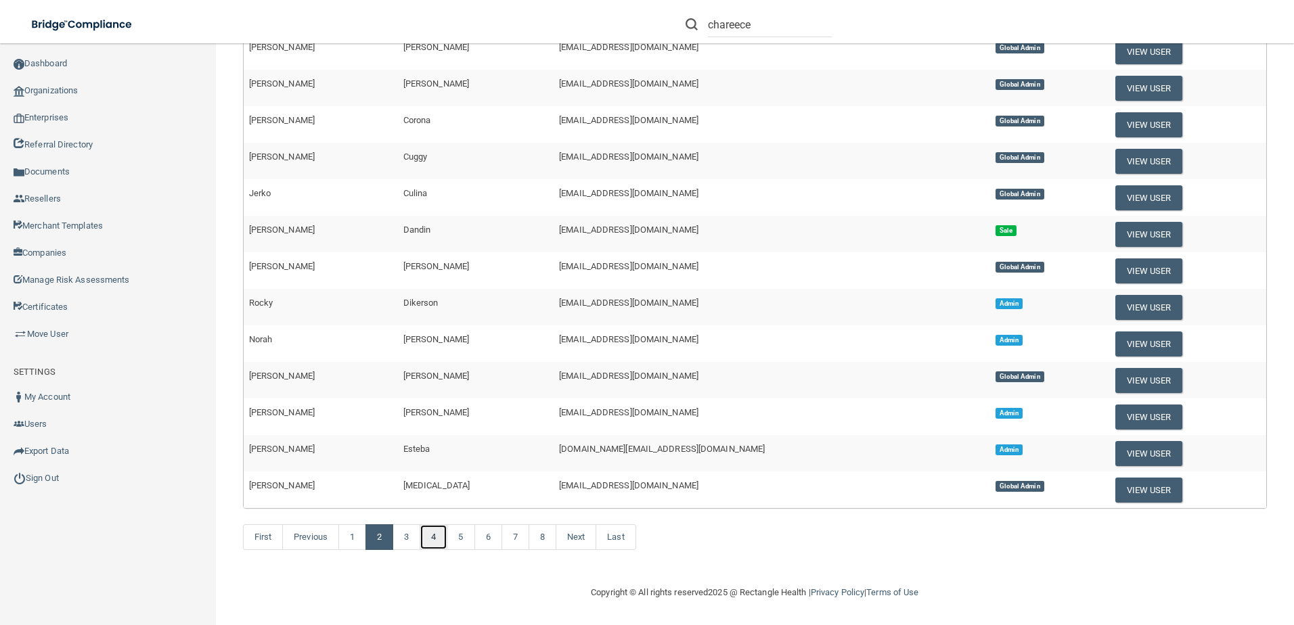
click at [437, 537] on link "4" at bounding box center [434, 537] width 28 height 26
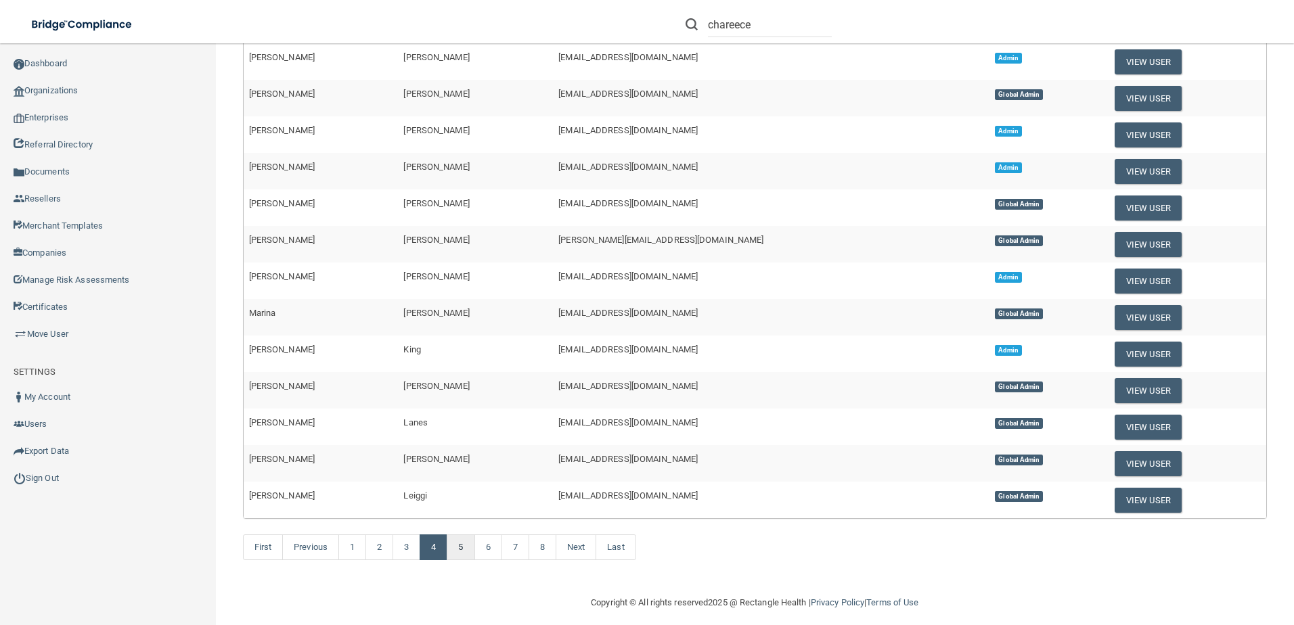
scroll to position [371, 0]
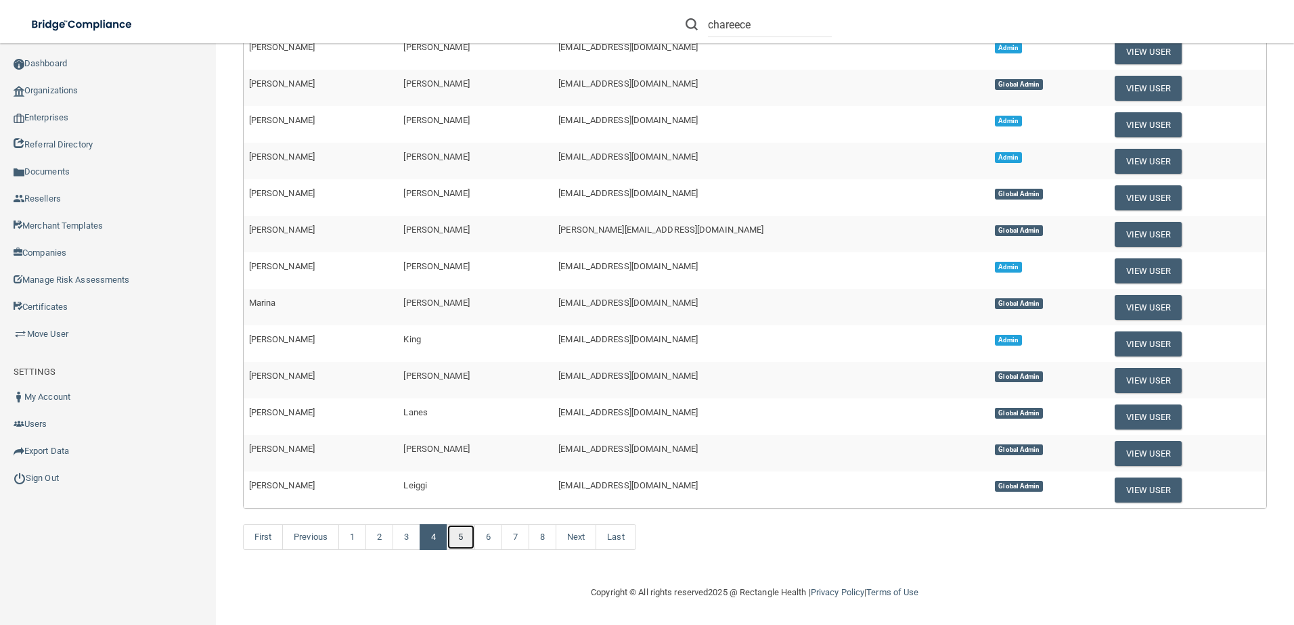
click at [463, 540] on link "5" at bounding box center [461, 537] width 28 height 26
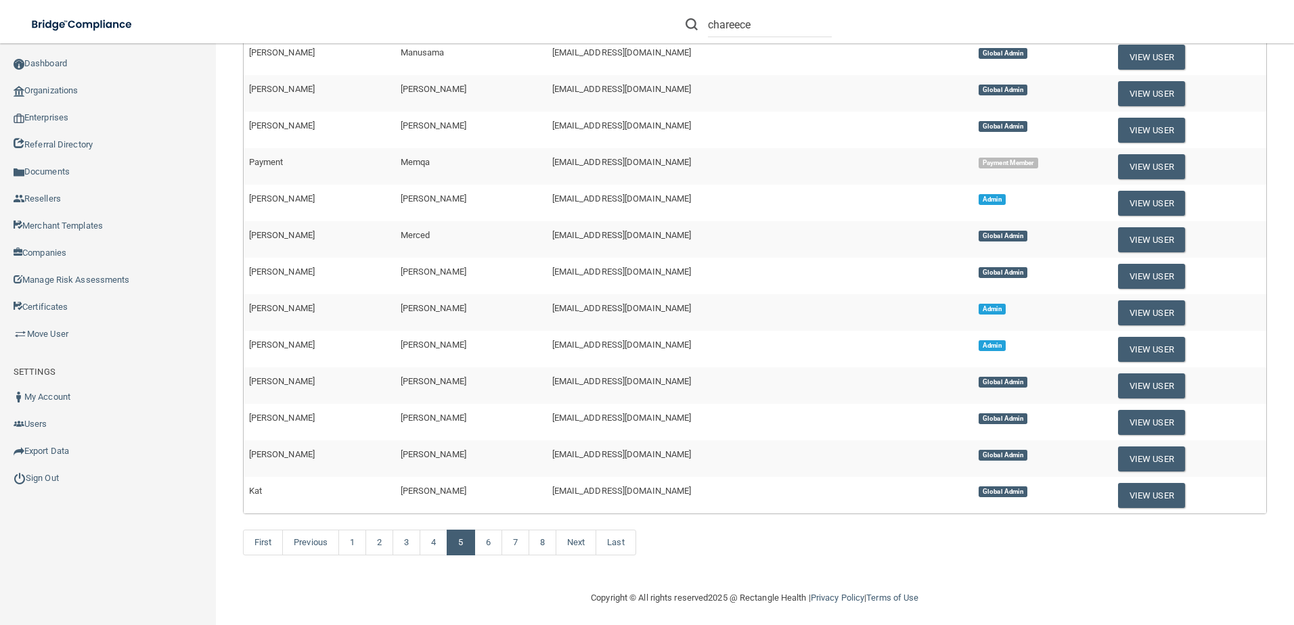
scroll to position [371, 0]
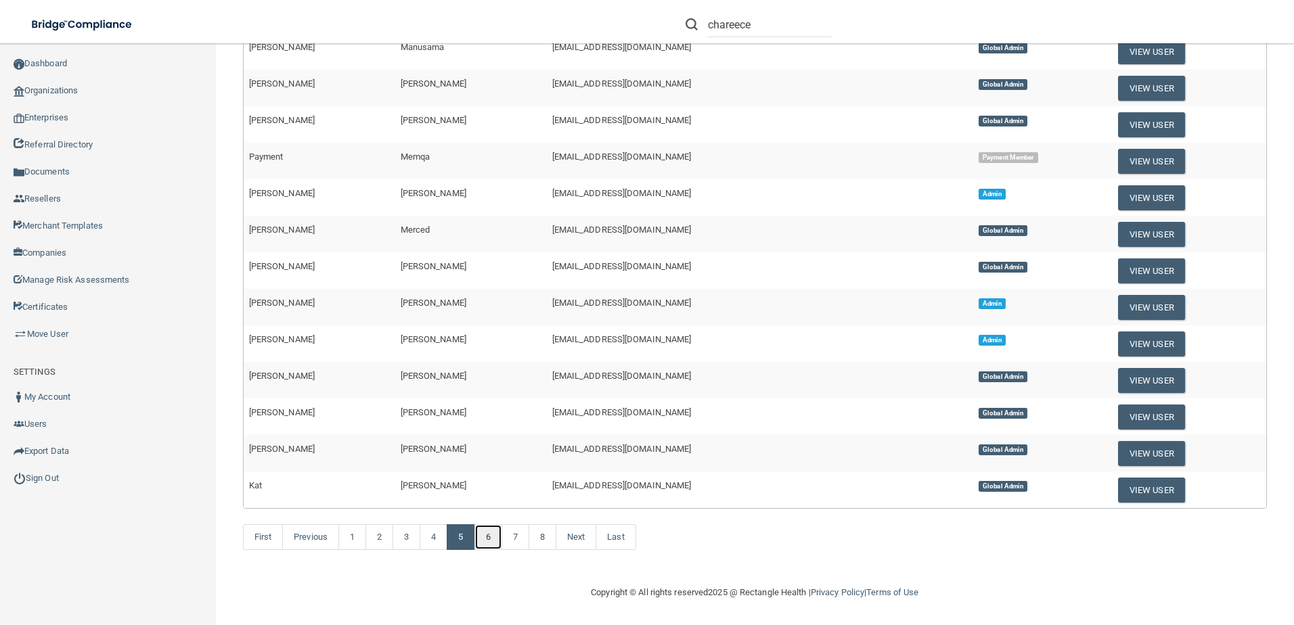
click at [486, 524] on link "6" at bounding box center [488, 537] width 28 height 26
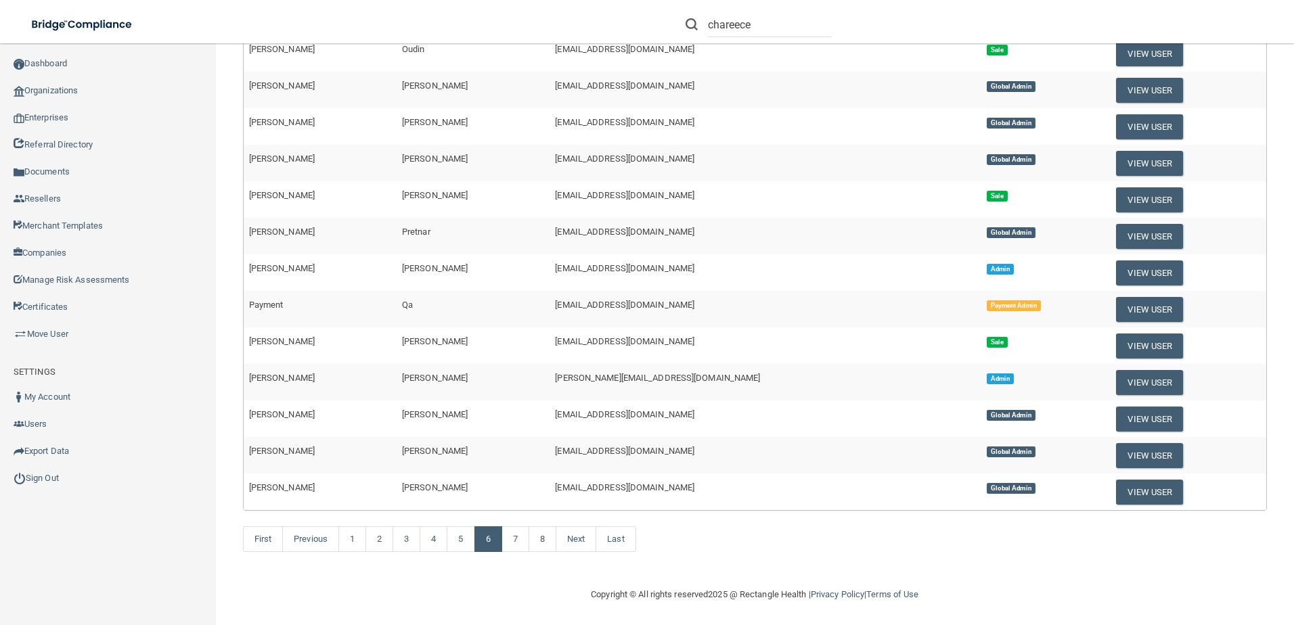
scroll to position [371, 0]
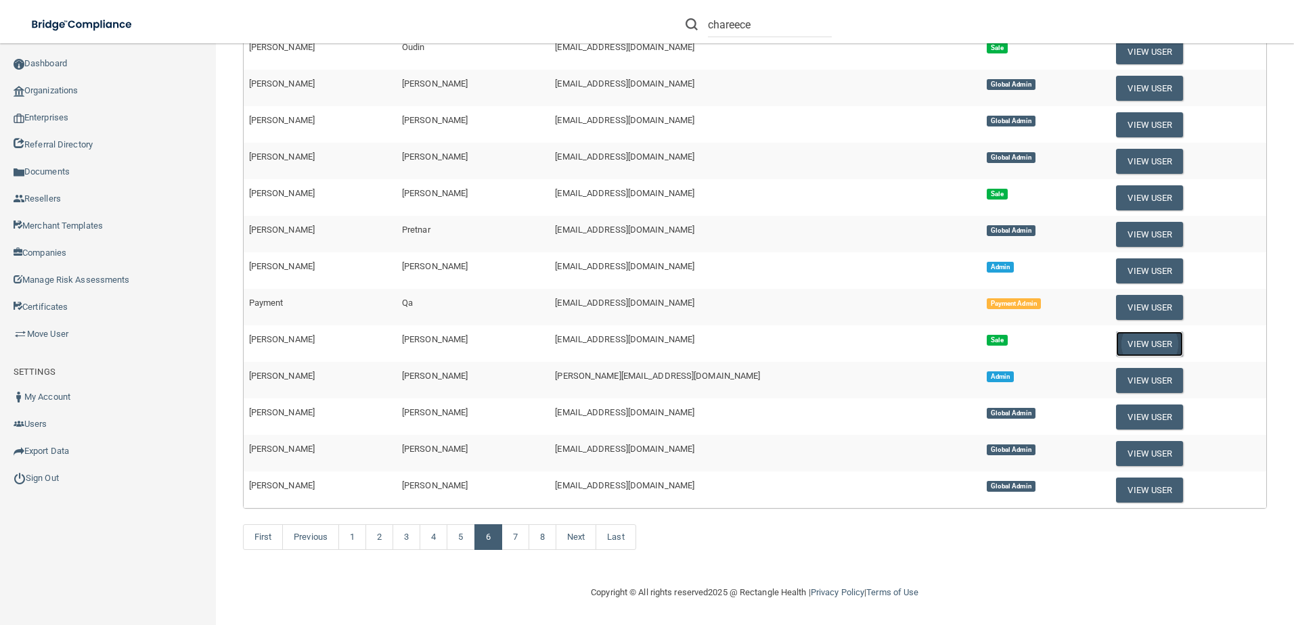
click at [1116, 345] on button "View User" at bounding box center [1149, 344] width 67 height 25
select select "sale"
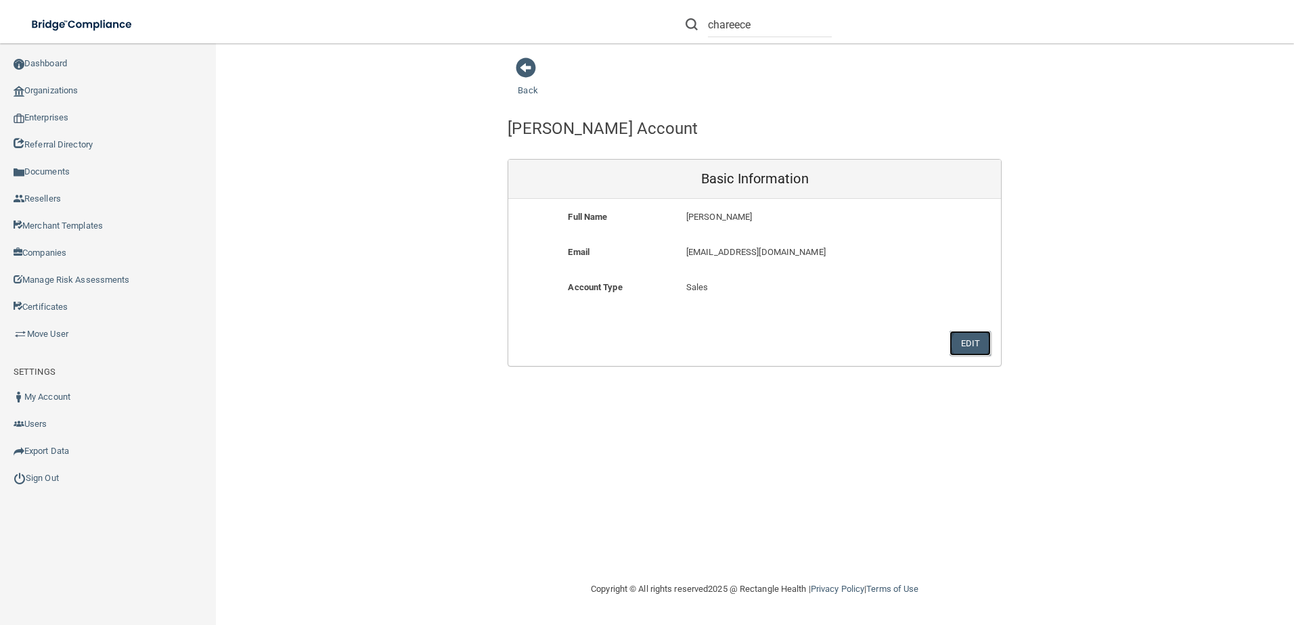
click at [968, 340] on button "Edit" at bounding box center [969, 343] width 41 height 25
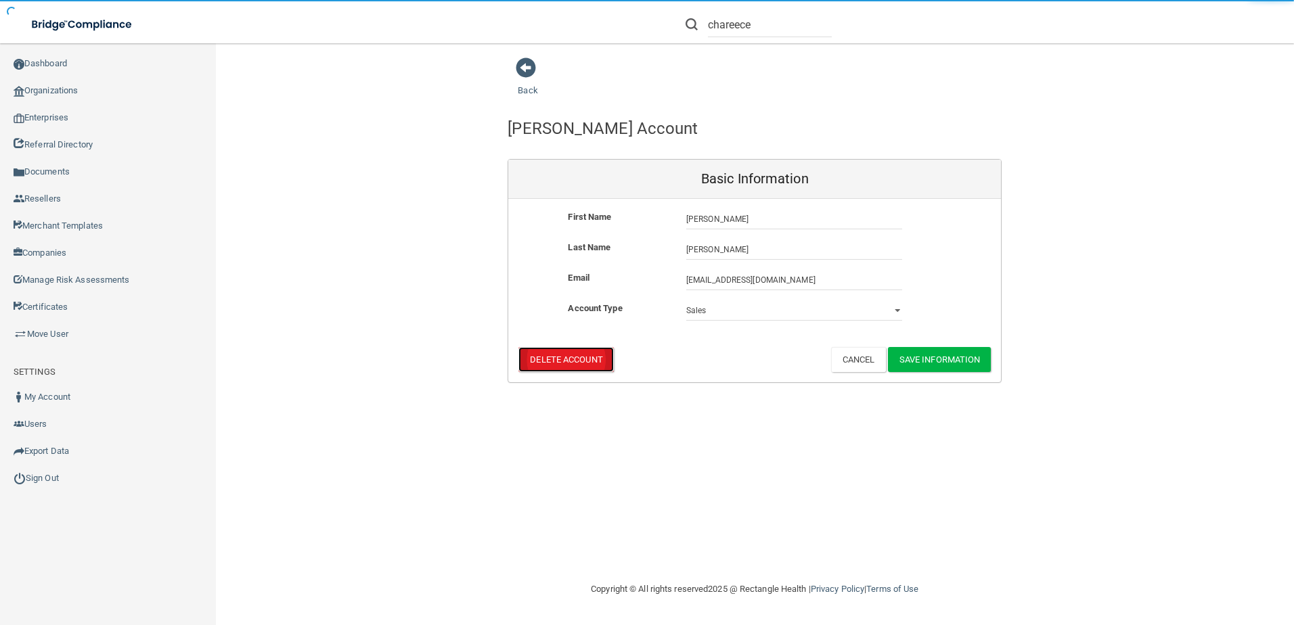
click at [567, 354] on button "Delete Account" at bounding box center [565, 359] width 95 height 25
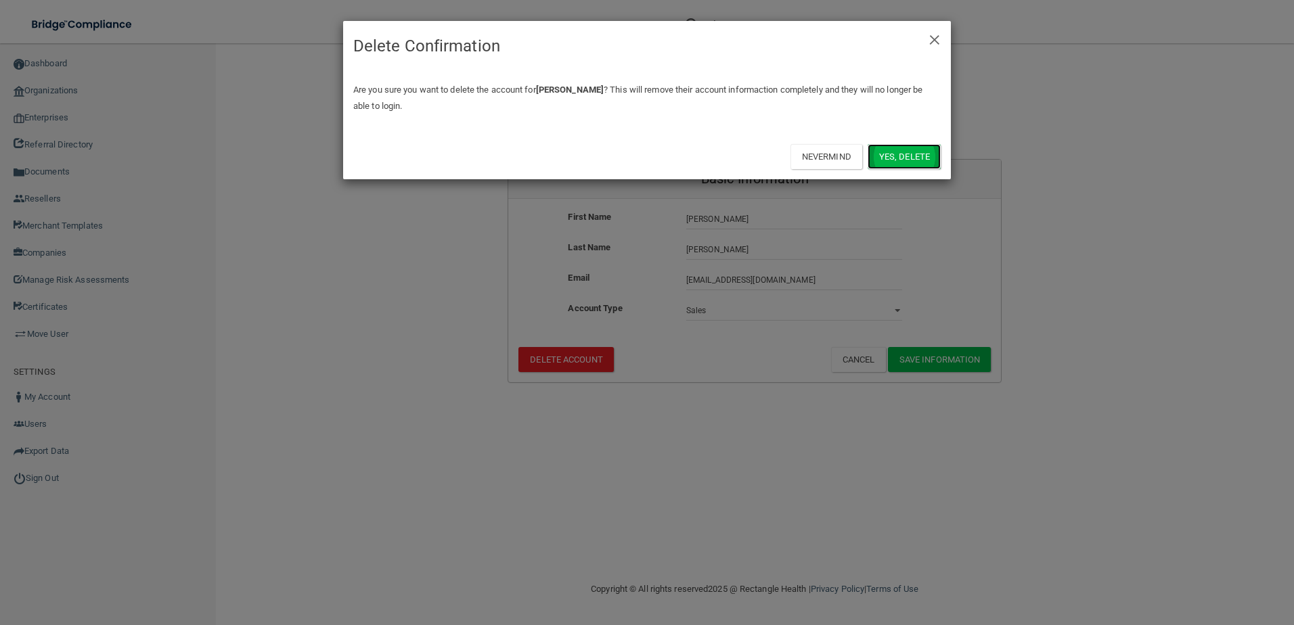
click at [886, 156] on button "Yes, delete" at bounding box center [903, 156] width 73 height 25
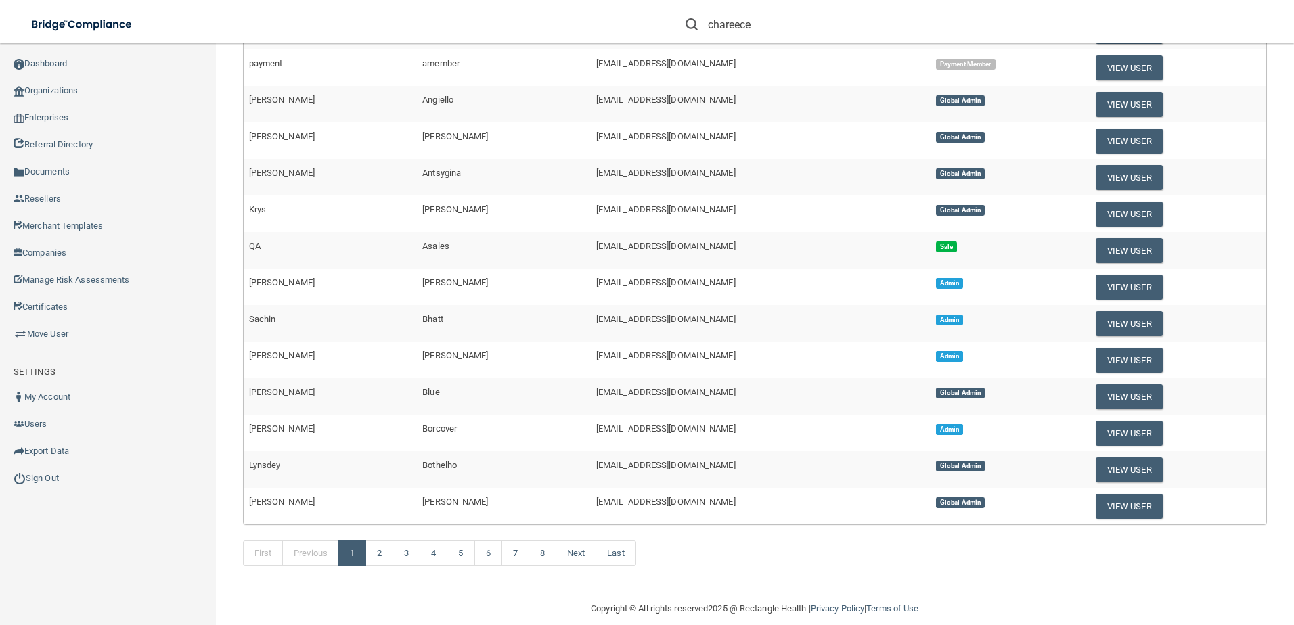
scroll to position [440, 0]
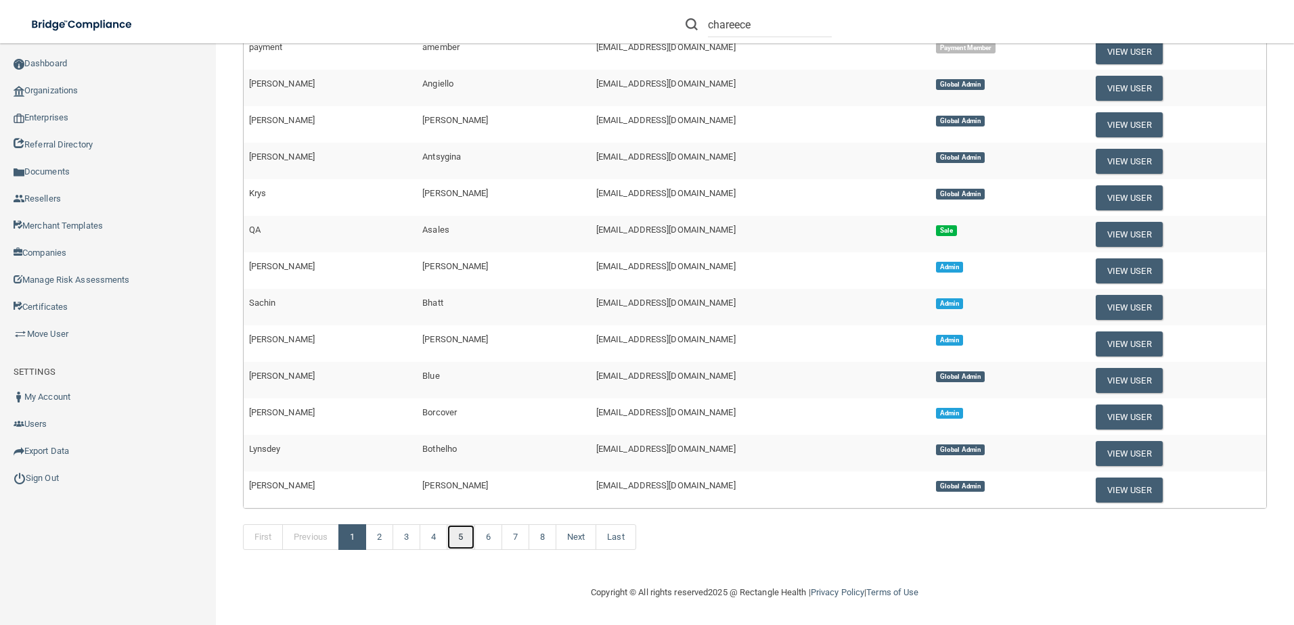
click at [458, 529] on link "5" at bounding box center [461, 537] width 28 height 26
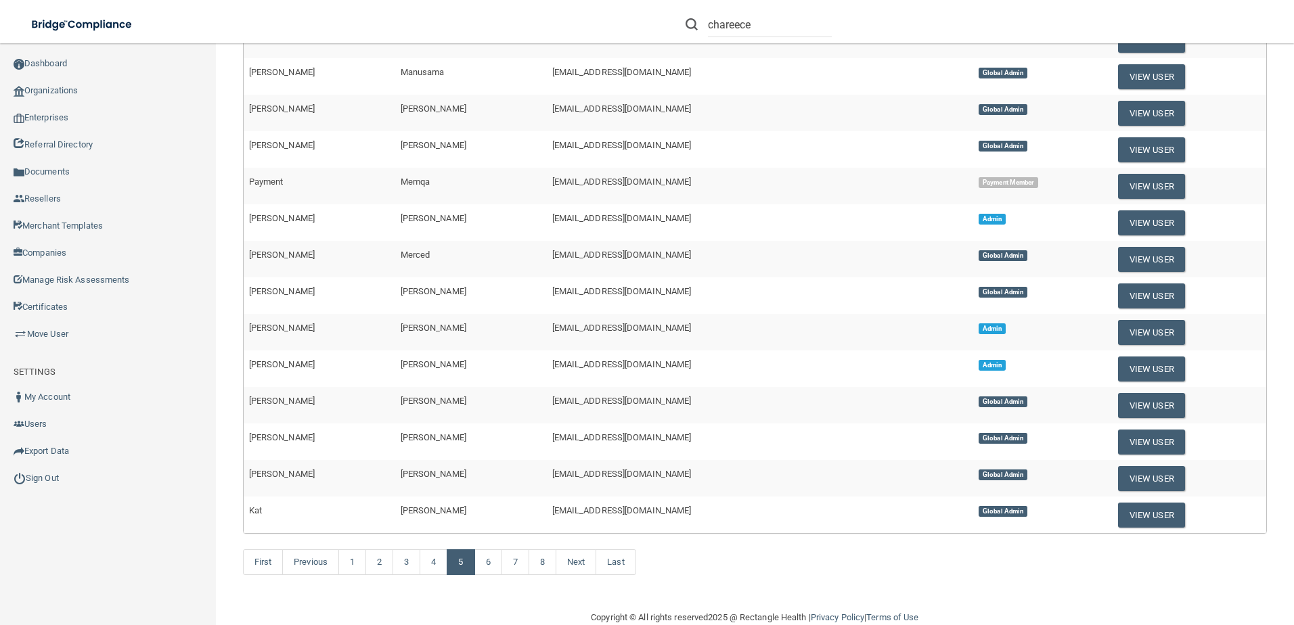
scroll to position [371, 0]
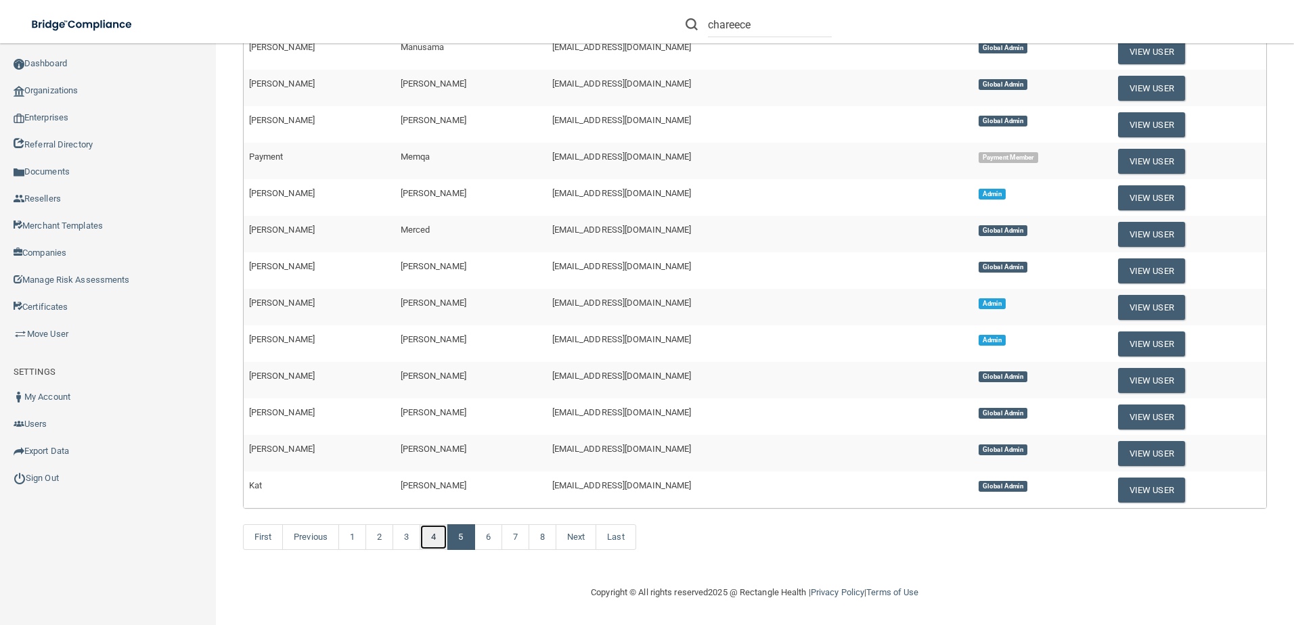
click at [440, 549] on link "4" at bounding box center [434, 537] width 28 height 26
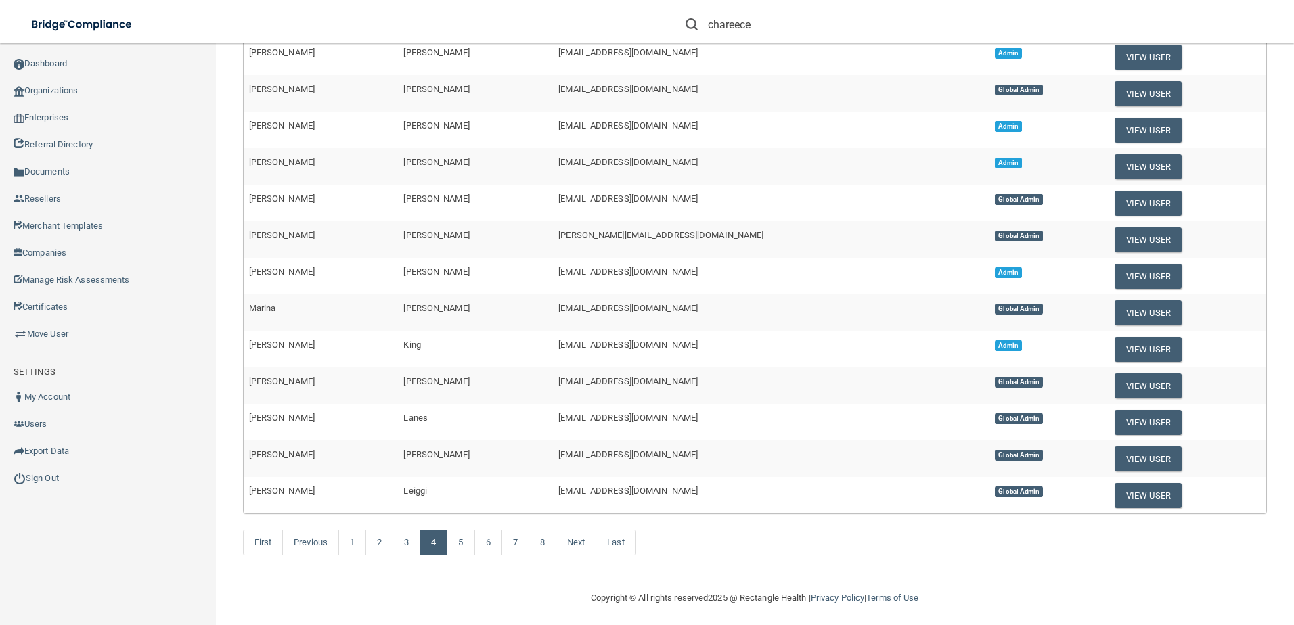
scroll to position [371, 0]
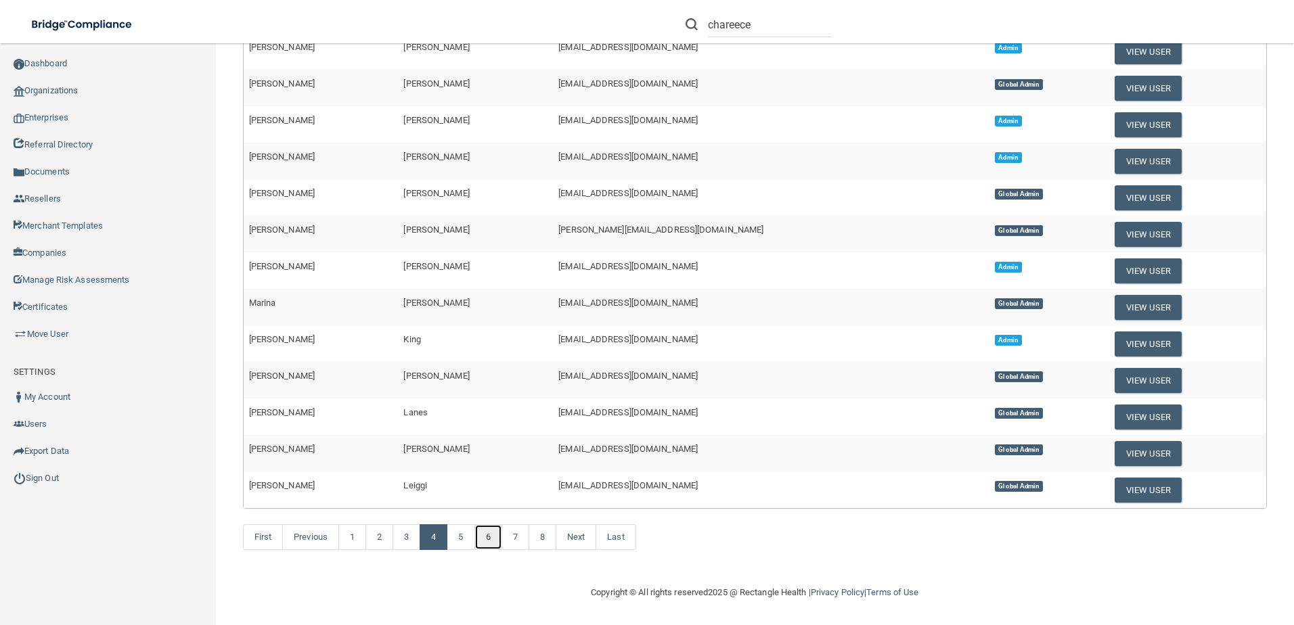
click at [489, 537] on link "6" at bounding box center [488, 537] width 28 height 26
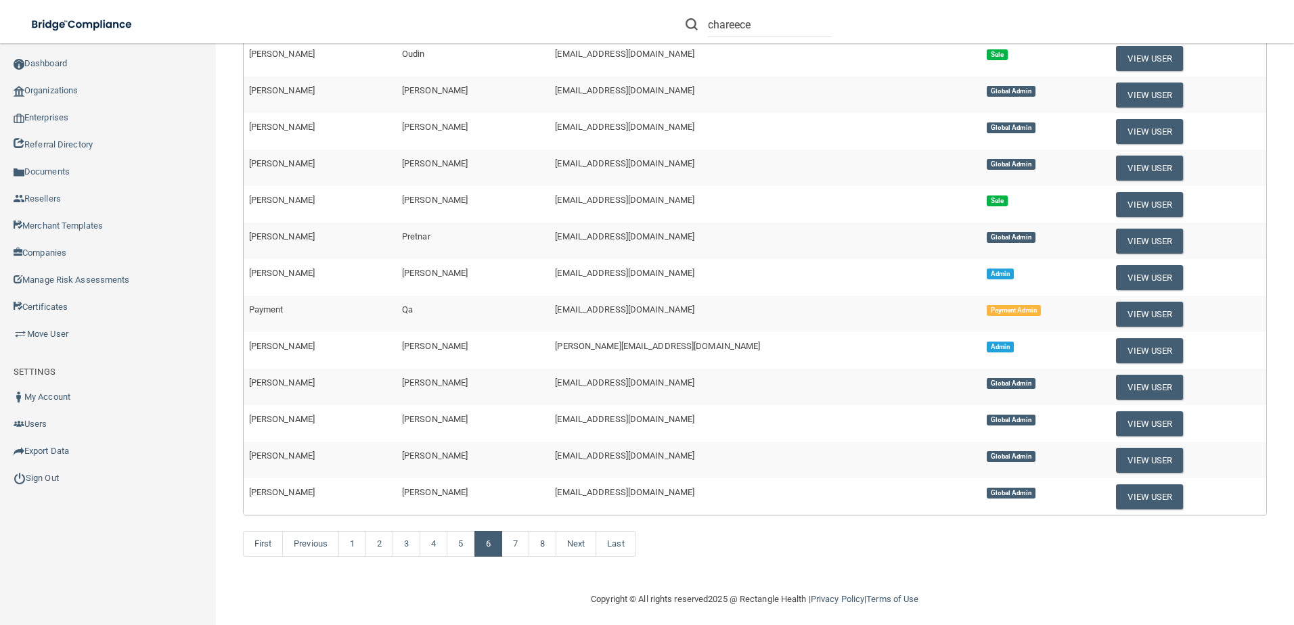
scroll to position [371, 0]
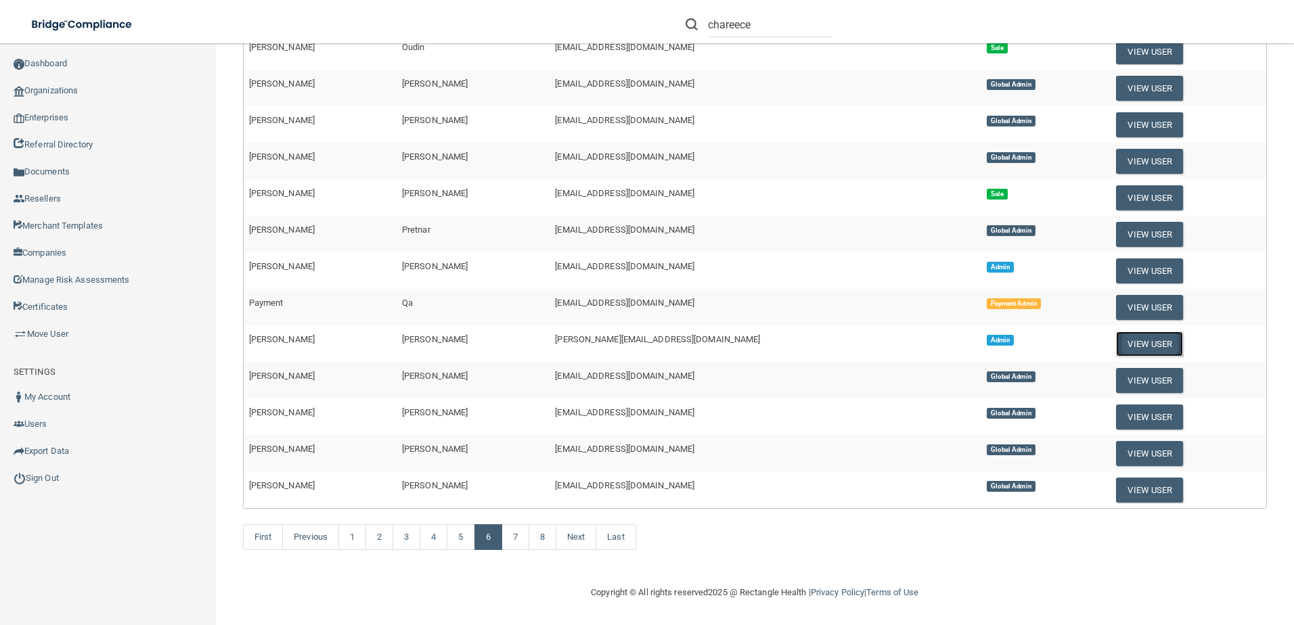
click at [1116, 352] on button "View User" at bounding box center [1149, 344] width 67 height 25
select select "admin"
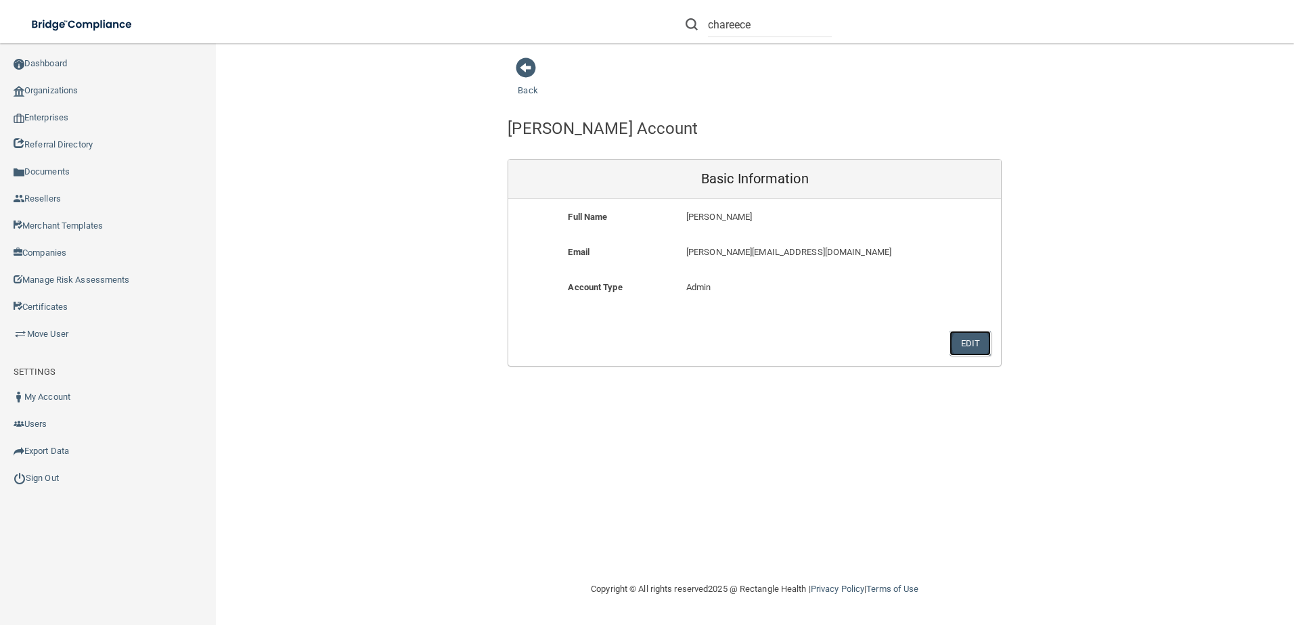
click at [964, 335] on button "Edit" at bounding box center [969, 343] width 41 height 25
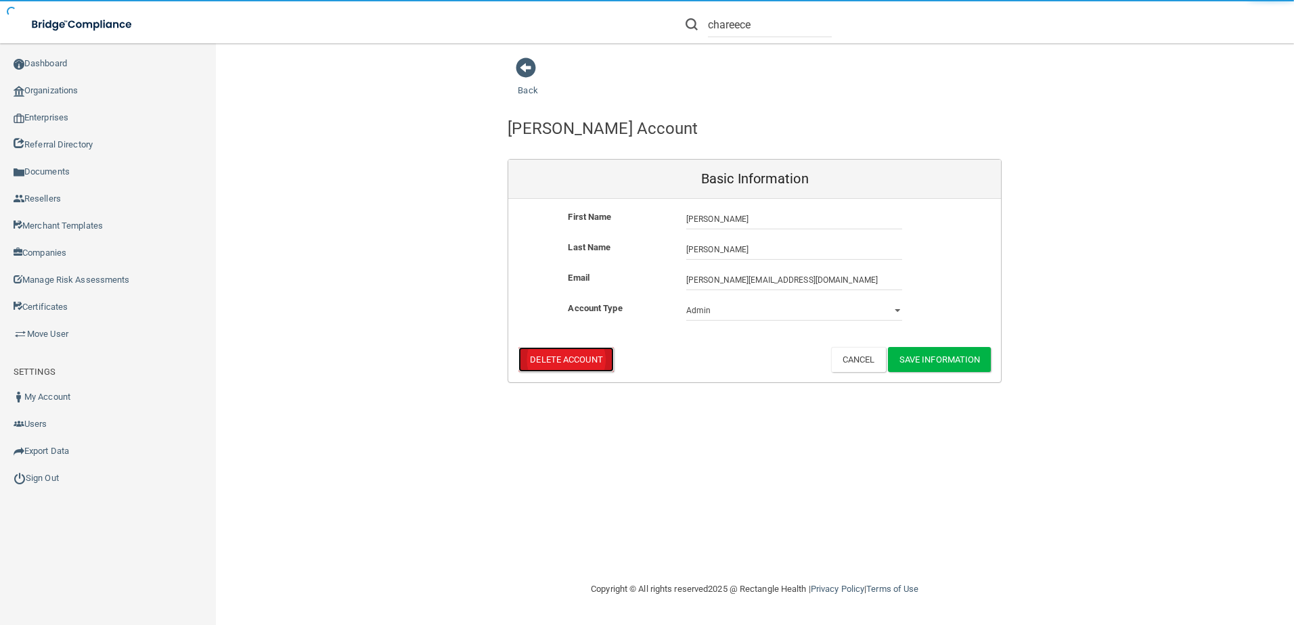
click at [561, 352] on button "Delete Account" at bounding box center [565, 359] width 95 height 25
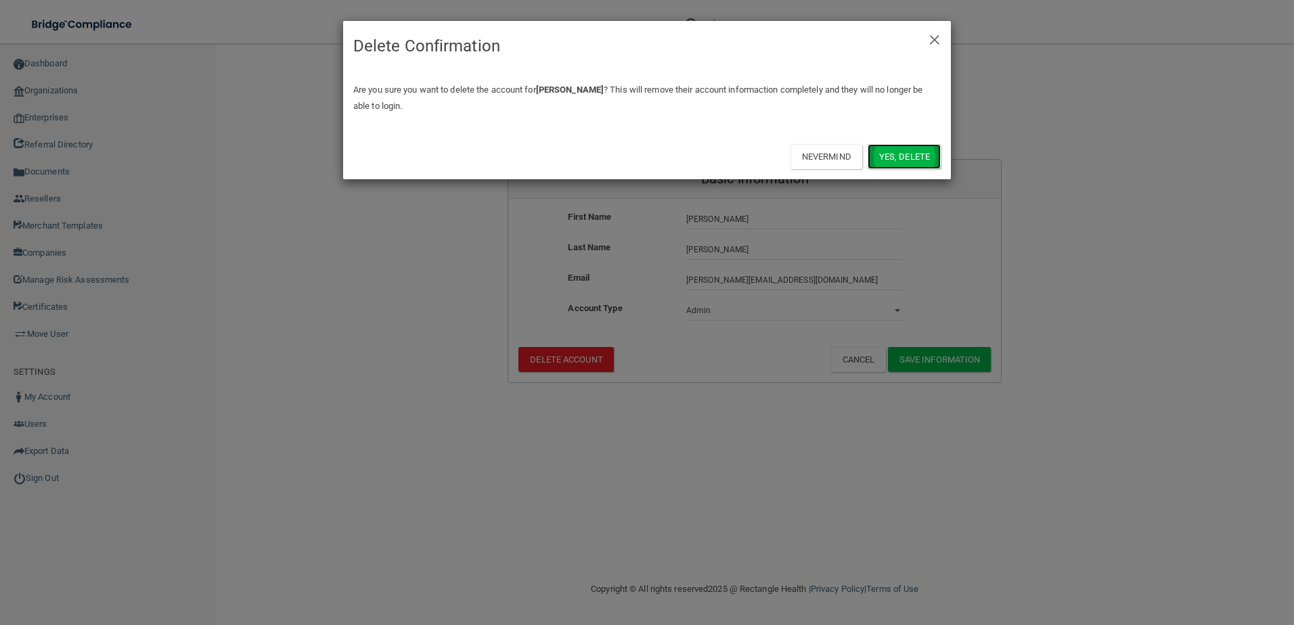
click at [897, 148] on button "Yes, delete" at bounding box center [903, 156] width 73 height 25
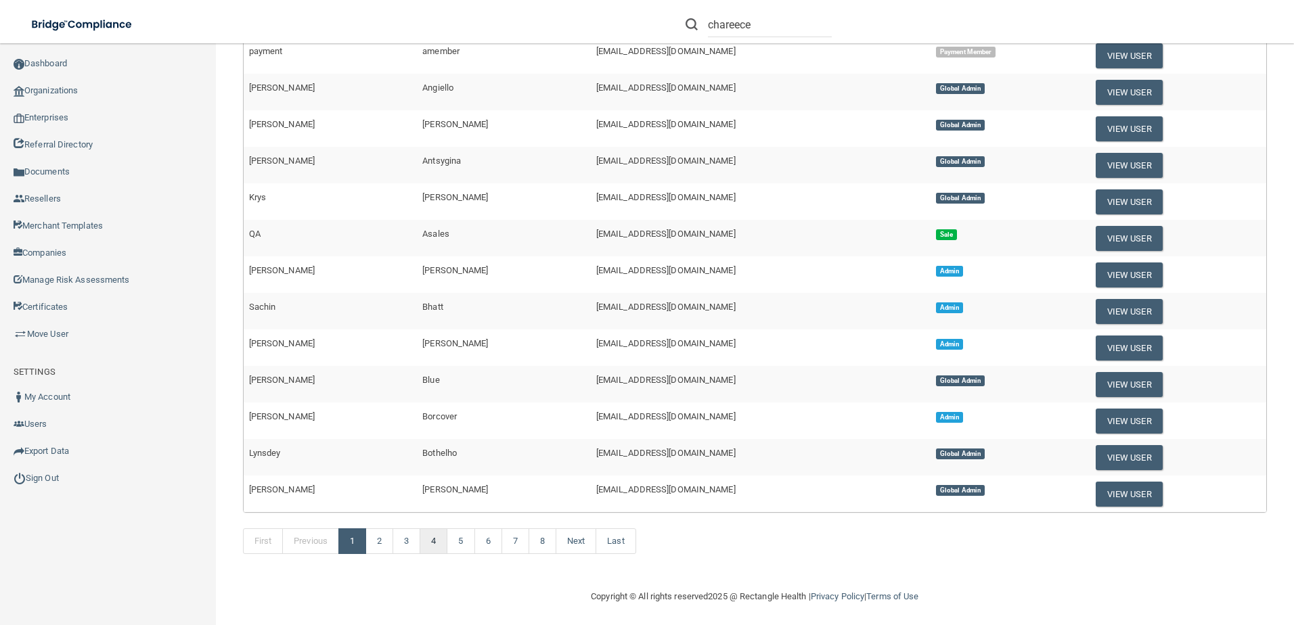
scroll to position [440, 0]
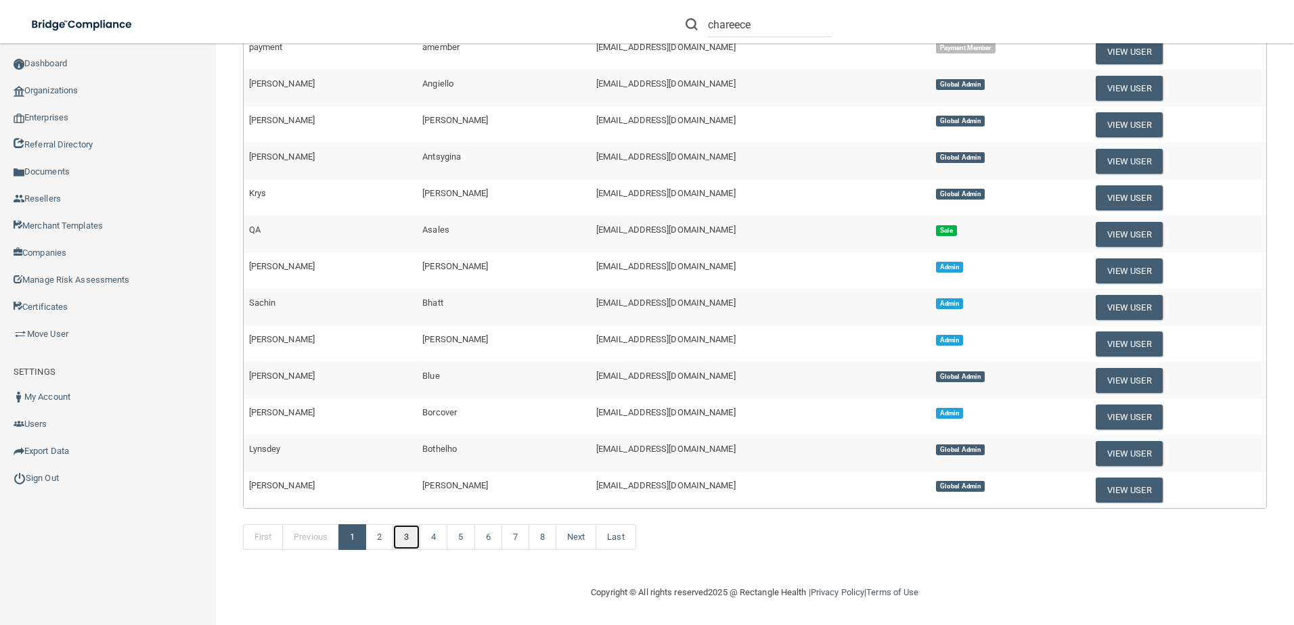
click at [414, 538] on link "3" at bounding box center [406, 537] width 28 height 26
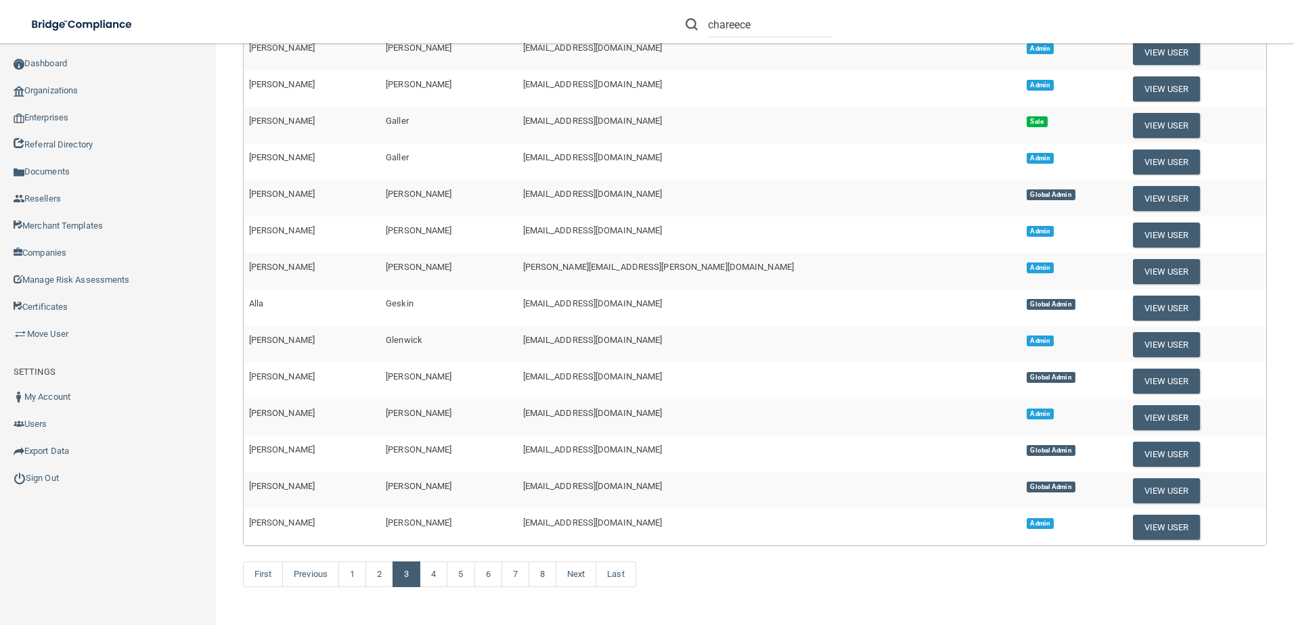
scroll to position [371, 0]
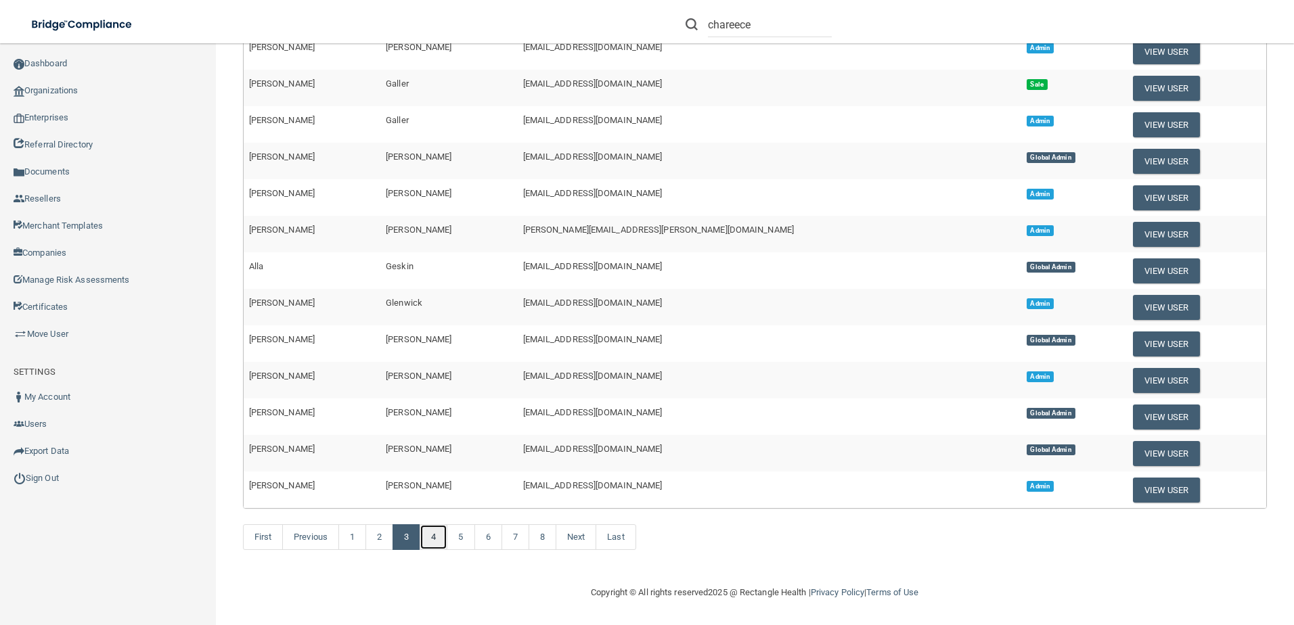
click at [428, 544] on link "4" at bounding box center [434, 537] width 28 height 26
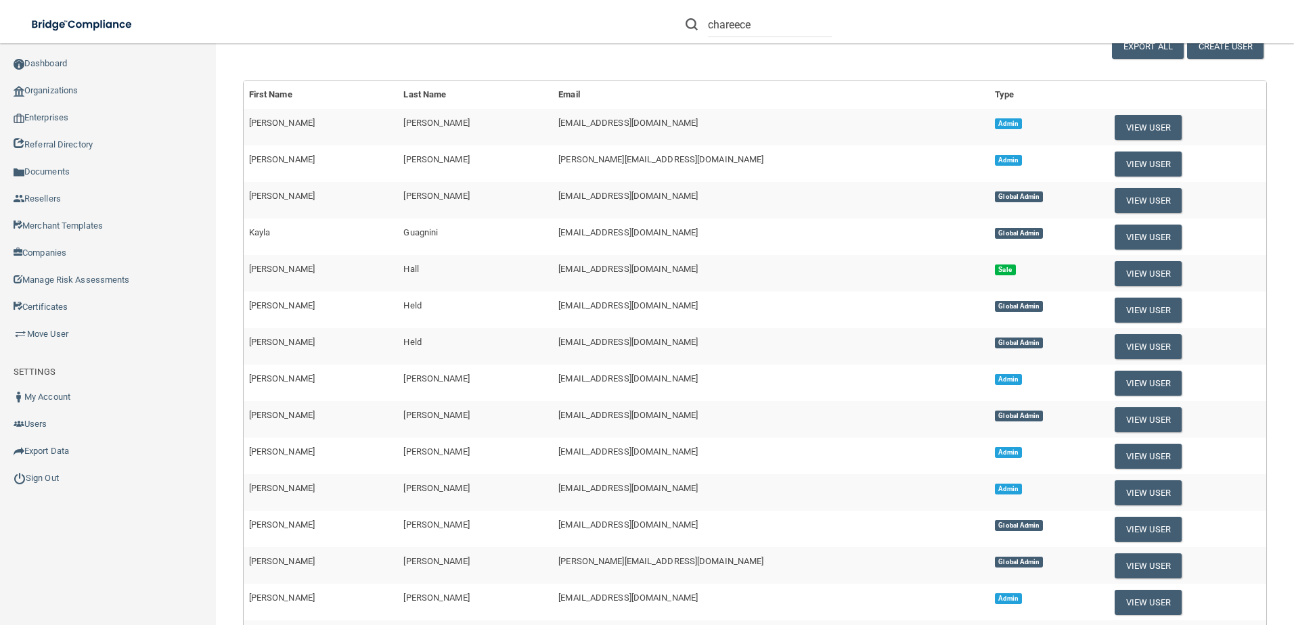
scroll to position [68, 0]
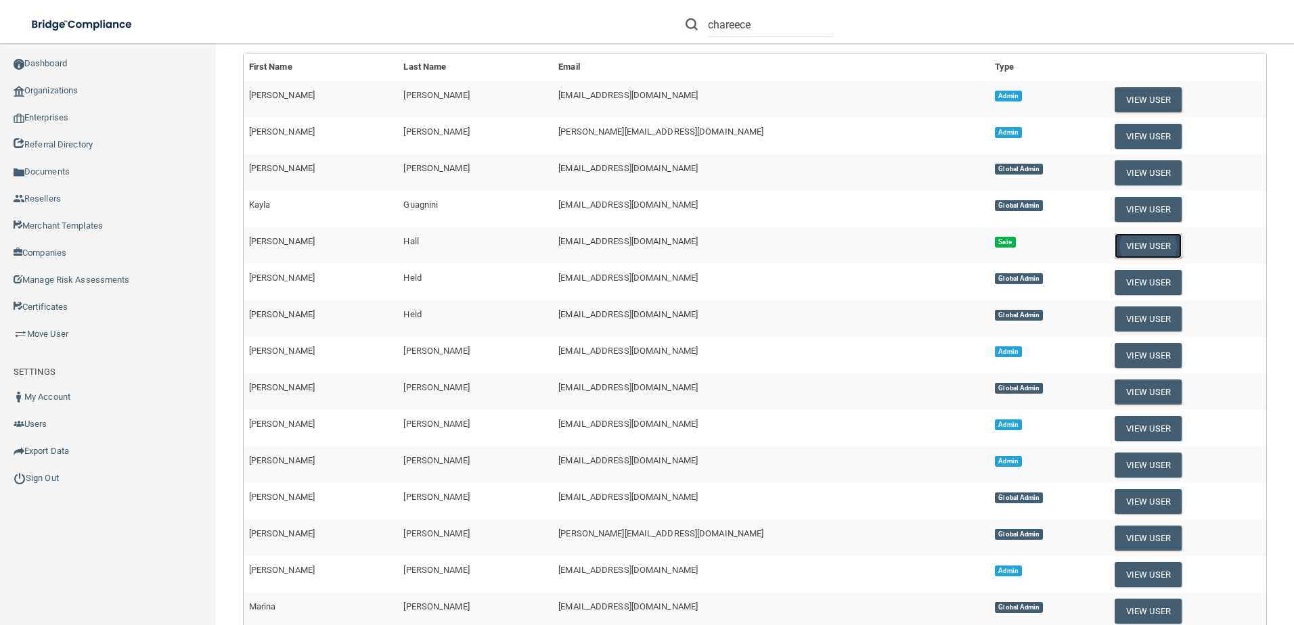
click at [1114, 248] on button "View User" at bounding box center [1147, 245] width 67 height 25
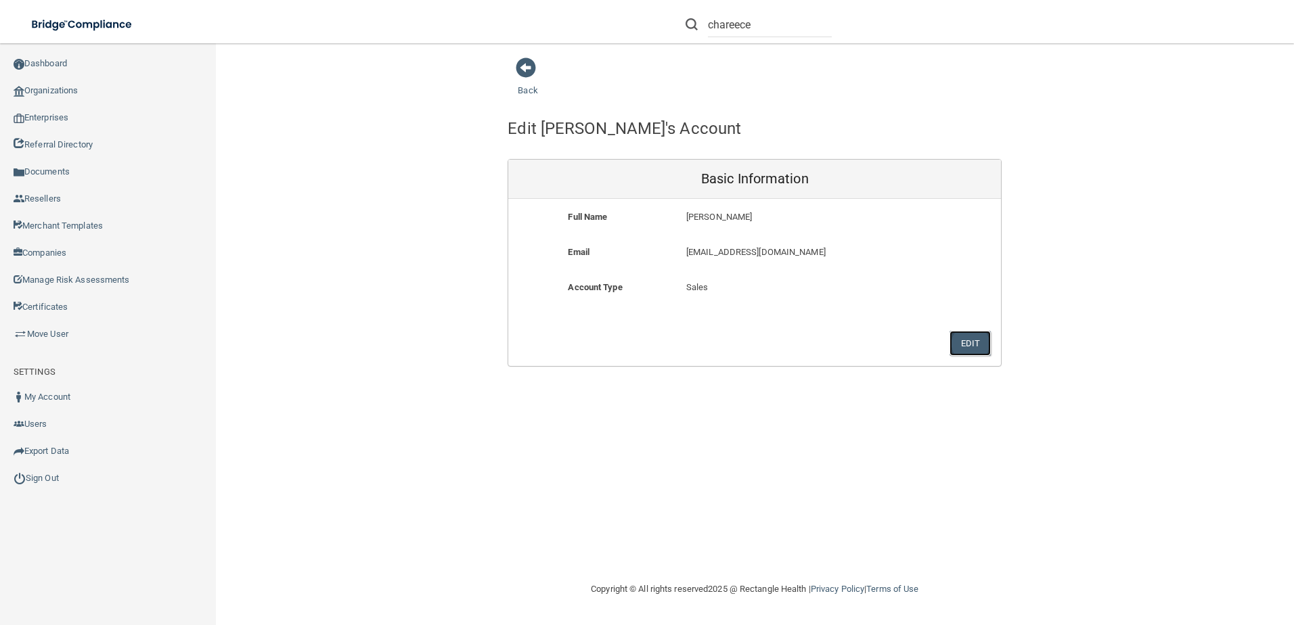
click at [964, 340] on button "Edit" at bounding box center [969, 343] width 41 height 25
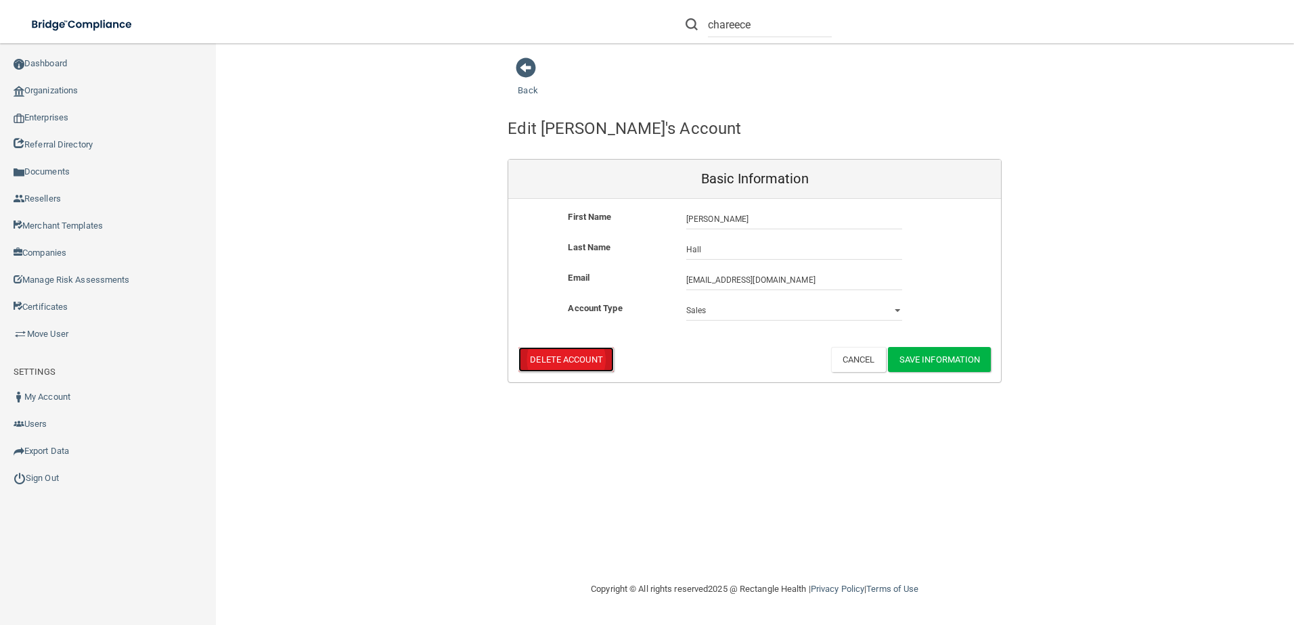
click at [581, 353] on button "Delete Account" at bounding box center [565, 359] width 95 height 25
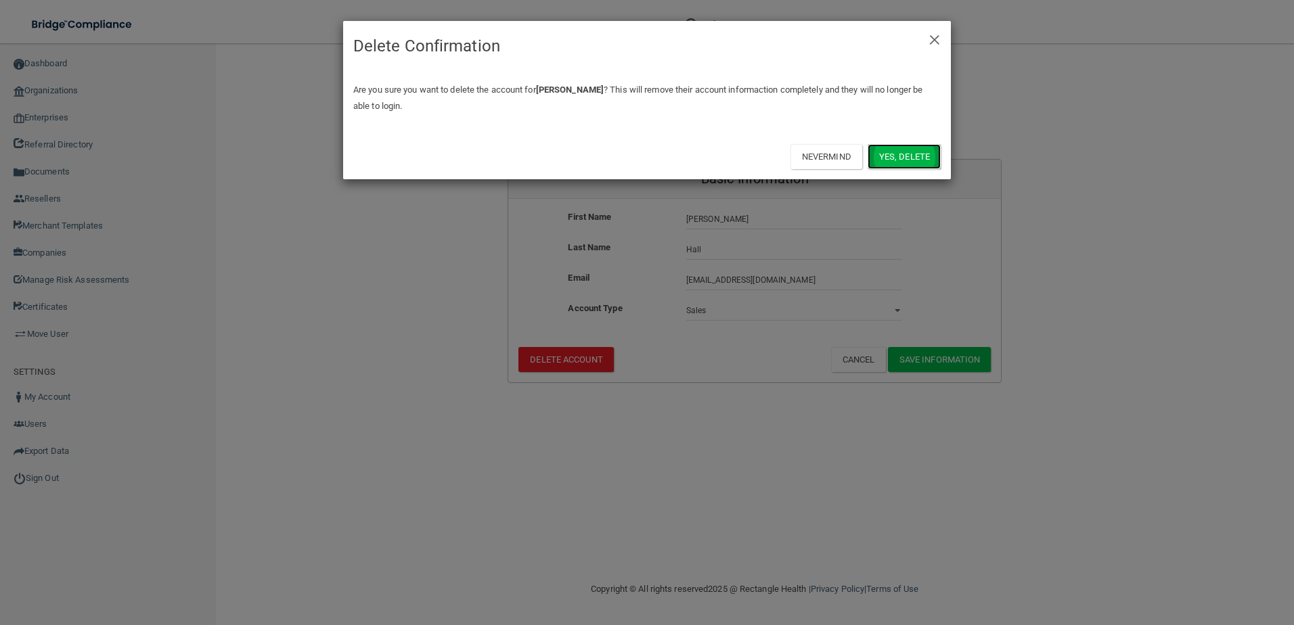
click at [888, 156] on button "Yes, delete" at bounding box center [903, 156] width 73 height 25
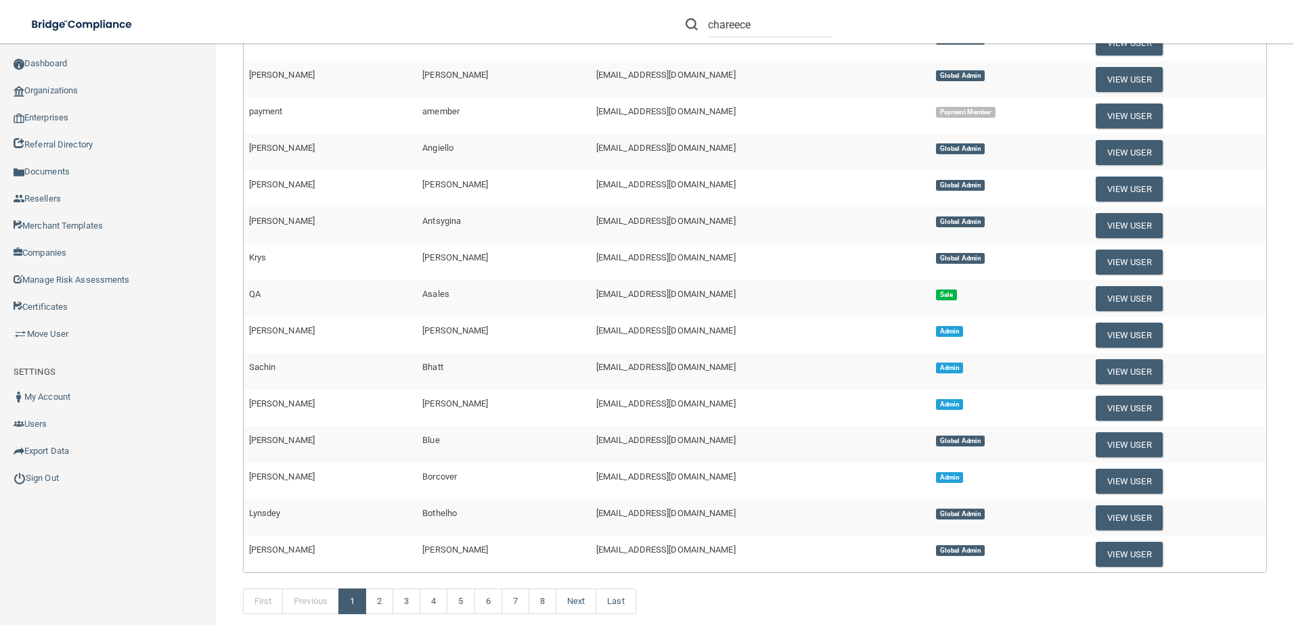
scroll to position [440, 0]
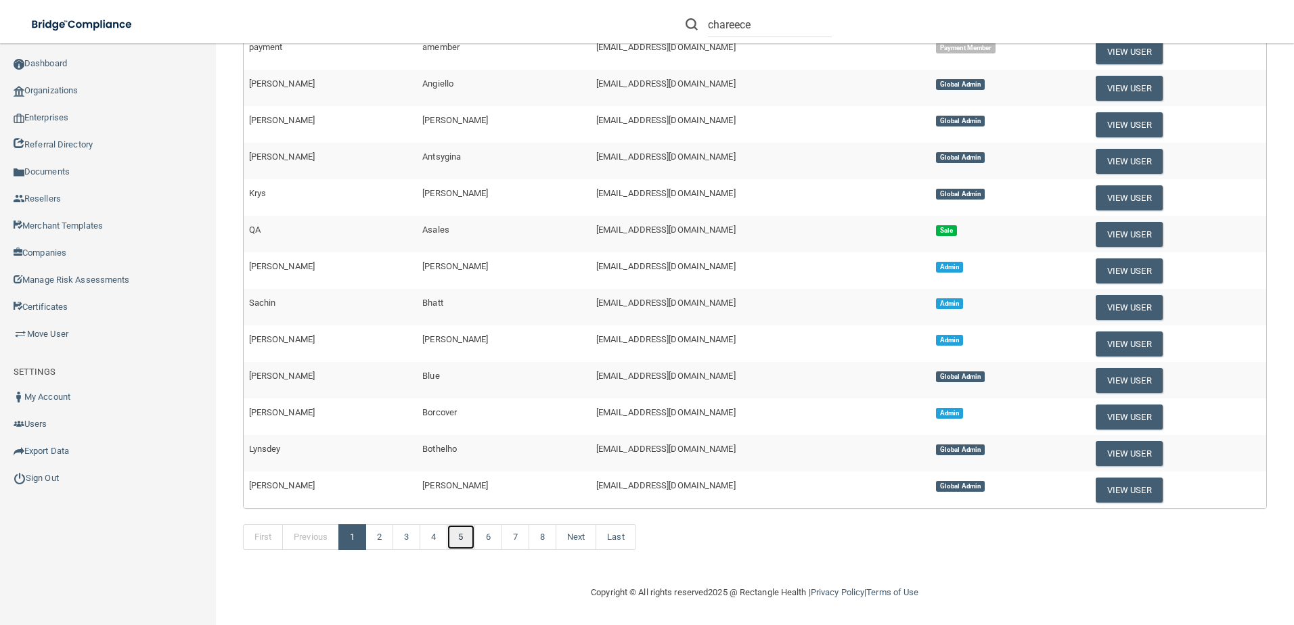
click at [459, 530] on link "5" at bounding box center [461, 537] width 28 height 26
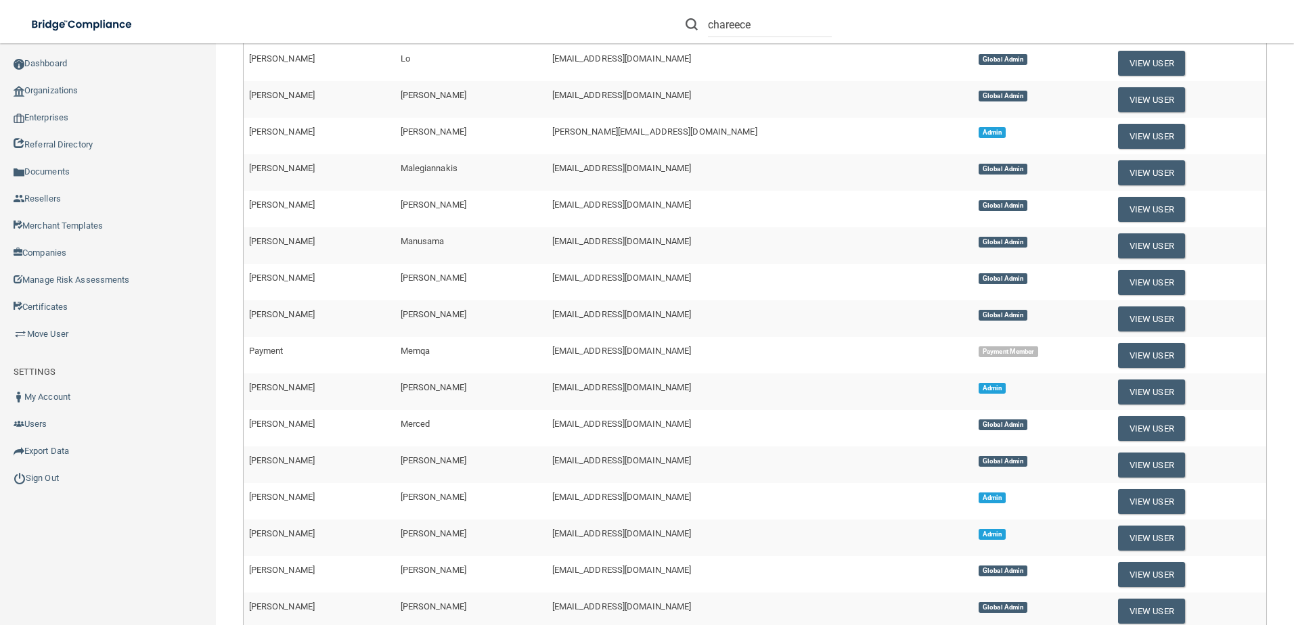
scroll to position [135, 0]
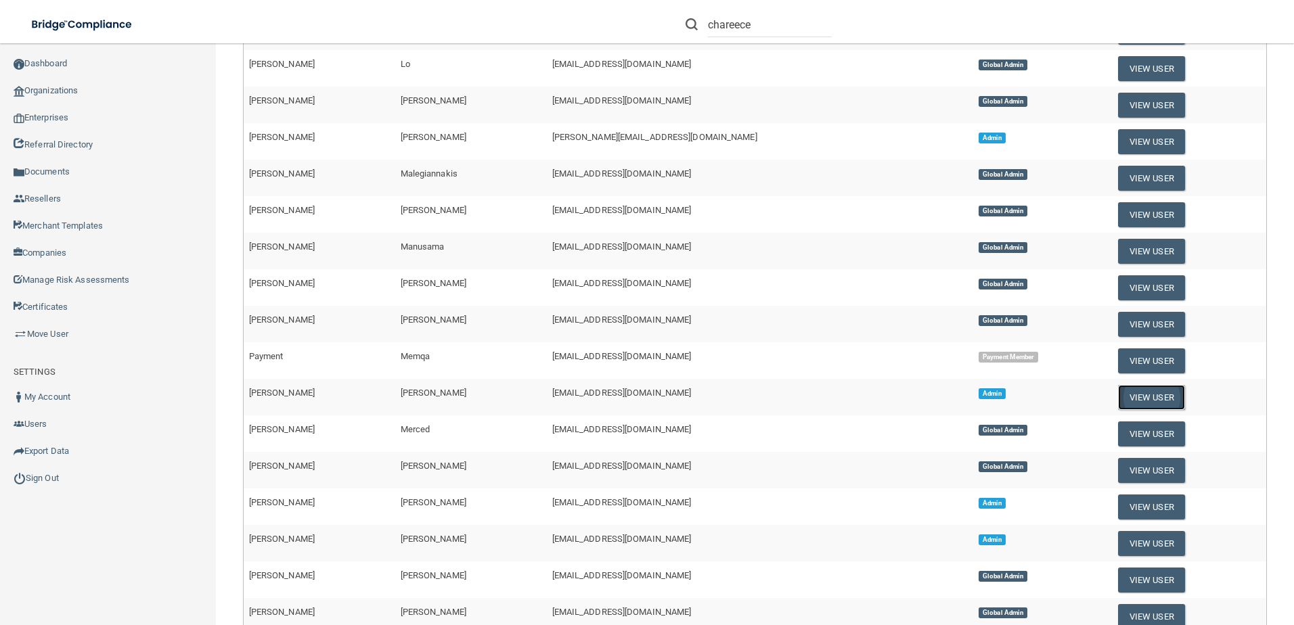
click at [1118, 391] on button "View User" at bounding box center [1151, 397] width 67 height 25
select select "admin"
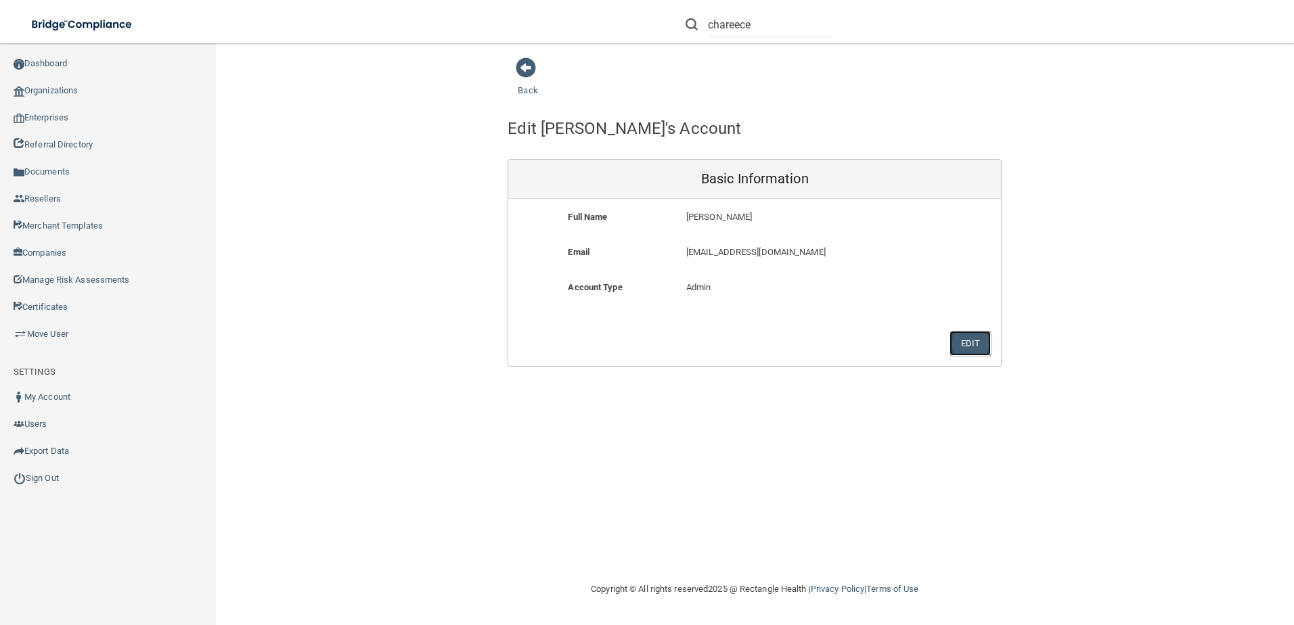
click at [987, 348] on button "Edit" at bounding box center [969, 343] width 41 height 25
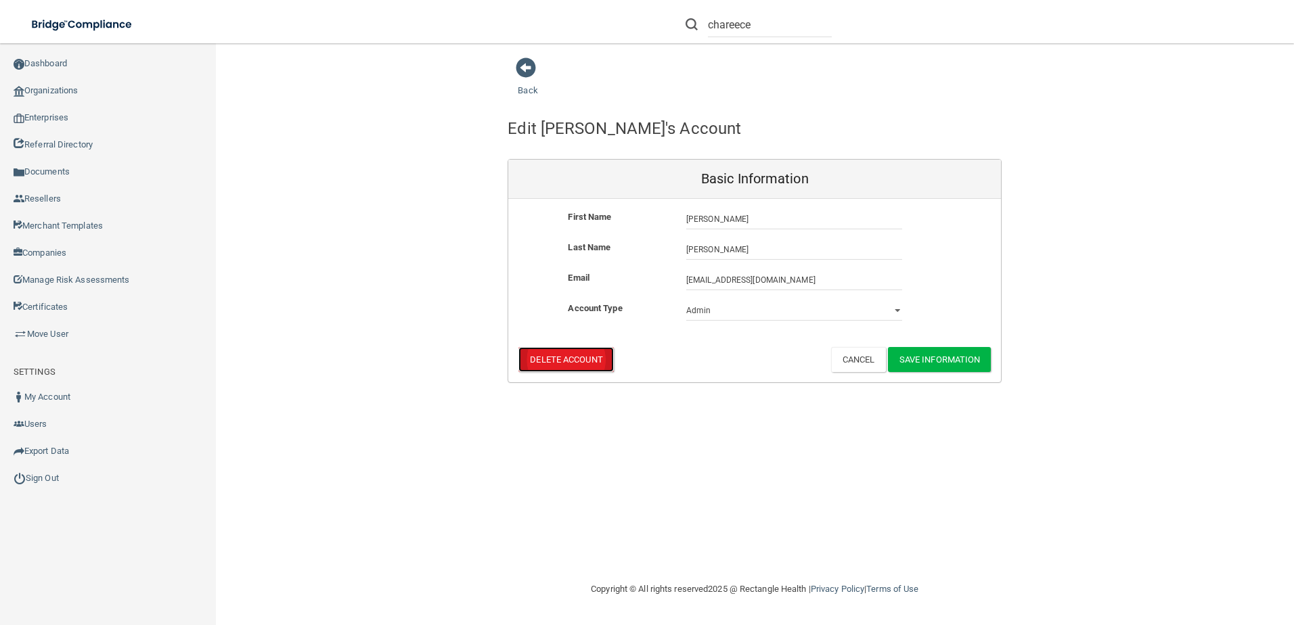
click at [550, 367] on button "Delete Account" at bounding box center [565, 359] width 95 height 25
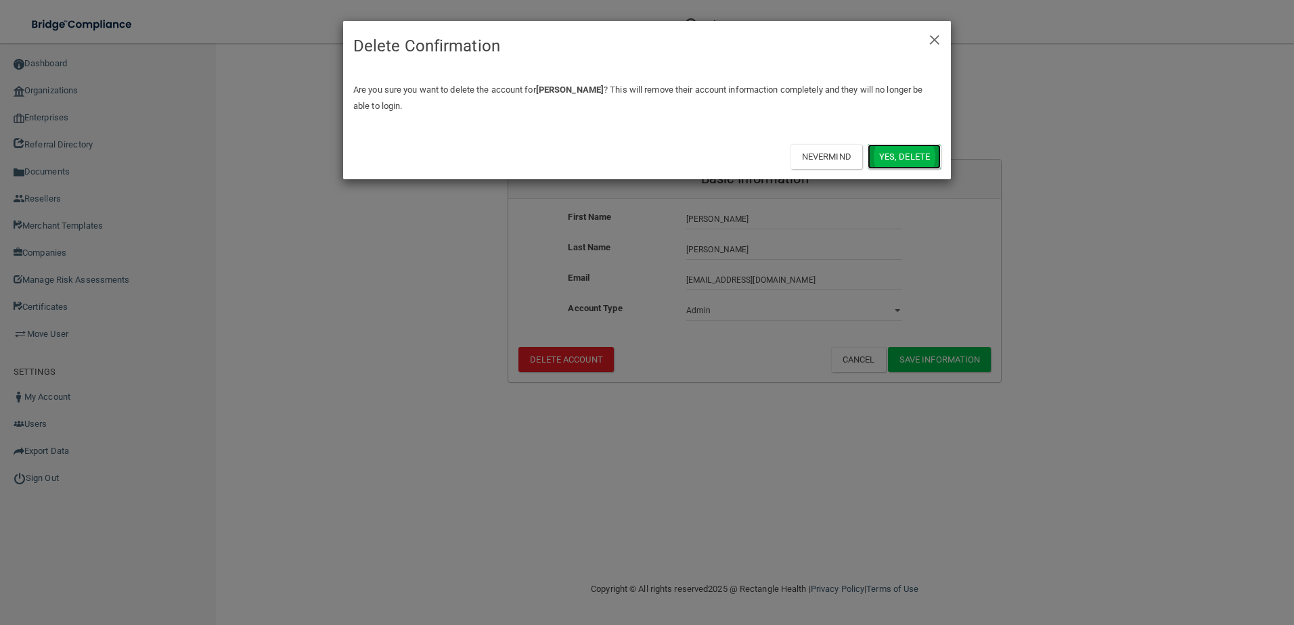
click at [891, 163] on button "Yes, delete" at bounding box center [903, 156] width 73 height 25
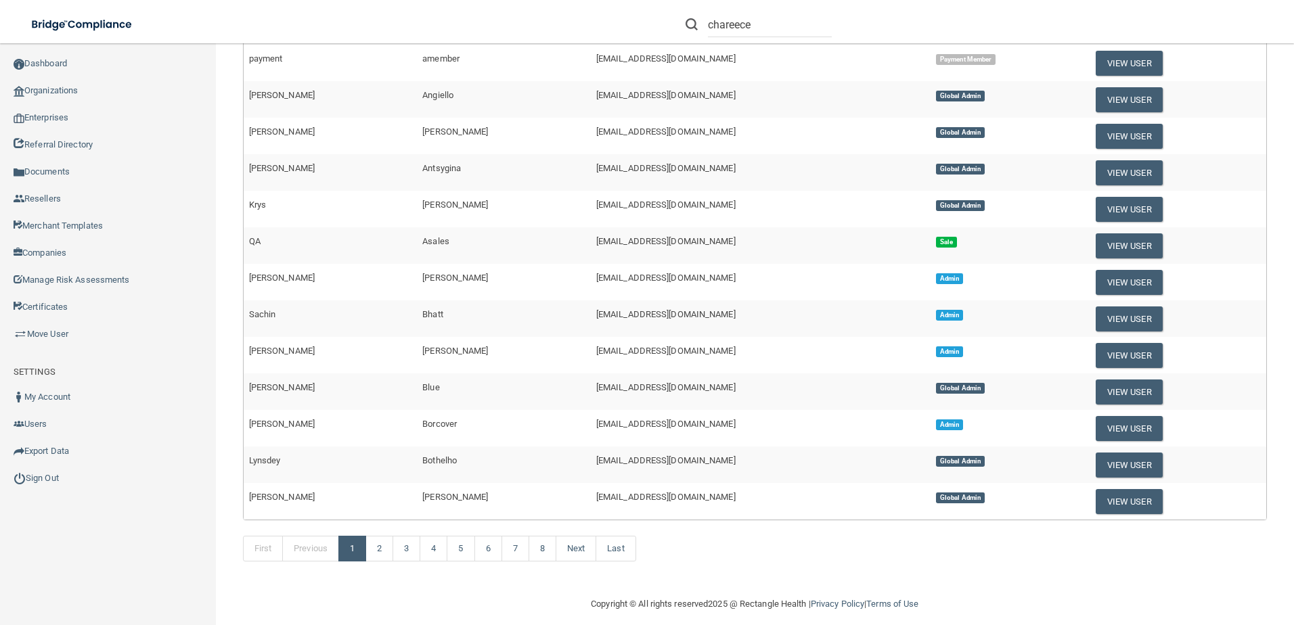
scroll to position [440, 0]
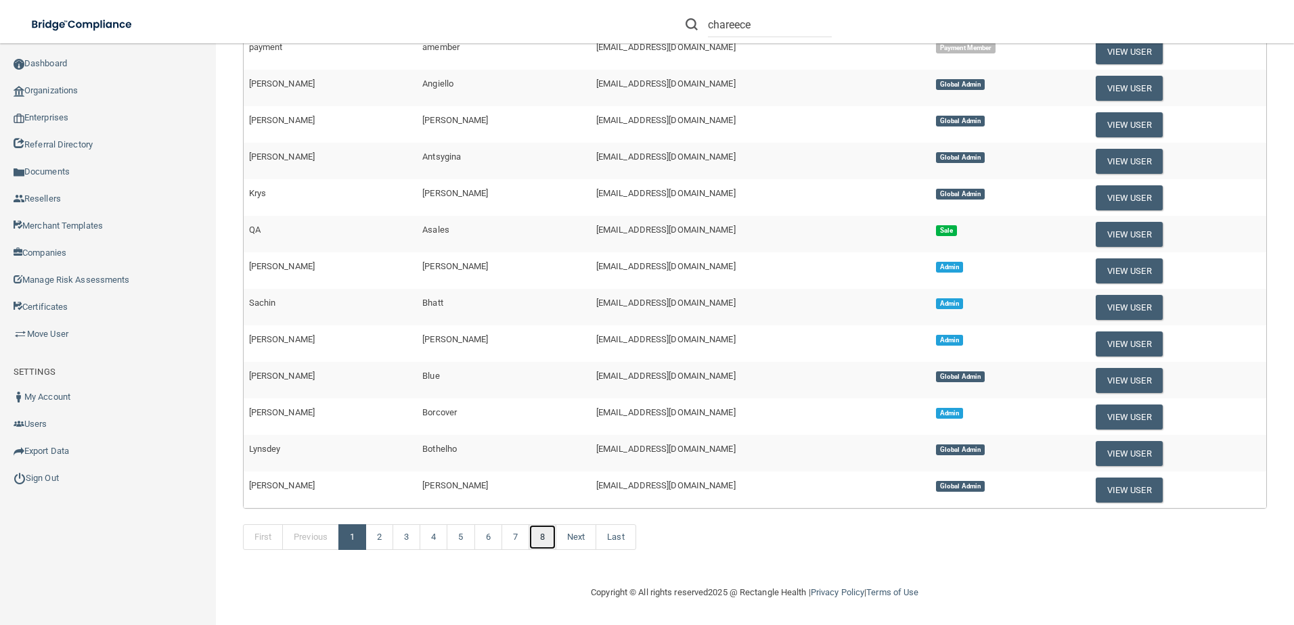
drag, startPoint x: 551, startPoint y: 539, endPoint x: 543, endPoint y: 539, distance: 7.4
click at [551, 539] on link "8" at bounding box center [542, 537] width 28 height 26
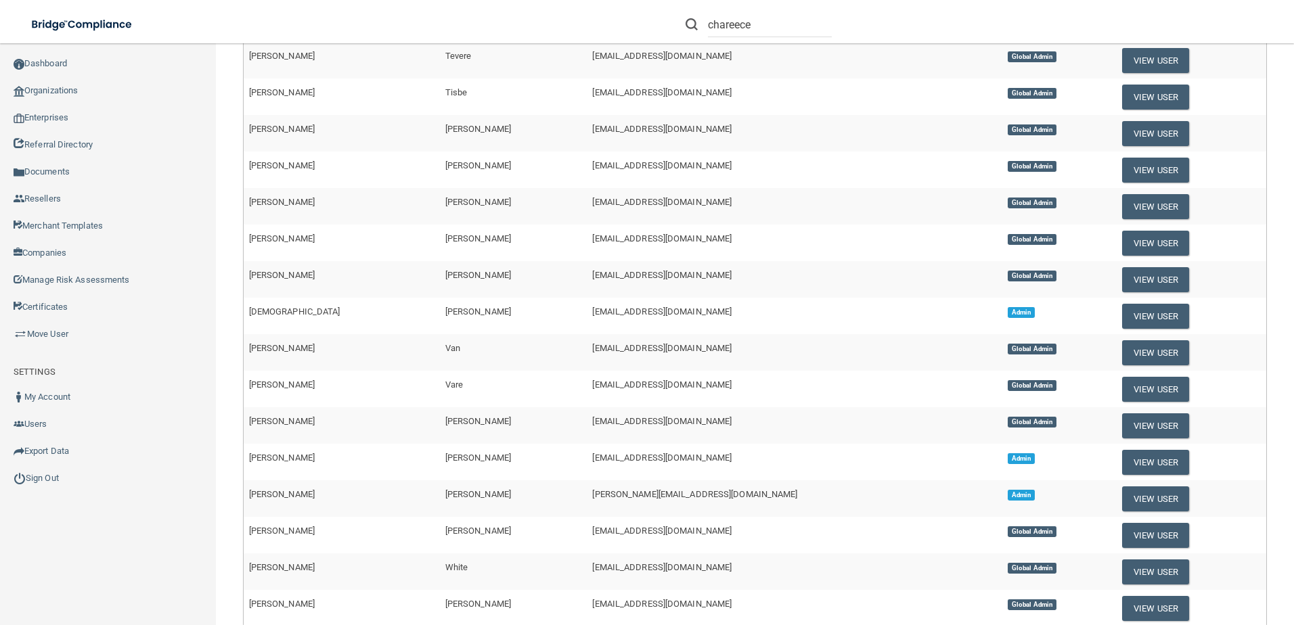
scroll to position [90, 0]
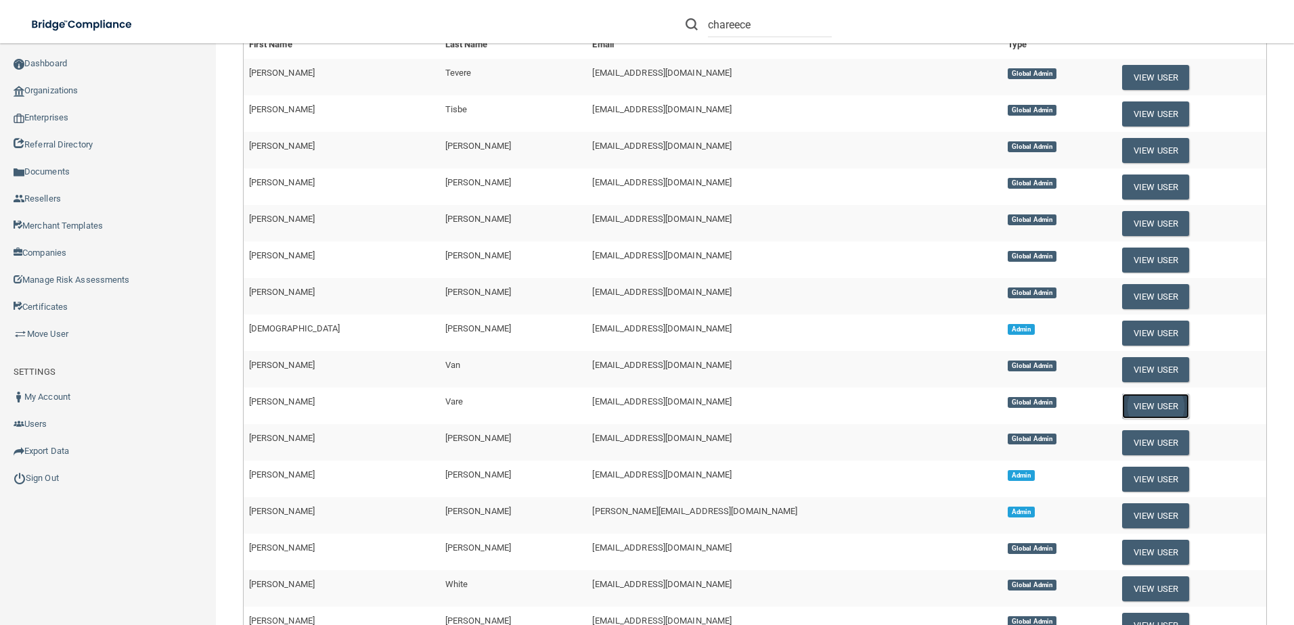
click at [1122, 403] on button "View User" at bounding box center [1155, 406] width 67 height 25
select select "global_admin"
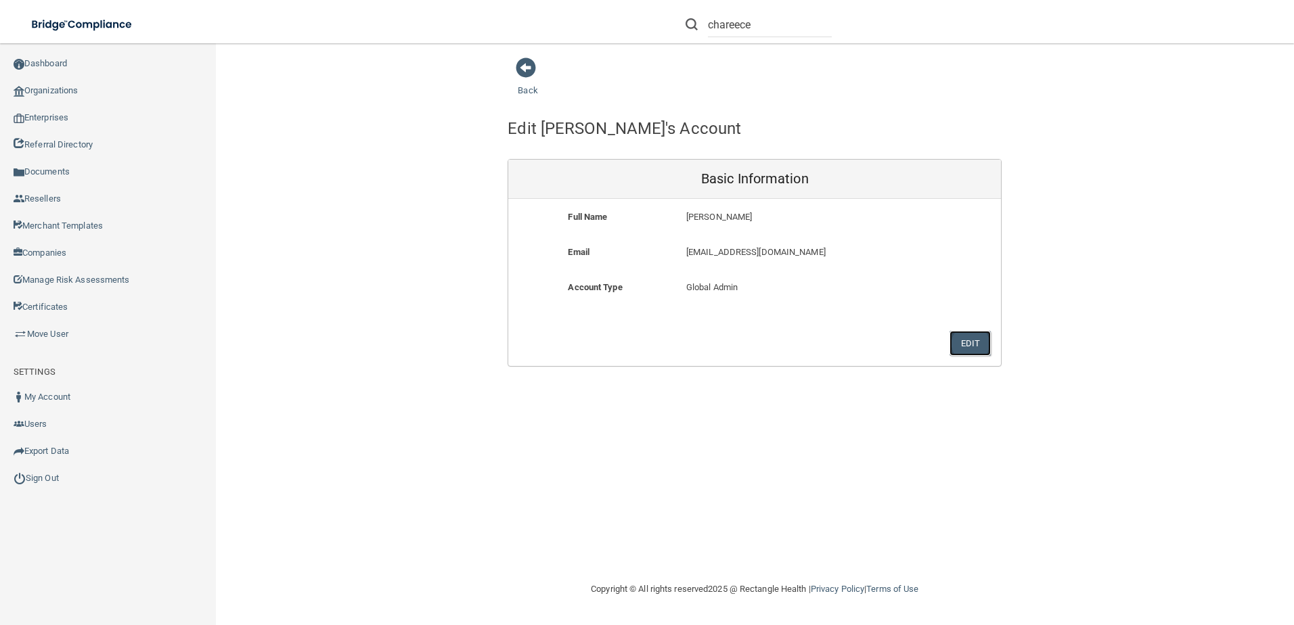
click at [959, 348] on button "Edit" at bounding box center [969, 343] width 41 height 25
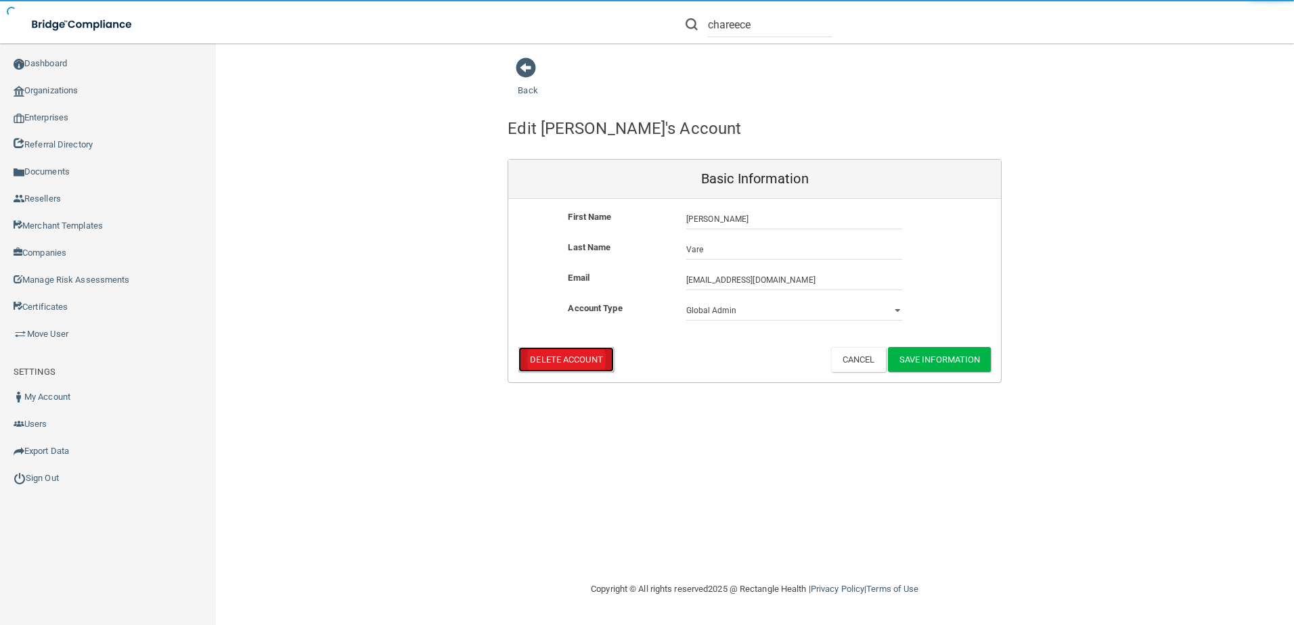
click at [566, 353] on button "Delete Account" at bounding box center [565, 359] width 95 height 25
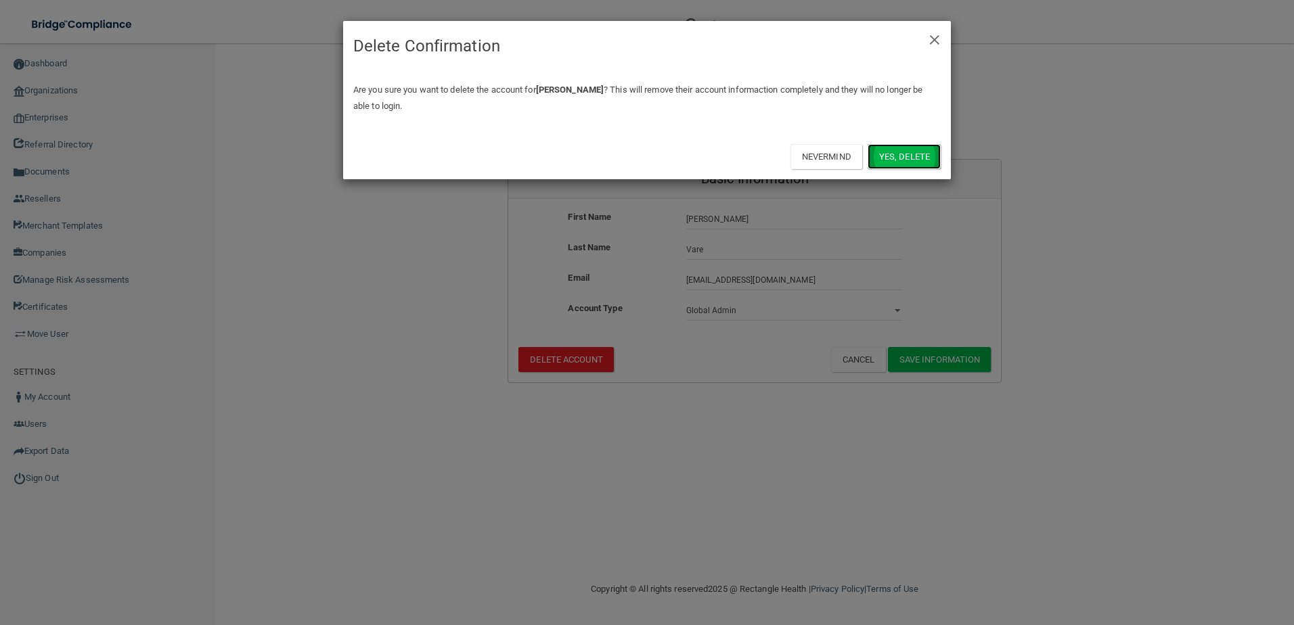
click at [913, 158] on button "Yes, delete" at bounding box center [903, 156] width 73 height 25
